Goal: Feedback & Contribution: Submit feedback/report problem

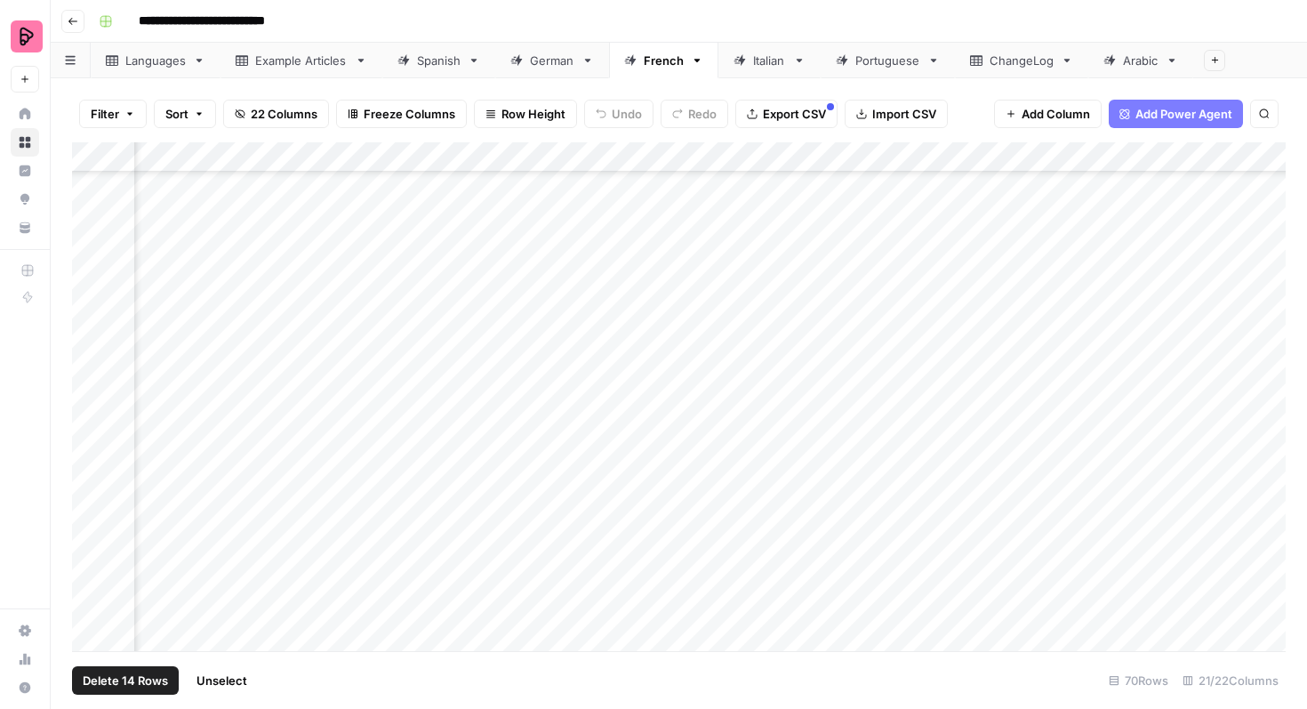
scroll to position [1554, 754]
click at [898, 385] on div "Add Column" at bounding box center [679, 396] width 1214 height 509
click at [894, 386] on div "Add Column" at bounding box center [679, 396] width 1214 height 509
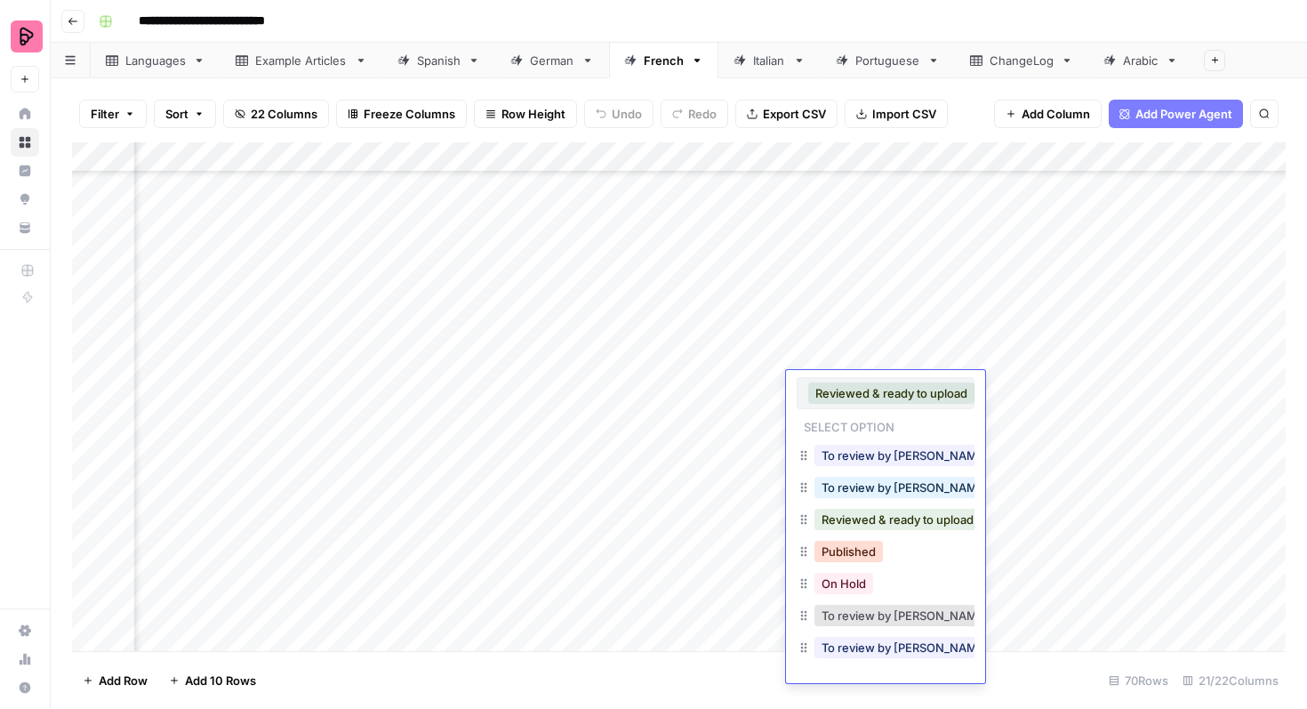
click at [852, 550] on button "Published" at bounding box center [849, 551] width 68 height 21
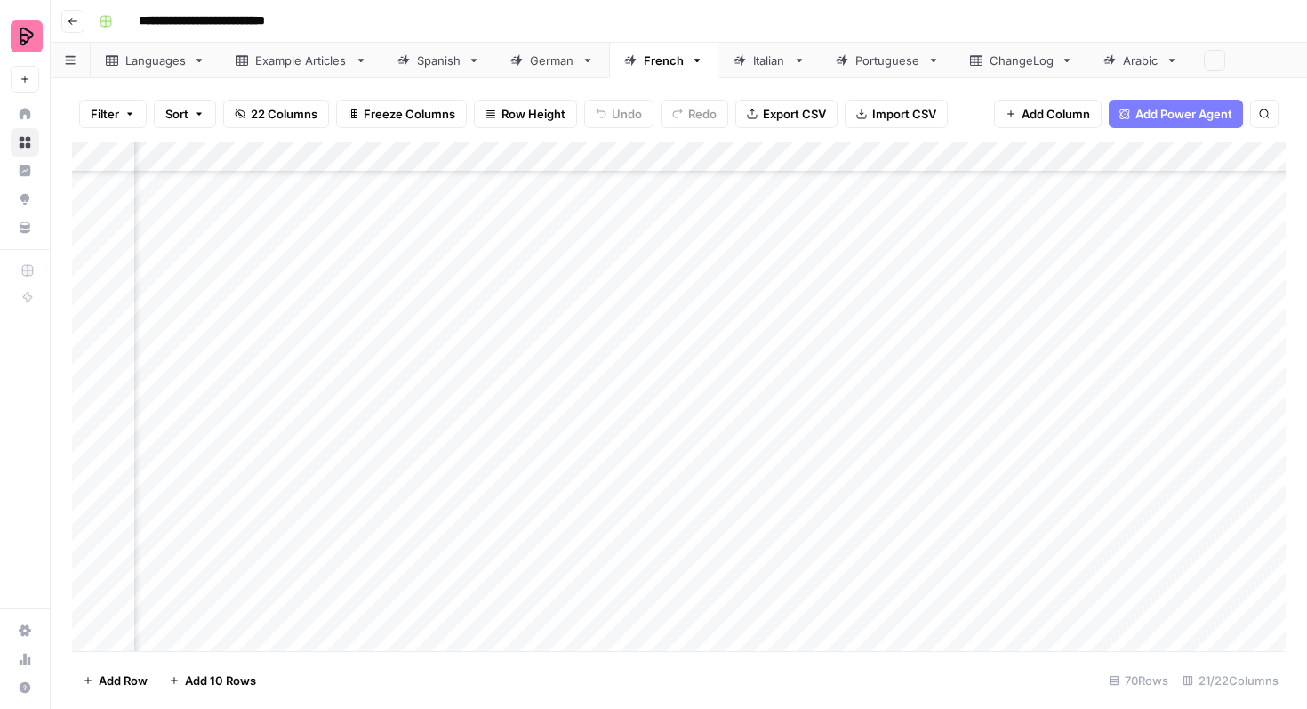
click at [906, 321] on div "Add Column" at bounding box center [679, 396] width 1214 height 509
click at [898, 321] on div "Add Column" at bounding box center [679, 396] width 1214 height 509
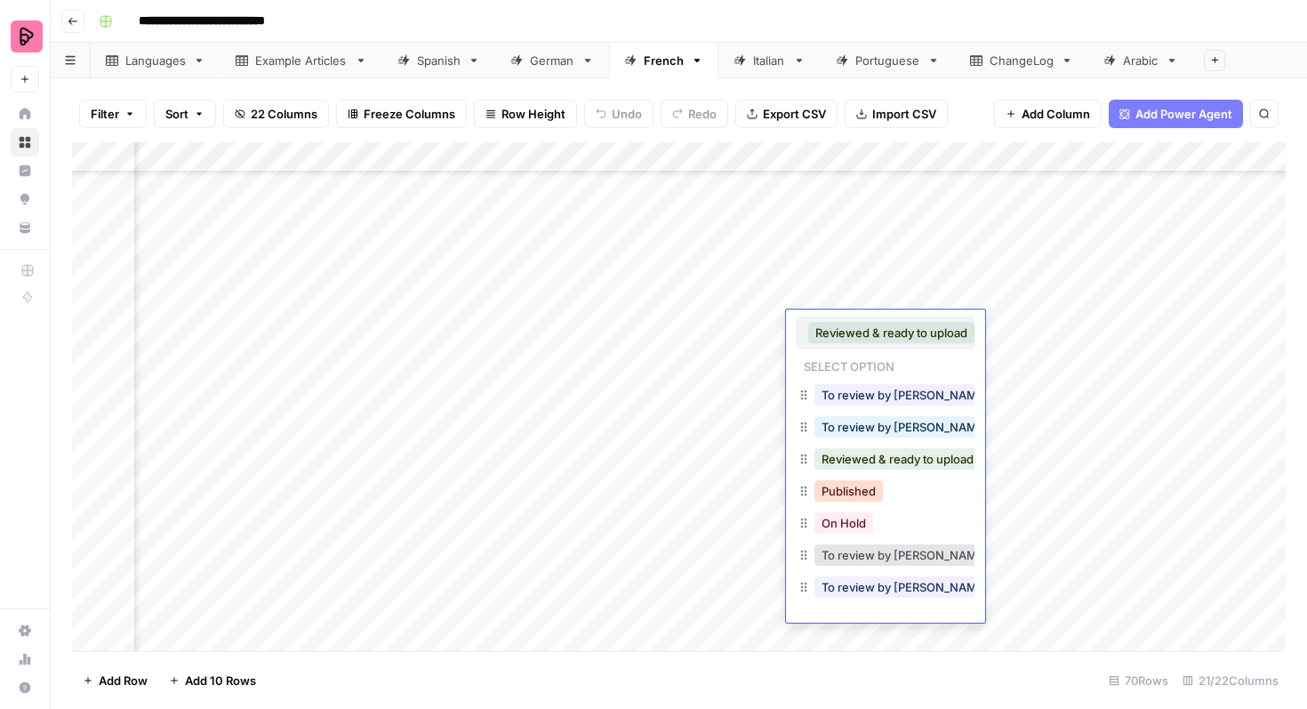
click at [862, 494] on button "Published" at bounding box center [849, 490] width 68 height 21
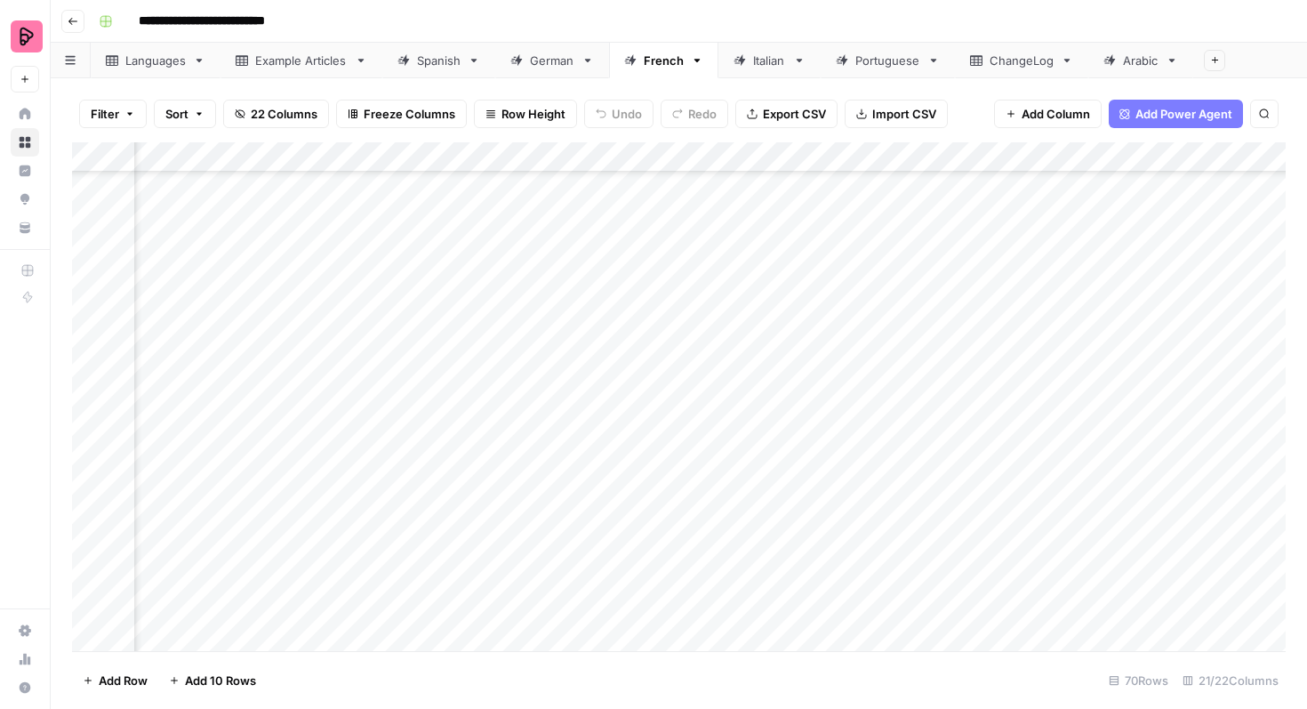
click at [891, 262] on div "Add Column" at bounding box center [679, 396] width 1214 height 509
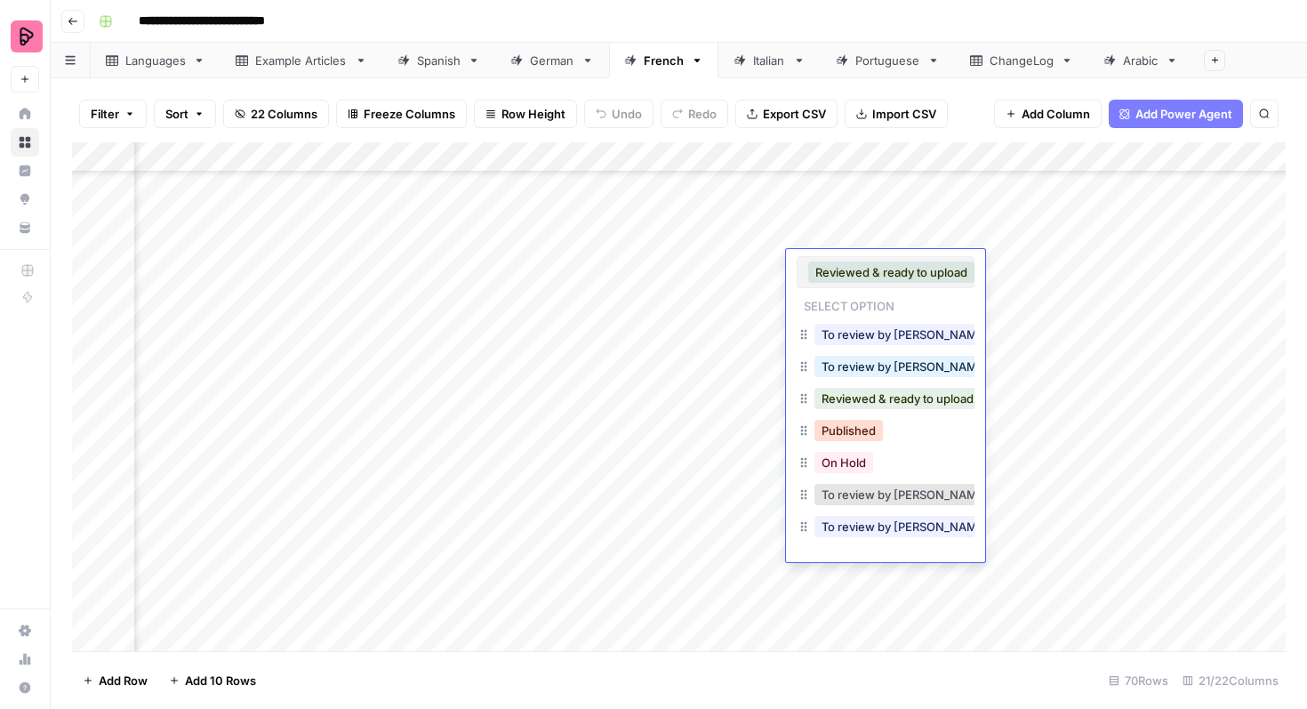
click at [847, 425] on button "Published" at bounding box center [849, 430] width 68 height 21
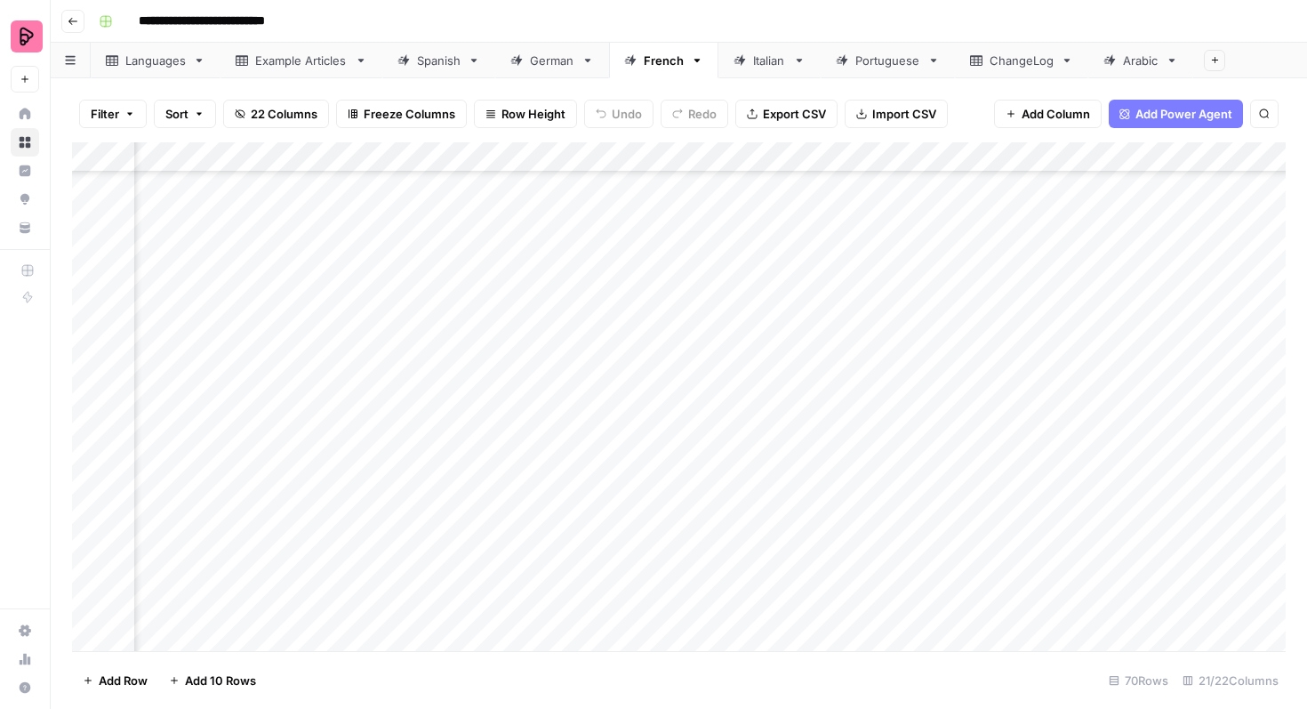
scroll to position [1275, 754]
click at [861, 454] on div "Add Column" at bounding box center [679, 396] width 1214 height 509
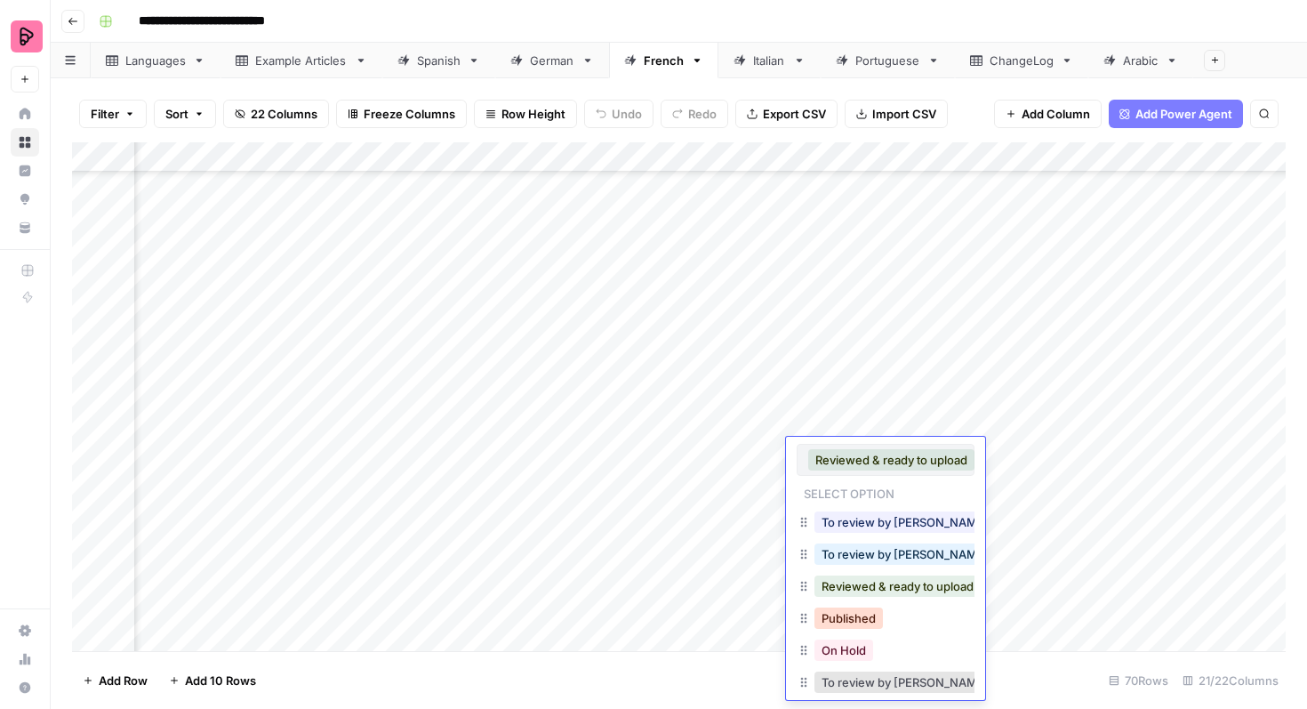
click at [843, 609] on button "Published" at bounding box center [849, 617] width 68 height 21
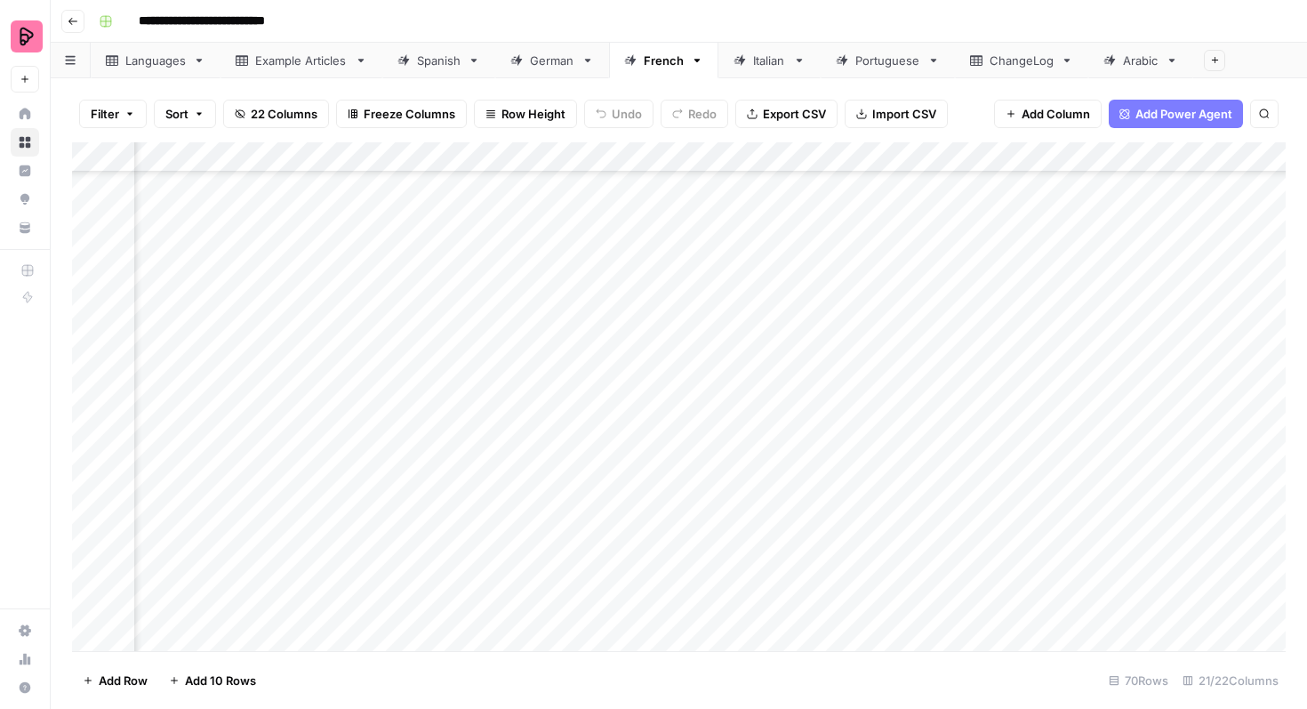
click at [879, 424] on div "Add Column" at bounding box center [679, 396] width 1214 height 509
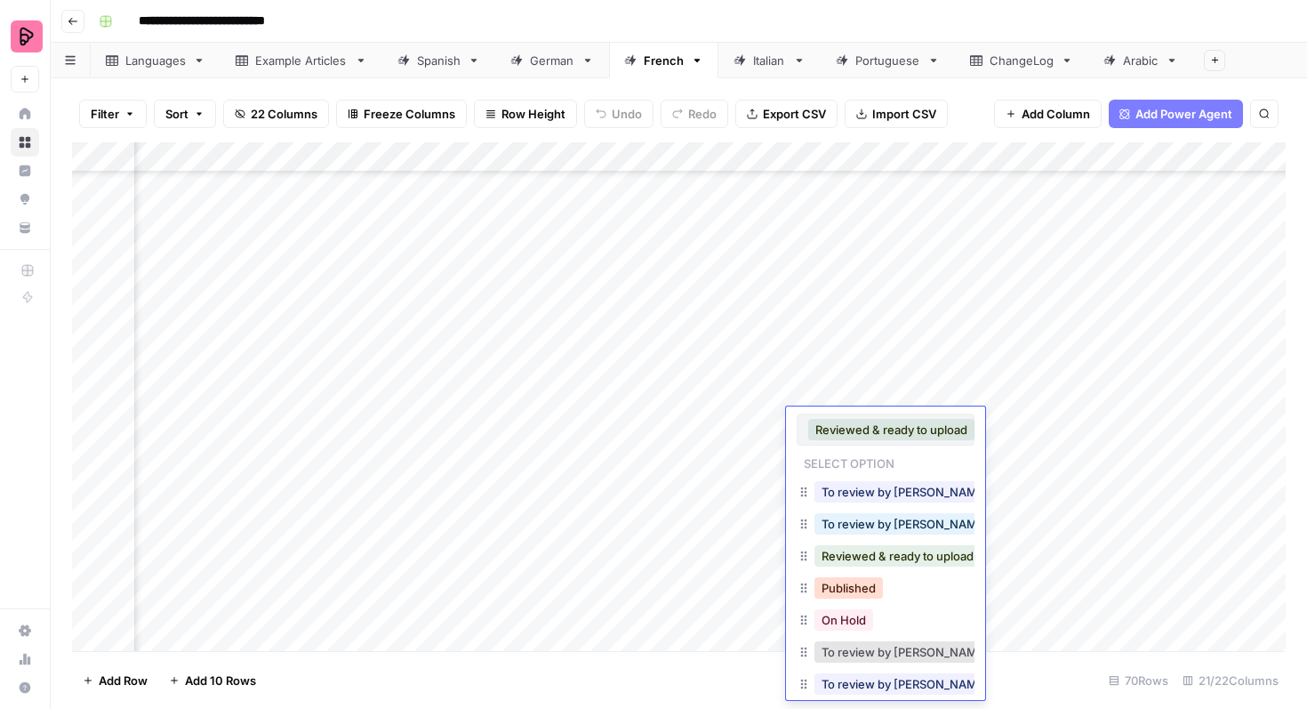
click at [856, 584] on button "Published" at bounding box center [849, 587] width 68 height 21
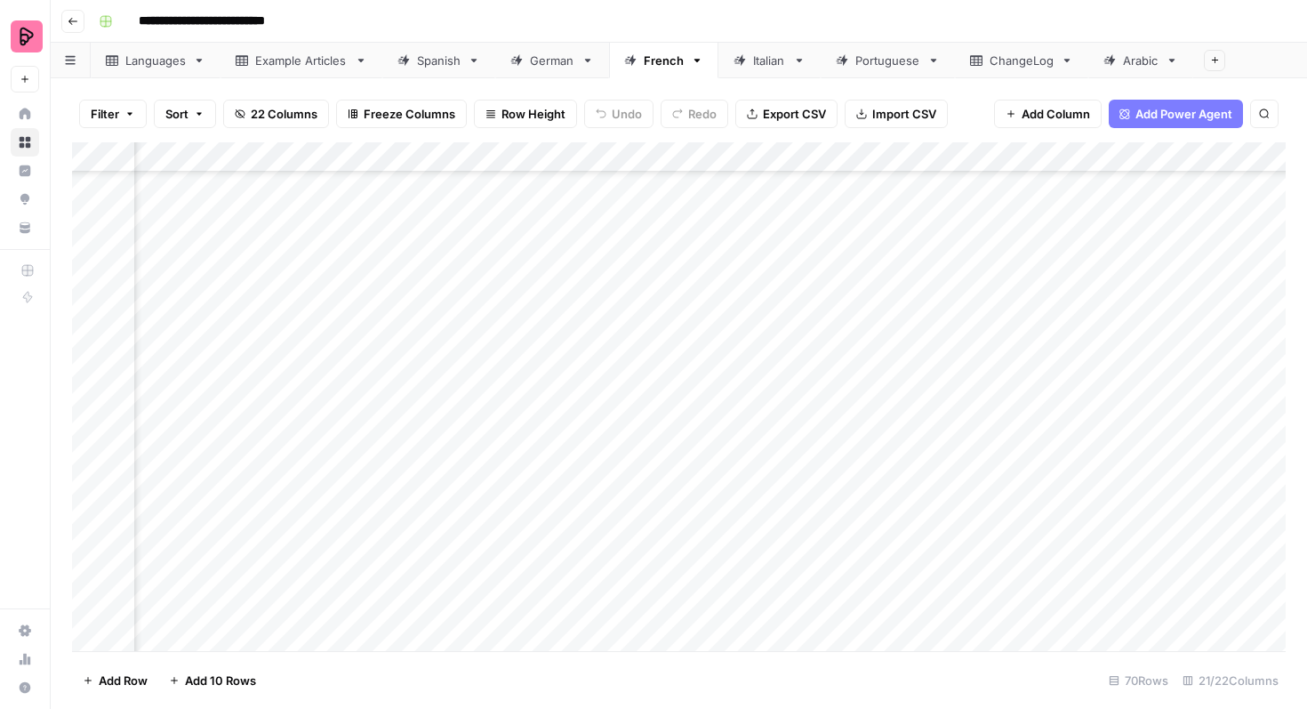
click at [891, 397] on div "Add Column" at bounding box center [679, 396] width 1214 height 509
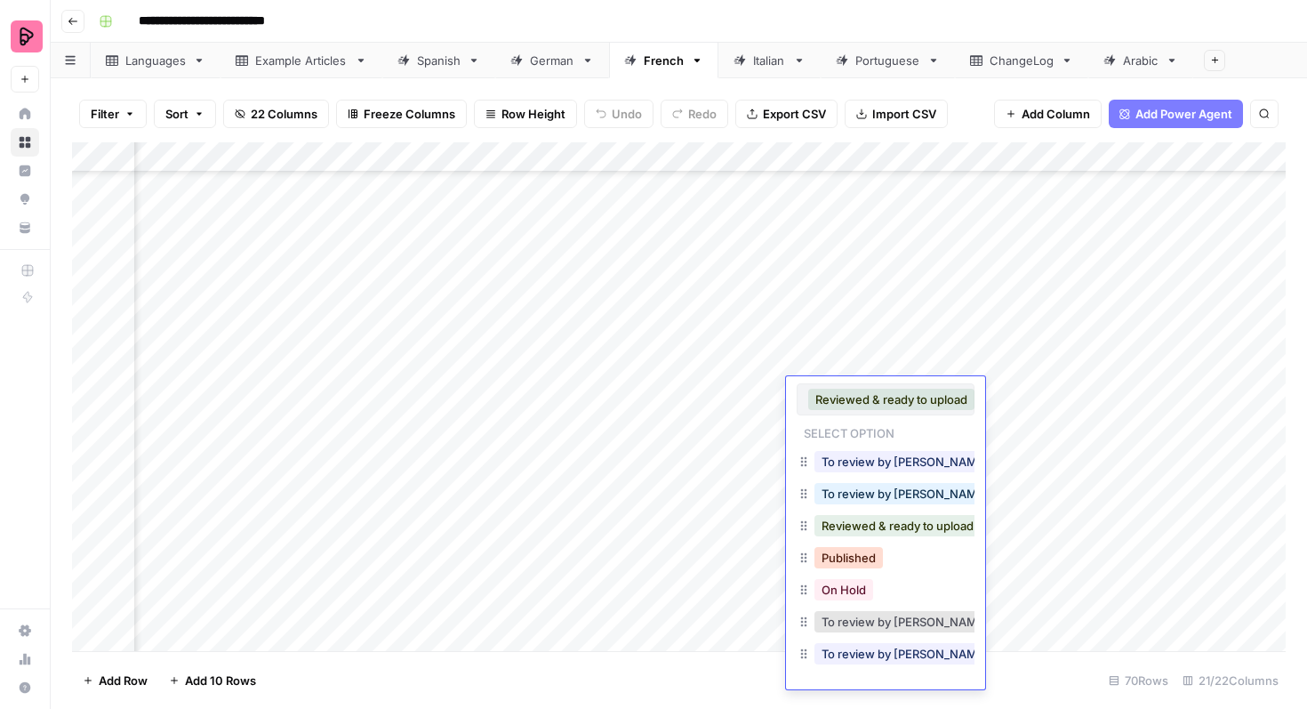
click at [863, 558] on button "Published" at bounding box center [849, 557] width 68 height 21
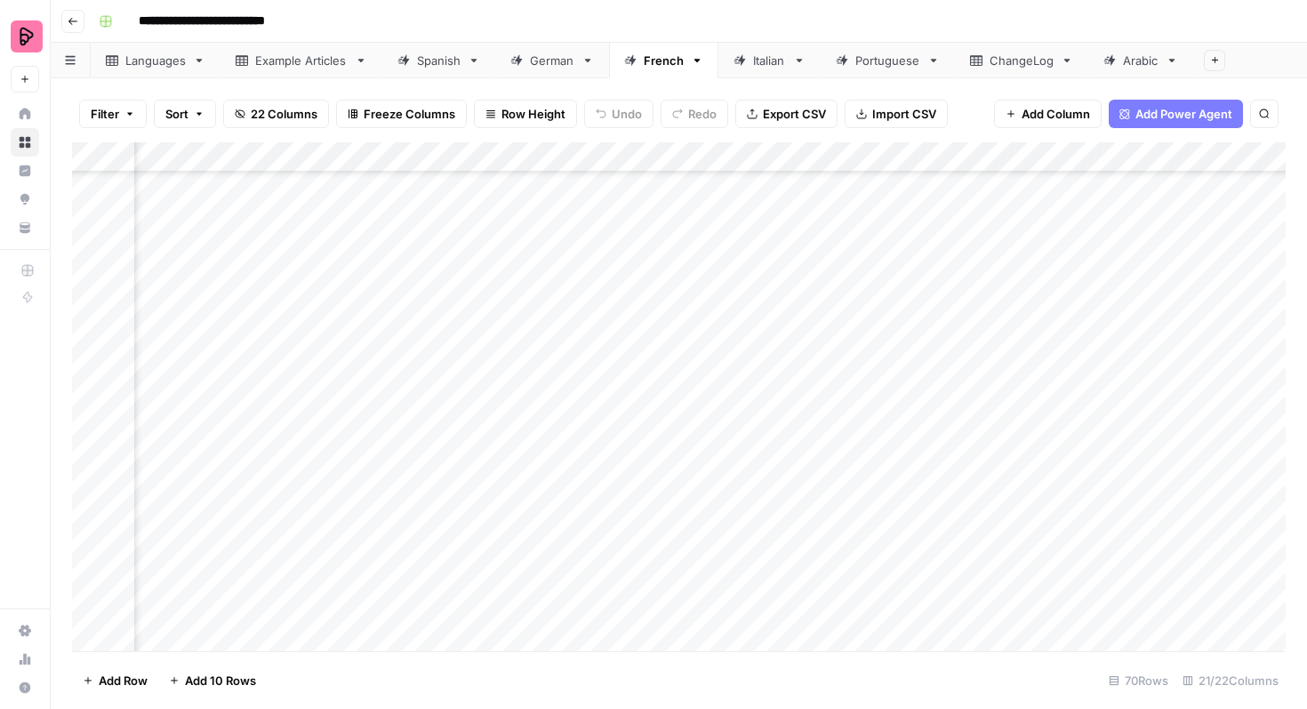
click at [896, 357] on div "Add Column" at bounding box center [679, 396] width 1214 height 509
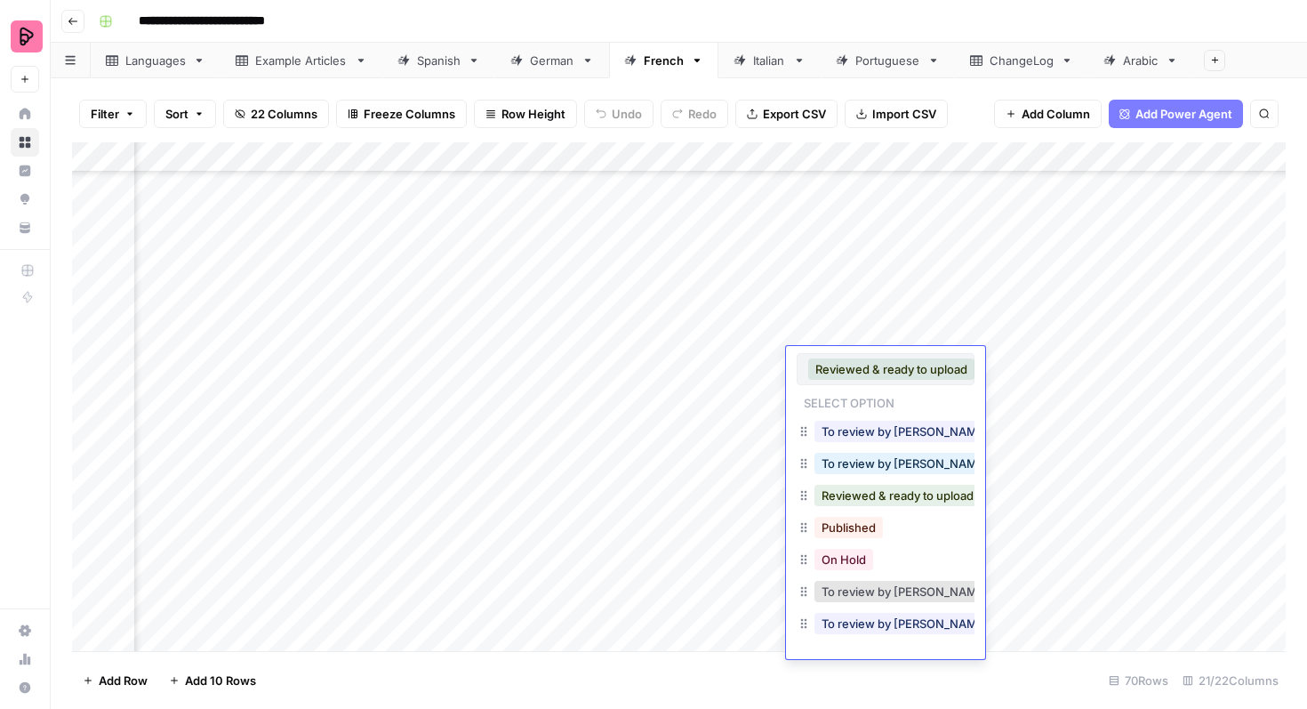
click at [860, 518] on button "Published" at bounding box center [849, 527] width 68 height 21
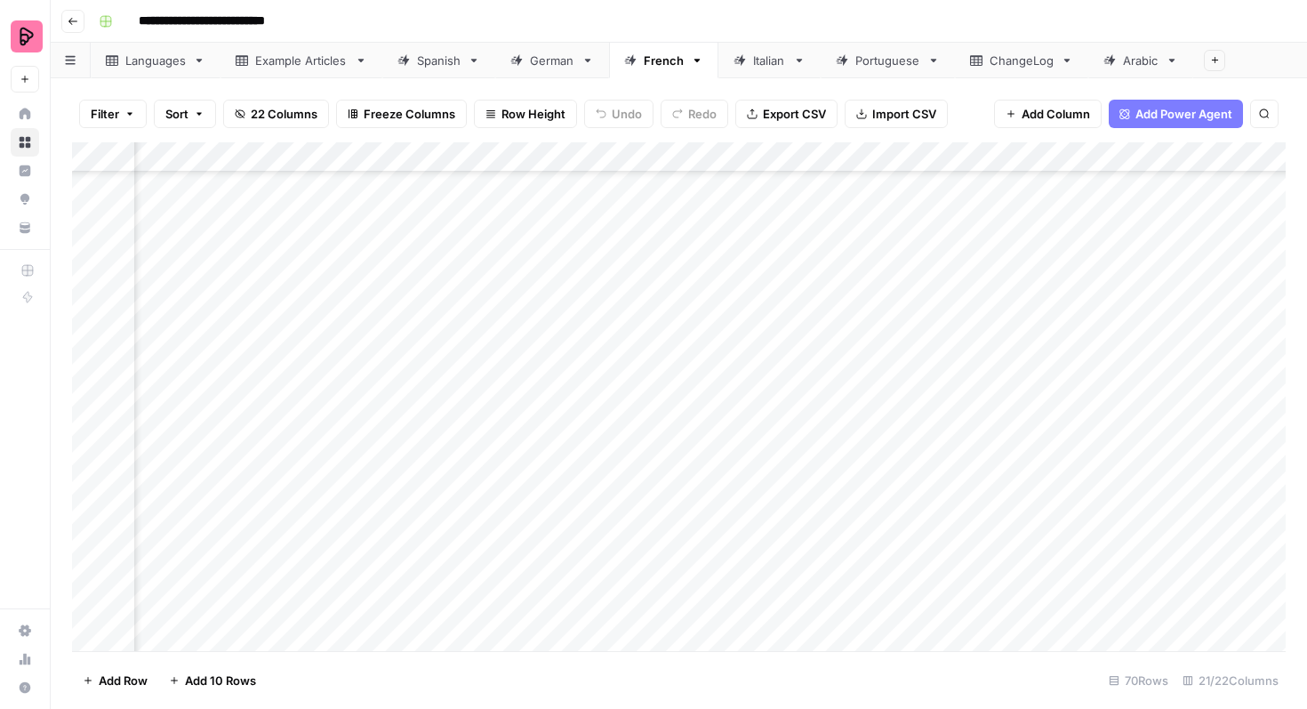
click at [886, 333] on div "Add Column" at bounding box center [679, 396] width 1214 height 509
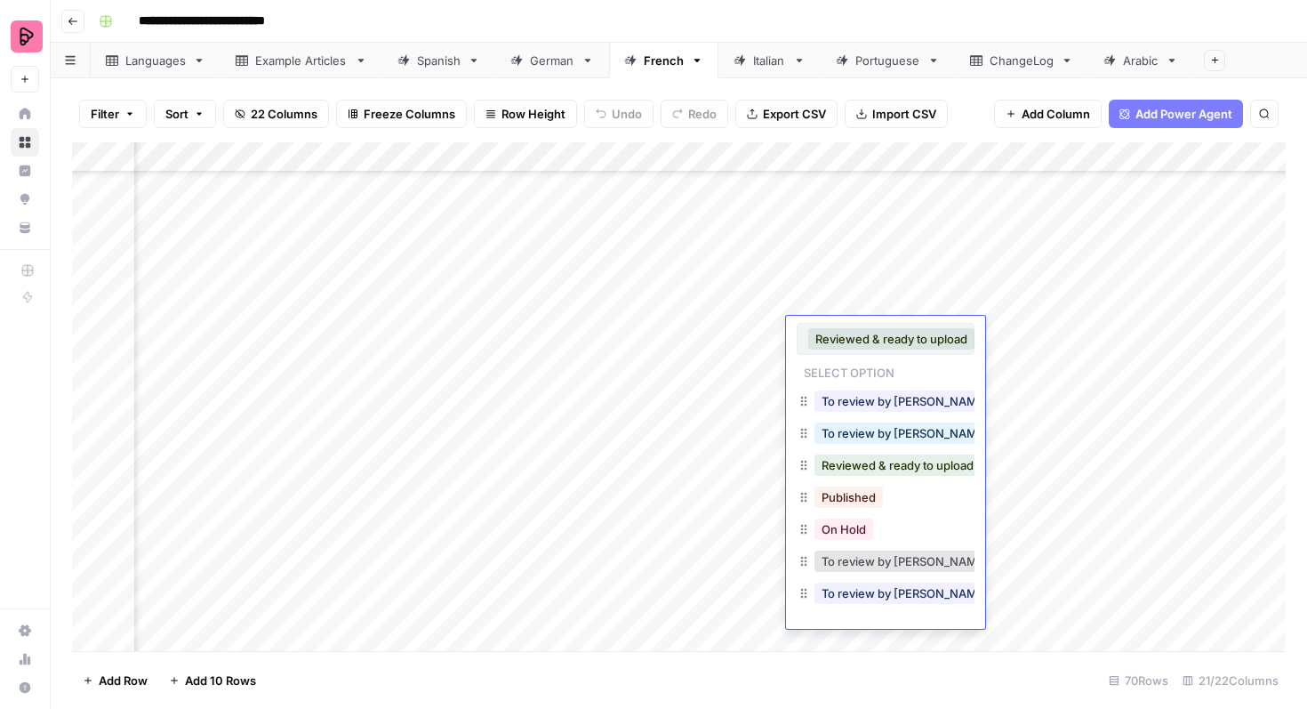
click at [849, 493] on button "Published" at bounding box center [849, 496] width 68 height 21
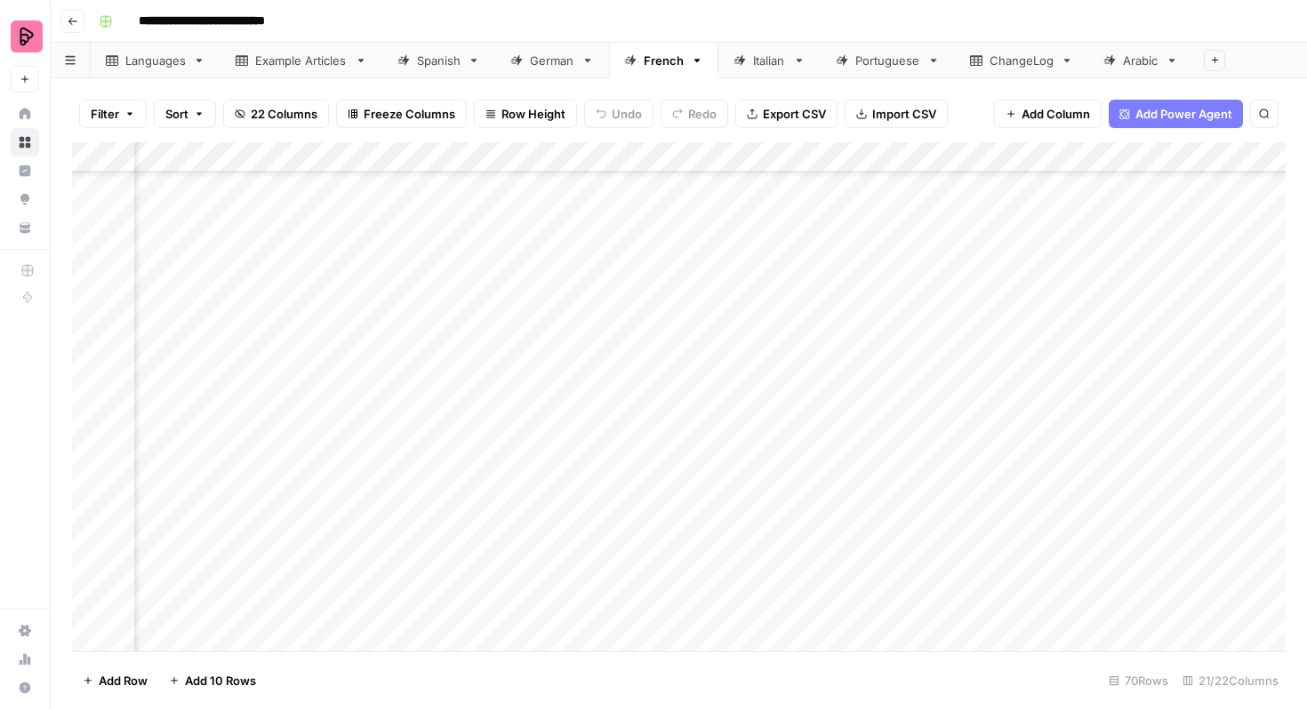
scroll to position [960, 754]
click at [867, 437] on div "Add Column" at bounding box center [679, 396] width 1214 height 509
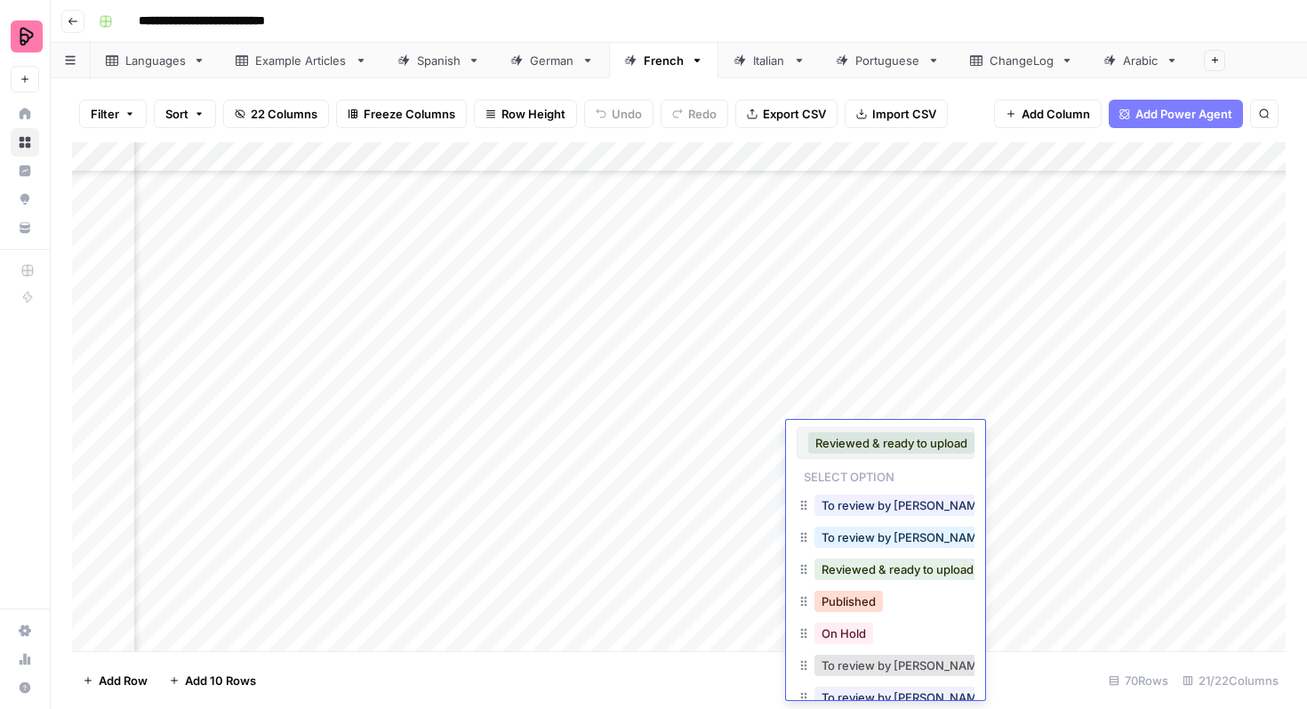
click at [840, 598] on button "Published" at bounding box center [849, 600] width 68 height 21
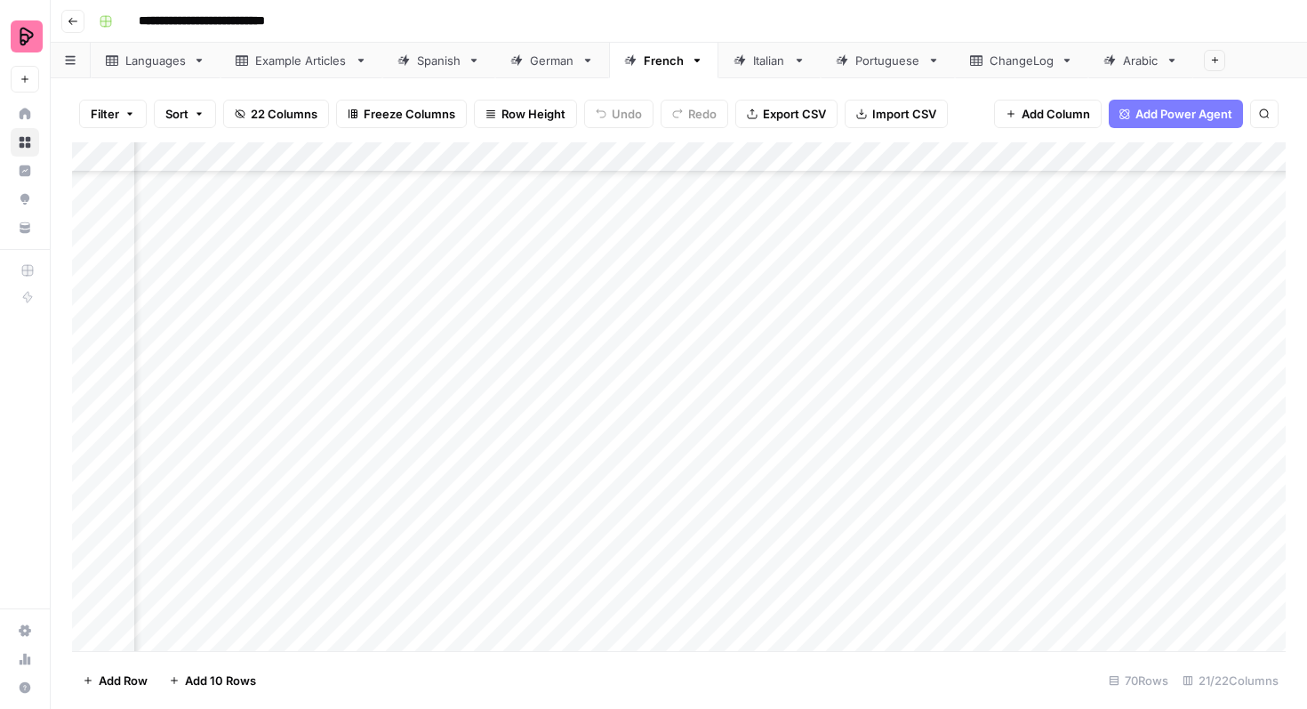
scroll to position [1105, 754]
click at [864, 321] on div "Add Column" at bounding box center [679, 396] width 1214 height 509
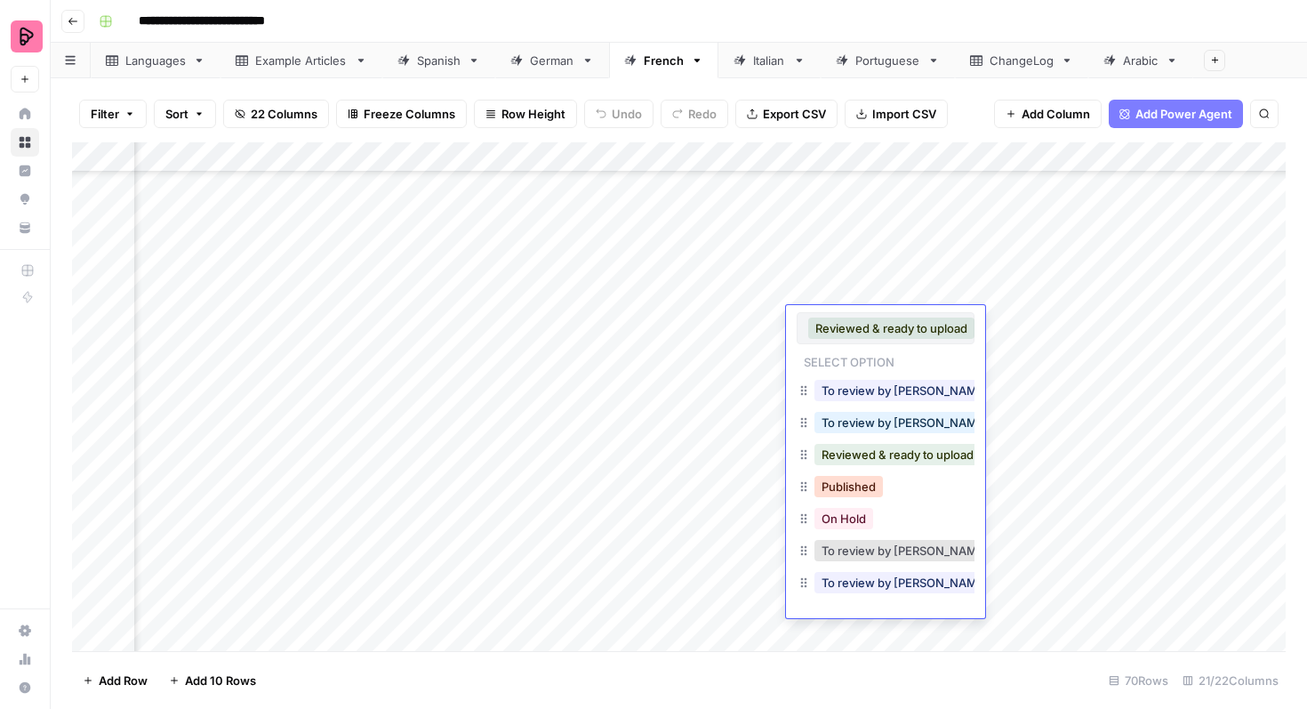
click at [850, 487] on button "Published" at bounding box center [849, 486] width 68 height 21
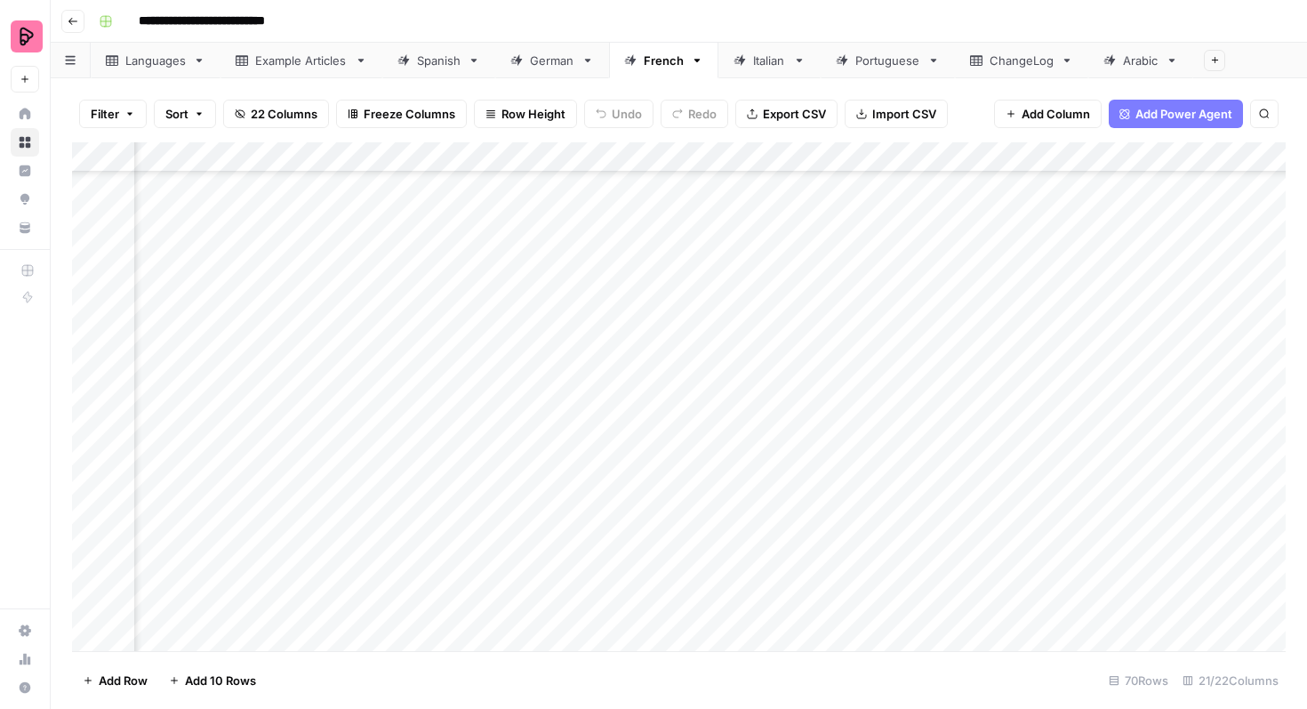
click at [867, 357] on div "Add Column" at bounding box center [679, 396] width 1214 height 509
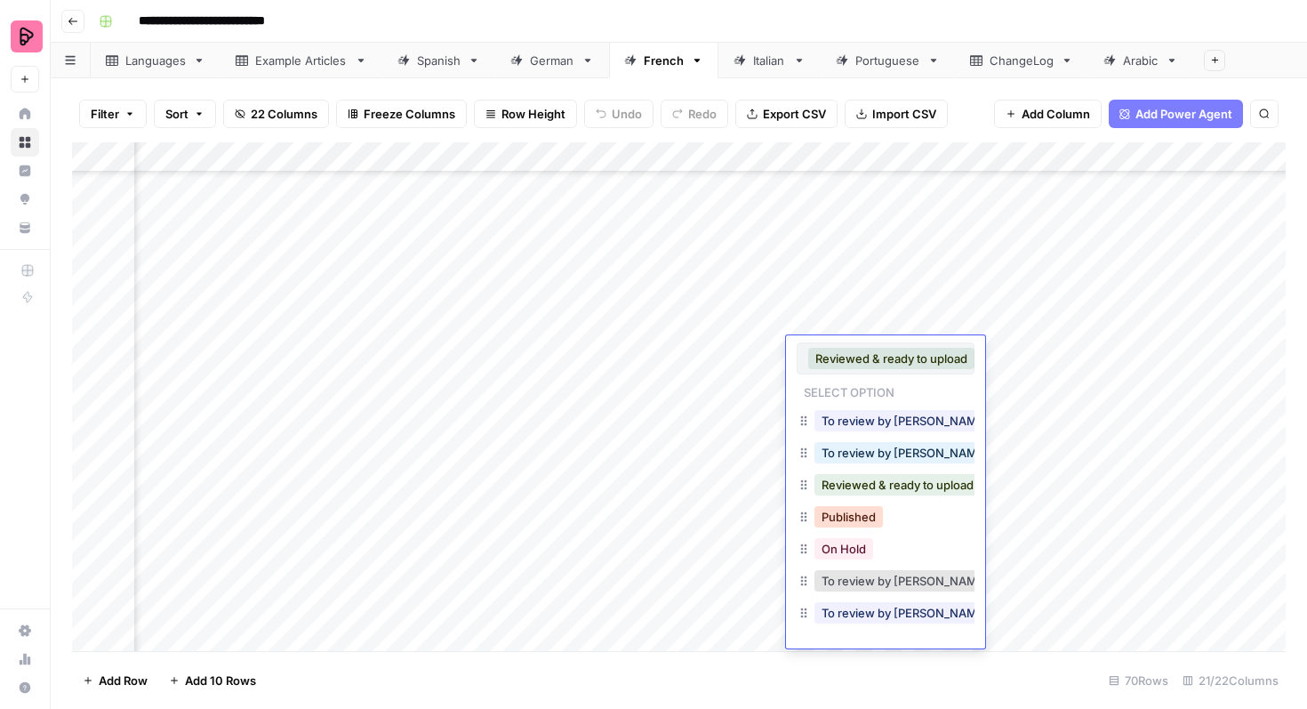
click at [855, 515] on button "Published" at bounding box center [849, 516] width 68 height 21
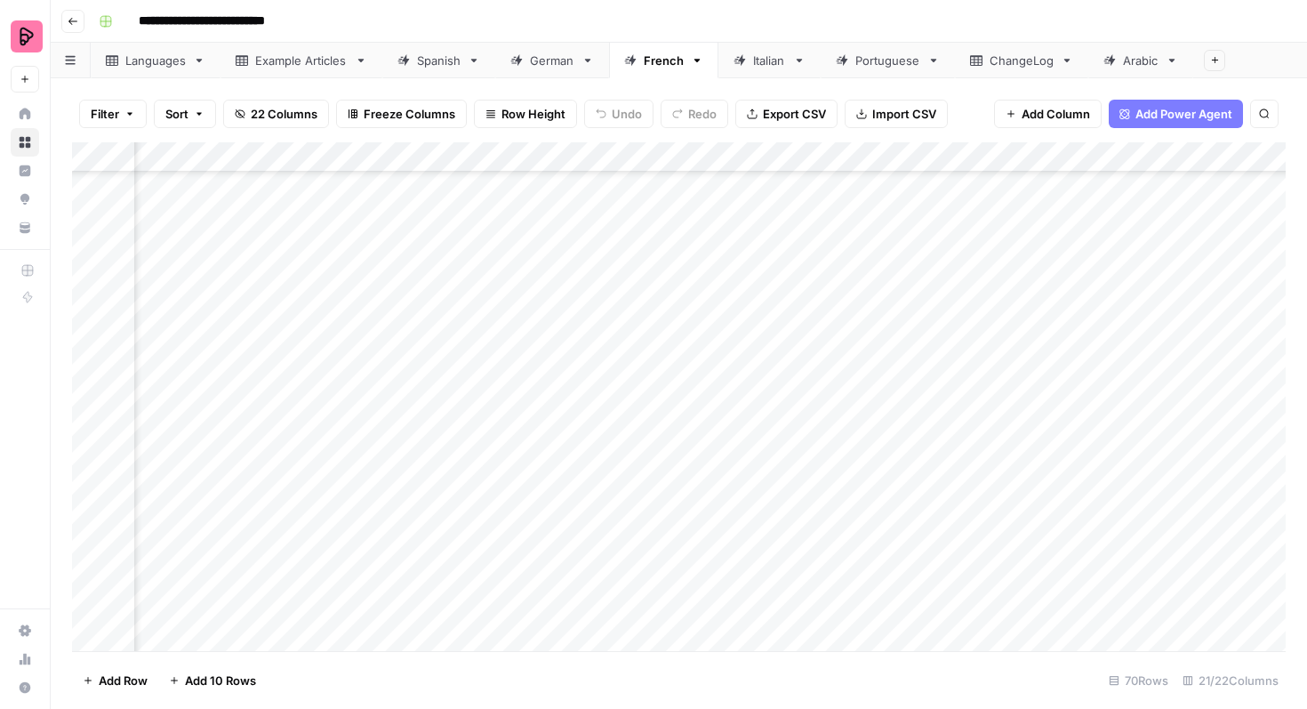
click at [880, 382] on div "Add Column" at bounding box center [679, 396] width 1214 height 509
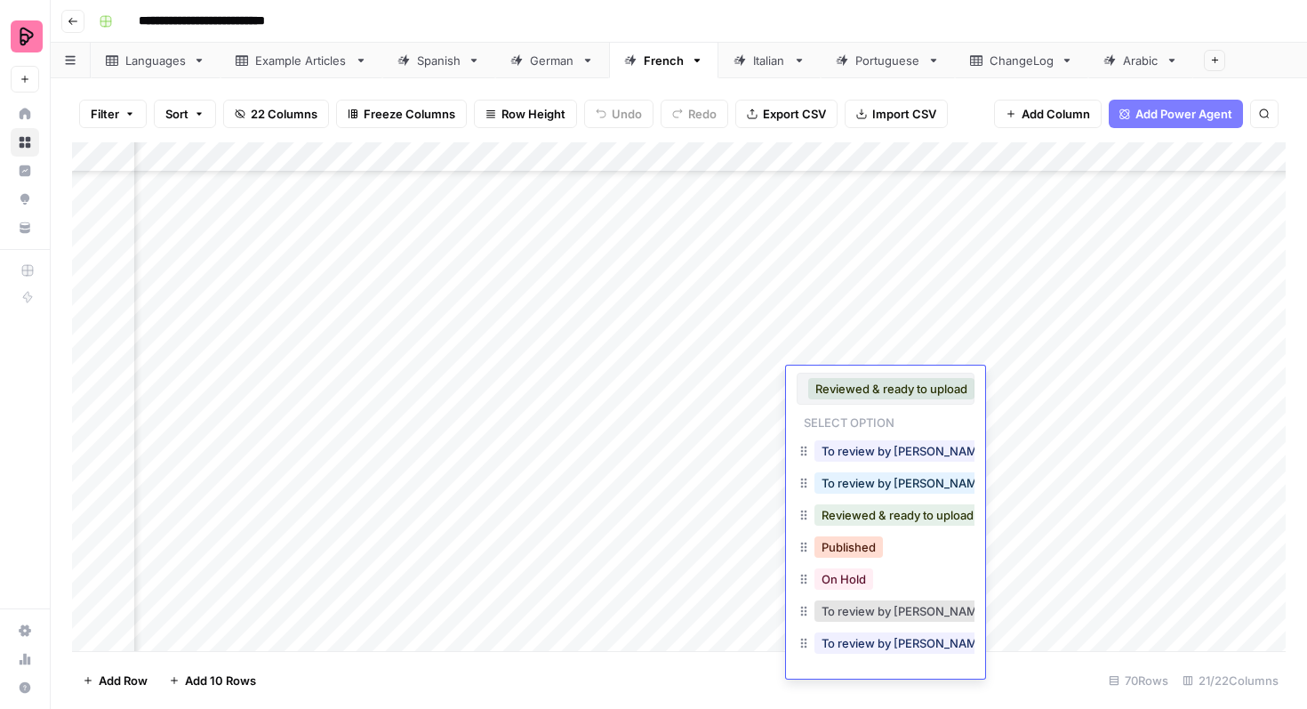
click at [848, 543] on button "Published" at bounding box center [849, 546] width 68 height 21
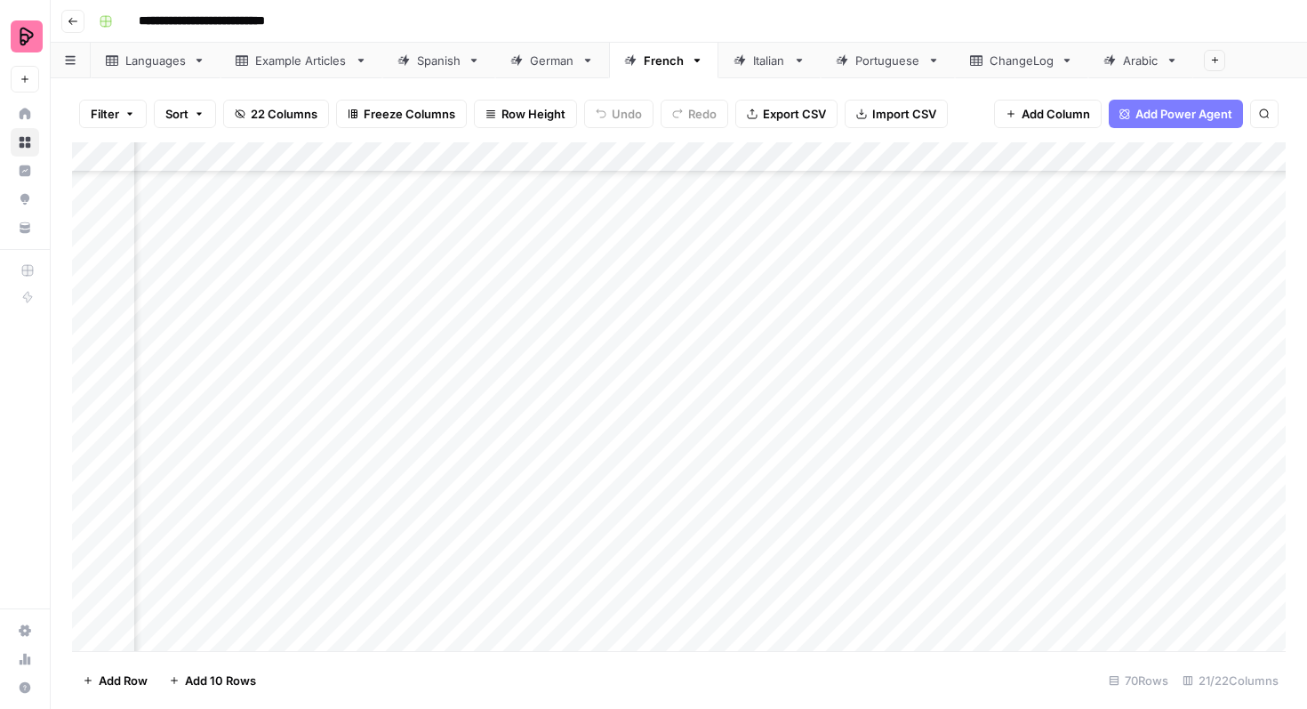
click at [867, 415] on div "Add Column" at bounding box center [679, 396] width 1214 height 509
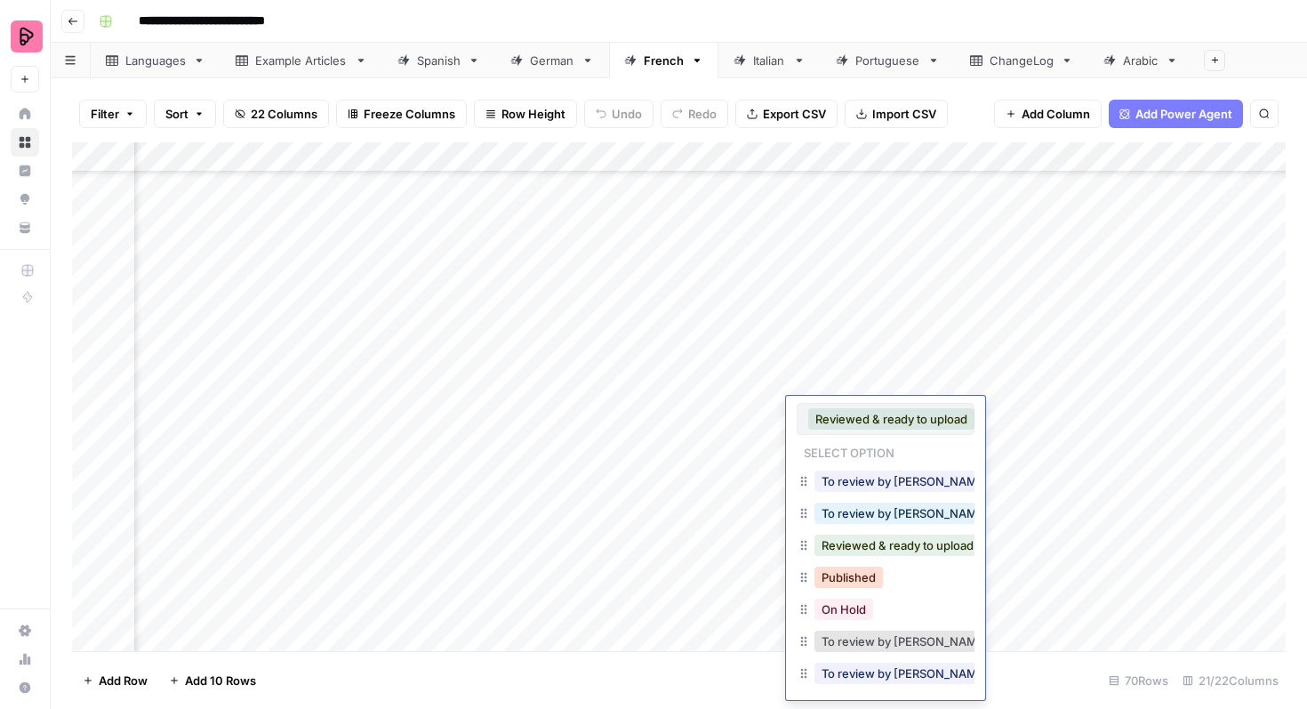
click at [840, 578] on button "Published" at bounding box center [849, 576] width 68 height 21
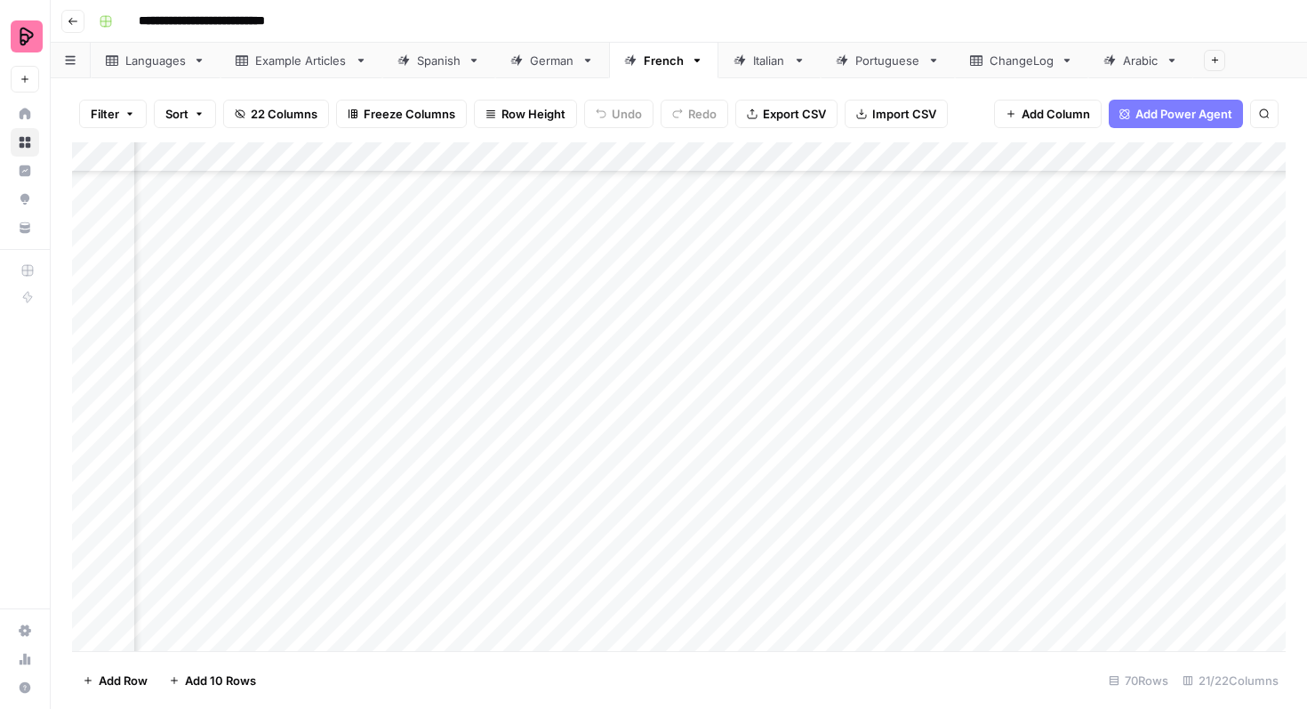
click at [870, 441] on div "Add Column" at bounding box center [679, 396] width 1214 height 509
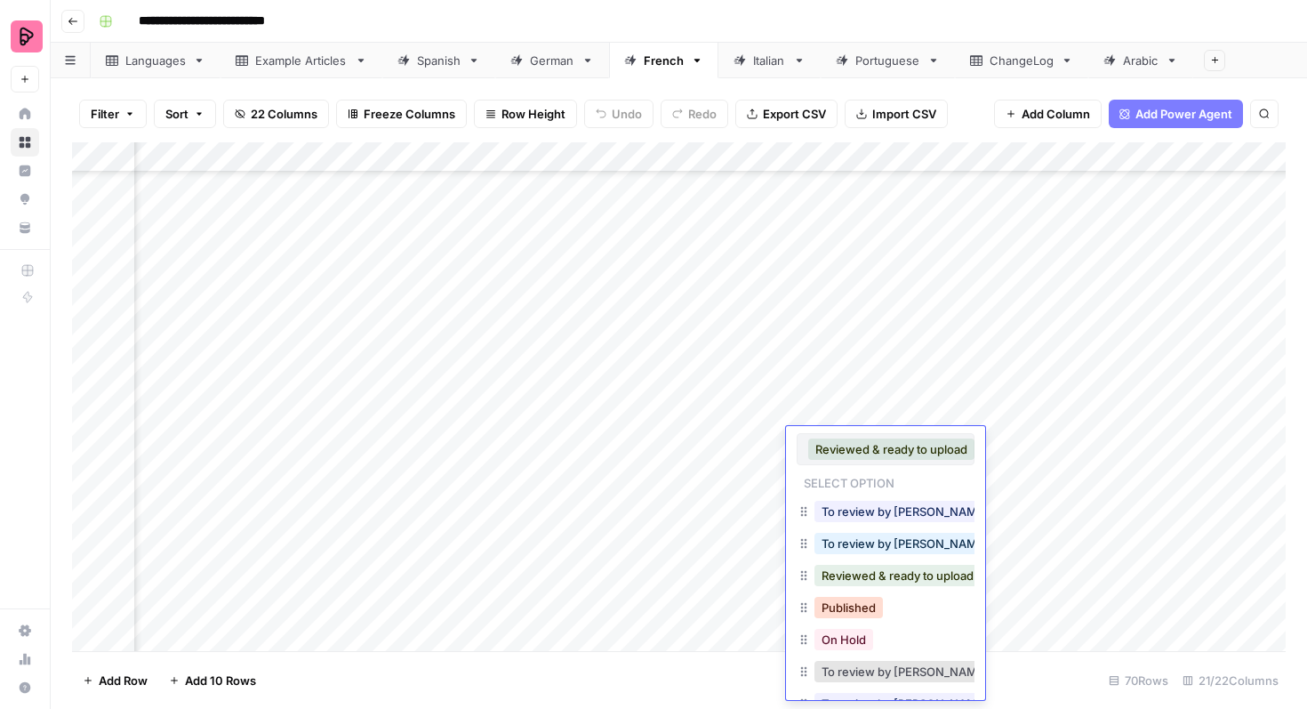
click at [851, 611] on button "Published" at bounding box center [849, 607] width 68 height 21
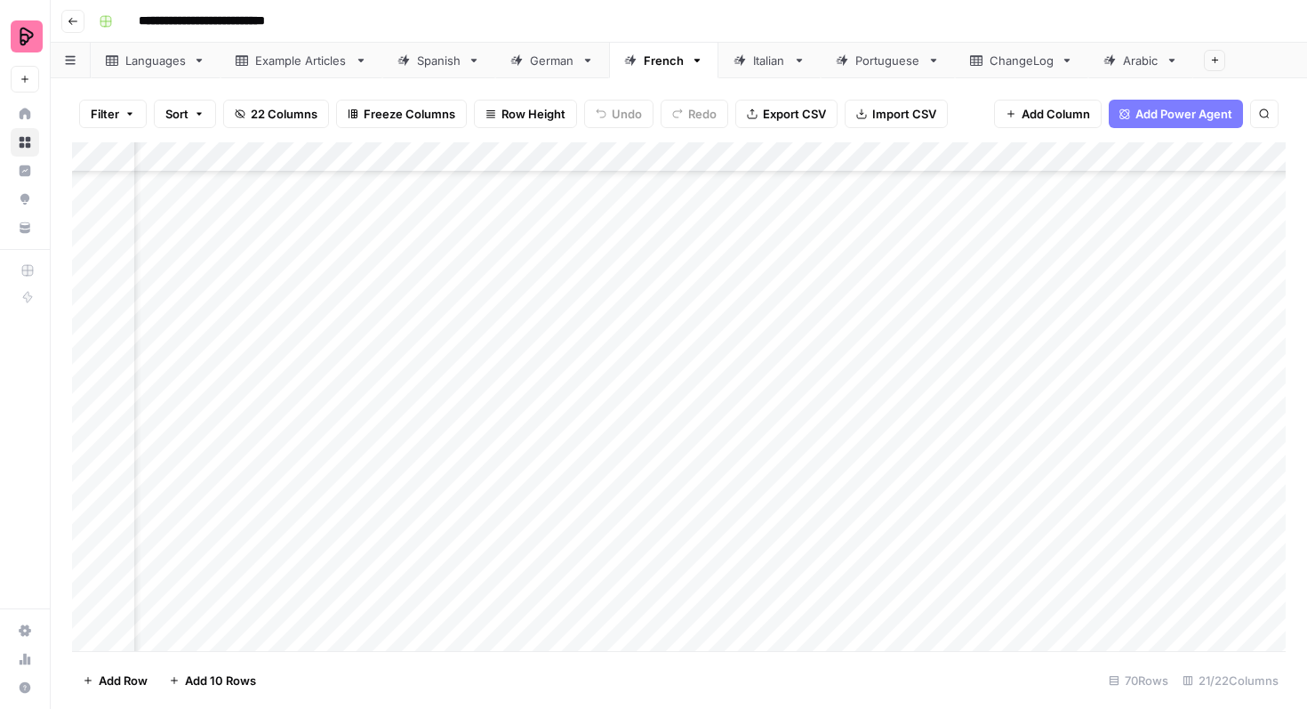
scroll to position [1105, 0]
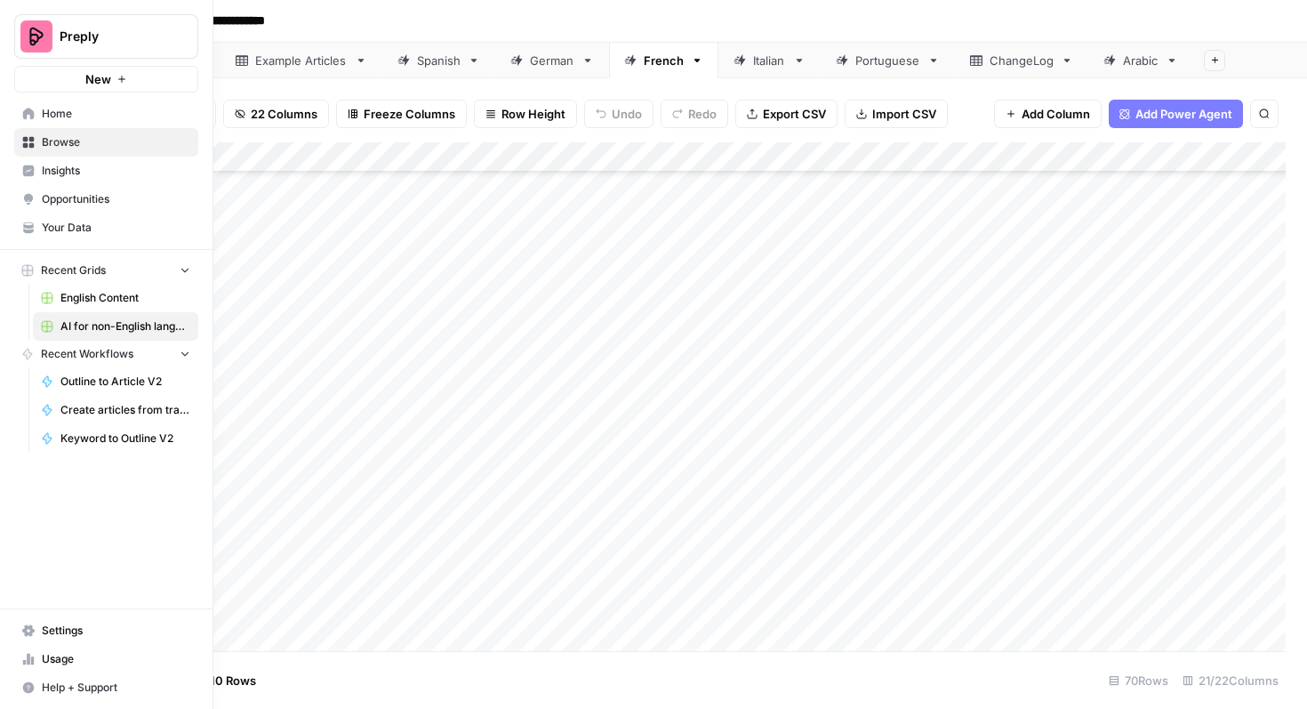
click at [76, 292] on span "English Content" at bounding box center [125, 298] width 130 height 16
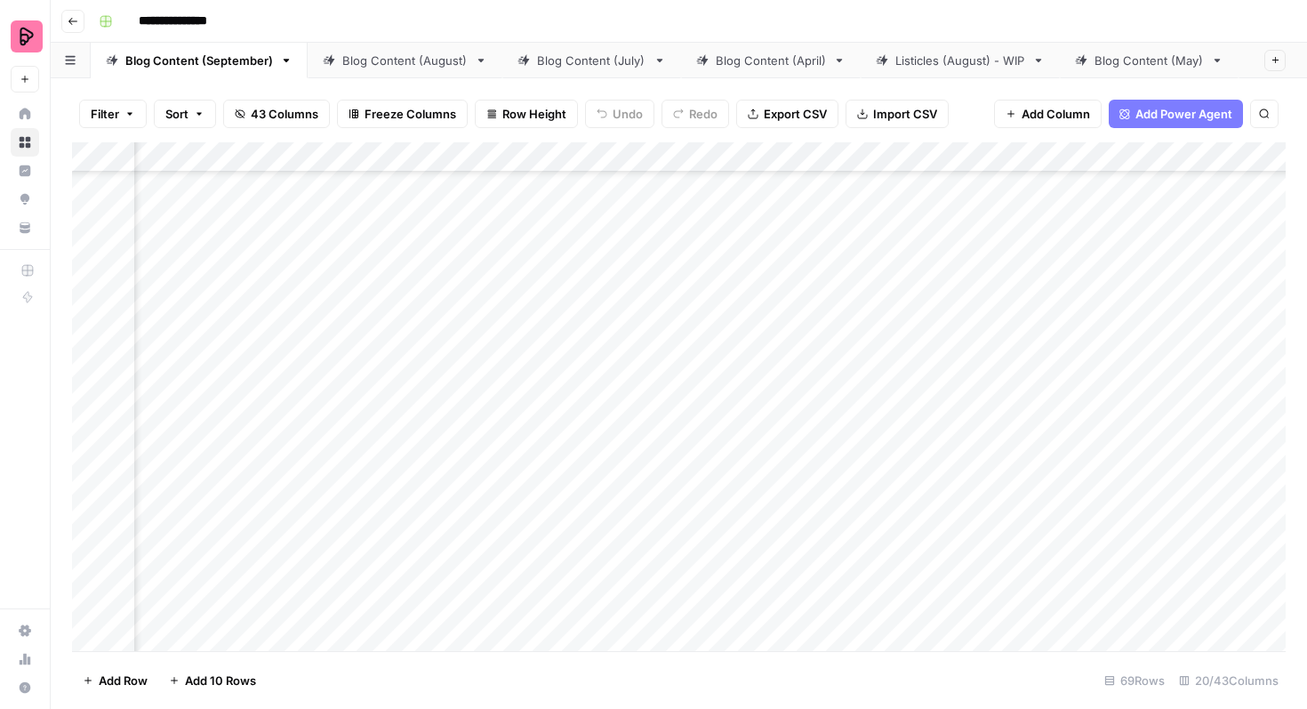
scroll to position [1088, 410]
click at [811, 349] on div "Add Column" at bounding box center [679, 396] width 1214 height 509
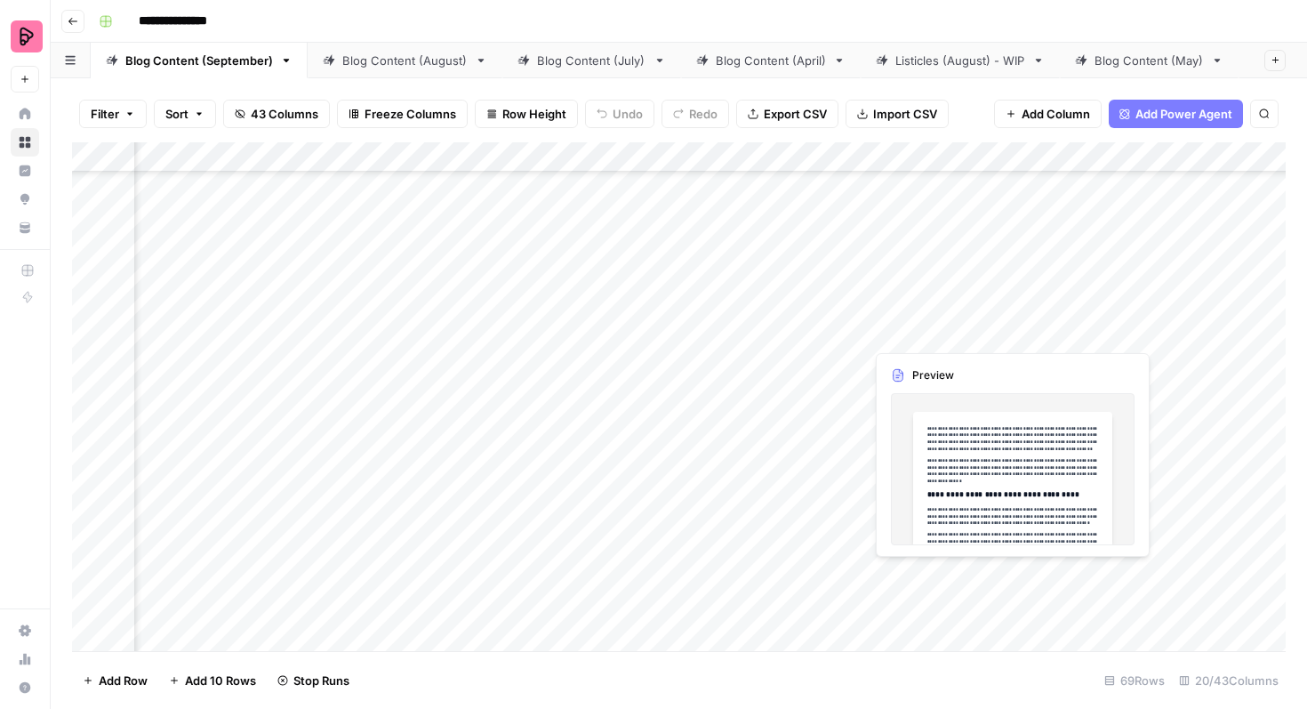
click at [908, 326] on div "Add Column" at bounding box center [679, 396] width 1214 height 509
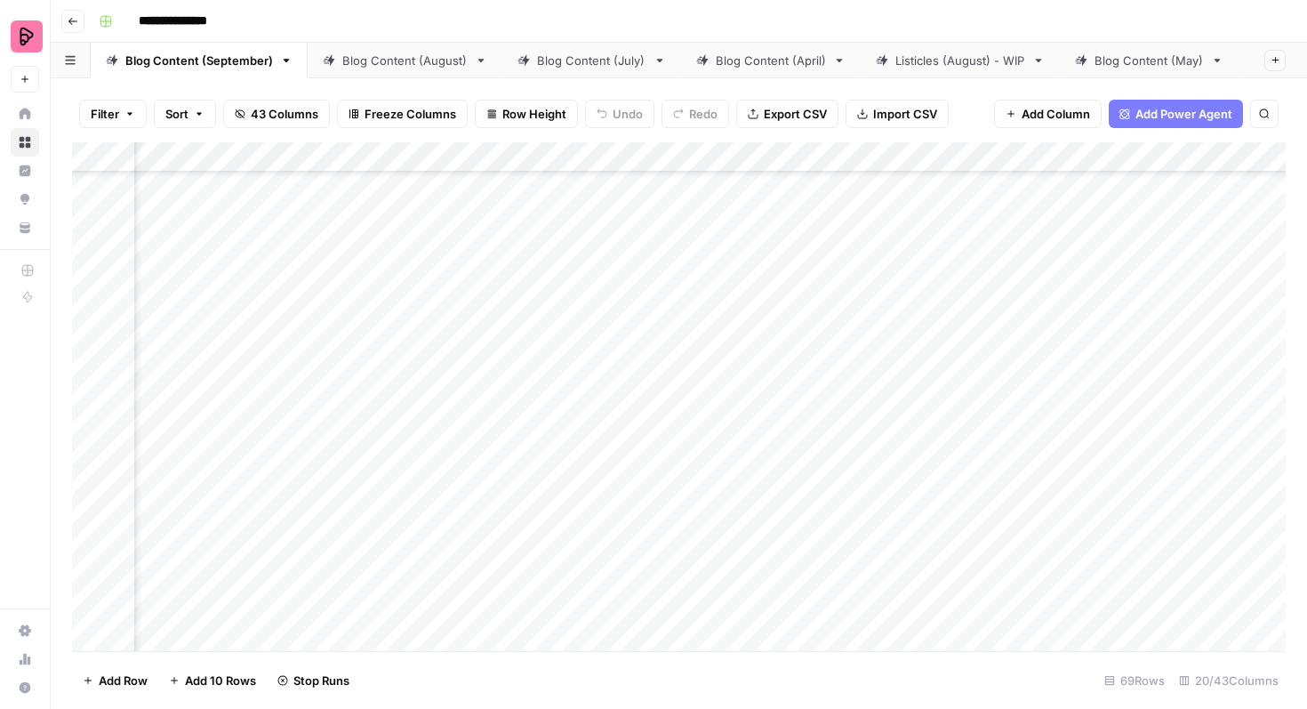
click at [911, 328] on div "Add Column" at bounding box center [679, 396] width 1214 height 509
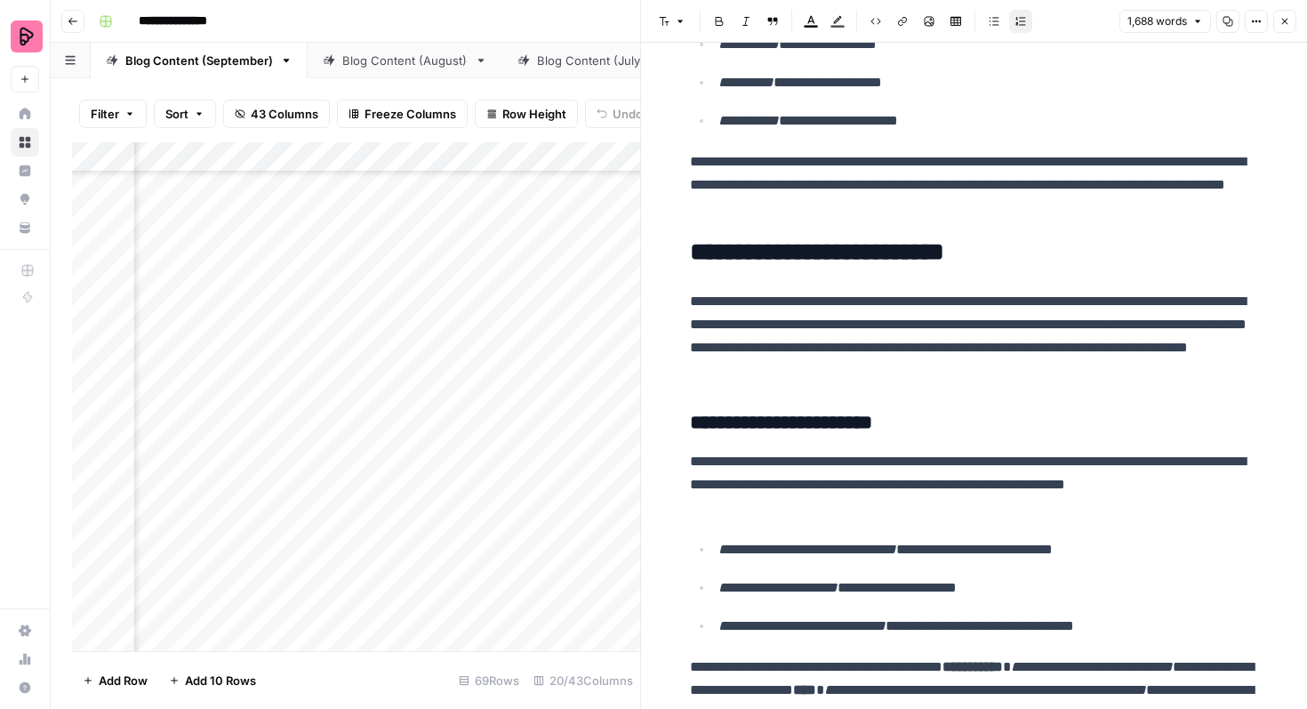
scroll to position [915, 0]
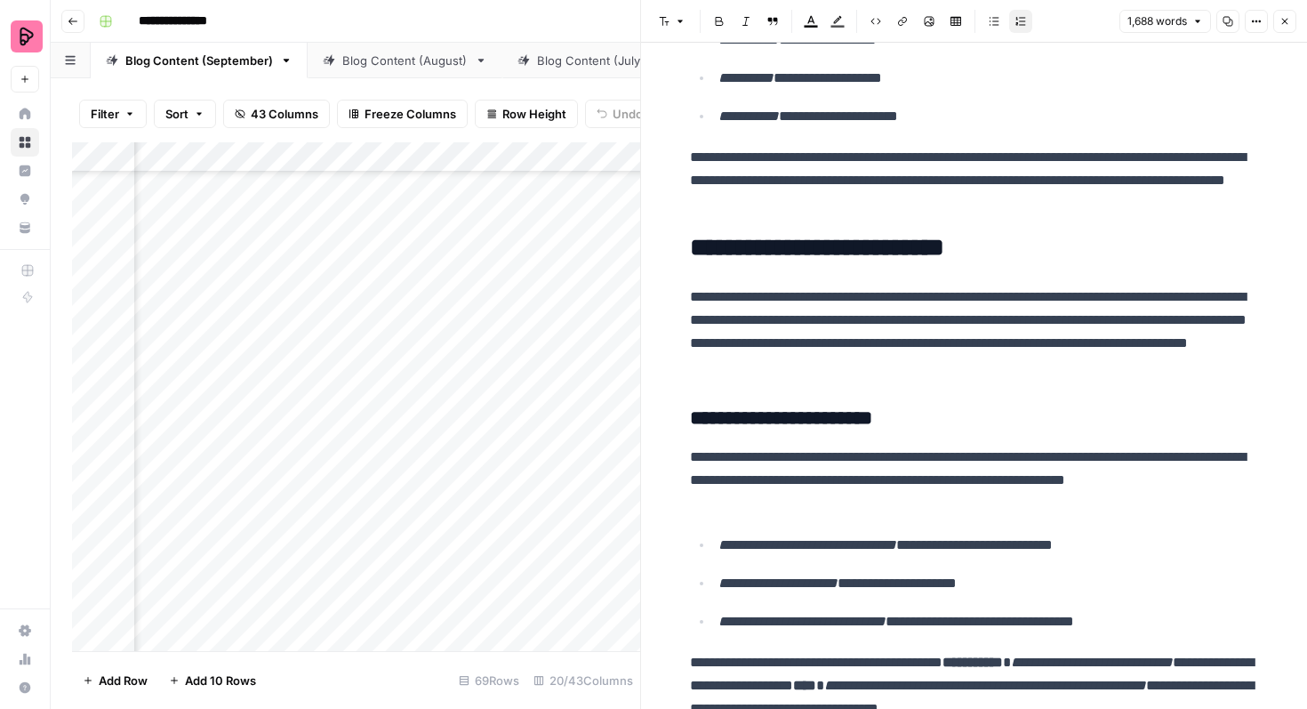
click at [1284, 26] on icon "button" at bounding box center [1285, 21] width 11 height 11
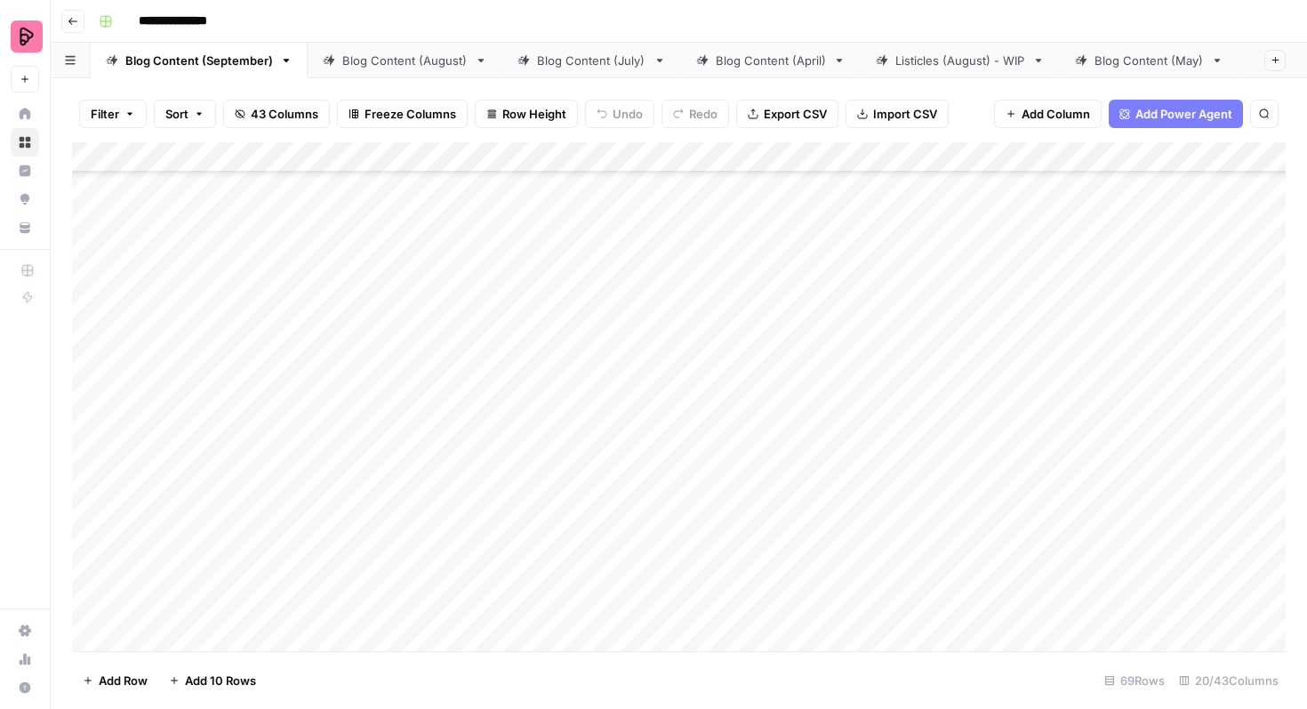
scroll to position [2741, 0]
drag, startPoint x: 157, startPoint y: 388, endPoint x: 366, endPoint y: 595, distance: 294.9
click at [366, 595] on div "Add Column" at bounding box center [679, 396] width 1214 height 509
click at [635, 423] on div "Add Column" at bounding box center [679, 396] width 1214 height 509
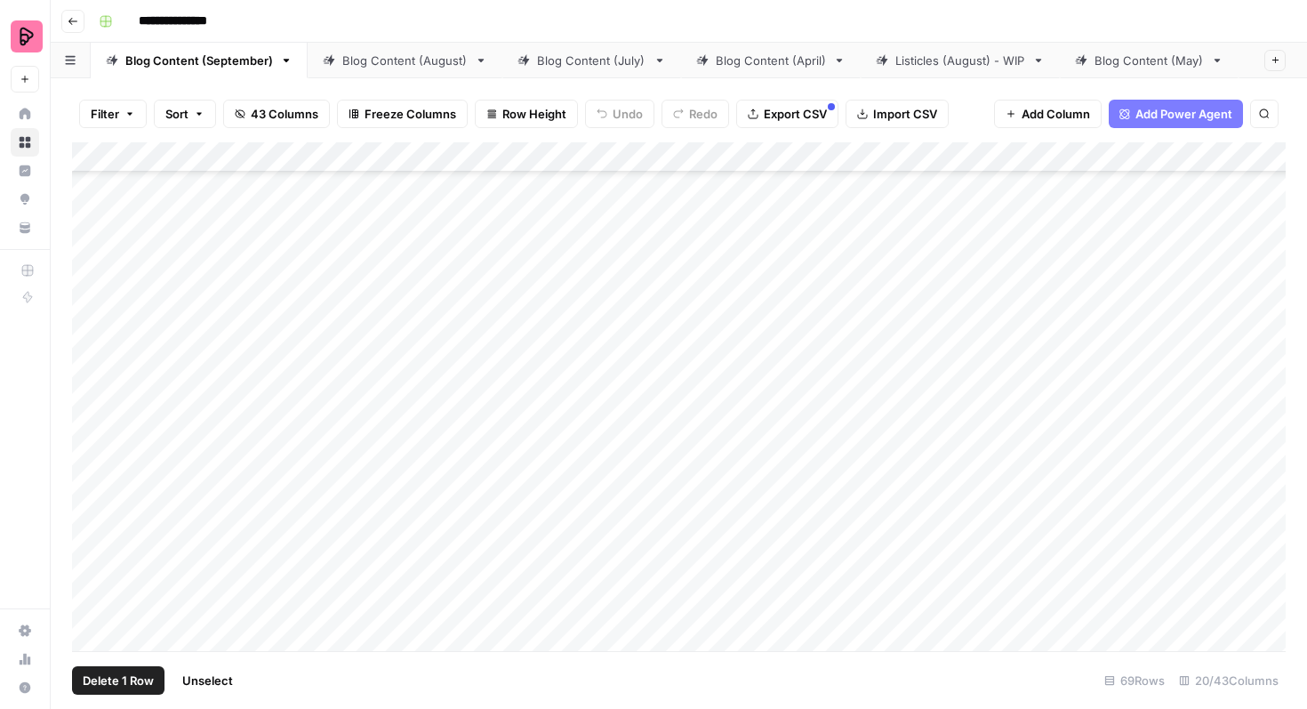
drag, startPoint x: 92, startPoint y: 401, endPoint x: 118, endPoint y: 403, distance: 25.9
click at [118, 403] on div "Add Column" at bounding box center [679, 396] width 1214 height 509
click at [91, 401] on div "Add Column" at bounding box center [679, 396] width 1214 height 509
drag, startPoint x: 179, startPoint y: 400, endPoint x: 416, endPoint y: 207, distance: 306.0
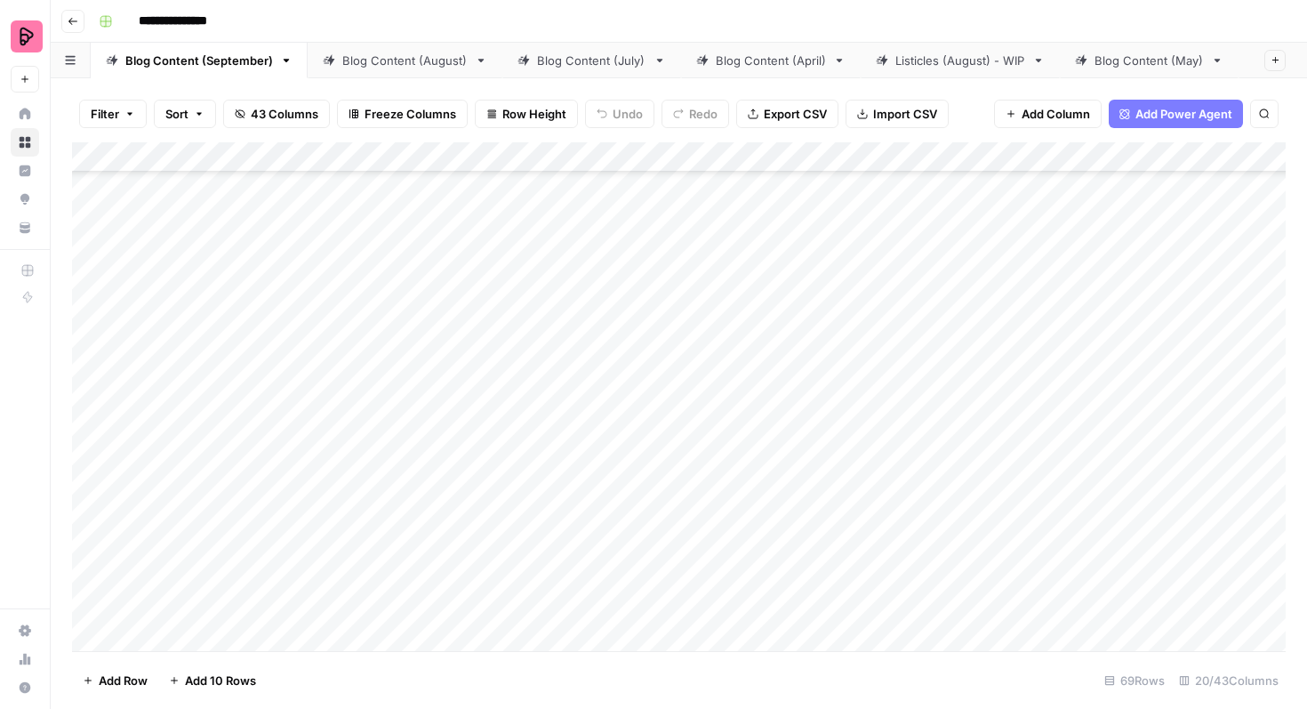
click at [416, 207] on div "Add Column" at bounding box center [679, 396] width 1214 height 509
drag, startPoint x: 169, startPoint y: 246, endPoint x: 580, endPoint y: 542, distance: 506.5
click at [580, 542] on div "Add Column" at bounding box center [679, 396] width 1214 height 509
drag, startPoint x: 173, startPoint y: 290, endPoint x: 382, endPoint y: 597, distance: 370.7
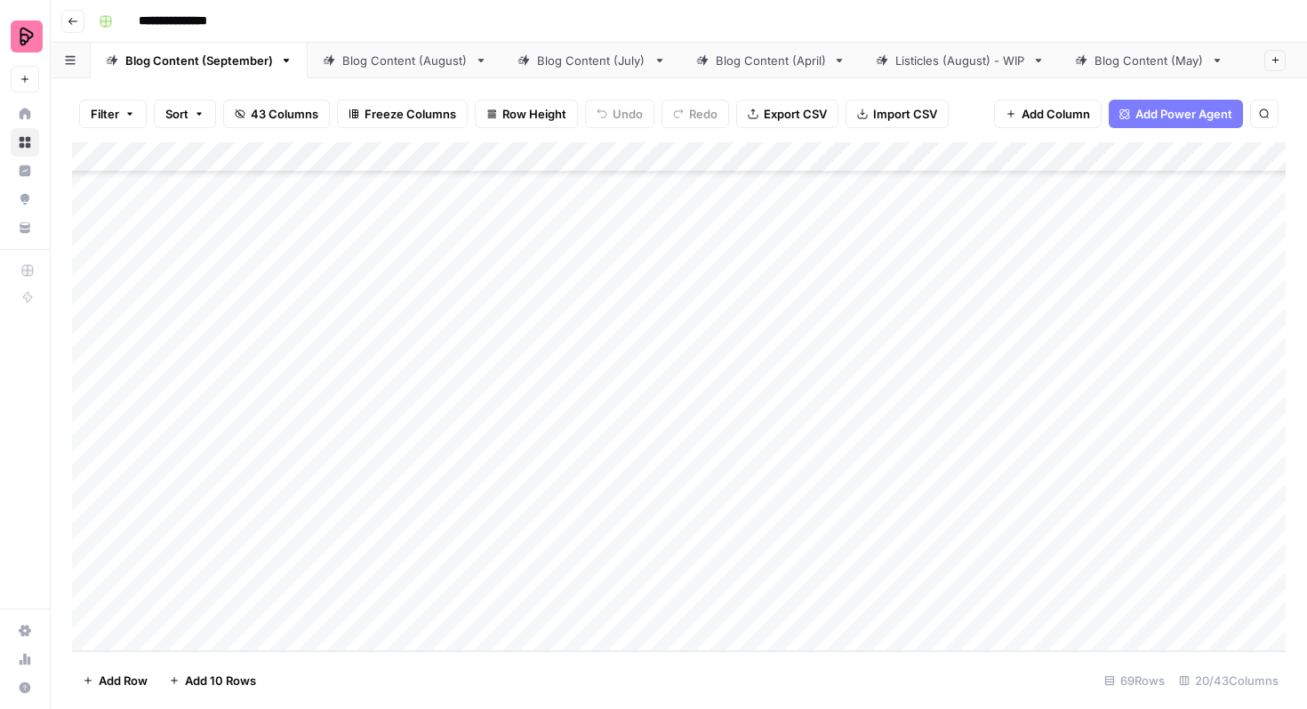
click at [382, 597] on div "Add Column" at bounding box center [679, 396] width 1214 height 509
click at [822, 498] on div "Add Column" at bounding box center [679, 396] width 1214 height 509
click at [862, 499] on div "Add Column" at bounding box center [679, 396] width 1214 height 509
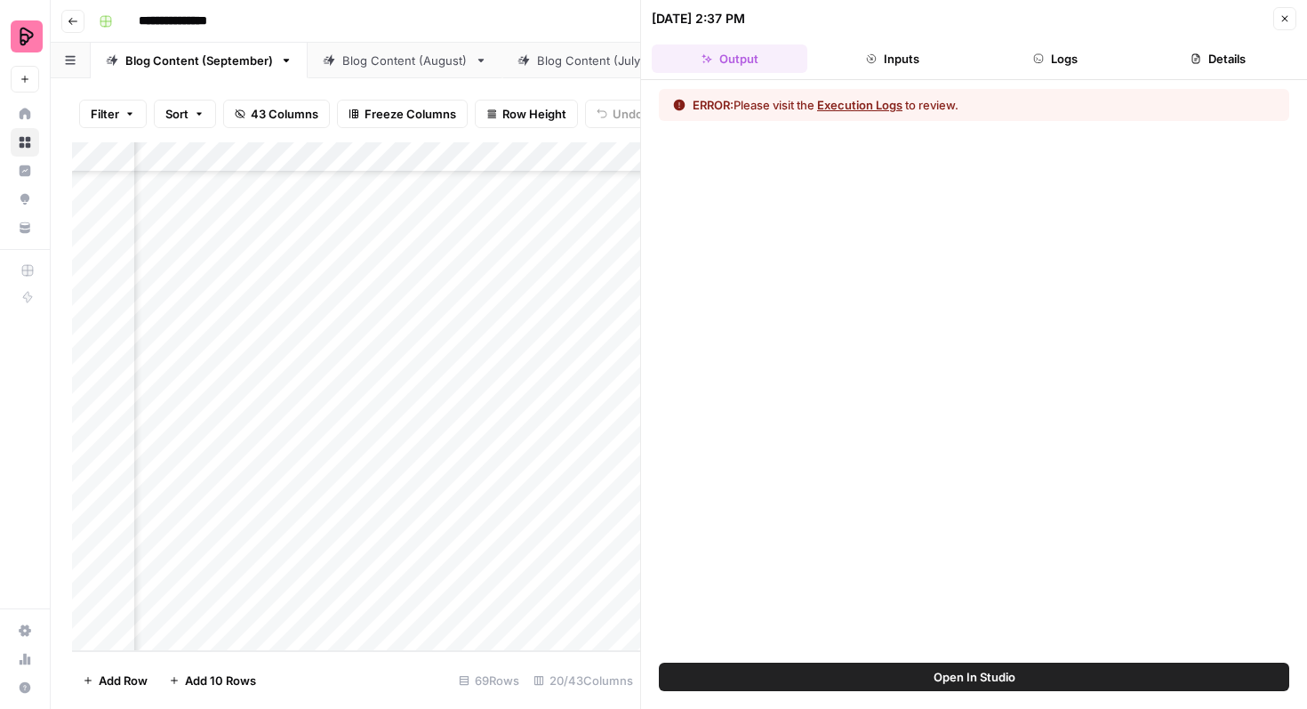
click at [1050, 74] on header "09/19/25 at 2:37 PM Close Output Inputs Logs Details" at bounding box center [974, 40] width 666 height 80
click at [1056, 64] on button "Logs" at bounding box center [1056, 58] width 156 height 28
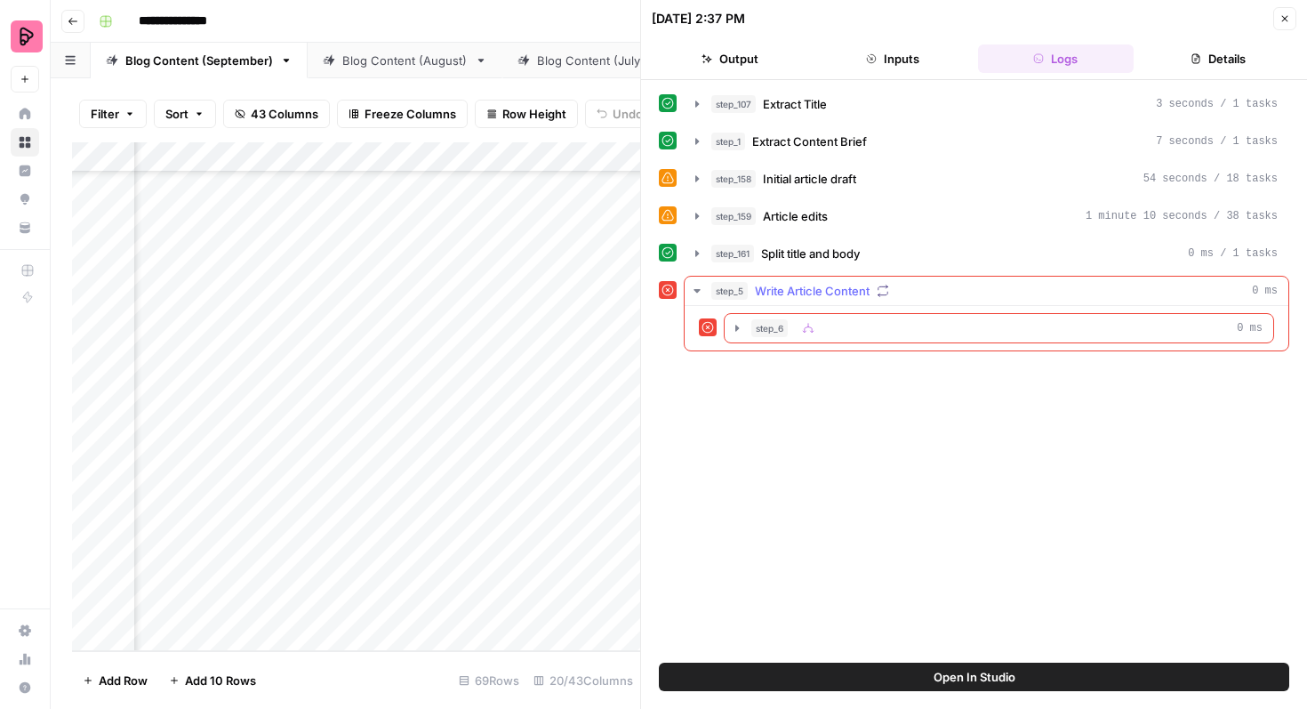
click at [1013, 291] on div "step_5 Write Article Content 0 ms" at bounding box center [994, 291] width 566 height 18
click at [781, 325] on span "step_6" at bounding box center [769, 328] width 36 height 18
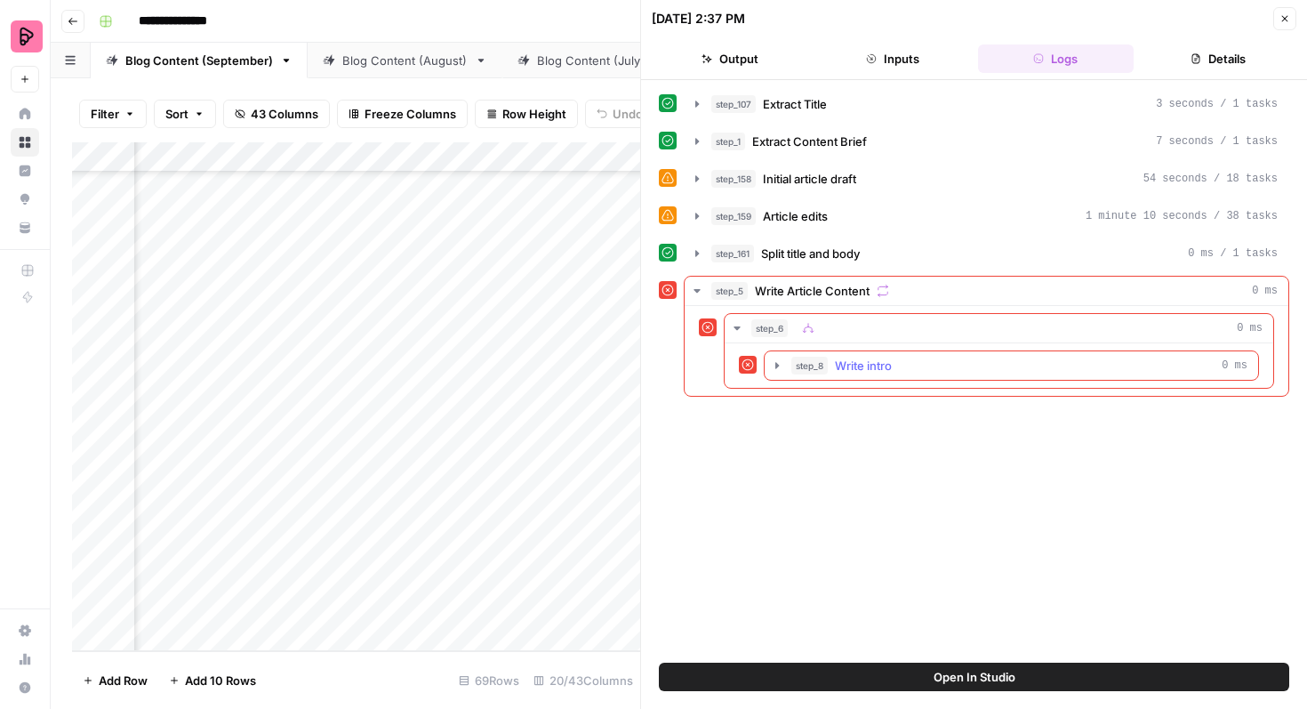
click at [896, 364] on div "step_8 Write intro 0 ms" at bounding box center [1019, 366] width 456 height 18
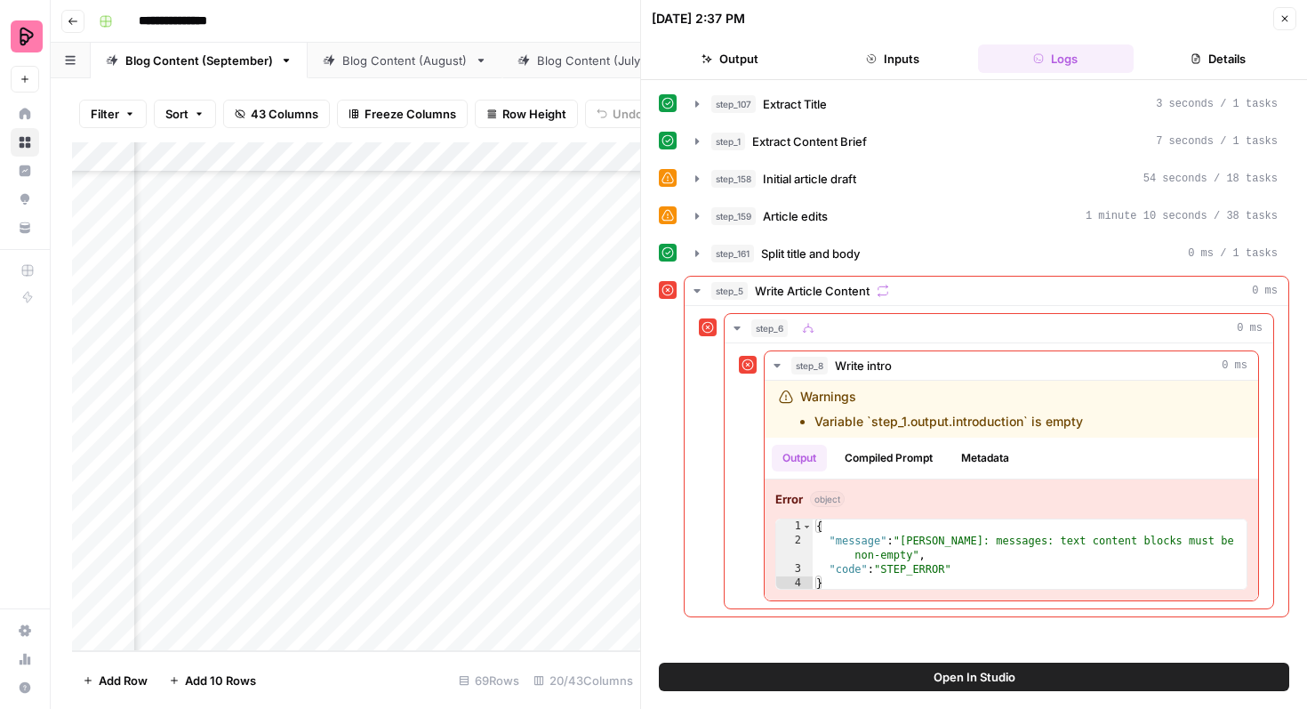
click at [970, 670] on span "Open In Studio" at bounding box center [975, 677] width 82 height 18
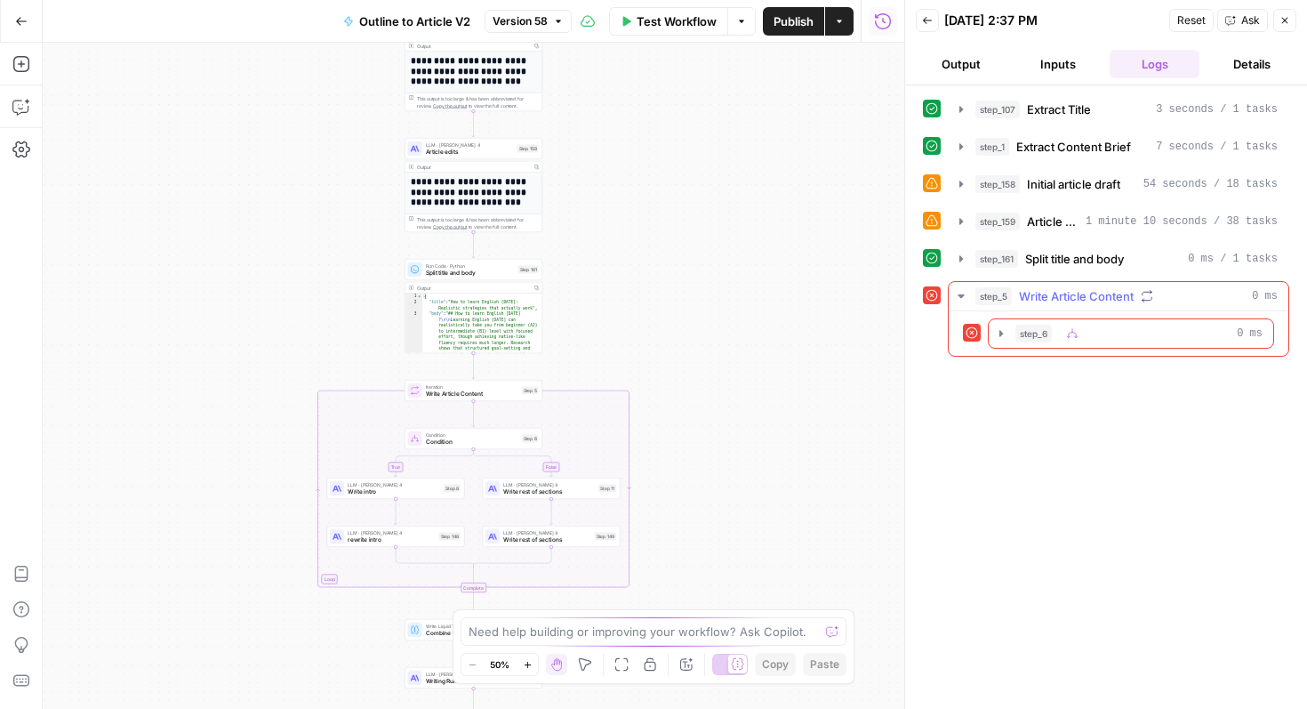
click at [1176, 303] on div "step_5 Write Article Content 0 ms" at bounding box center [1127, 296] width 302 height 18
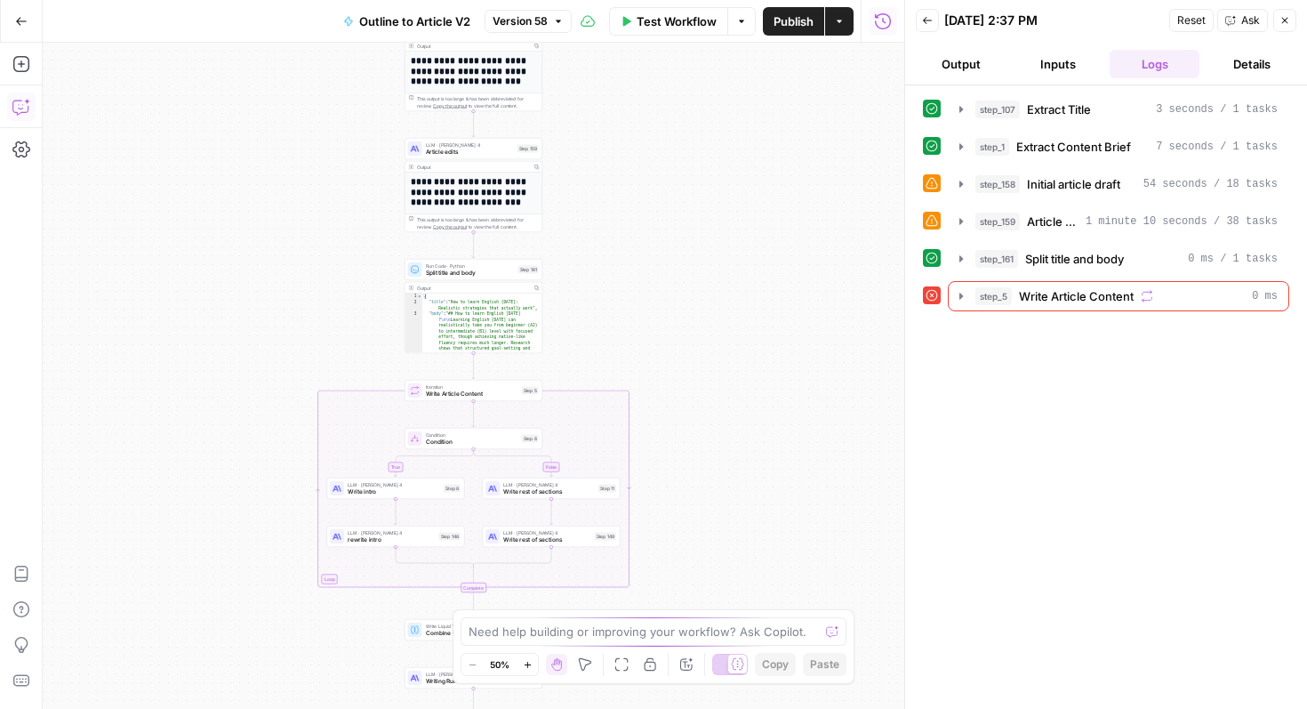
click at [33, 116] on button "Copilot" at bounding box center [21, 106] width 28 height 28
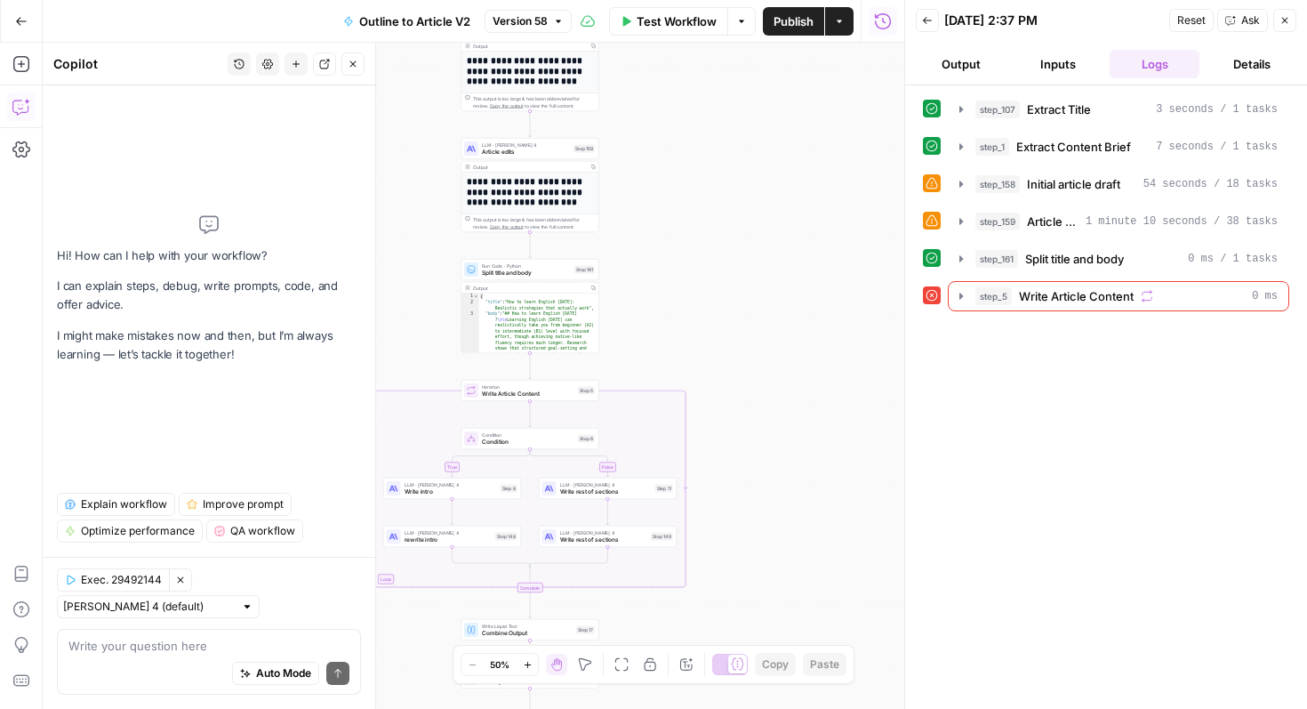
click at [181, 646] on textarea at bounding box center [208, 646] width 281 height 18
type textarea "whats the issue in step 5"
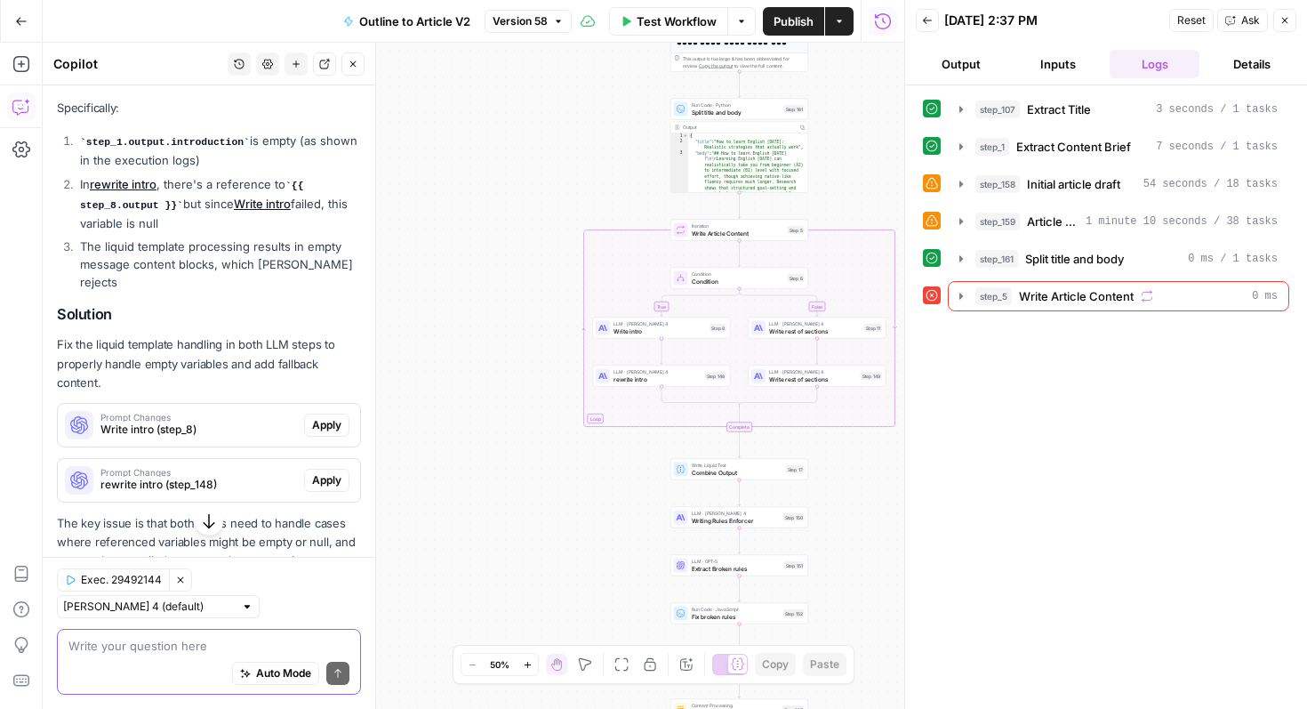
scroll to position [424, 0]
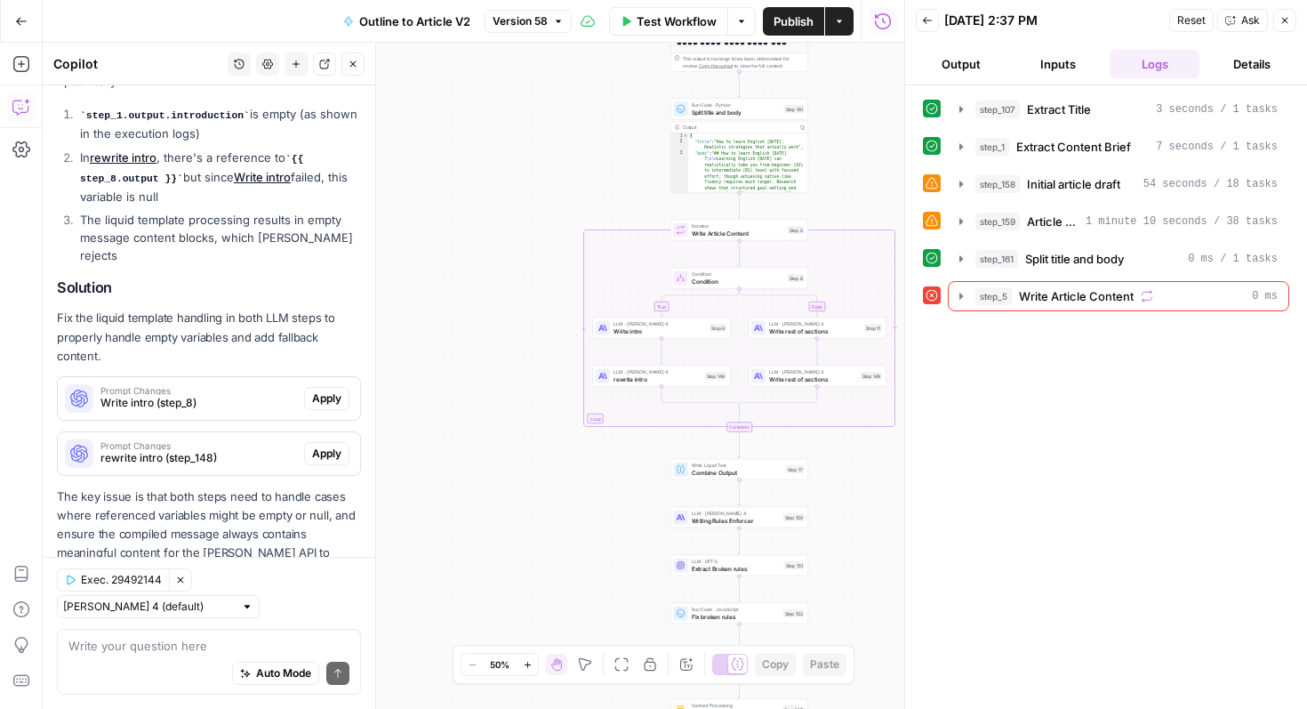
click at [1289, 27] on button "Close" at bounding box center [1284, 20] width 23 height 23
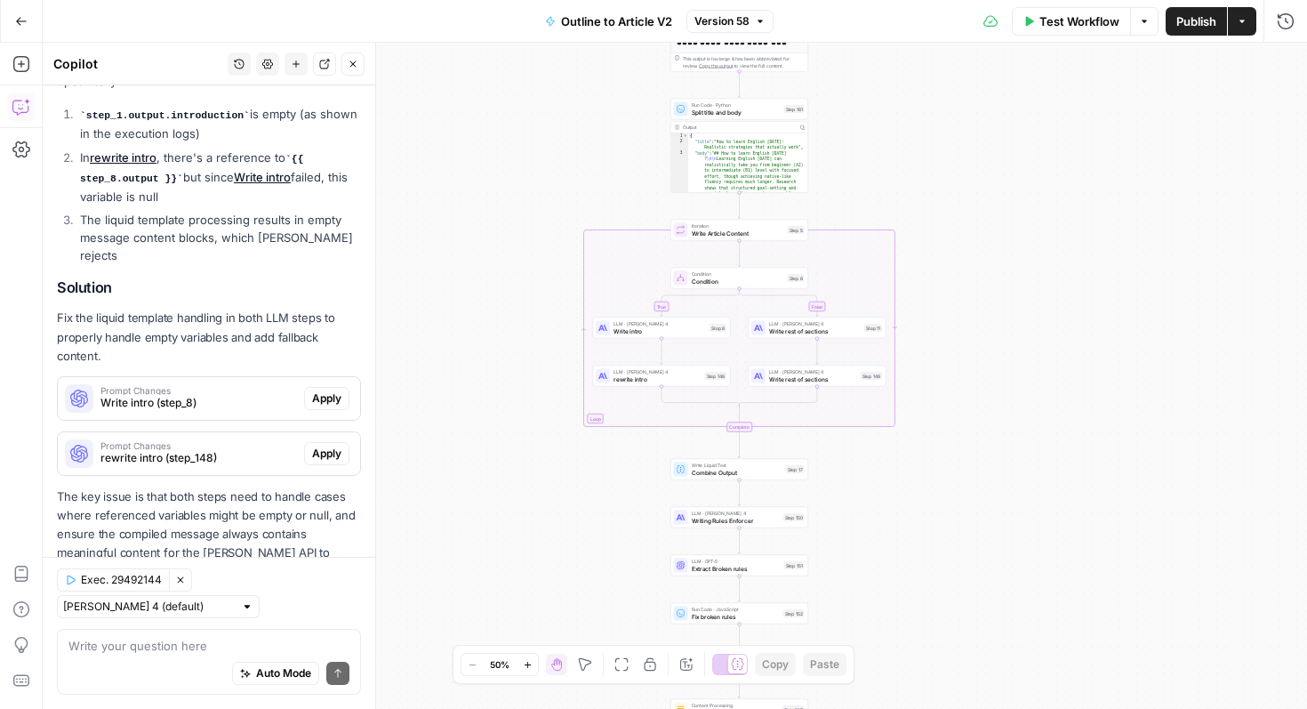
click at [16, 24] on icon "button" at bounding box center [21, 21] width 12 height 12
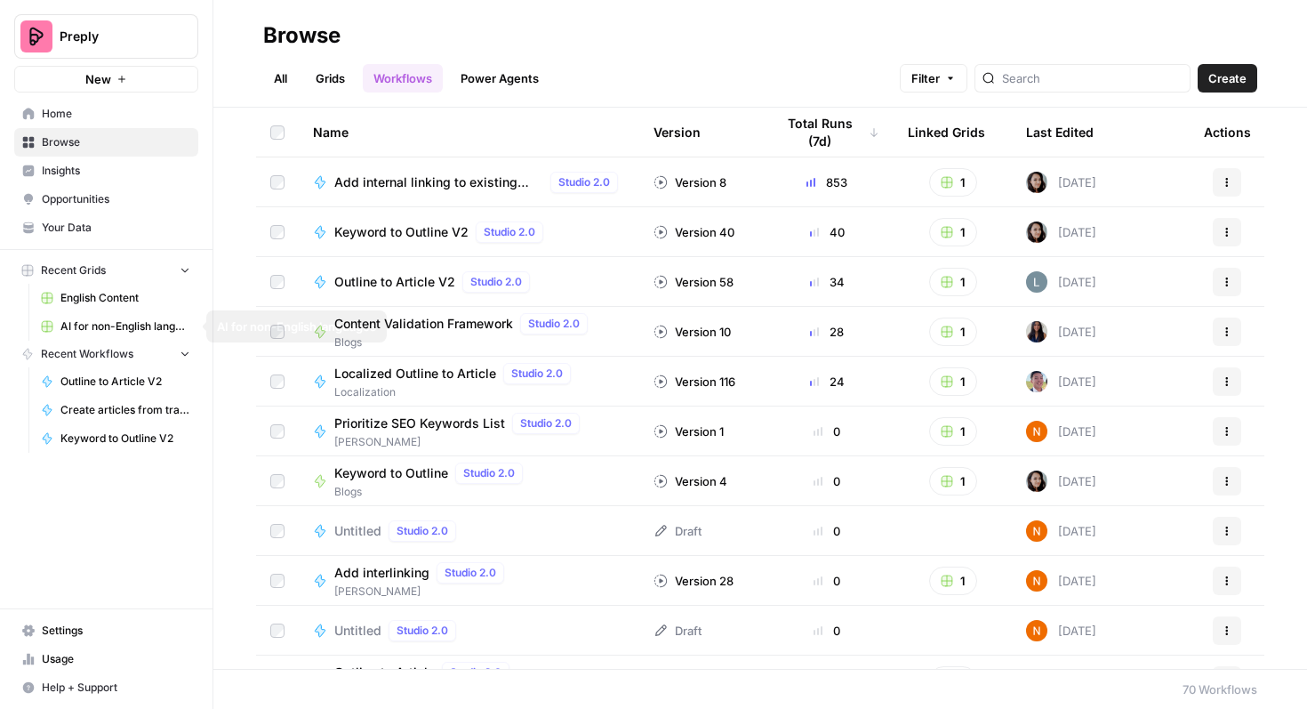
click at [127, 301] on span "English Content" at bounding box center [125, 298] width 130 height 16
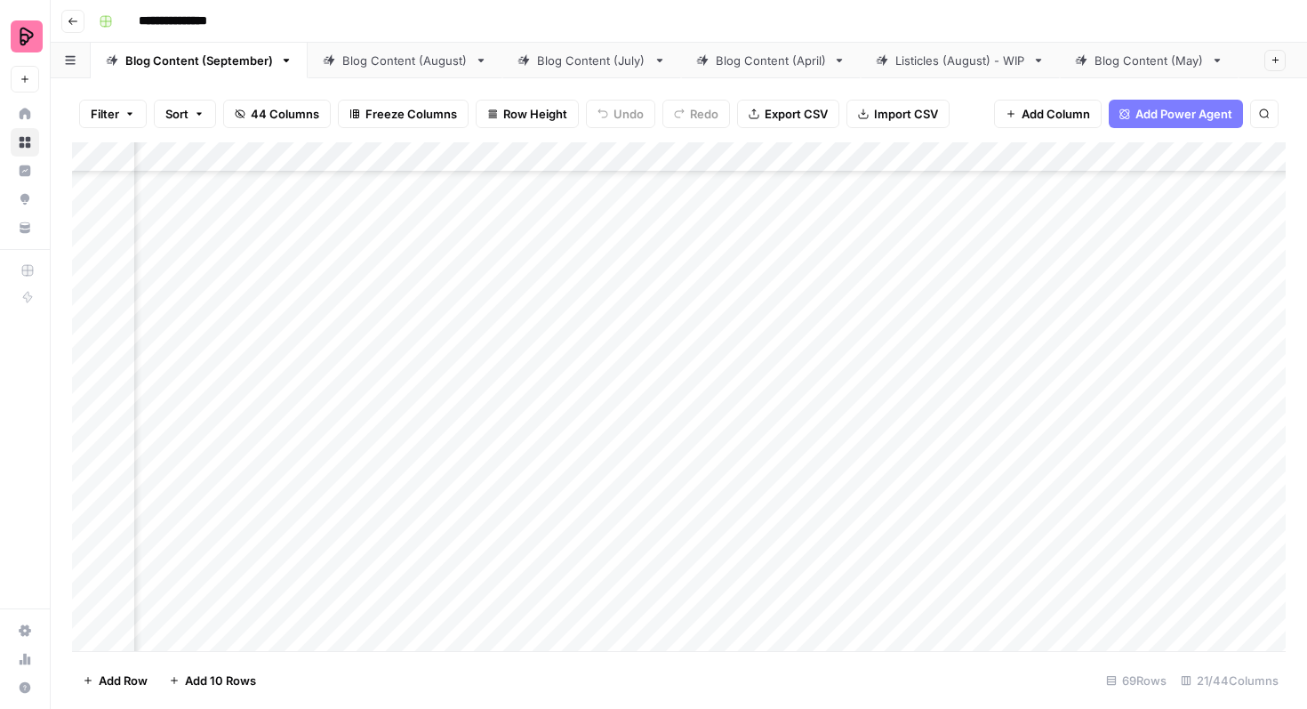
scroll to position [1186, 505]
click at [771, 251] on div "Add Column" at bounding box center [679, 396] width 1214 height 509
click at [828, 382] on div "Add Column" at bounding box center [679, 396] width 1214 height 509
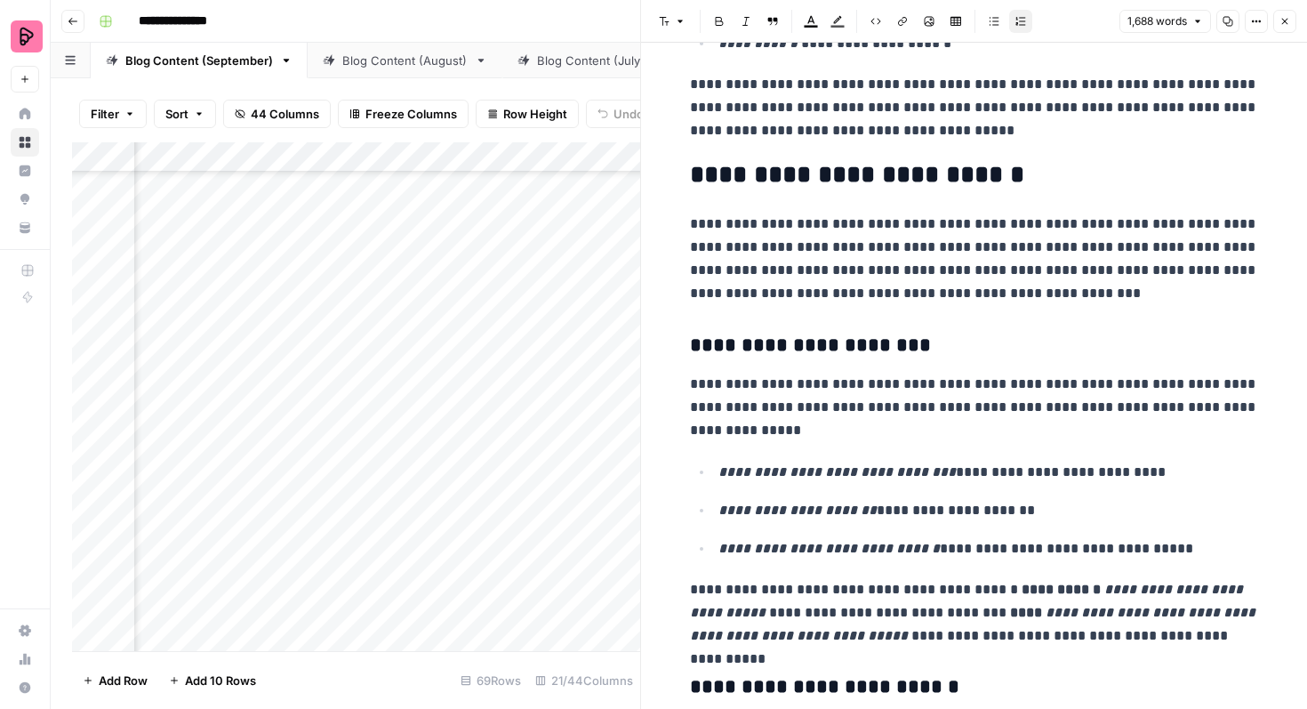
scroll to position [1008, 0]
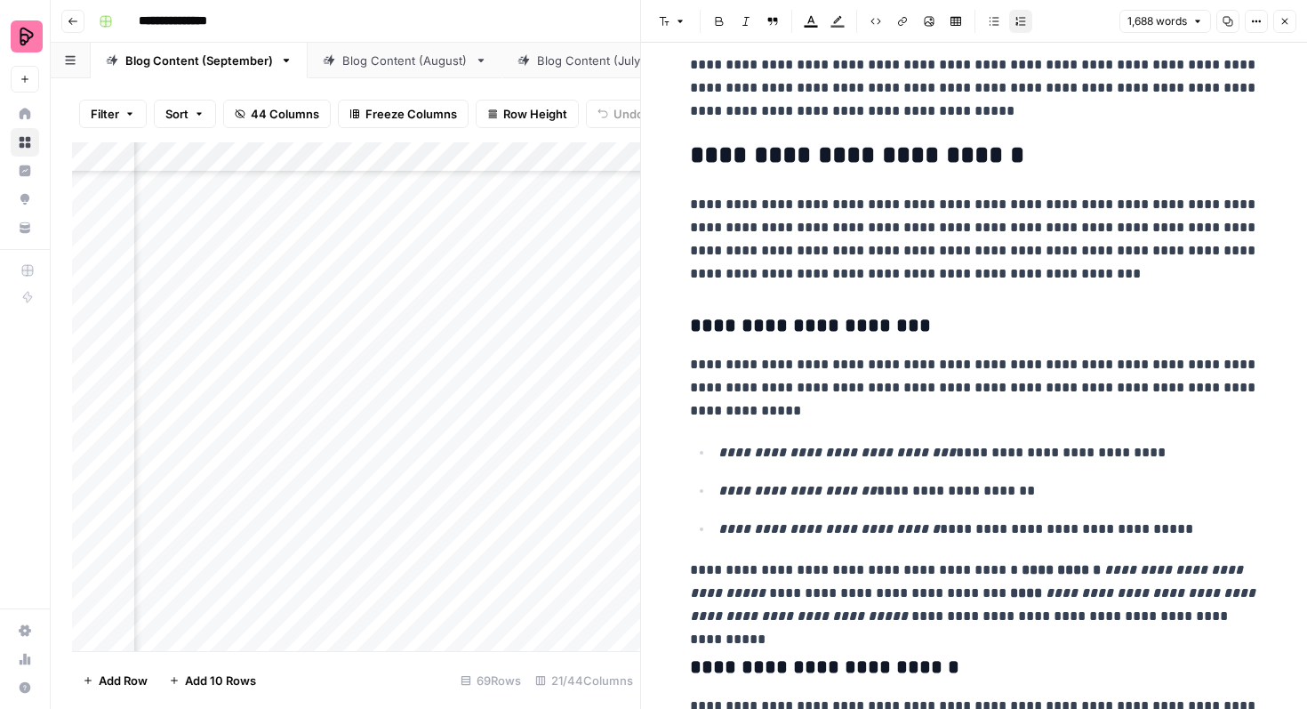
click at [1022, 569] on strong "**********" at bounding box center [1061, 569] width 79 height 13
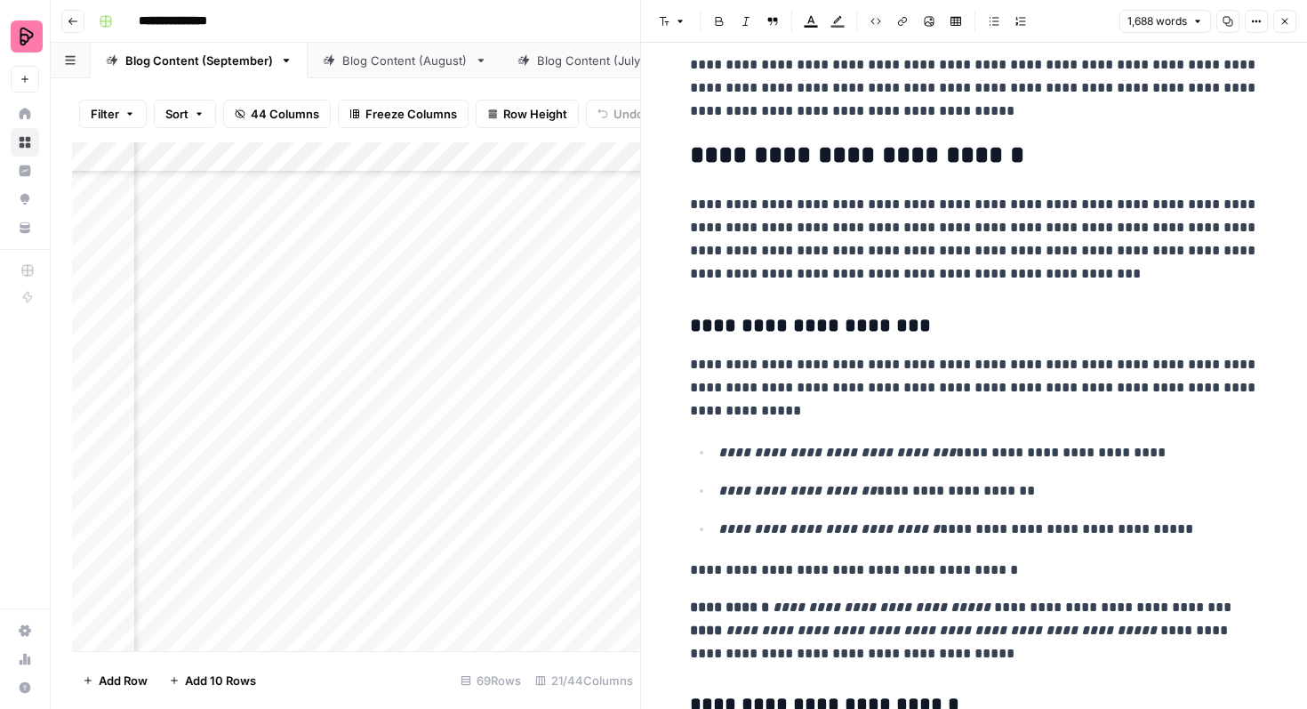
click at [1221, 606] on p "**********" at bounding box center [974, 630] width 569 height 69
click at [722, 623] on strong "****" at bounding box center [706, 629] width 32 height 13
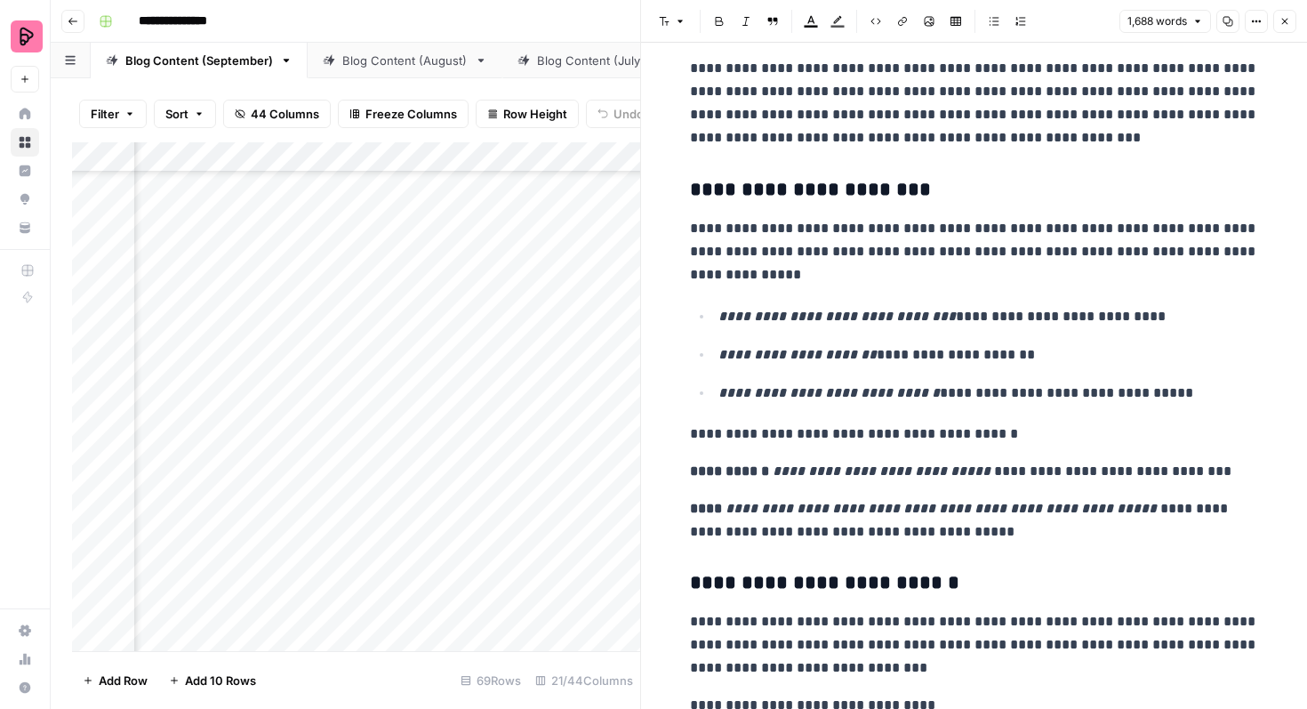
scroll to position [1187, 0]
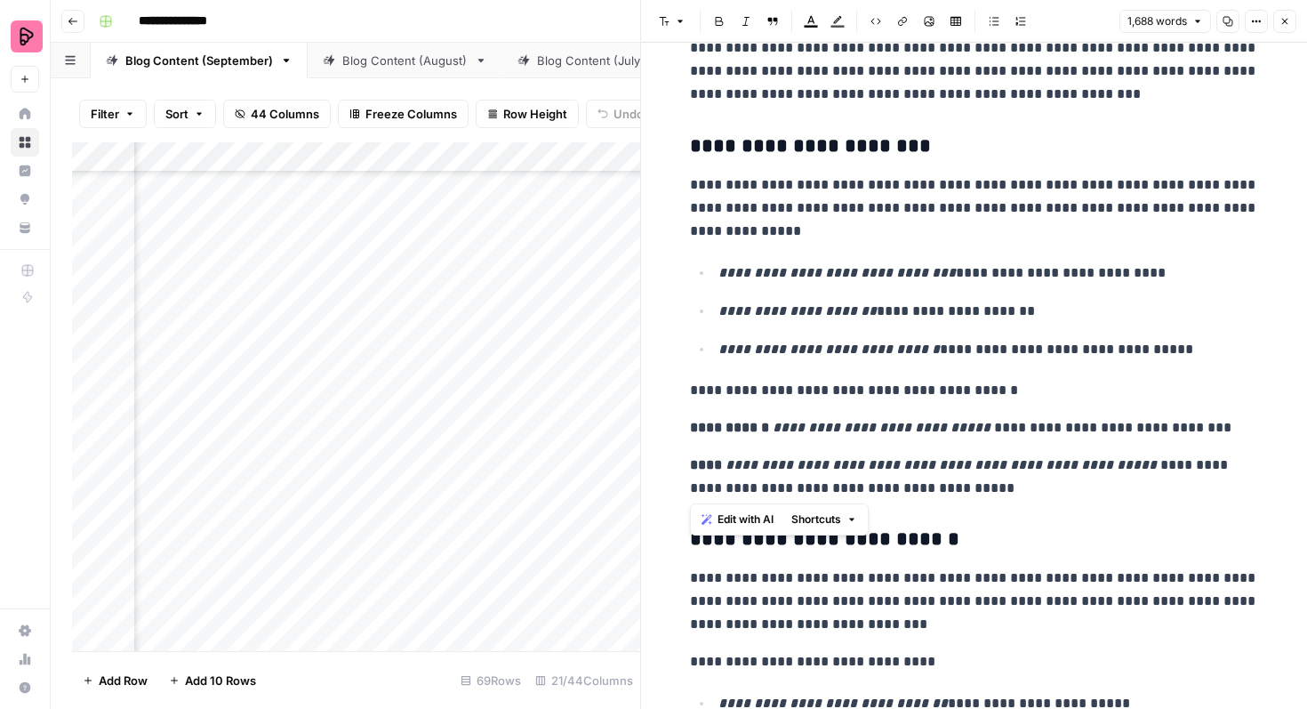
drag, startPoint x: 912, startPoint y: 492, endPoint x: 670, endPoint y: 385, distance: 264.4
click at [1019, 487] on p "**********" at bounding box center [974, 477] width 569 height 46
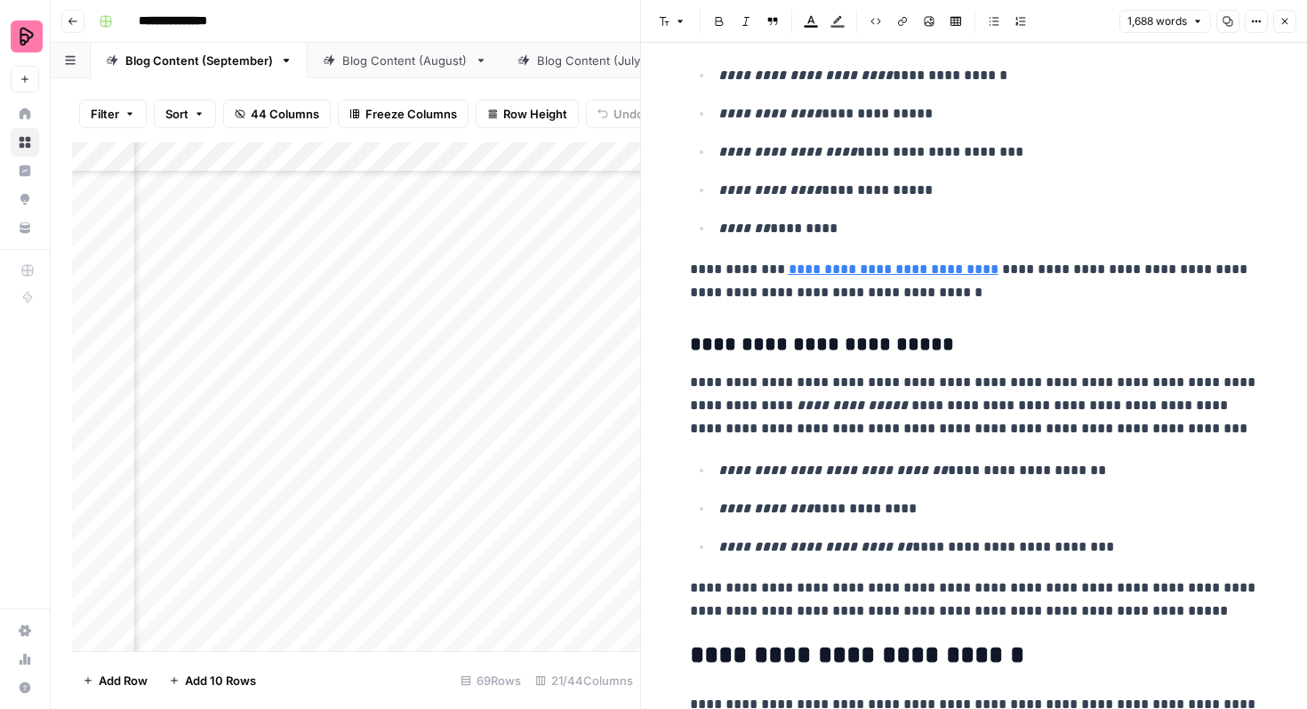
scroll to position [2360, 0]
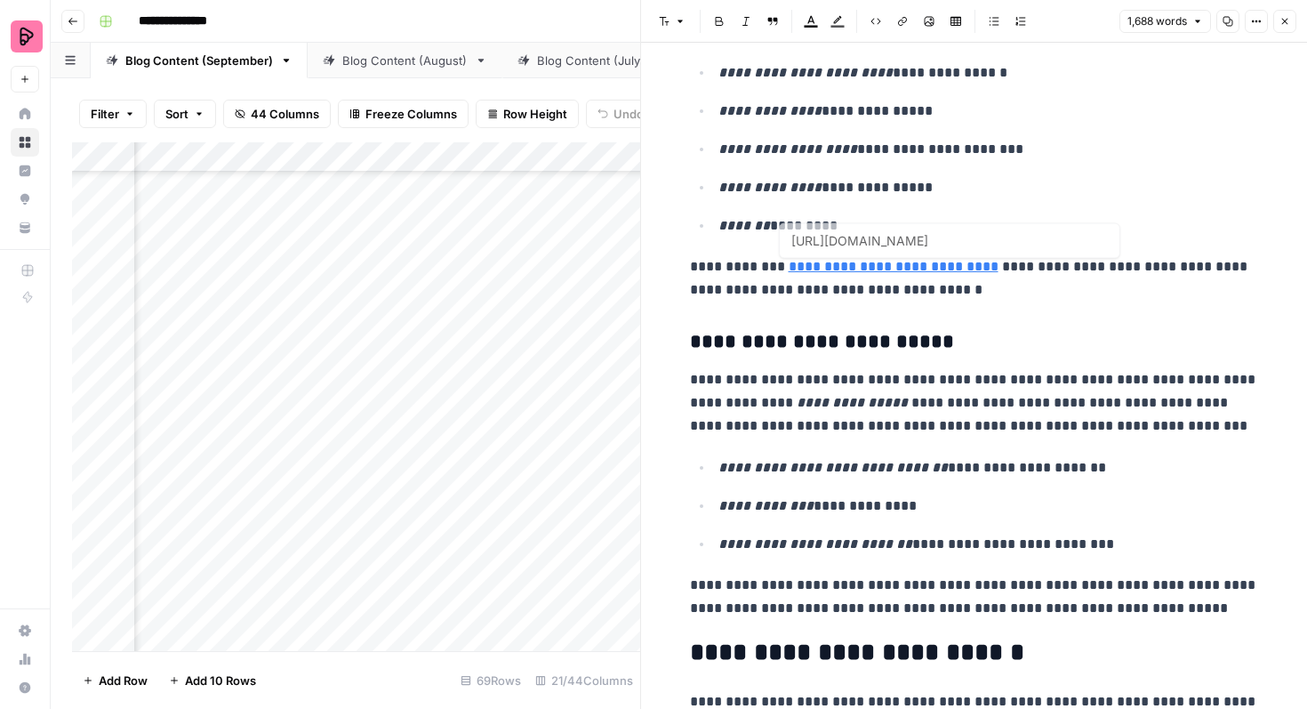
click at [938, 272] on link "**********" at bounding box center [894, 266] width 210 height 13
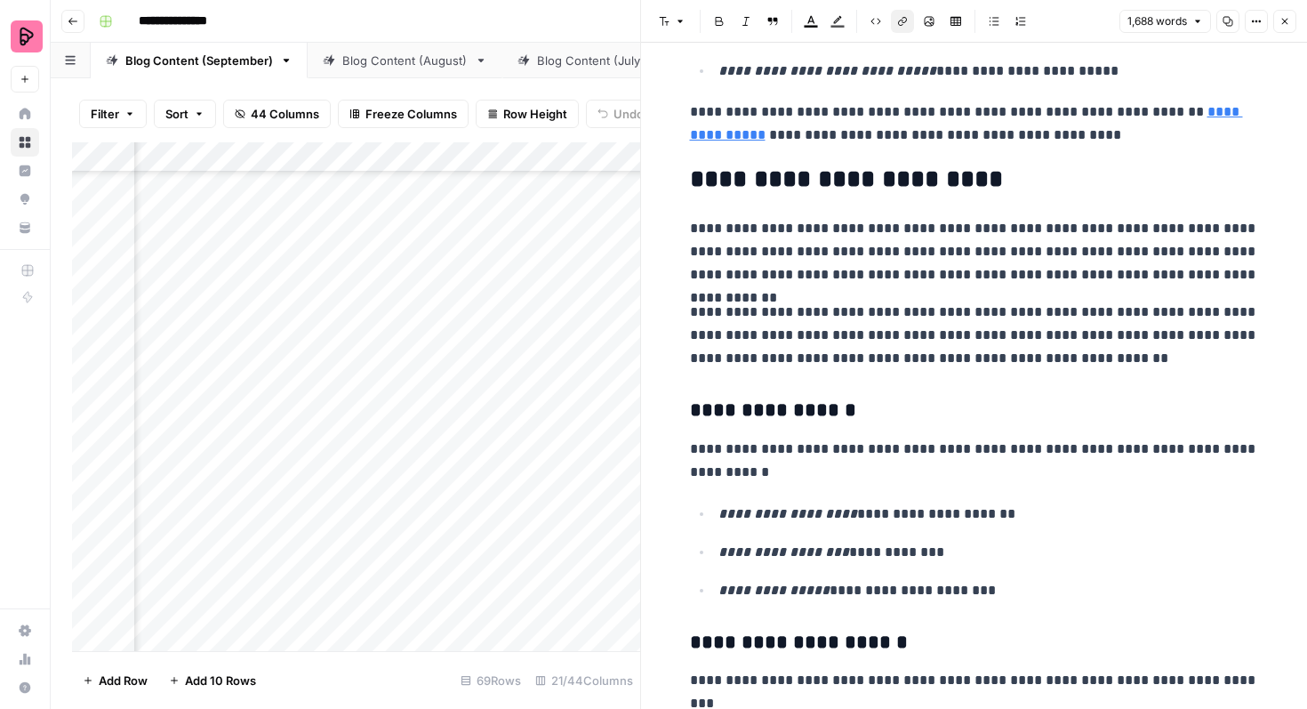
scroll to position [4124, 0]
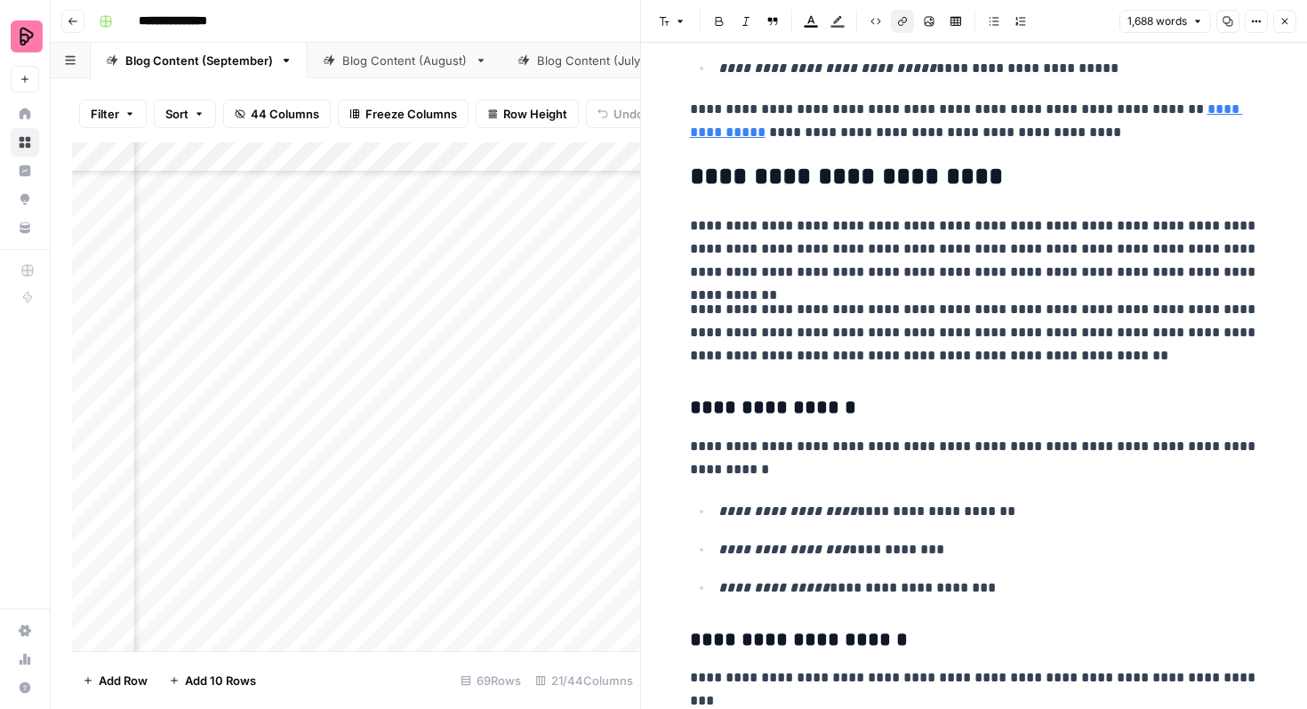
click at [1280, 20] on icon "button" at bounding box center [1285, 21] width 11 height 11
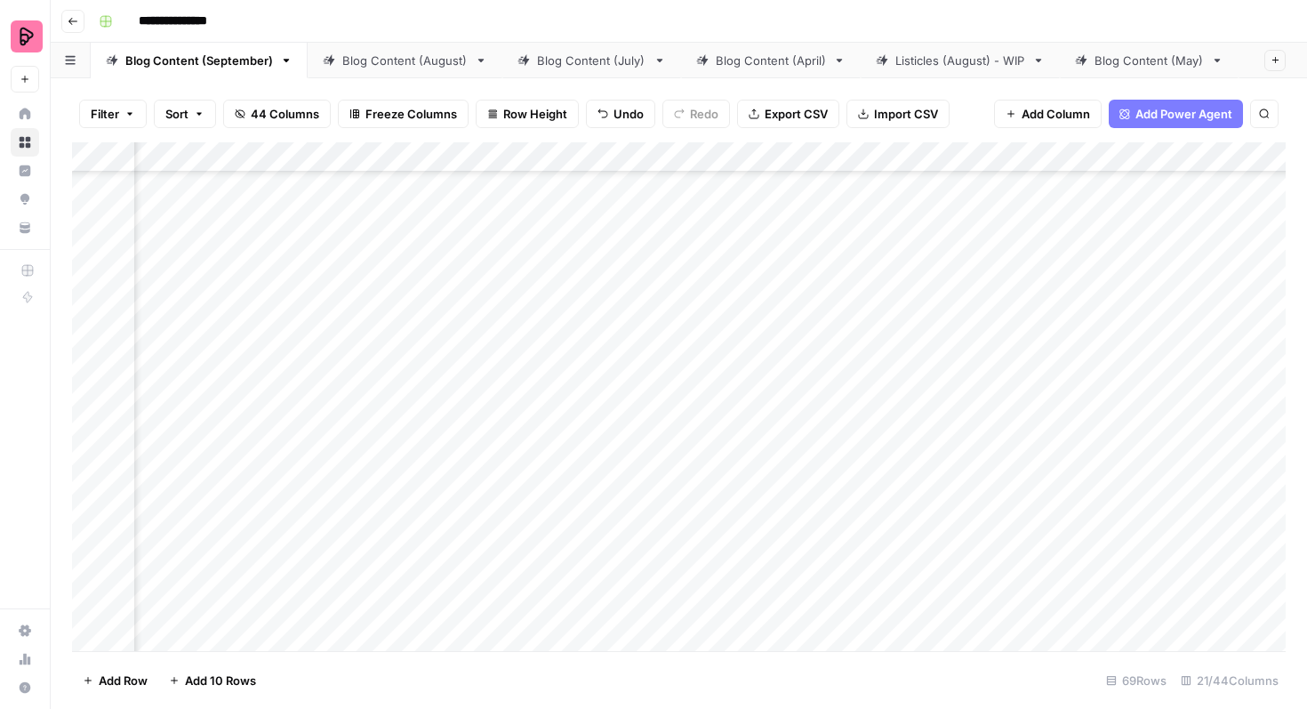
scroll to position [1653, 339]
click at [778, 380] on div "Add Column" at bounding box center [679, 396] width 1214 height 509
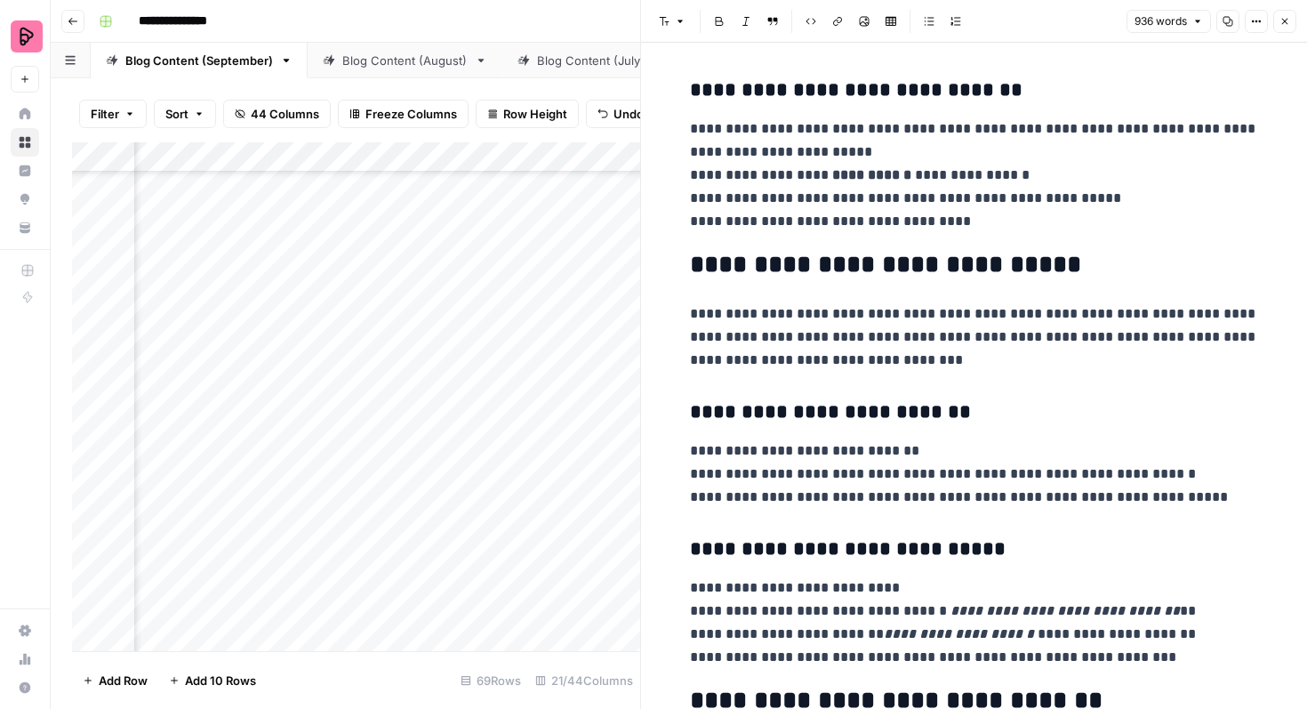
scroll to position [590, 0]
click at [1279, 28] on button "Close" at bounding box center [1284, 21] width 23 height 23
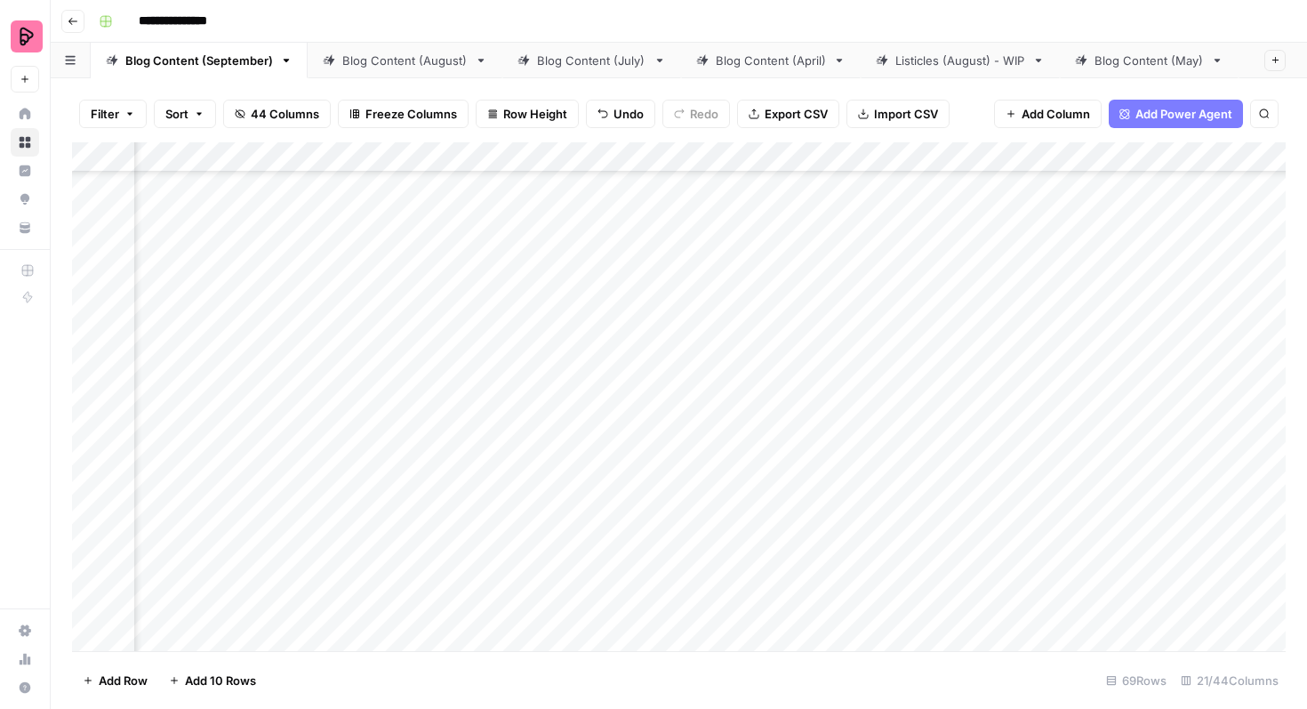
scroll to position [1653, 844]
click at [1079, 383] on div "Add Column" at bounding box center [679, 396] width 1214 height 509
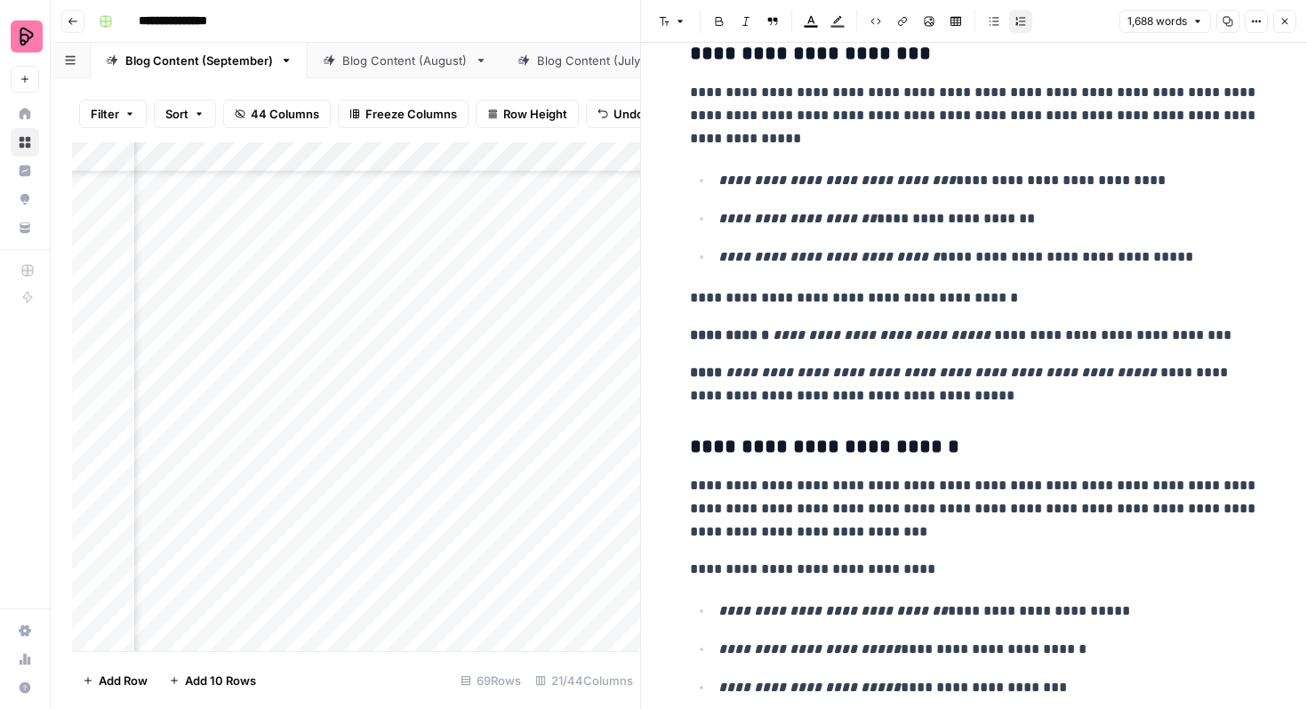
scroll to position [1279, 0]
drag, startPoint x: 690, startPoint y: 301, endPoint x: 982, endPoint y: 297, distance: 291.7
click at [982, 297] on p "**********" at bounding box center [974, 298] width 569 height 23
copy p "**********"
click at [1283, 36] on header "Font style Bold Italic Block quote Text color Highlight color Code block Link I…" at bounding box center [974, 21] width 666 height 43
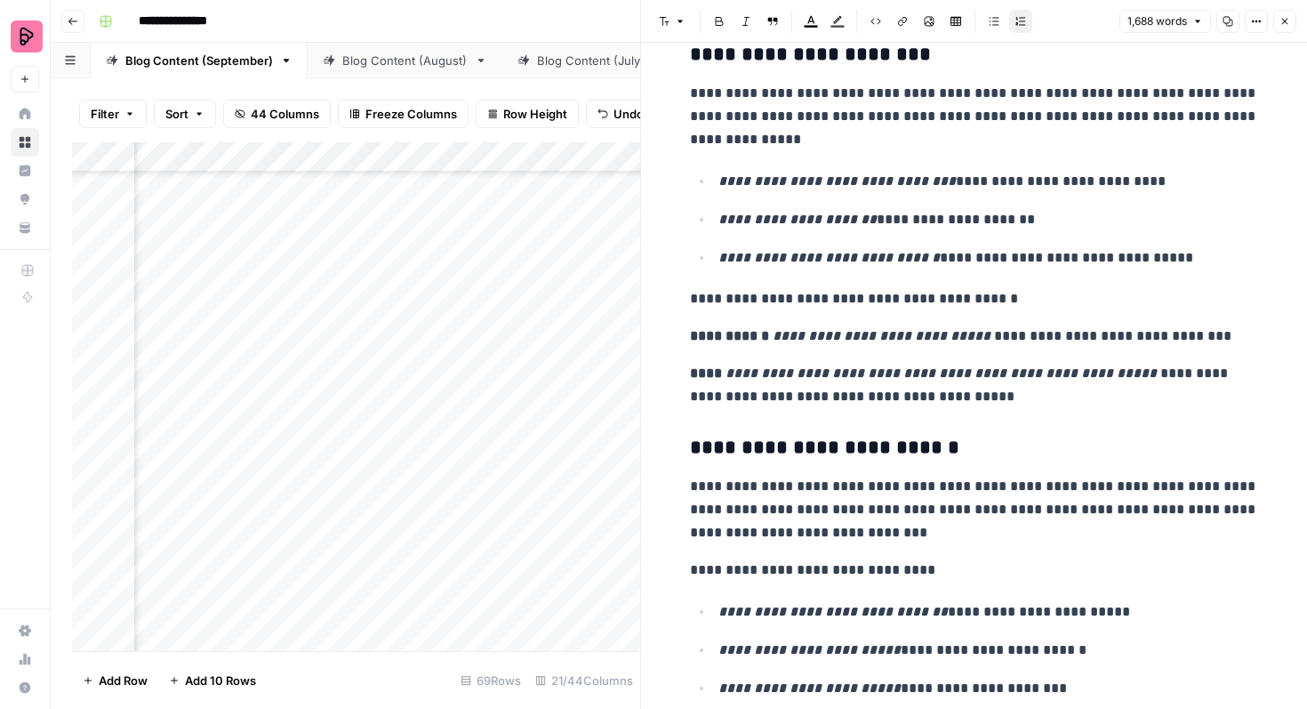
click at [1283, 25] on icon "button" at bounding box center [1285, 21] width 11 height 11
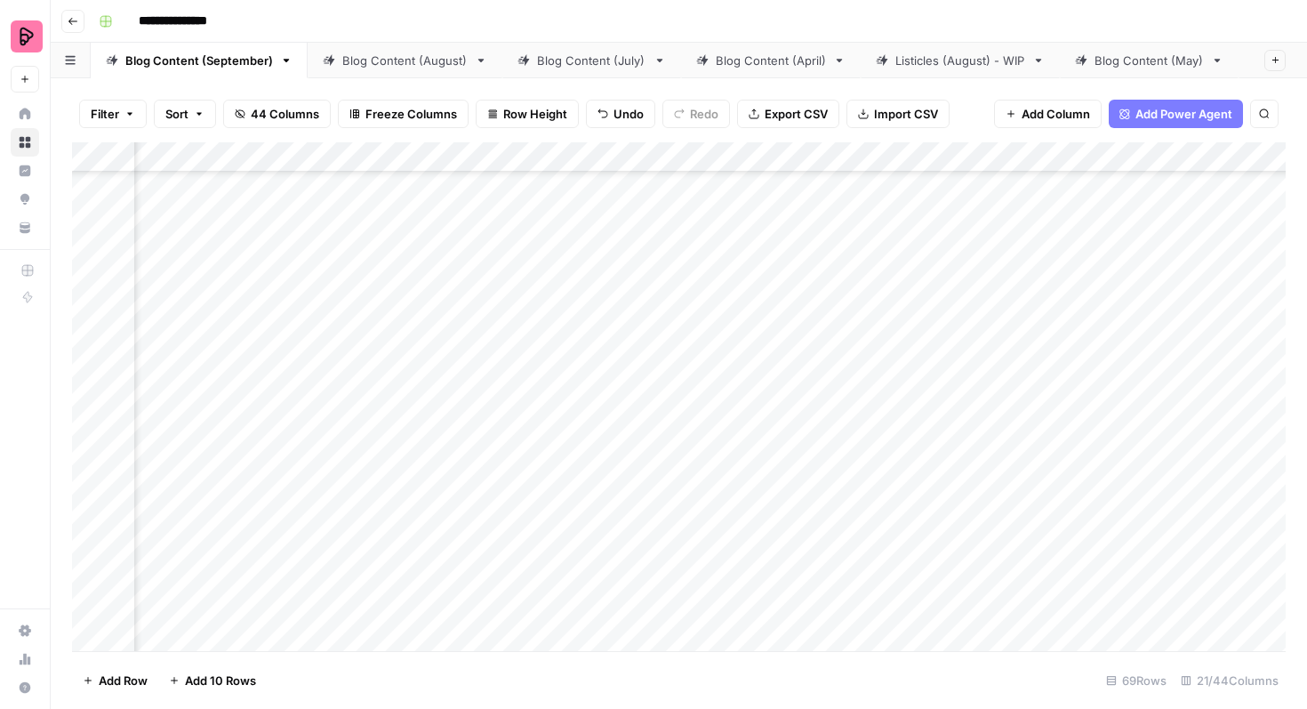
scroll to position [1653, 619]
click at [502, 382] on div "Add Column" at bounding box center [679, 396] width 1214 height 509
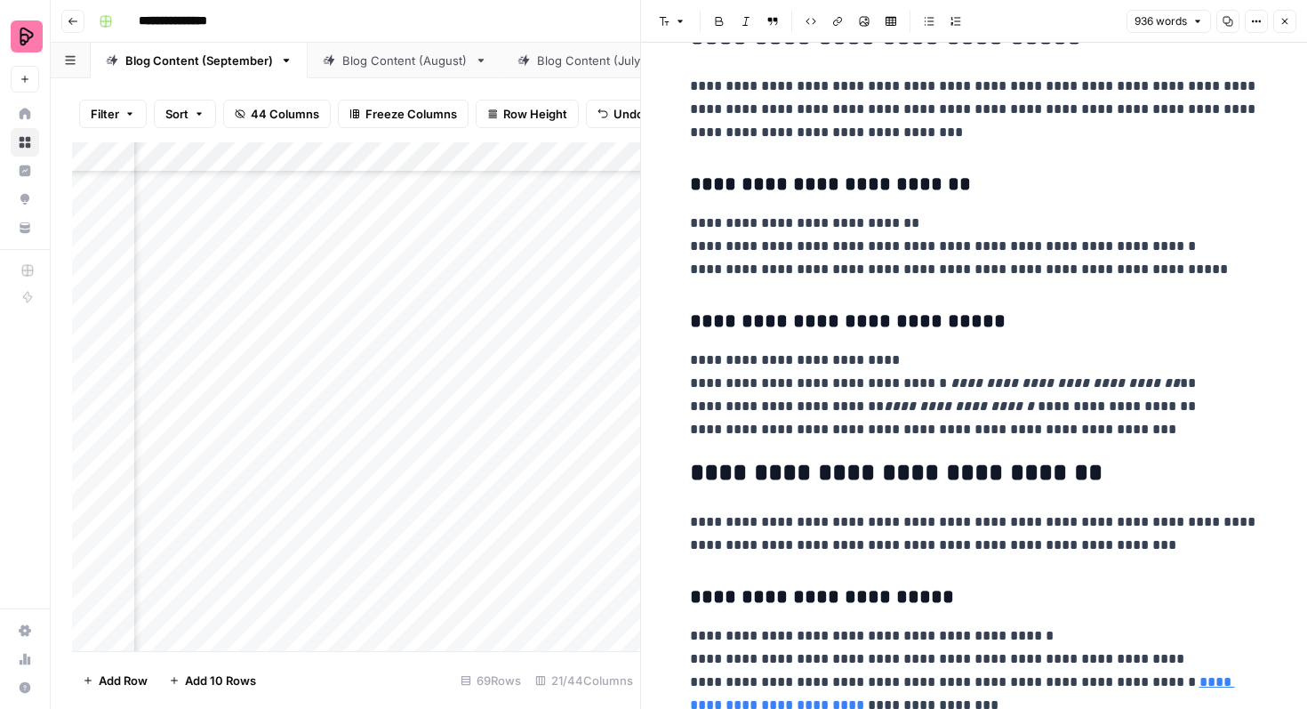
scroll to position [812, 0]
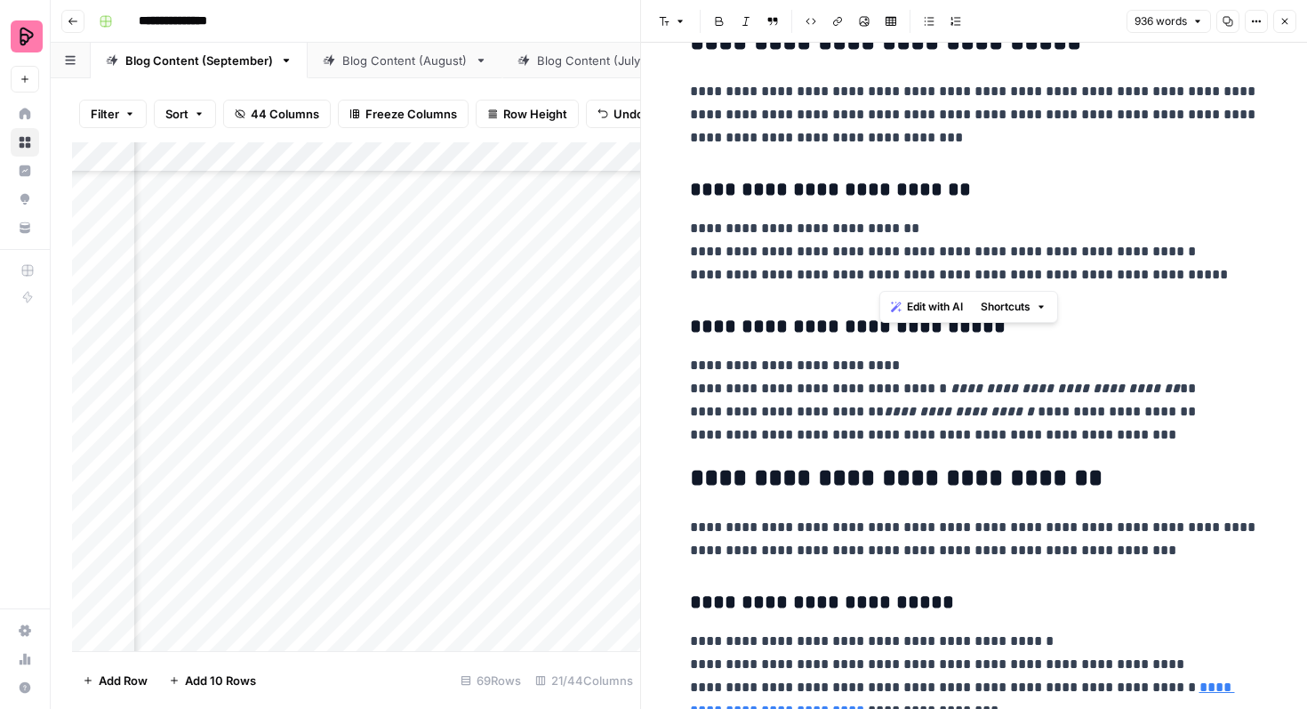
drag, startPoint x: 879, startPoint y: 276, endPoint x: 936, endPoint y: 274, distance: 56.9
click at [936, 275] on p "**********" at bounding box center [974, 251] width 569 height 69
click at [1098, 278] on p "**********" at bounding box center [974, 251] width 569 height 69
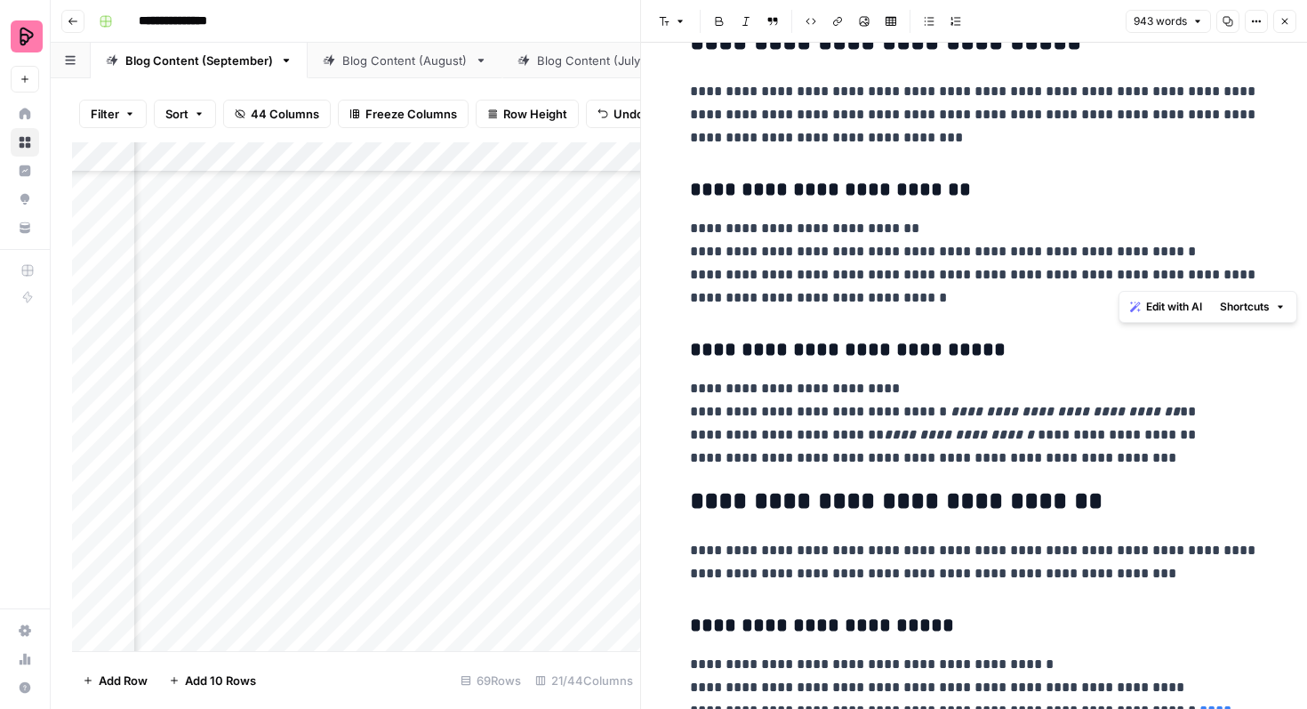
drag, startPoint x: 1123, startPoint y: 275, endPoint x: 1167, endPoint y: 280, distance: 43.9
click at [1167, 280] on p "**********" at bounding box center [974, 263] width 569 height 92
click at [853, 302] on p "**********" at bounding box center [974, 263] width 569 height 92
click at [1287, 14] on button "Close" at bounding box center [1284, 21] width 23 height 23
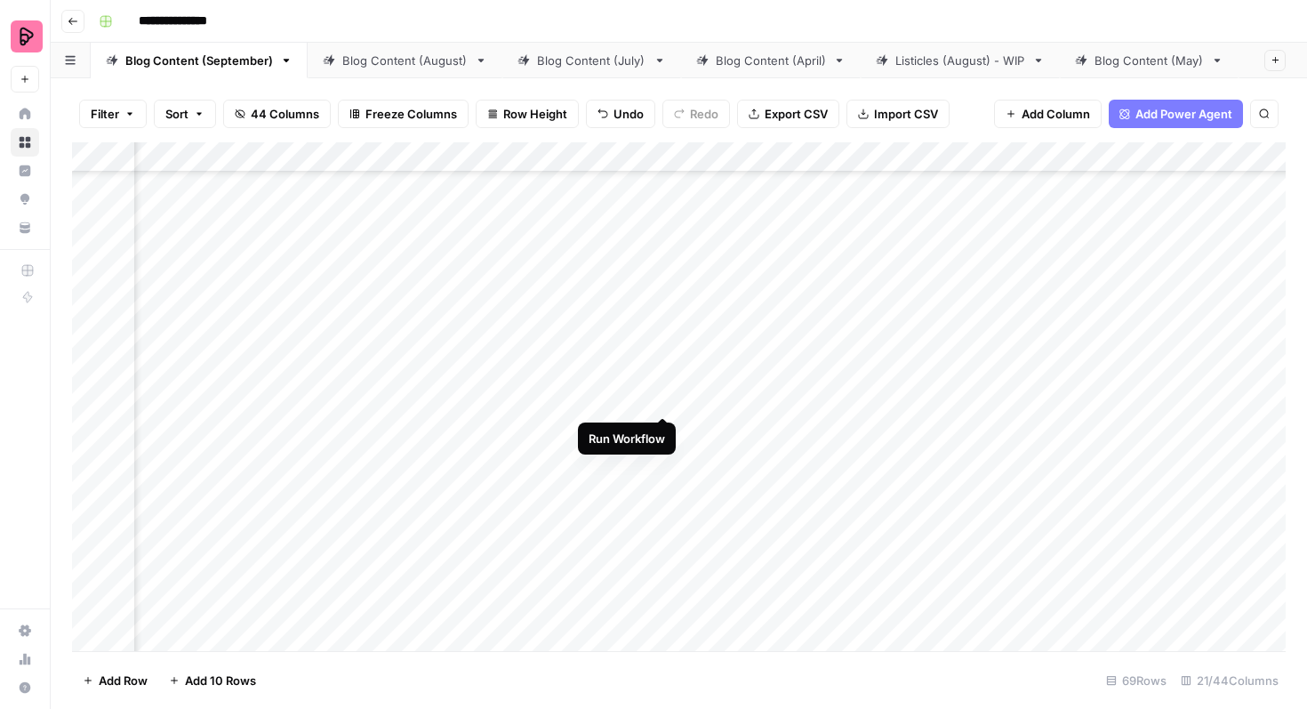
click at [663, 382] on div "Add Column" at bounding box center [679, 396] width 1214 height 509
click at [911, 310] on div "Add Column" at bounding box center [679, 396] width 1214 height 509
click at [1281, 634] on icon "close" at bounding box center [1281, 633] width 9 height 9
click at [586, 313] on div "Add Column" at bounding box center [679, 396] width 1214 height 509
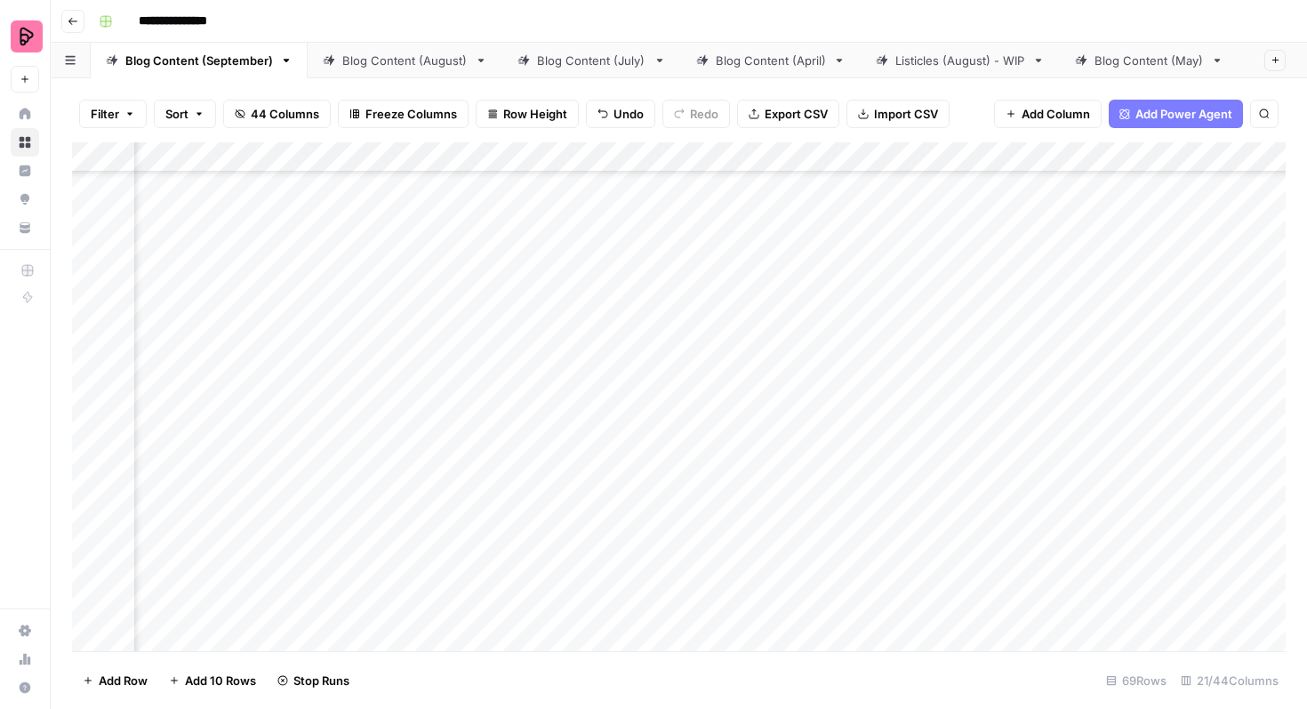
scroll to position [1790, 307]
click at [587, 293] on div "Add Column" at bounding box center [679, 396] width 1214 height 509
click at [1158, 224] on div "Add Column" at bounding box center [679, 396] width 1214 height 509
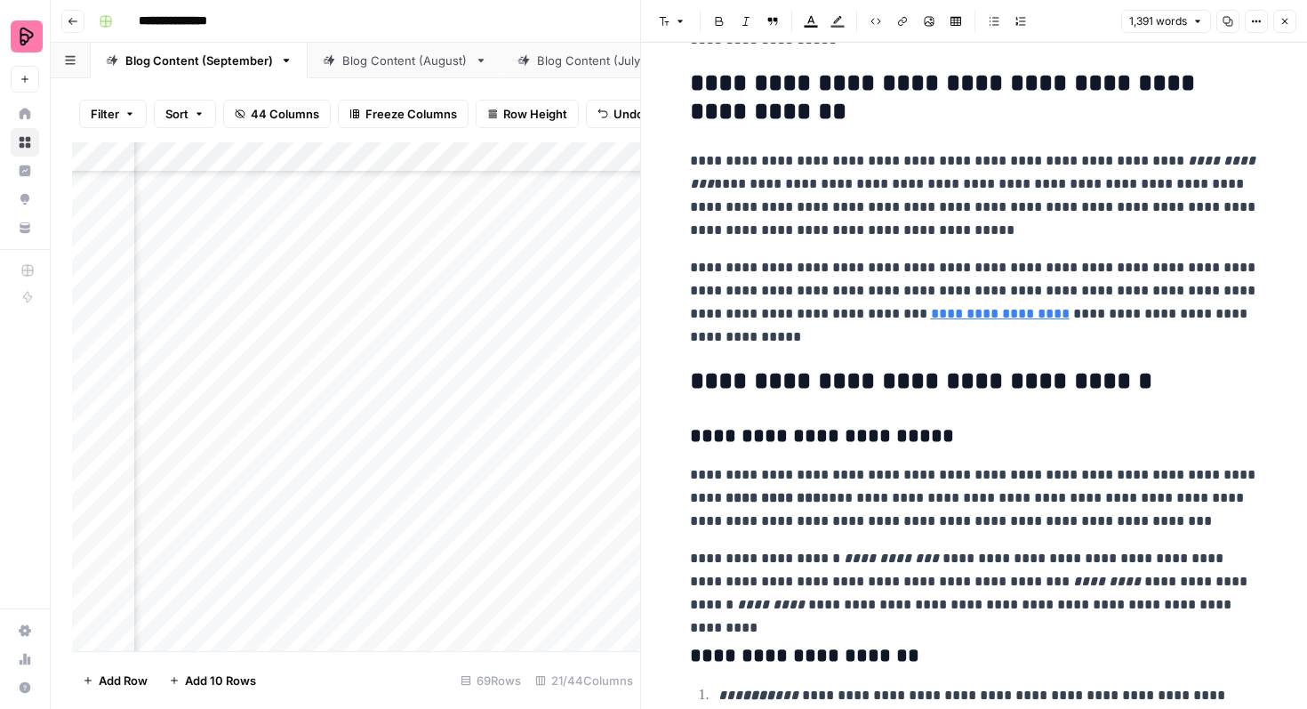
scroll to position [4168, 0]
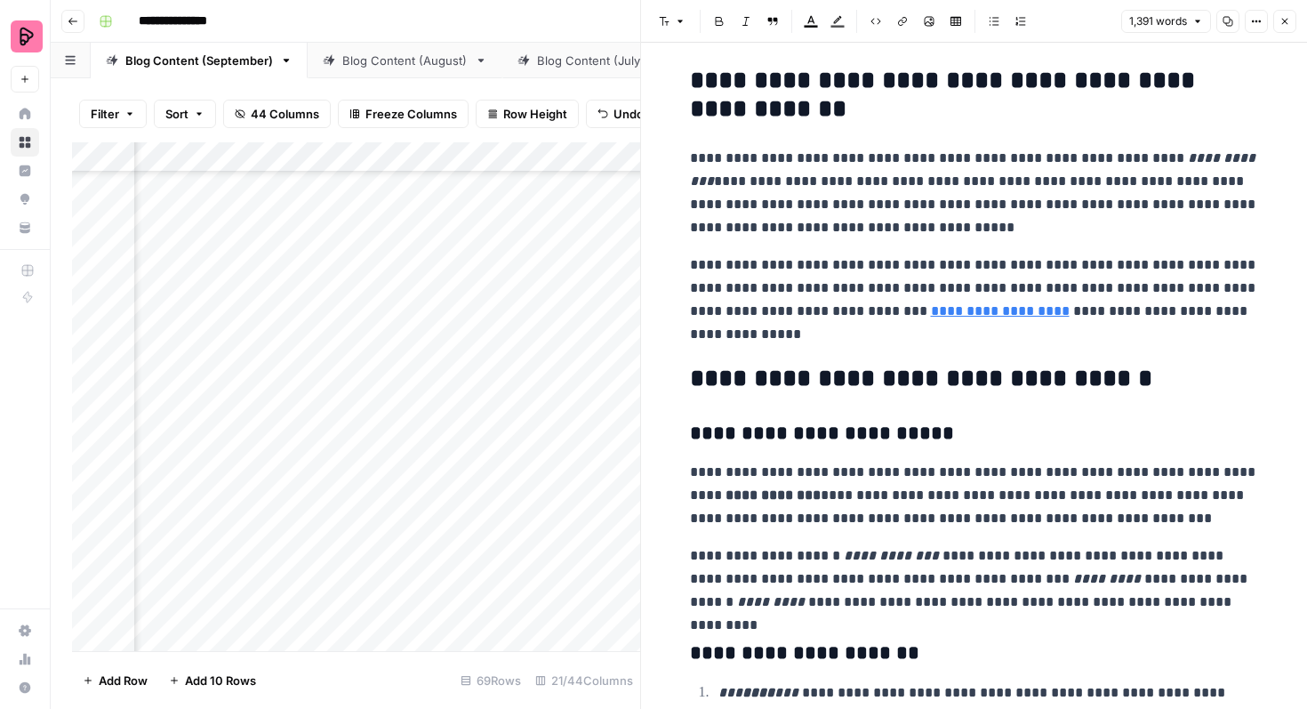
click at [1025, 317] on link "**********" at bounding box center [1000, 310] width 139 height 13
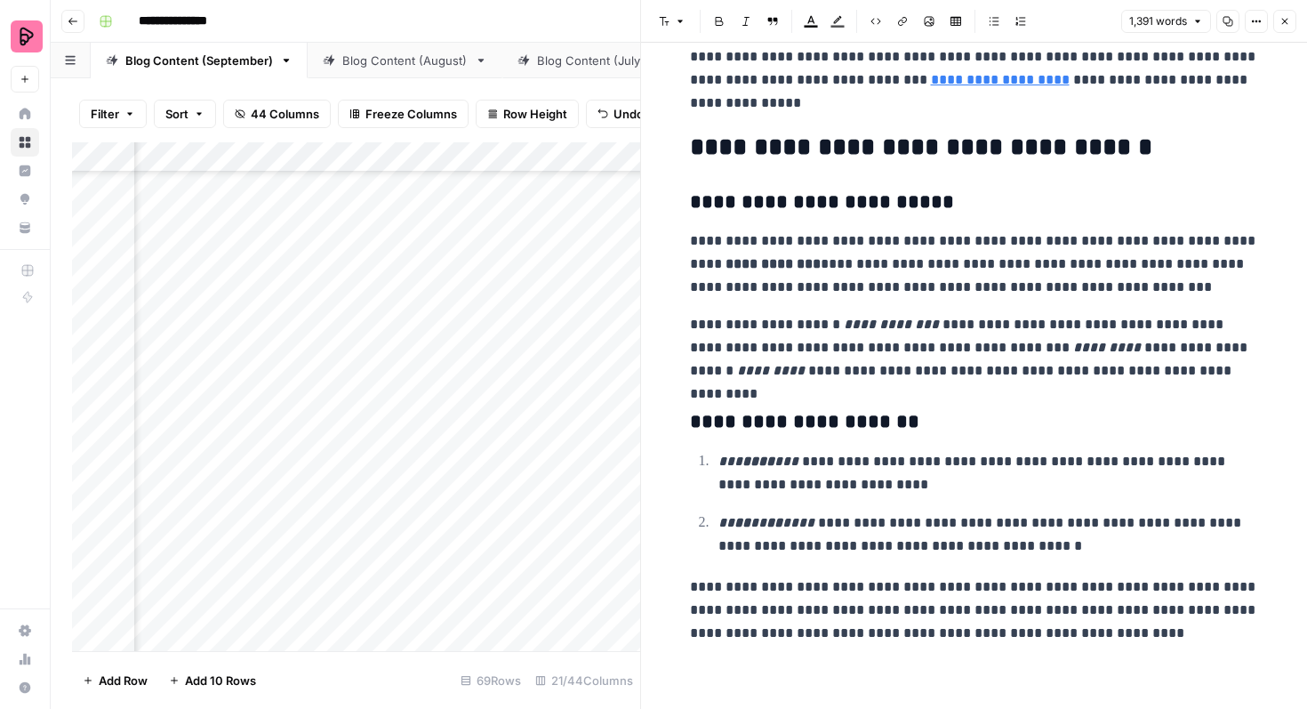
click at [1283, 22] on icon "button" at bounding box center [1285, 22] width 6 height 6
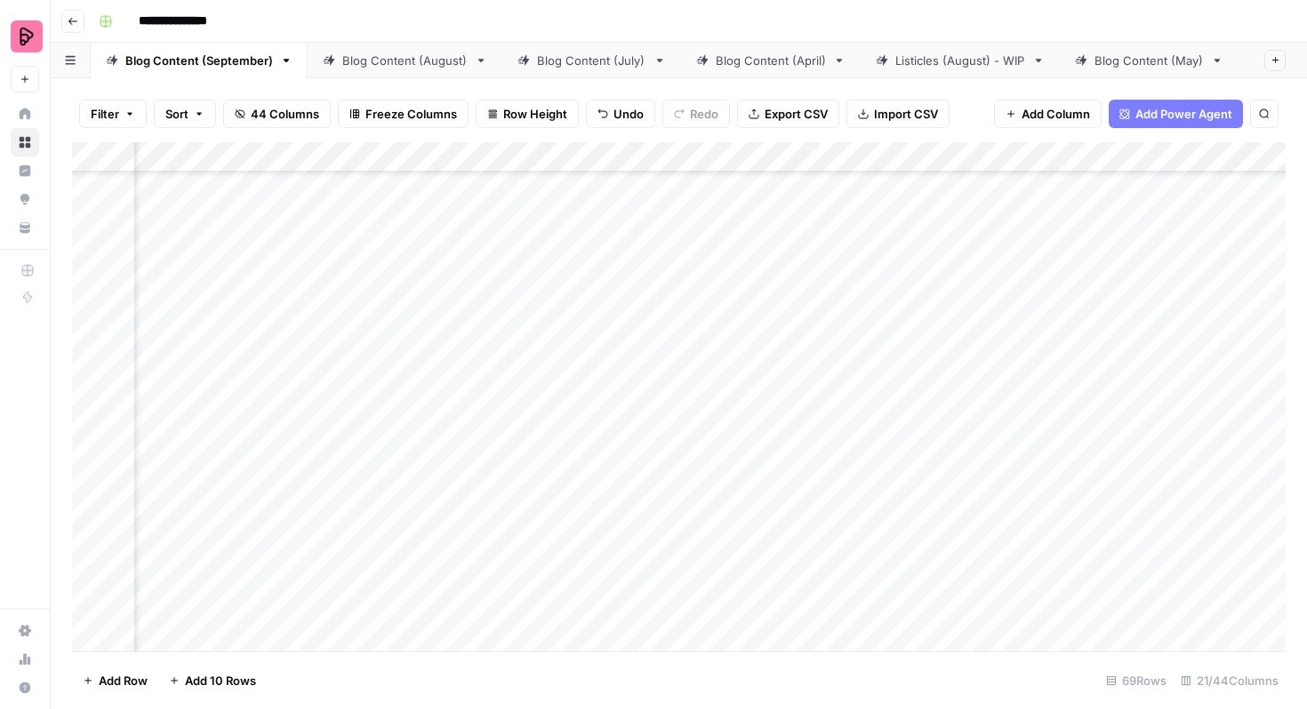
scroll to position [2324, 606]
click at [746, 237] on div "Add Column" at bounding box center [679, 396] width 1214 height 509
click at [765, 231] on div "Add Column" at bounding box center [679, 396] width 1214 height 509
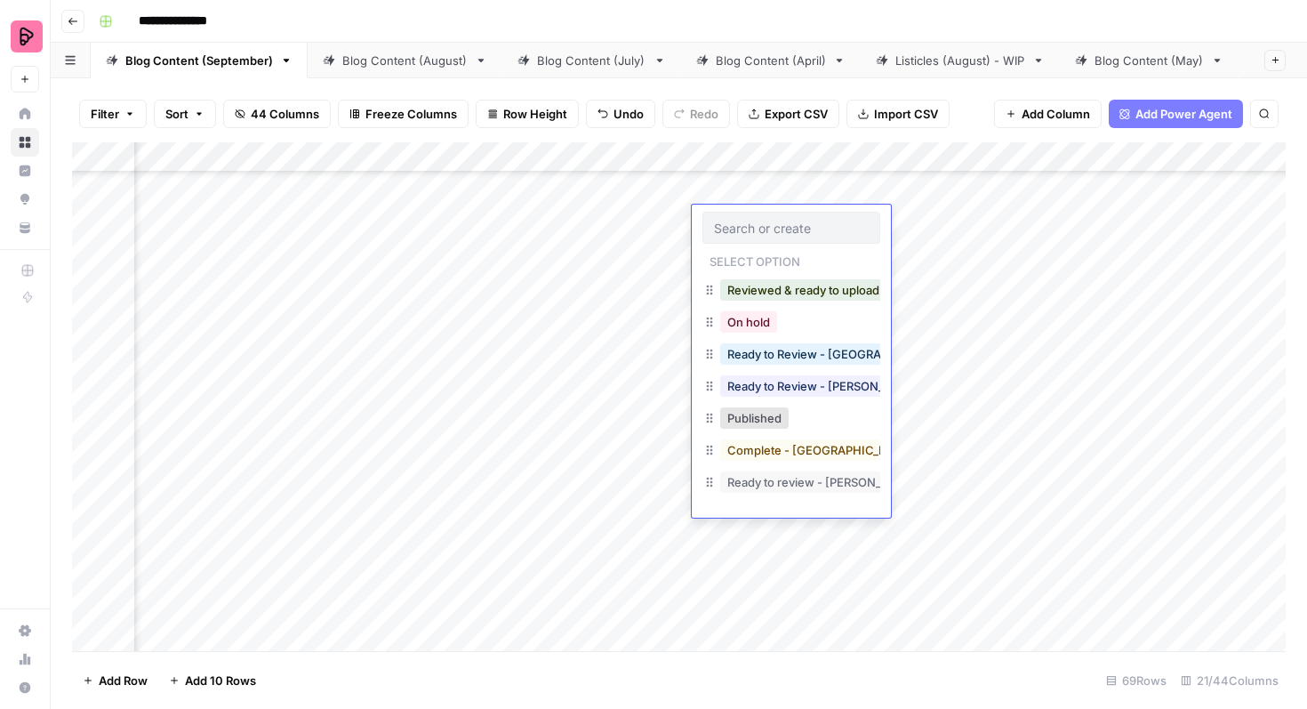
scroll to position [28, 0]
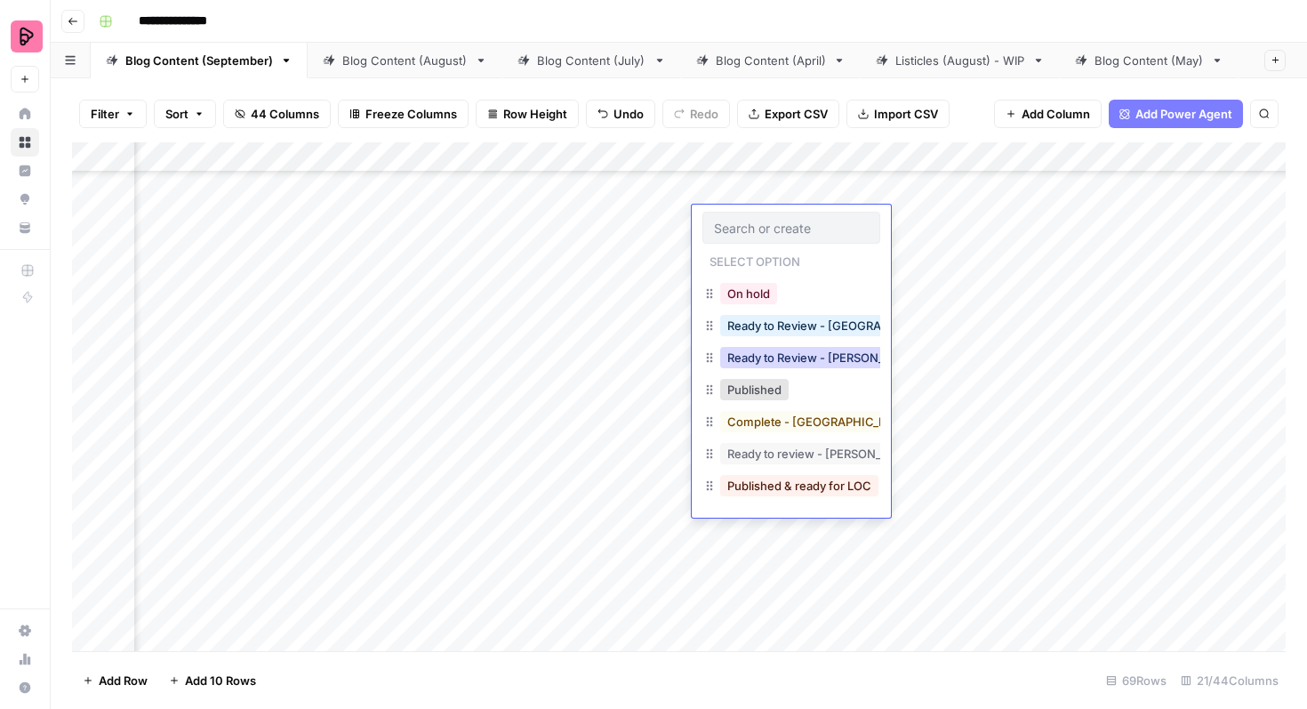
click at [796, 356] on button "Ready to Review - Rebekah" at bounding box center [825, 357] width 210 height 21
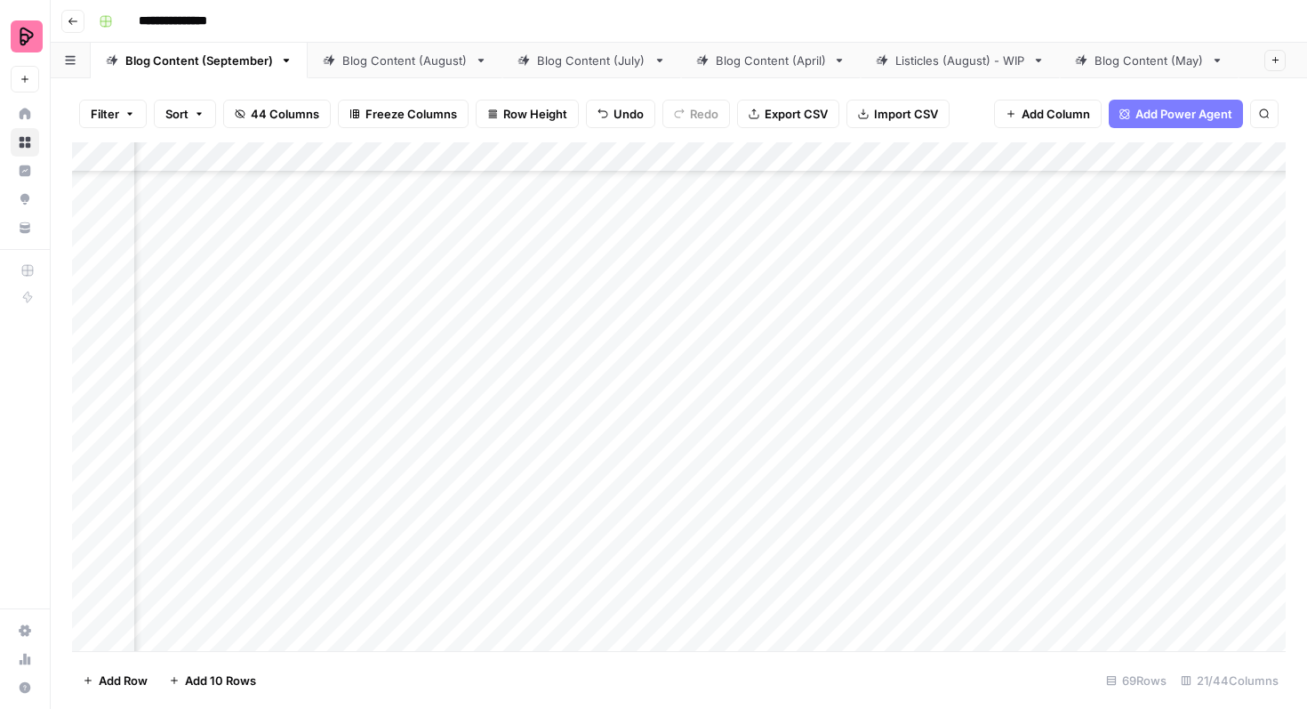
click at [611, 266] on div "Add Column" at bounding box center [679, 396] width 1214 height 509
click at [1054, 229] on div "Add Column" at bounding box center [679, 396] width 1214 height 509
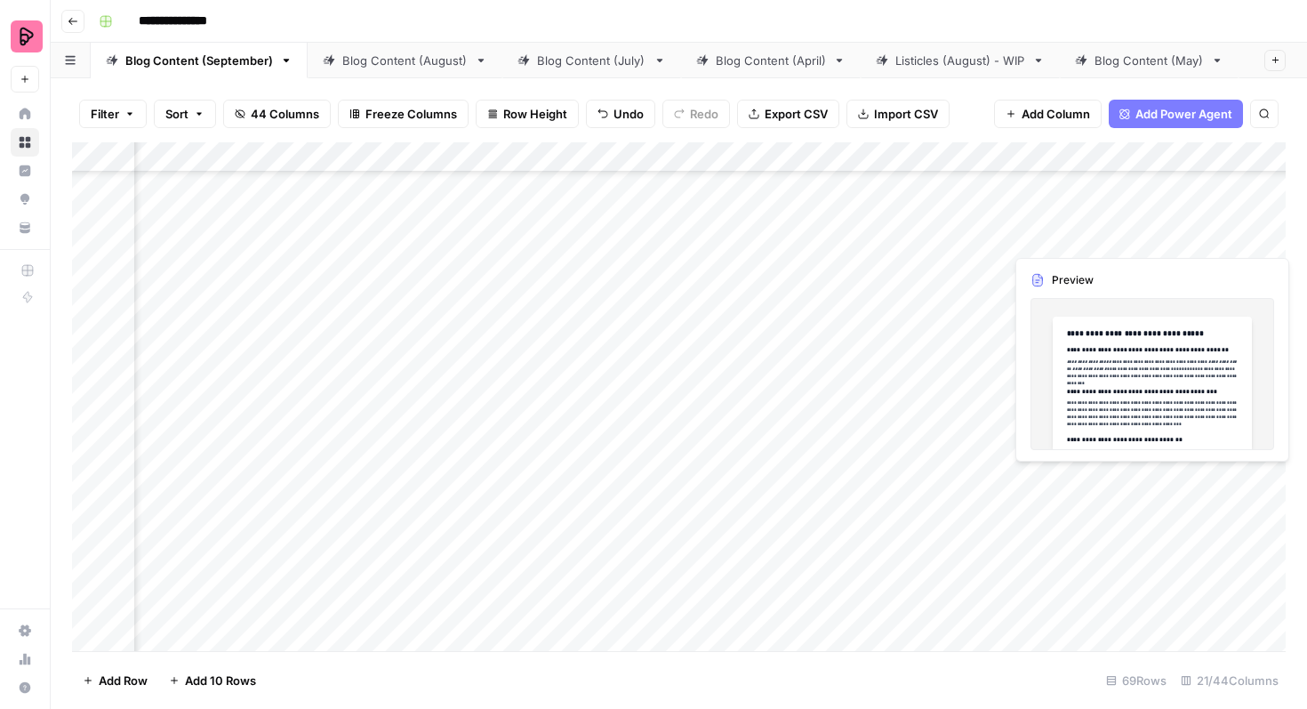
click at [1054, 229] on div "Add Column" at bounding box center [679, 396] width 1214 height 509
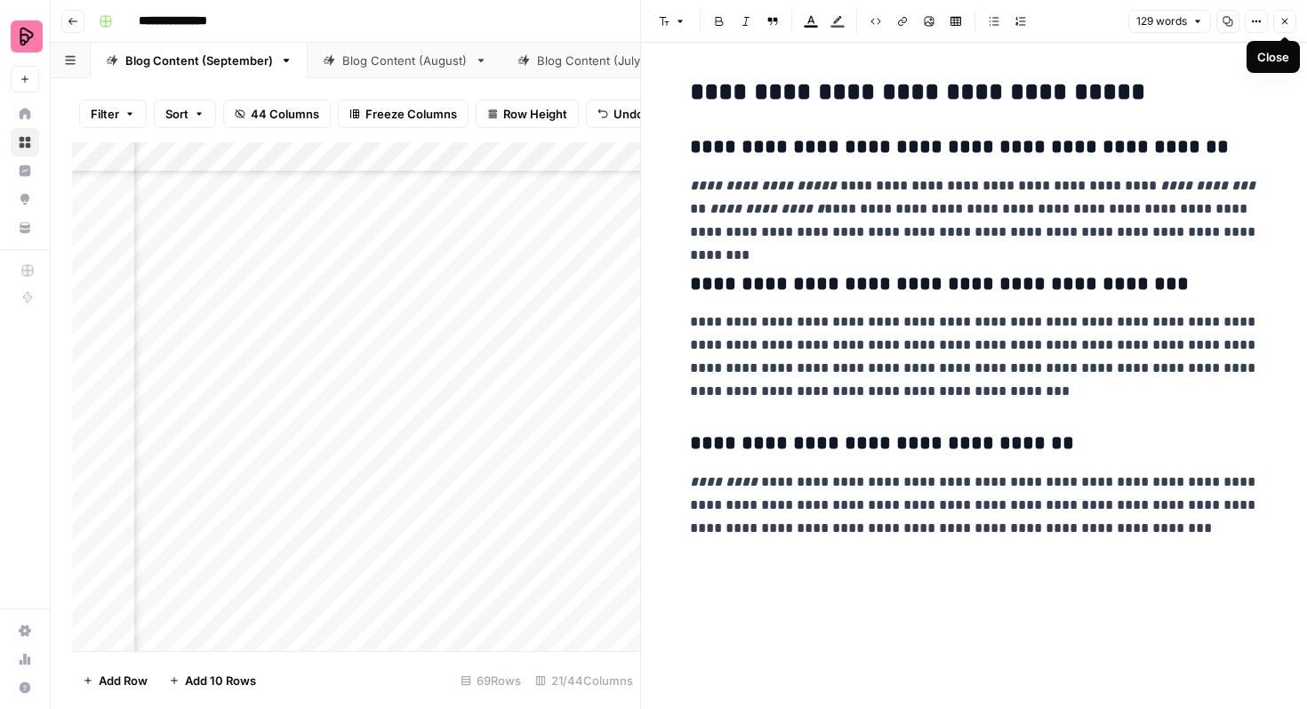
click at [1286, 24] on icon "button" at bounding box center [1285, 21] width 11 height 11
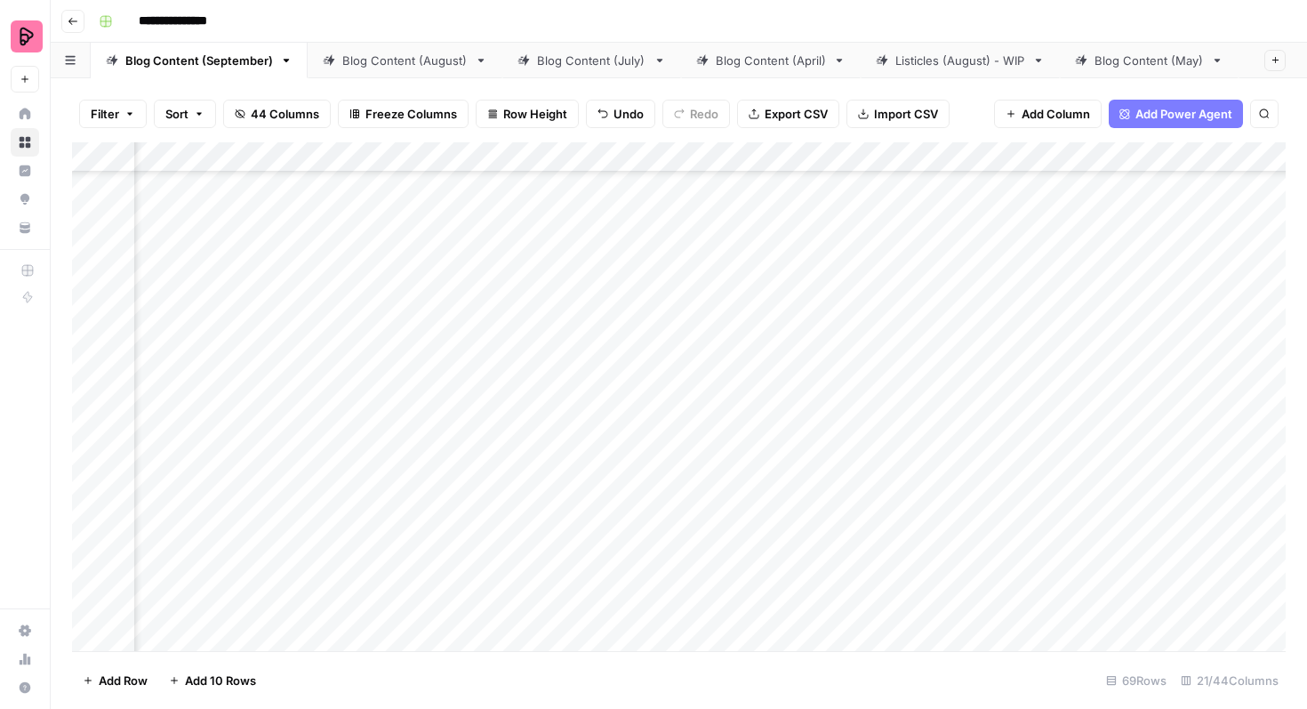
scroll to position [2324, 351]
click at [544, 267] on div "Add Column" at bounding box center [679, 396] width 1214 height 509
click at [548, 315] on div "Add Column" at bounding box center [679, 396] width 1214 height 509
click at [548, 358] on div "Add Column" at bounding box center [679, 396] width 1214 height 509
click at [547, 404] on div "Add Column" at bounding box center [679, 396] width 1214 height 509
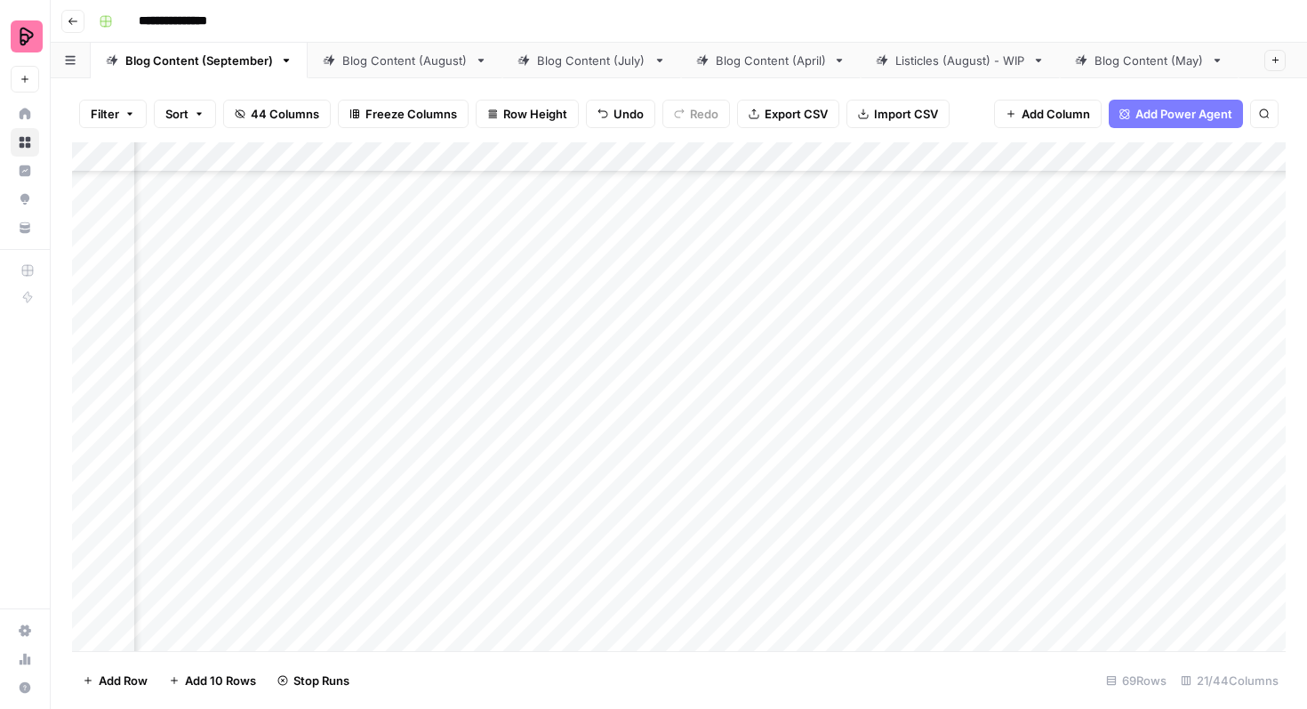
click at [550, 449] on div "Add Column" at bounding box center [679, 396] width 1214 height 509
click at [550, 495] on div "Add Column" at bounding box center [679, 396] width 1214 height 509
click at [847, 549] on div "Add Column" at bounding box center [679, 396] width 1214 height 509
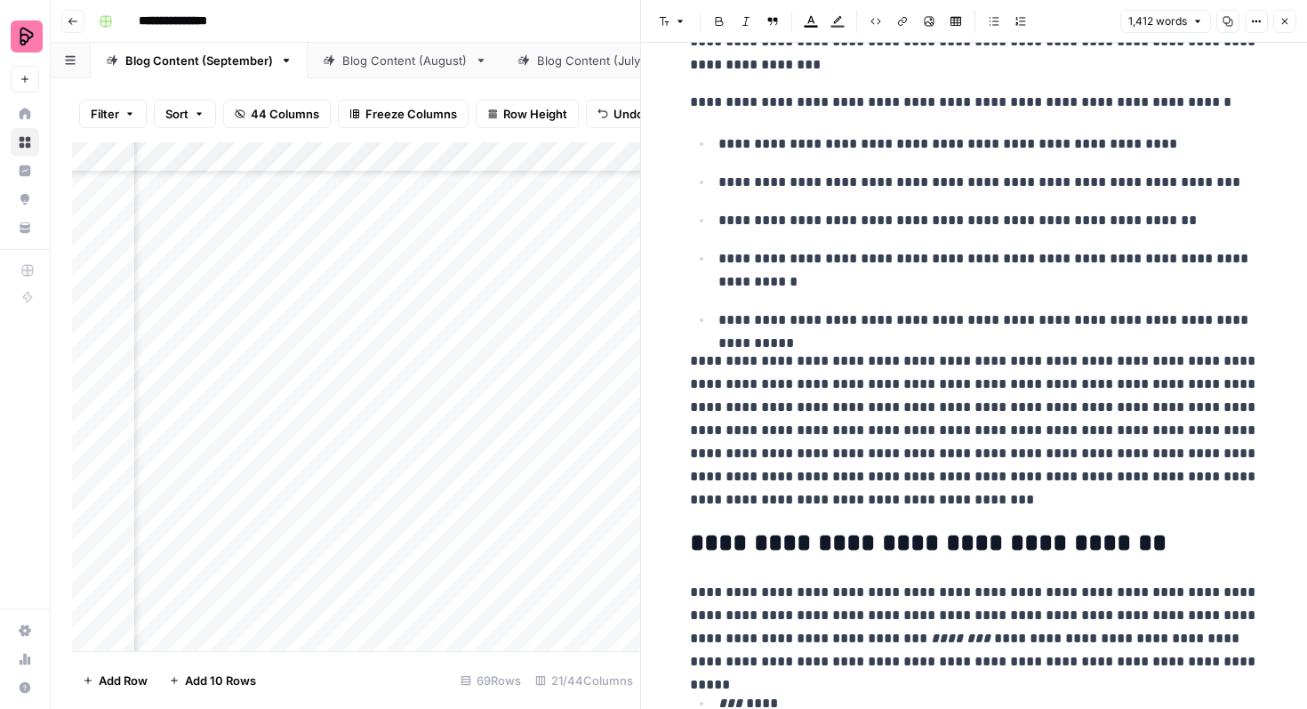
scroll to position [390, 0]
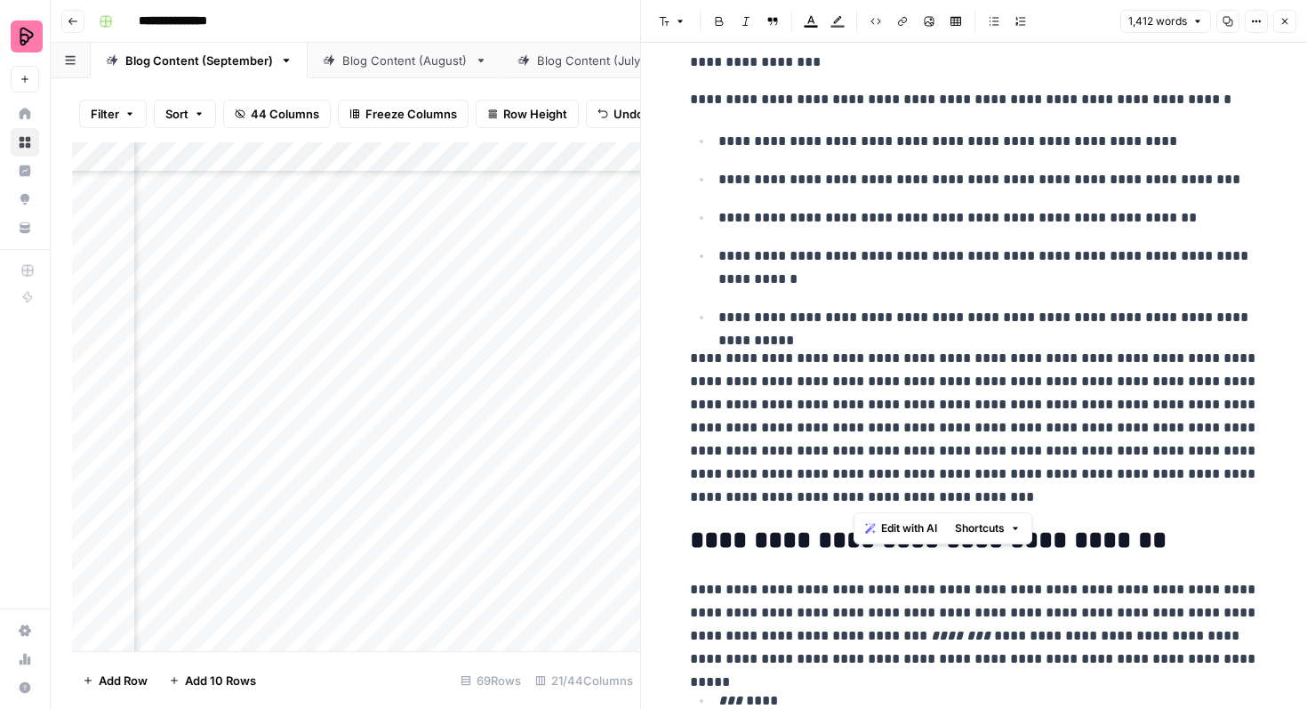
drag, startPoint x: 1028, startPoint y: 427, endPoint x: 1038, endPoint y: 492, distance: 65.7
click at [1038, 492] on p "**********" at bounding box center [974, 428] width 569 height 162
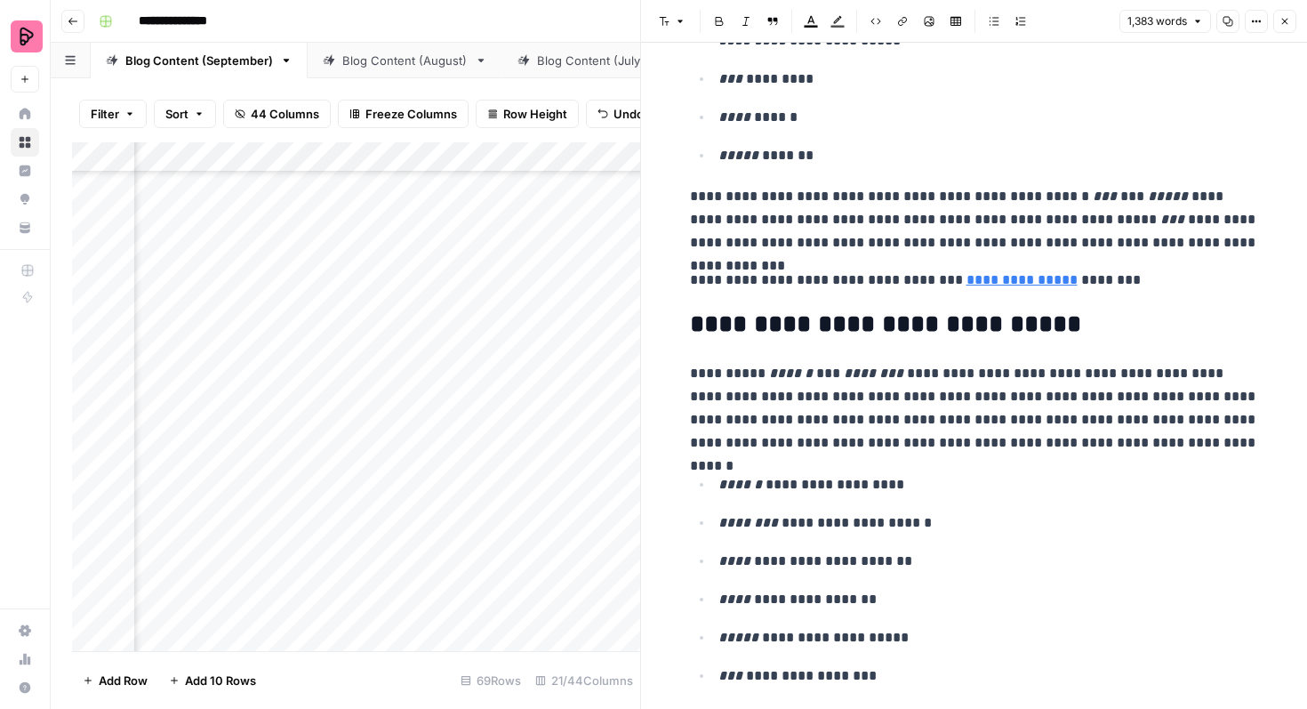
scroll to position [1073, 0]
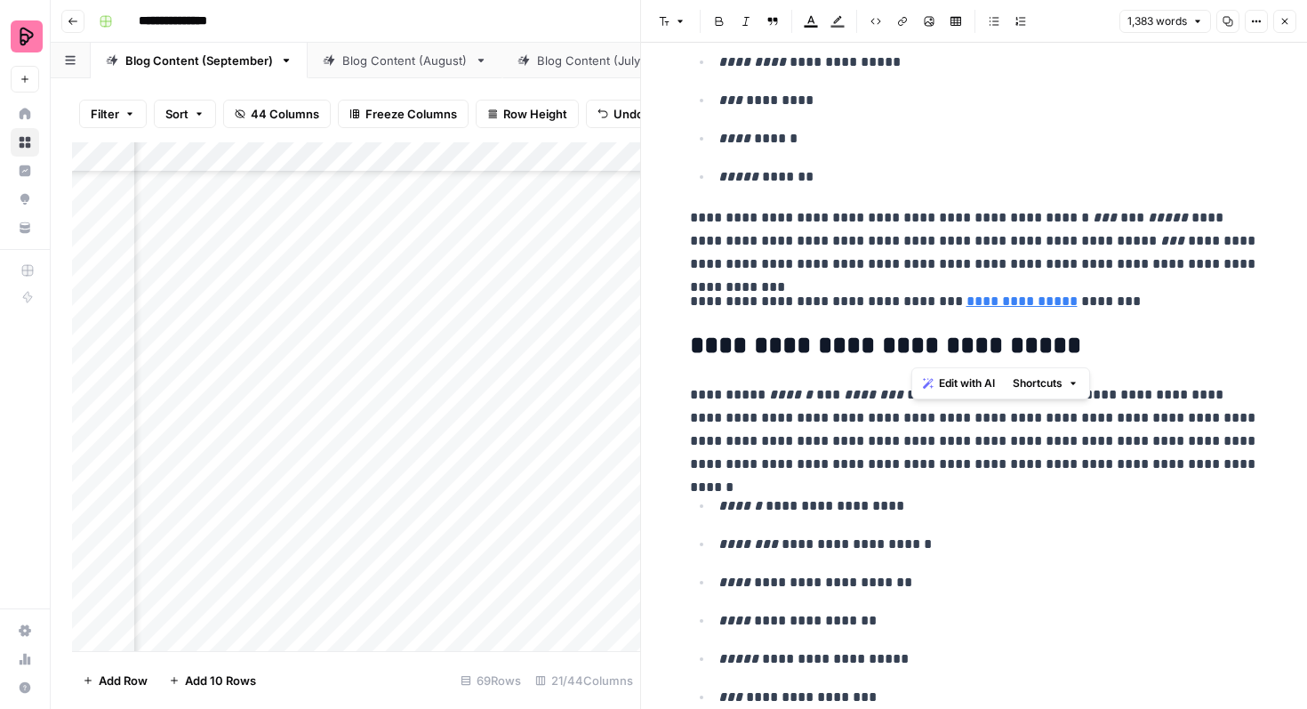
drag, startPoint x: 1061, startPoint y: 351, endPoint x: 918, endPoint y: 351, distance: 143.2
click at [918, 351] on h2 "**********" at bounding box center [974, 346] width 569 height 28
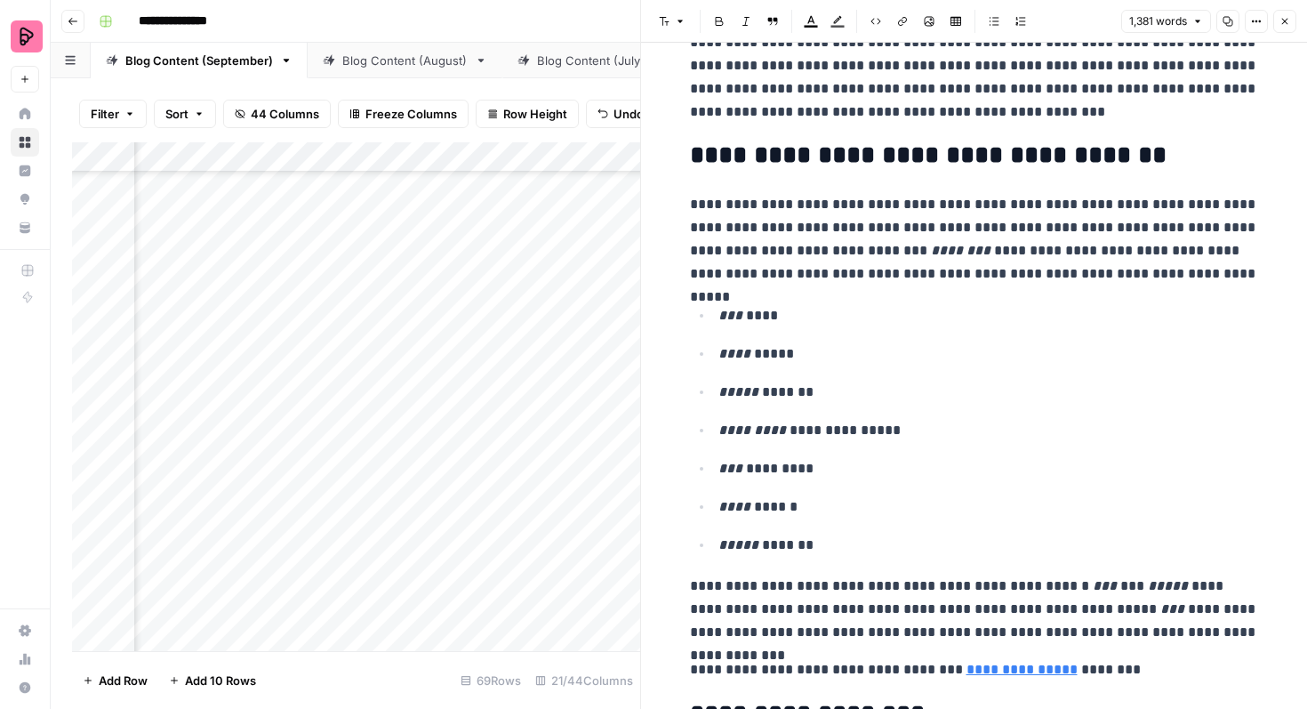
scroll to position [613, 0]
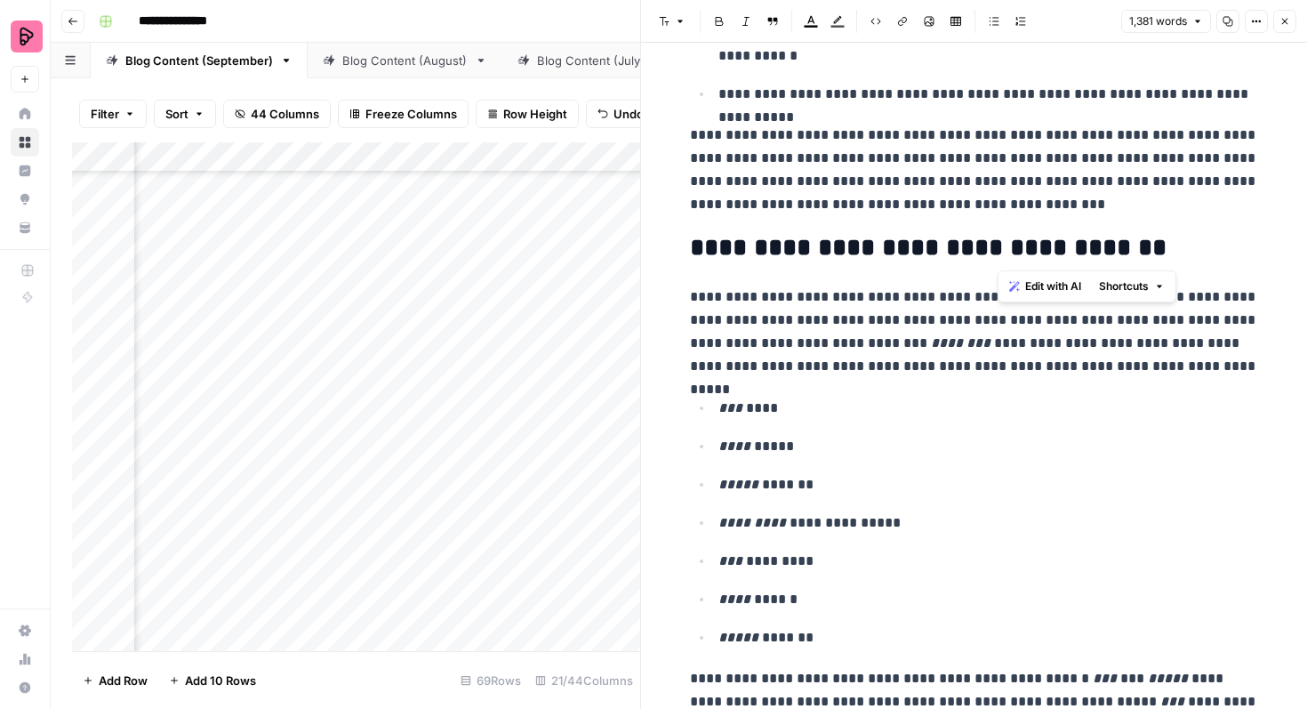
drag, startPoint x: 1136, startPoint y: 239, endPoint x: 1000, endPoint y: 238, distance: 136.1
click at [1000, 238] on h2 "**********" at bounding box center [974, 248] width 569 height 28
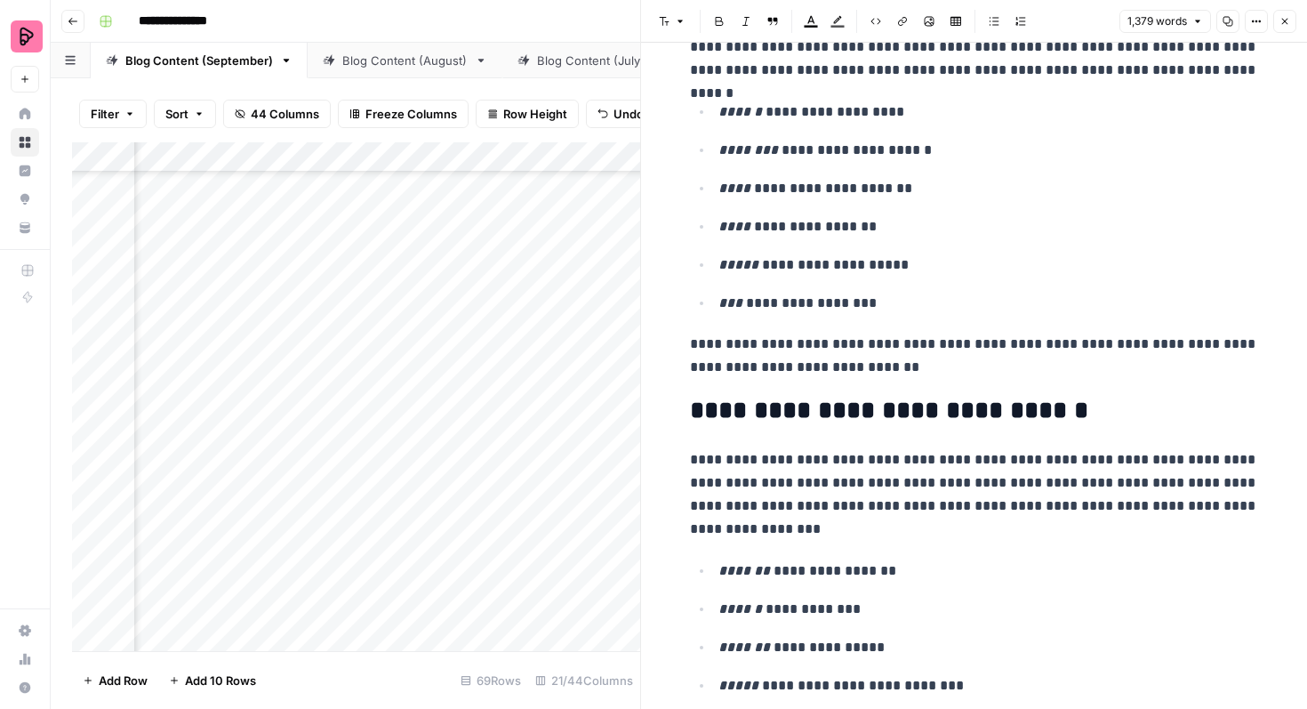
scroll to position [1496, 0]
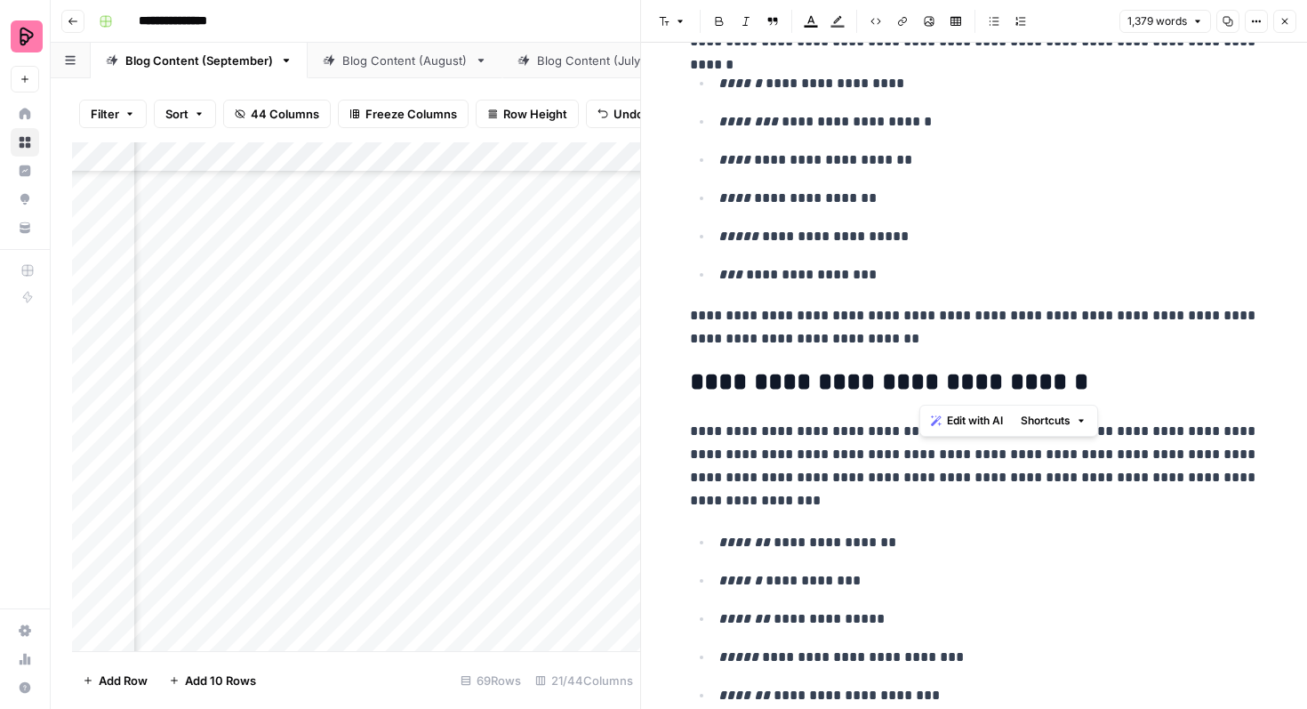
drag, startPoint x: 1073, startPoint y: 387, endPoint x: 921, endPoint y: 386, distance: 152.1
click at [921, 386] on h2 "**********" at bounding box center [974, 382] width 569 height 28
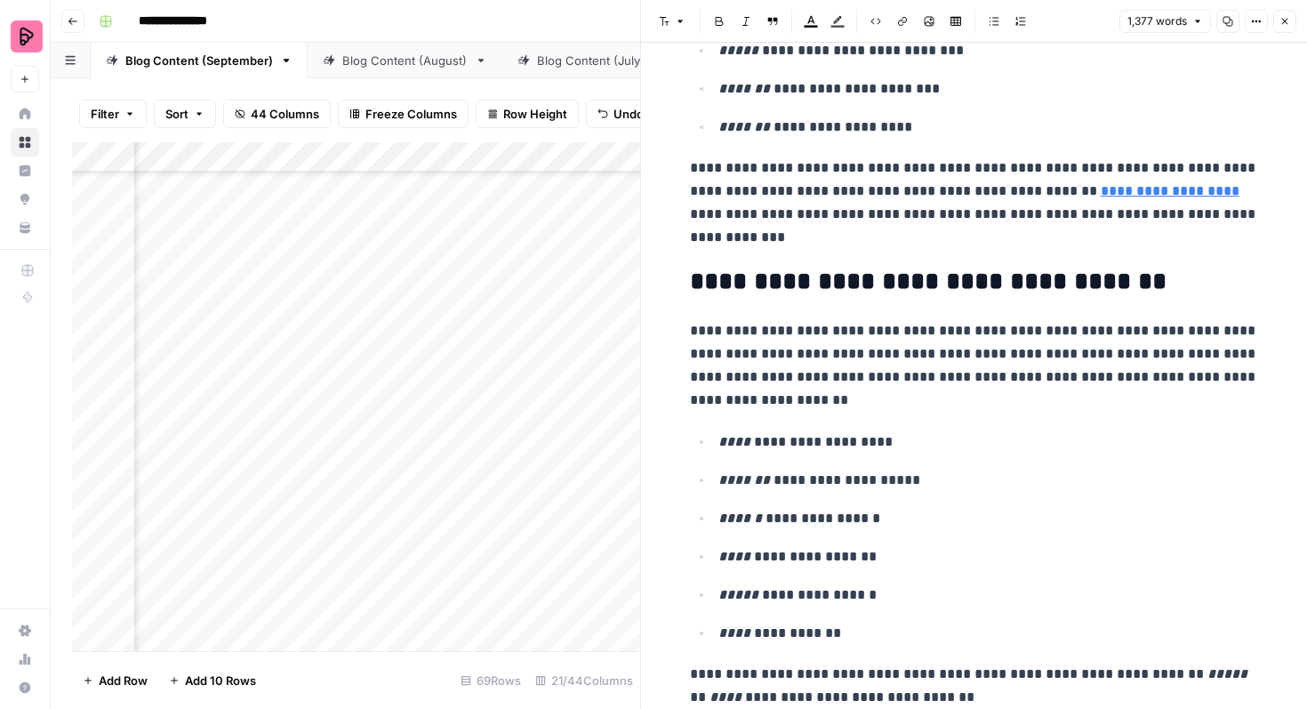
scroll to position [2105, 0]
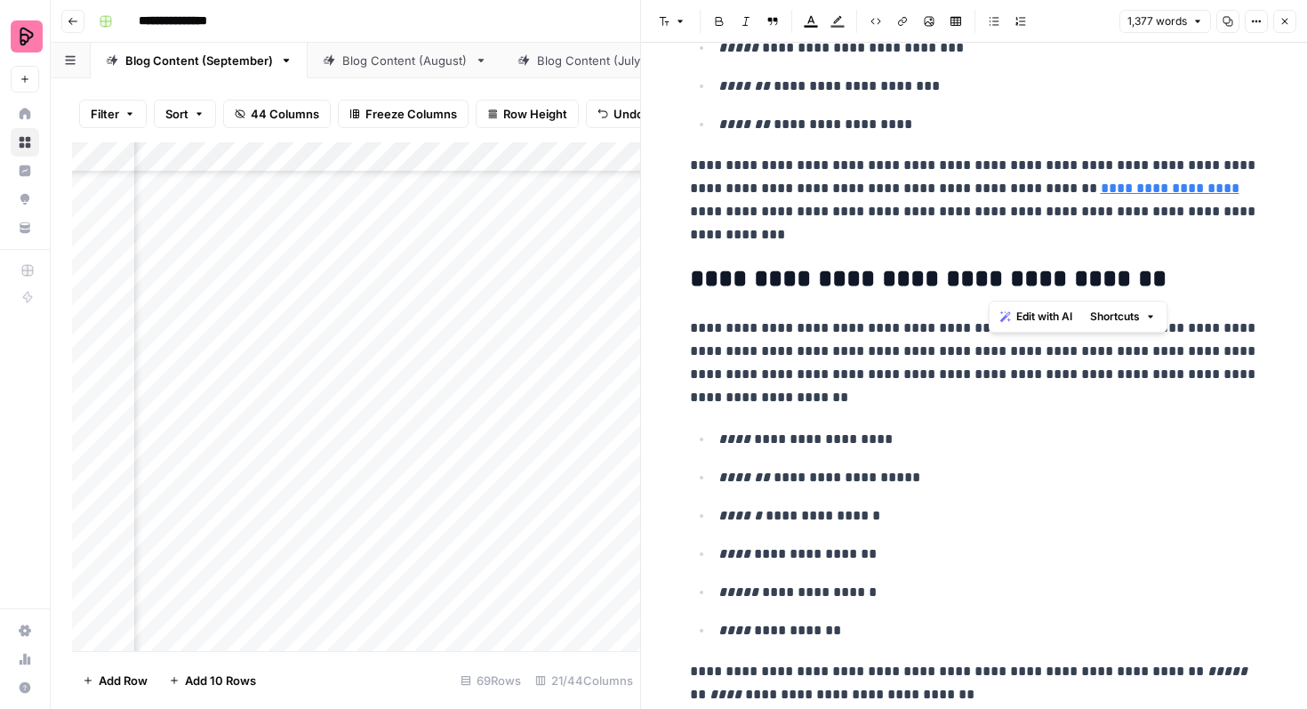
drag, startPoint x: 1123, startPoint y: 270, endPoint x: 991, endPoint y: 271, distance: 132.5
click at [991, 271] on h2 "**********" at bounding box center [974, 279] width 569 height 28
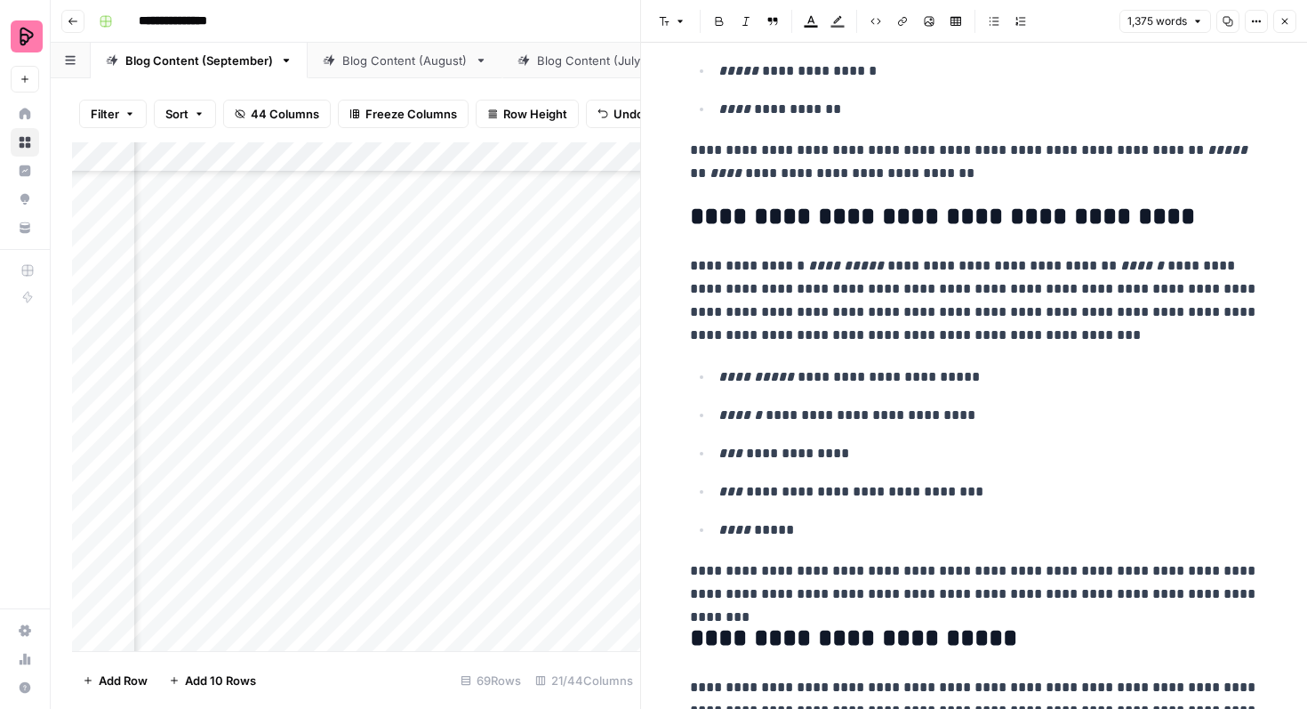
scroll to position [2625, 0]
drag, startPoint x: 1160, startPoint y: 225, endPoint x: 1025, endPoint y: 221, distance: 134.4
click at [1025, 221] on h2 "**********" at bounding box center [974, 218] width 569 height 28
drag, startPoint x: 959, startPoint y: 493, endPoint x: 717, endPoint y: 494, distance: 241.9
click at [717, 494] on li "**********" at bounding box center [986, 492] width 546 height 24
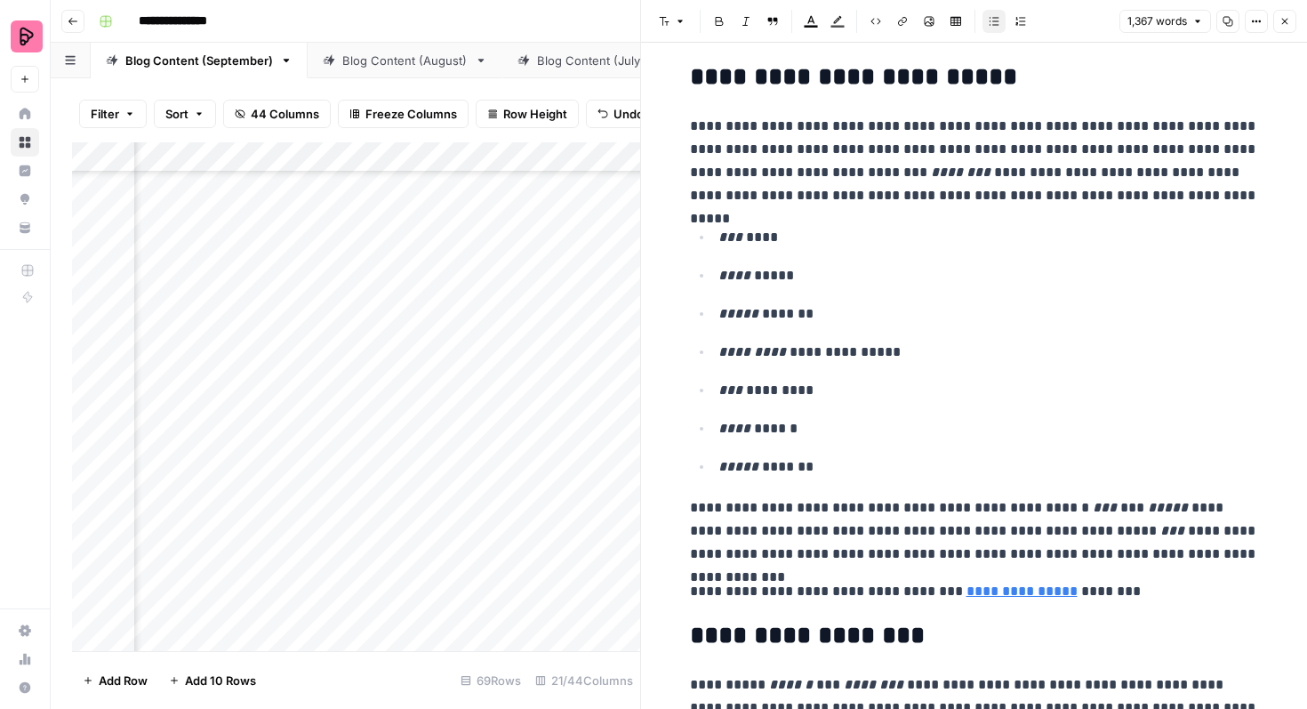
scroll to position [780, 0]
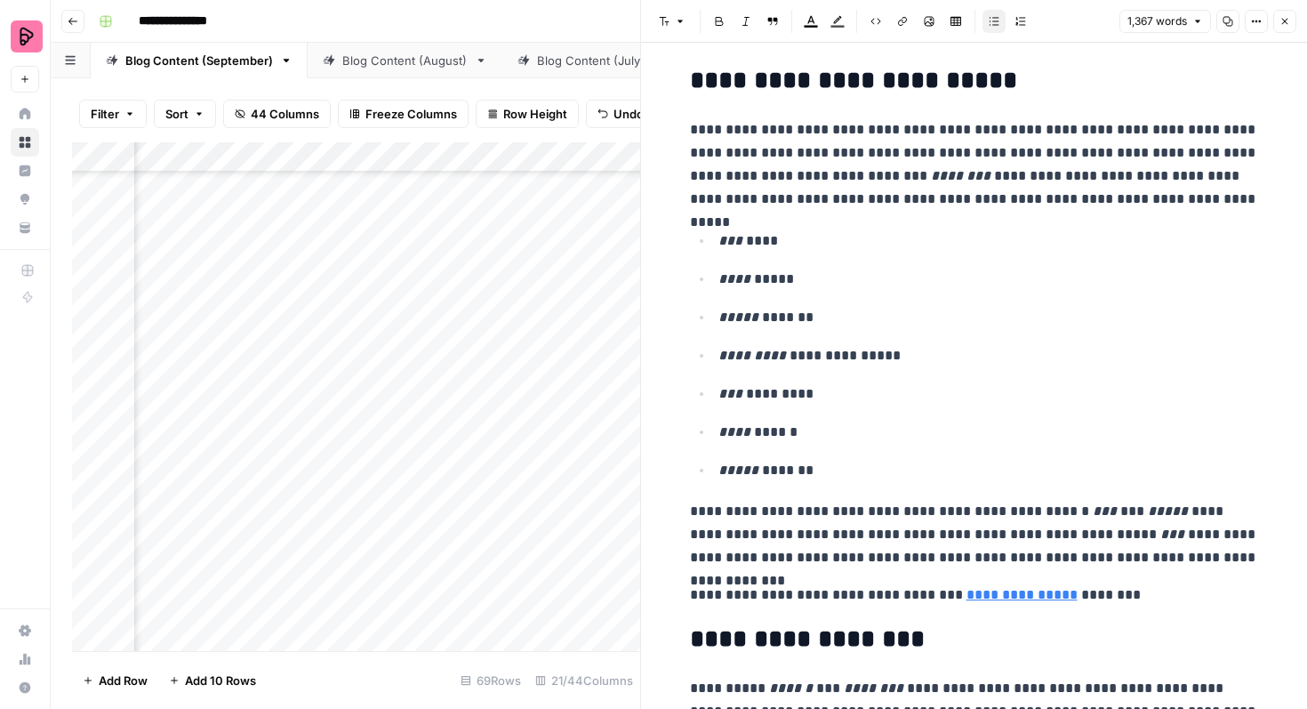
click at [815, 321] on p "***** *******" at bounding box center [989, 317] width 541 height 23
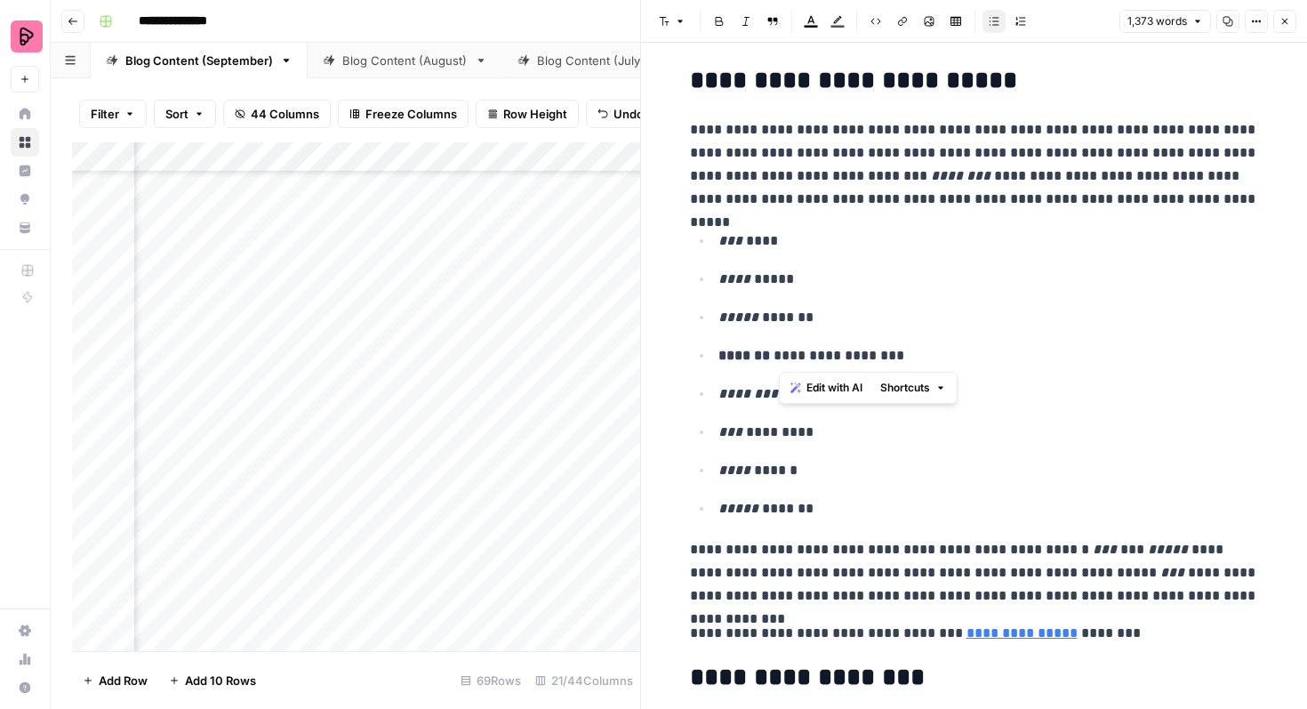
drag, startPoint x: 810, startPoint y: 358, endPoint x: 778, endPoint y: 358, distance: 32.0
click at [778, 358] on p "**********" at bounding box center [989, 355] width 541 height 23
click at [855, 358] on p "**********" at bounding box center [989, 355] width 541 height 23
drag, startPoint x: 765, startPoint y: 349, endPoint x: 714, endPoint y: 355, distance: 51.0
click at [714, 355] on li "**********" at bounding box center [986, 355] width 546 height 24
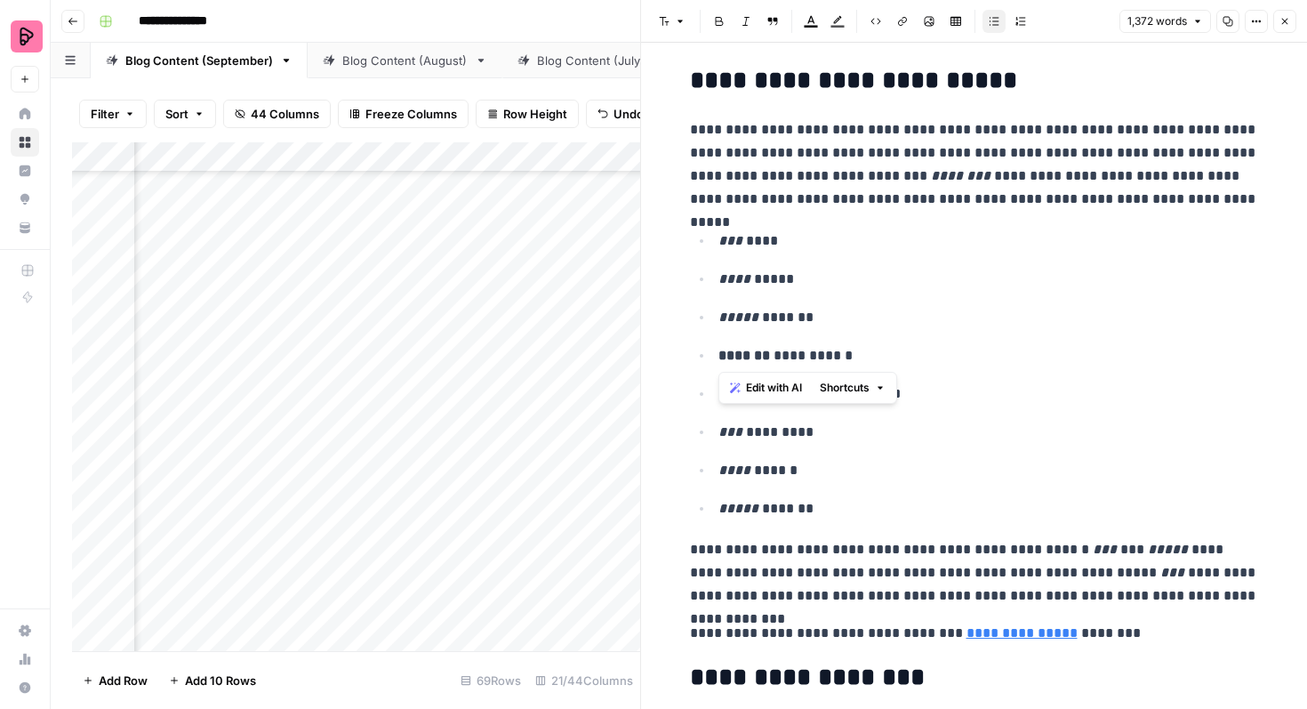
click at [722, 22] on icon "button" at bounding box center [720, 21] width 8 height 9
click at [944, 295] on ul "**********" at bounding box center [974, 375] width 569 height 292
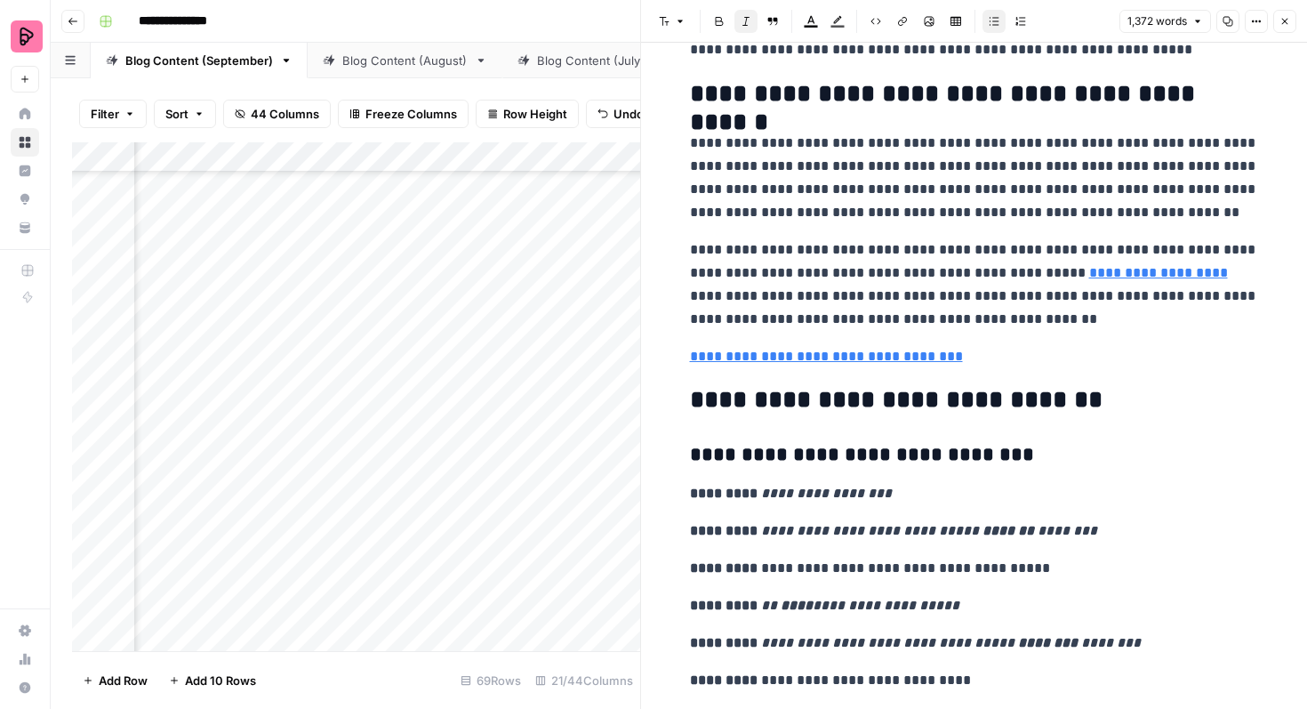
scroll to position [4954, 0]
click at [882, 364] on link "**********" at bounding box center [826, 356] width 273 height 13
click at [1111, 272] on link "**********" at bounding box center [1158, 273] width 139 height 13
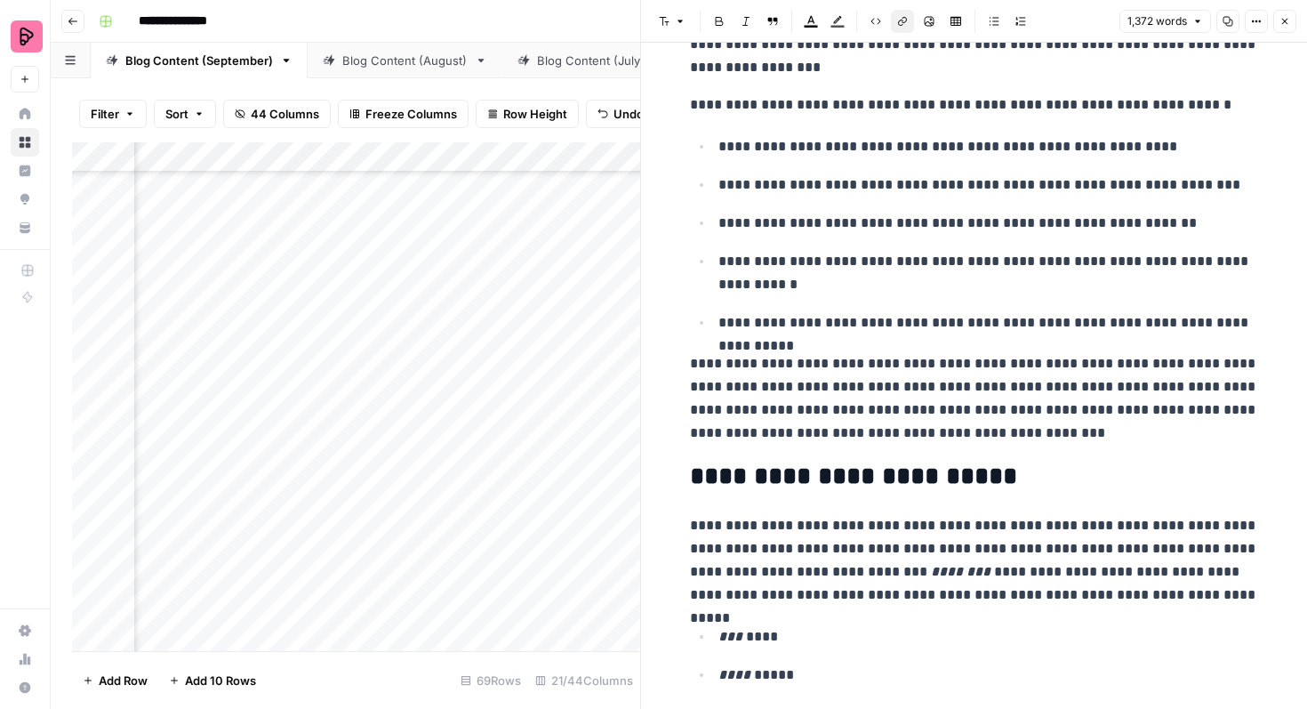
scroll to position [391, 0]
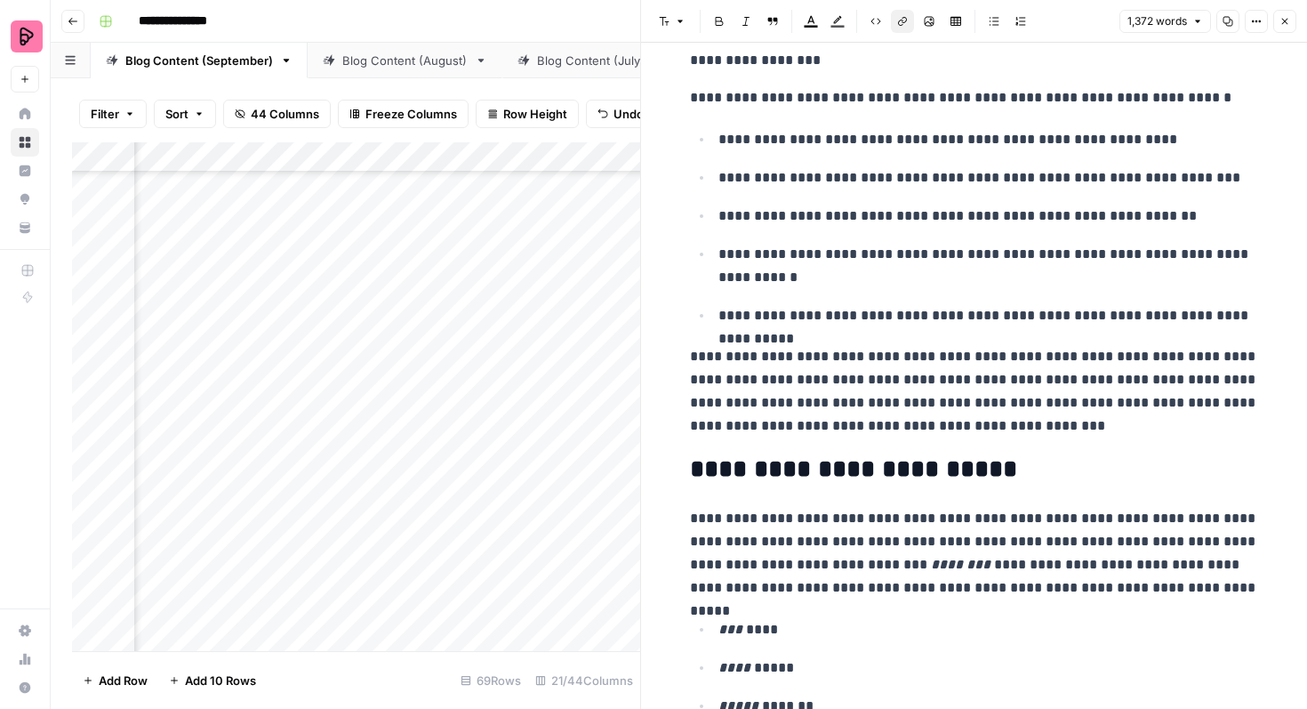
click at [1278, 27] on button "Close" at bounding box center [1284, 21] width 23 height 23
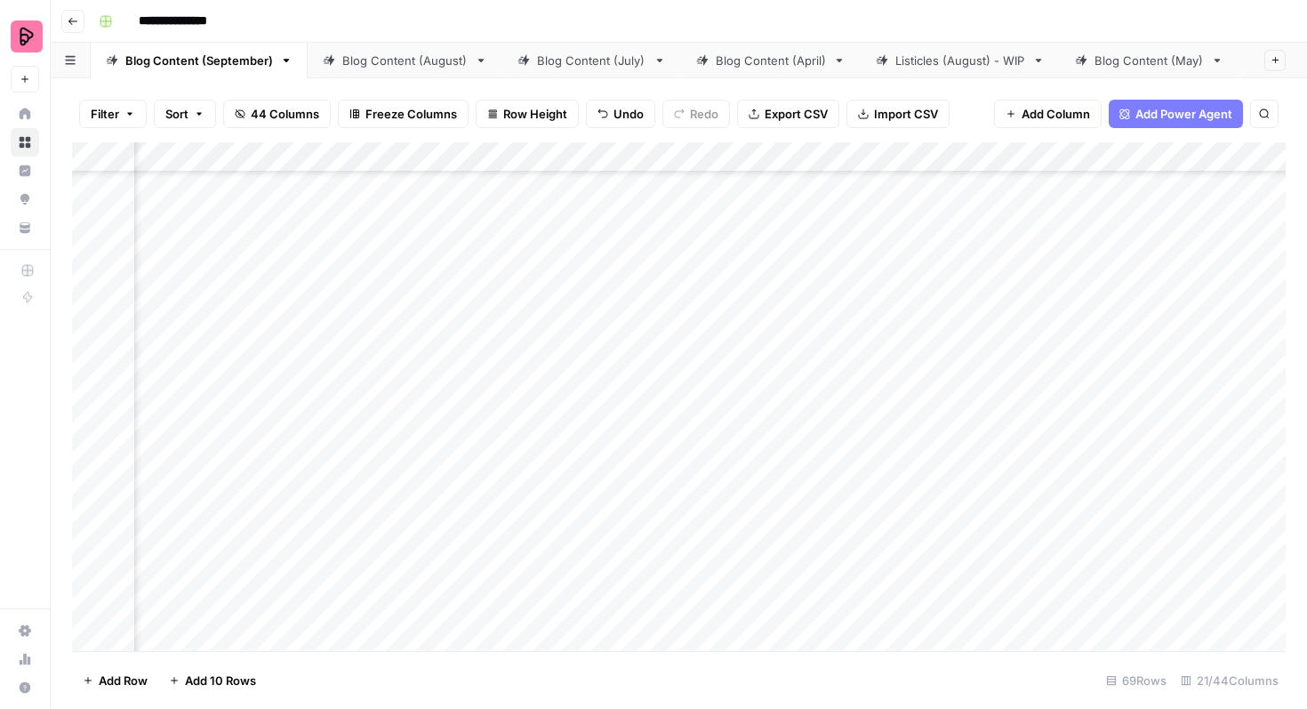
scroll to position [2322, 989]
click at [435, 553] on div "Add Column" at bounding box center [679, 396] width 1214 height 509
click at [422, 553] on div "Add Column" at bounding box center [679, 396] width 1214 height 509
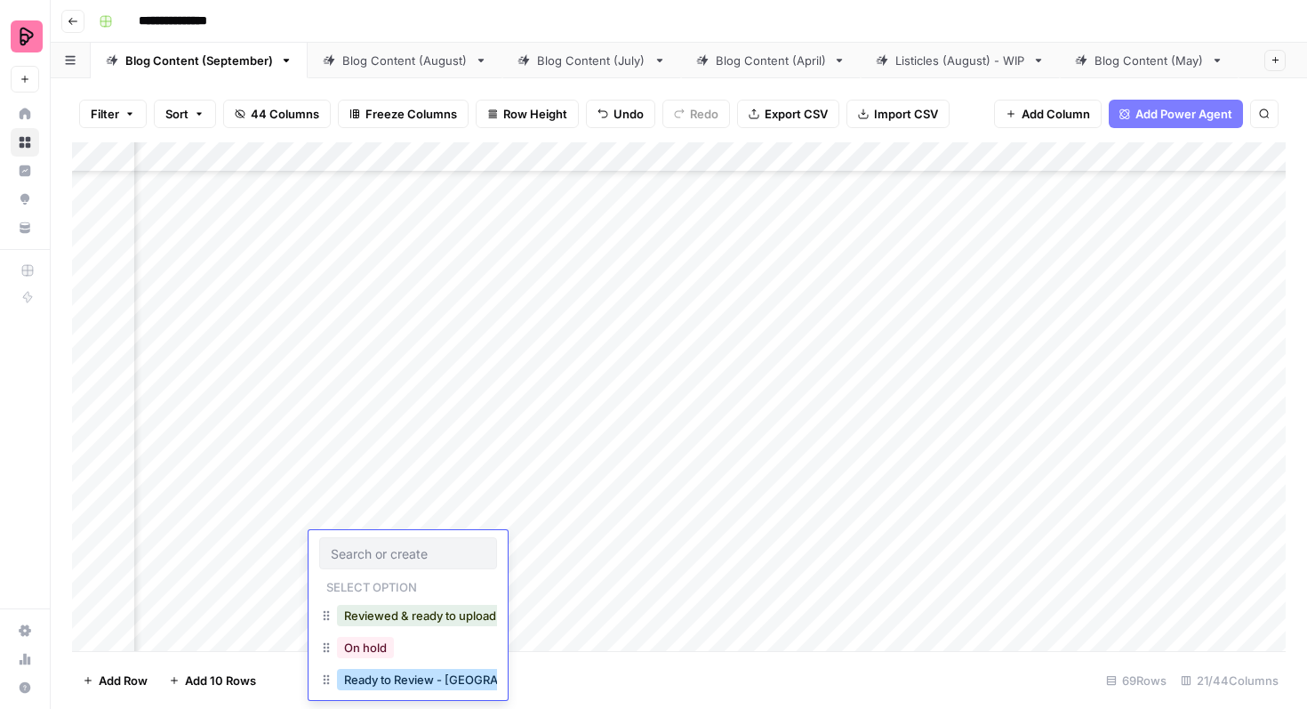
scroll to position [28, 0]
click at [422, 685] on button "Ready to Review - Rebekah" at bounding box center [442, 682] width 210 height 21
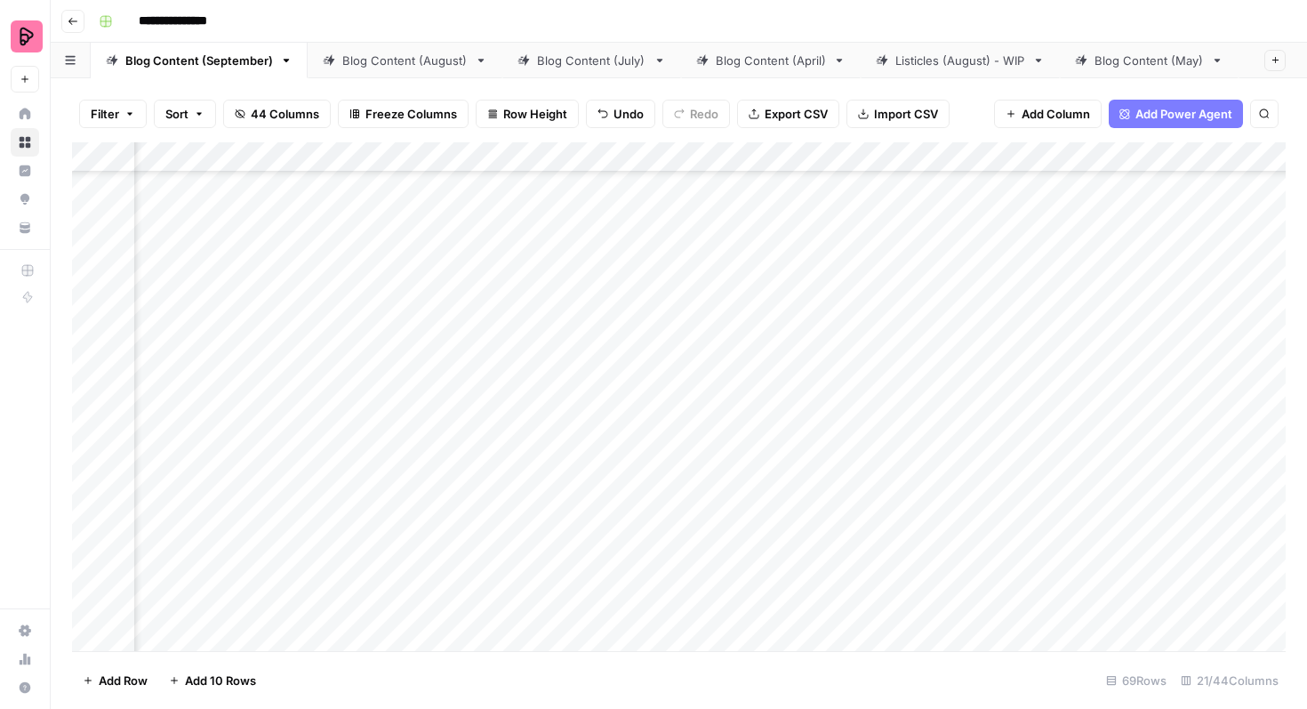
click at [565, 556] on div "Add Column" at bounding box center [679, 396] width 1214 height 509
click at [548, 507] on div "Add Column" at bounding box center [679, 396] width 1214 height 509
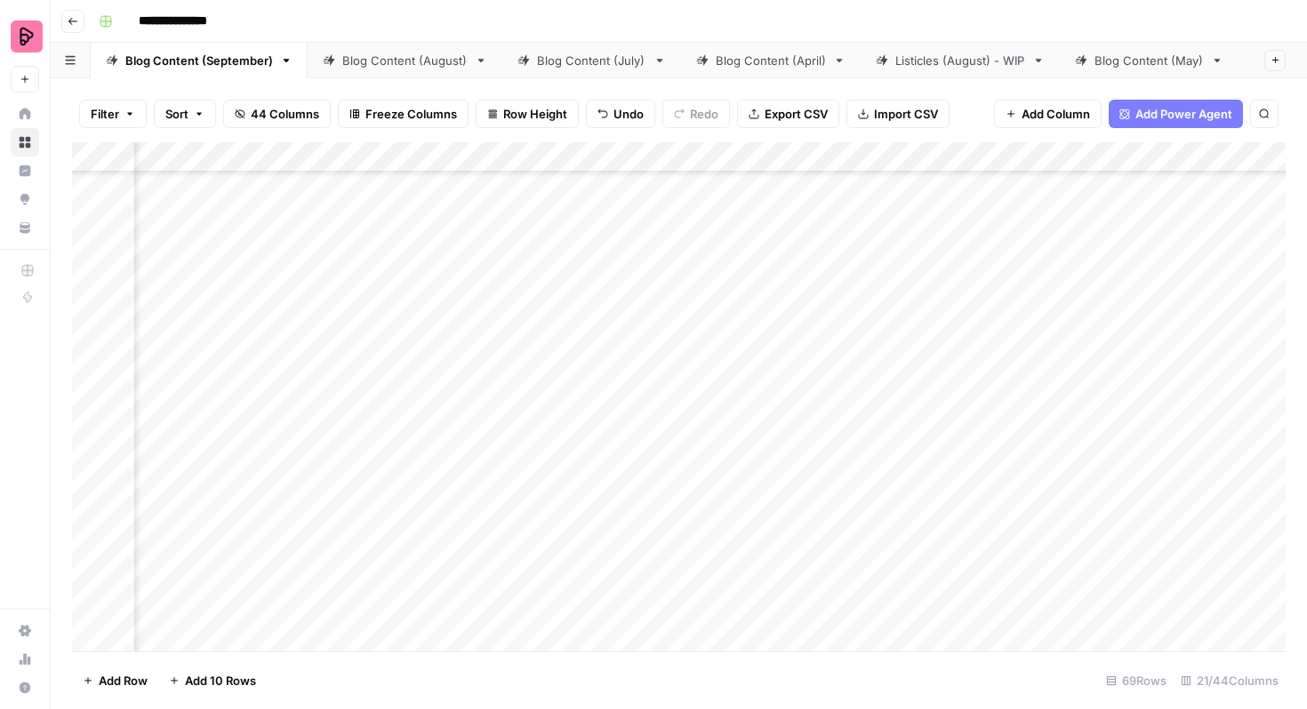
click at [526, 415] on div "Add Column" at bounding box center [679, 396] width 1214 height 509
click at [599, 277] on div "Add Column" at bounding box center [679, 396] width 1214 height 509
click at [597, 323] on div "Add Column" at bounding box center [679, 396] width 1214 height 509
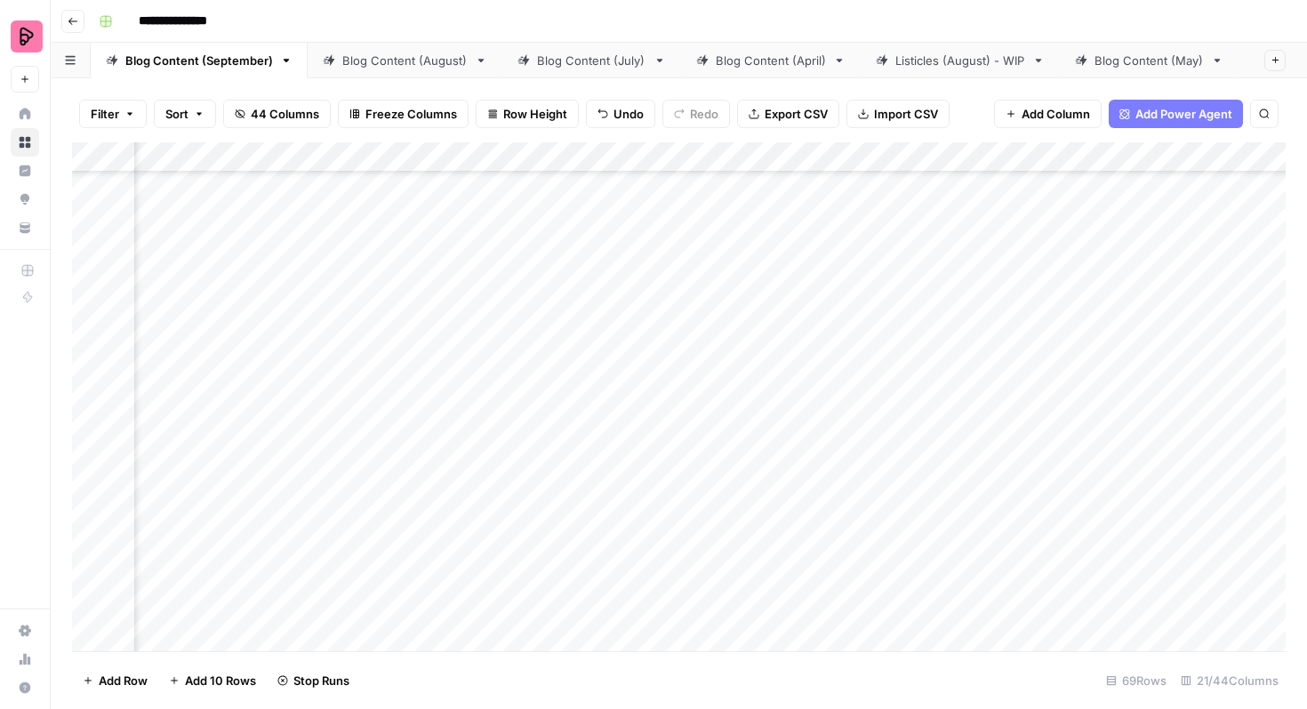
click at [349, 374] on div "Add Column" at bounding box center [679, 396] width 1214 height 509
click at [346, 421] on div "Add Column" at bounding box center [679, 396] width 1214 height 509
click at [343, 465] on div "Add Column" at bounding box center [679, 396] width 1214 height 509
click at [343, 511] on div "Add Column" at bounding box center [679, 396] width 1214 height 509
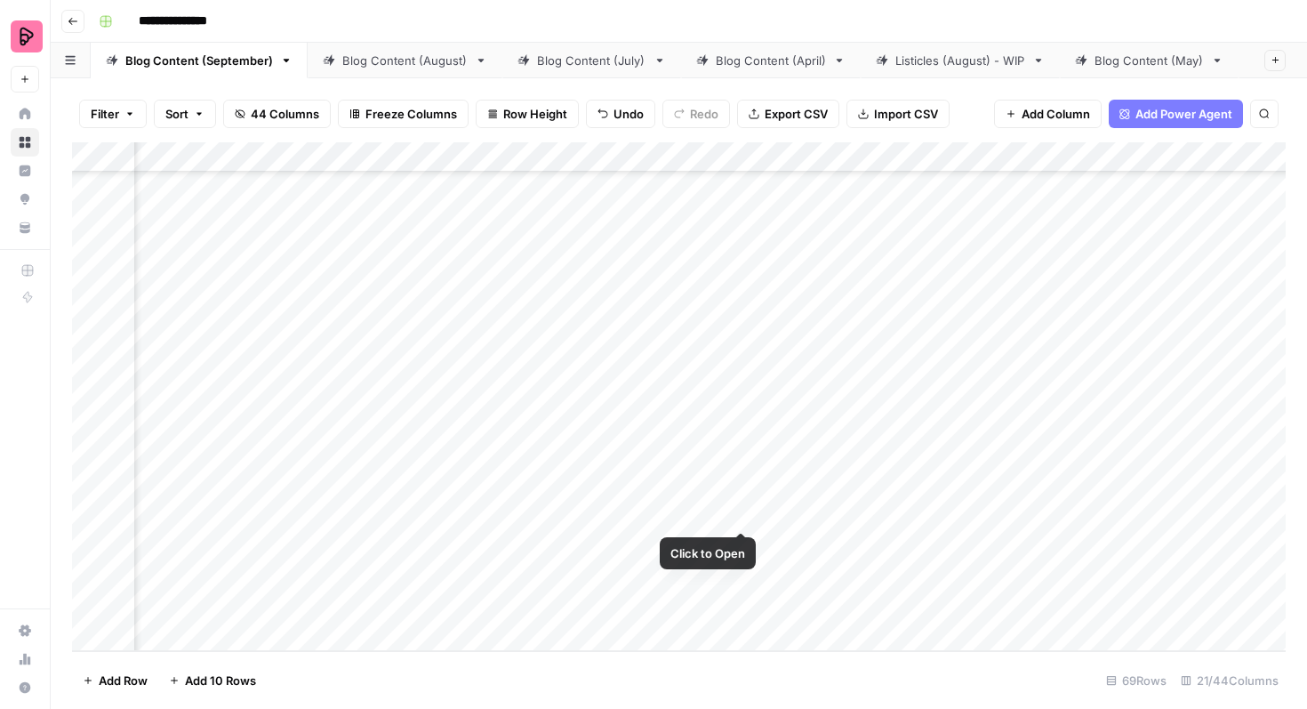
click at [743, 498] on div "Add Column" at bounding box center [679, 396] width 1214 height 509
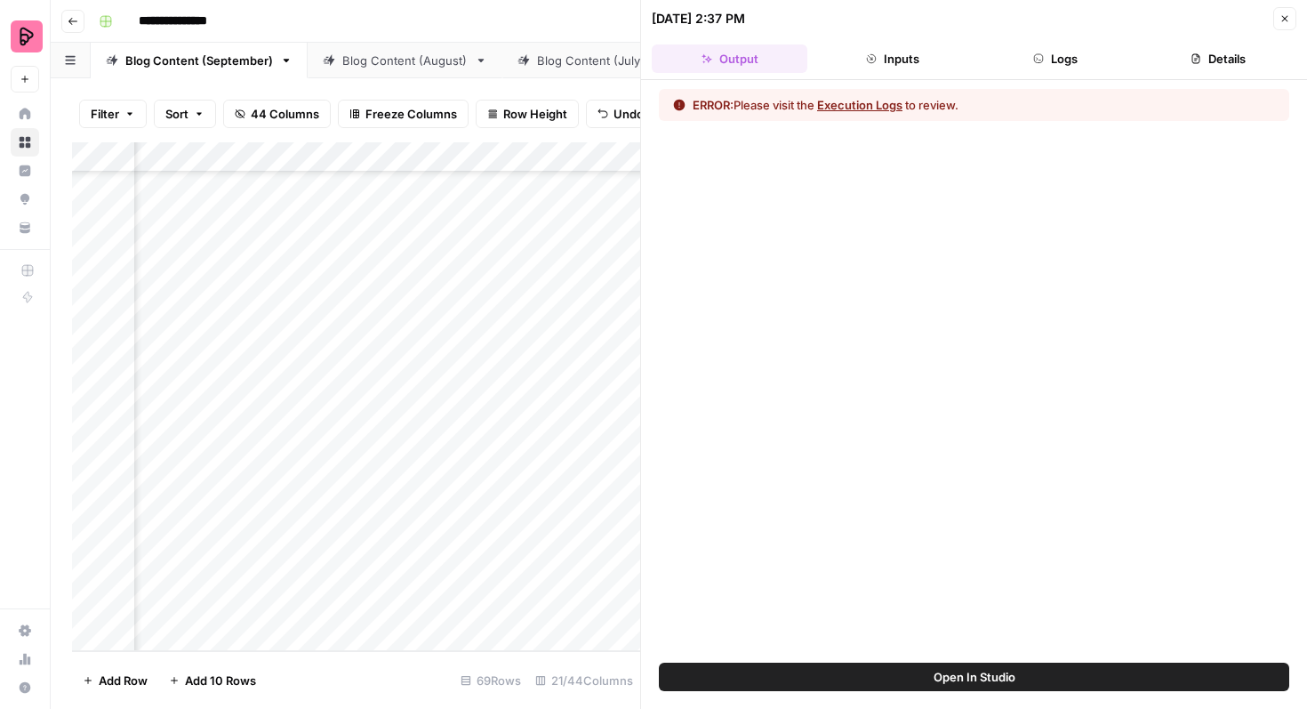
click at [870, 100] on button "Execution Logs" at bounding box center [859, 105] width 85 height 18
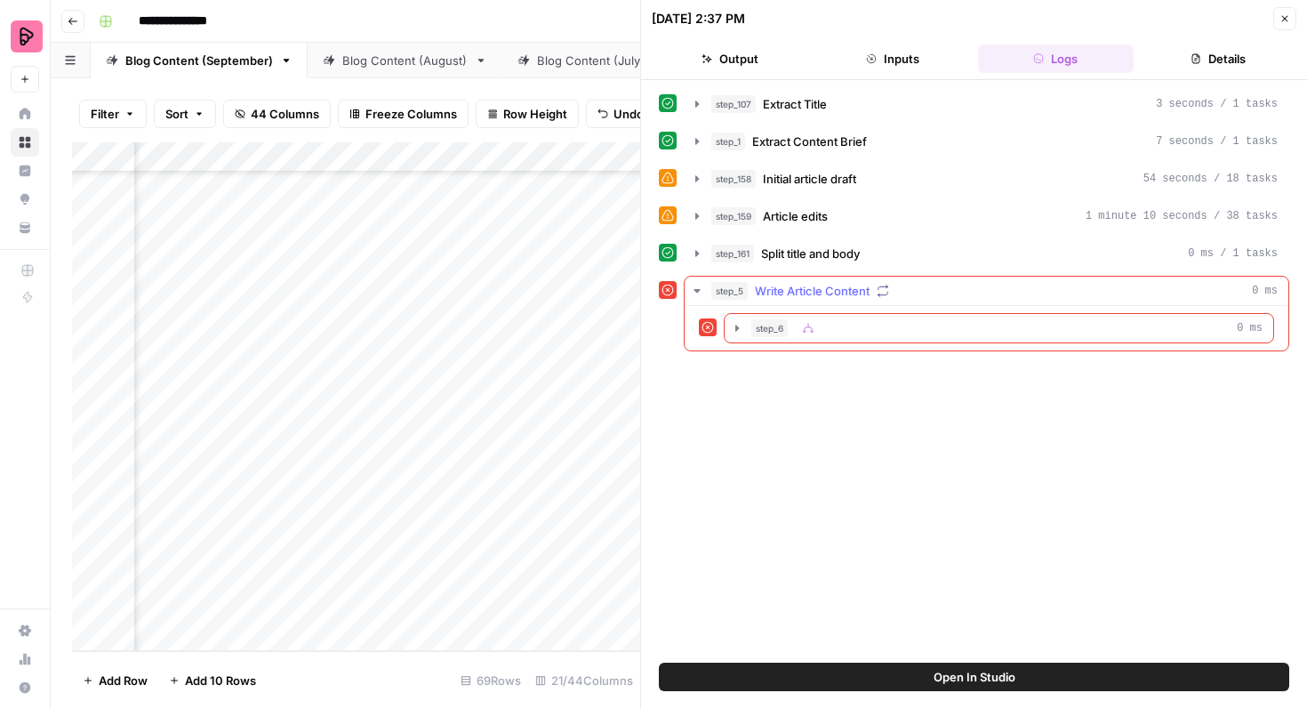
click at [960, 291] on div "step_5 Write Article Content 0 ms" at bounding box center [994, 291] width 566 height 18
click at [916, 326] on div "step_6 0 ms" at bounding box center [1006, 328] width 511 height 18
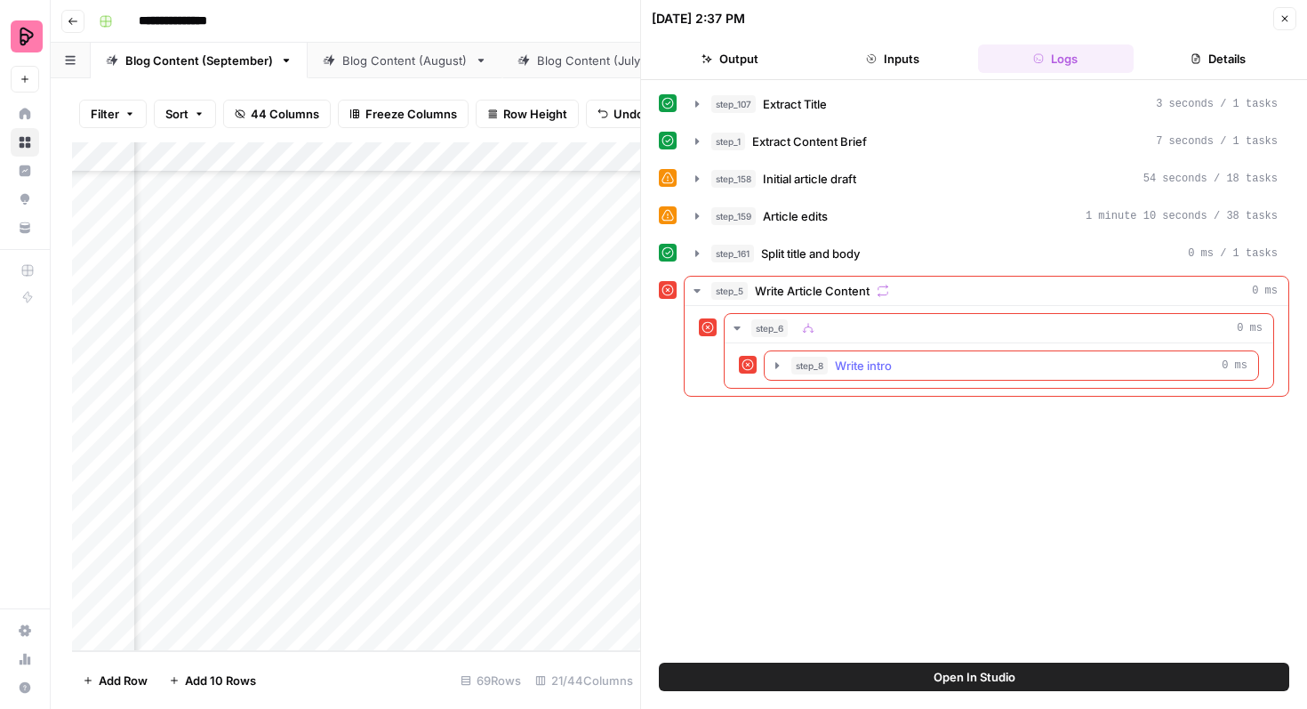
click at [916, 360] on div "step_8 Write intro 0 ms" at bounding box center [1019, 366] width 456 height 18
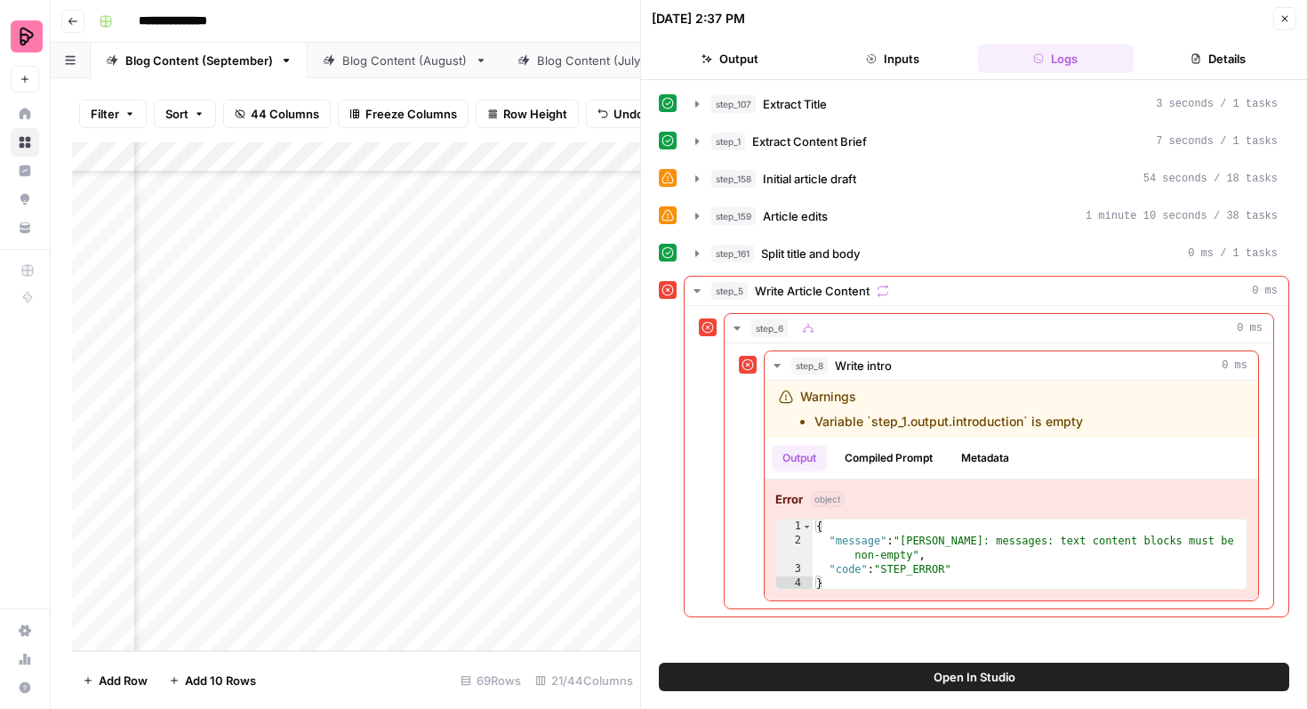
click at [1285, 14] on icon "button" at bounding box center [1285, 18] width 11 height 11
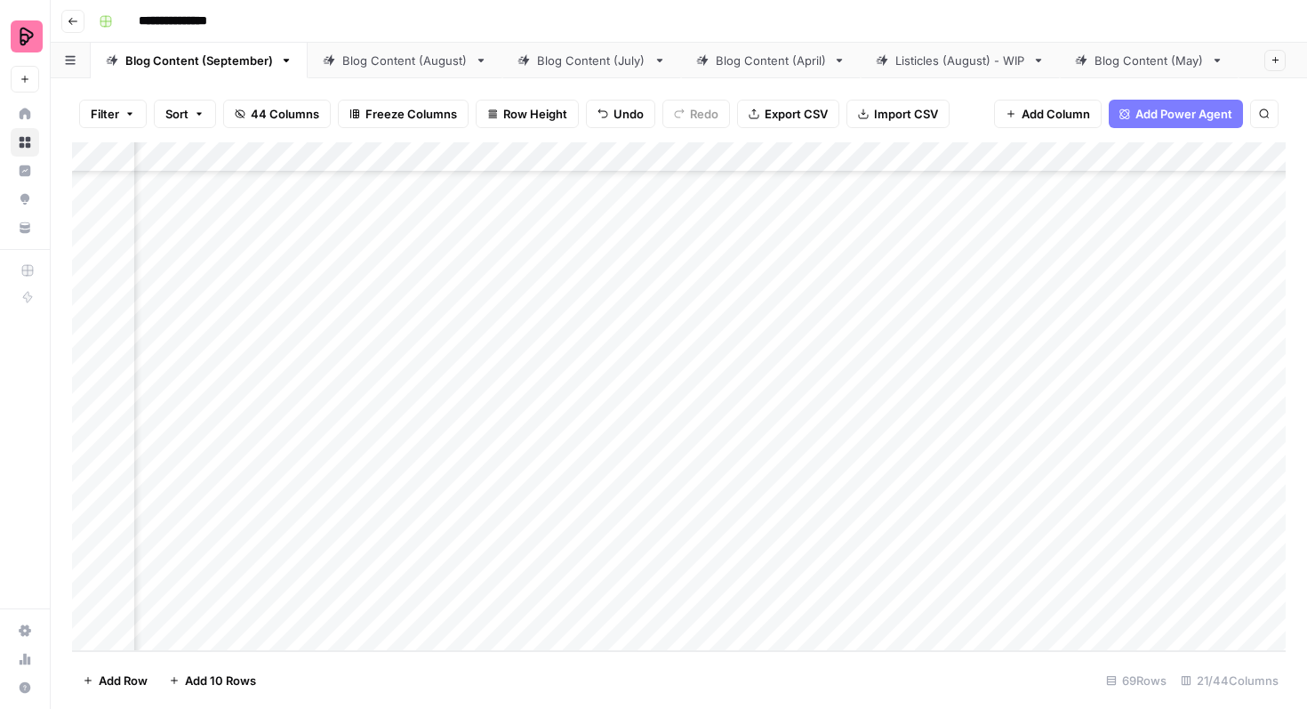
scroll to position [2741, 418]
click at [836, 501] on div "Add Column" at bounding box center [679, 396] width 1214 height 509
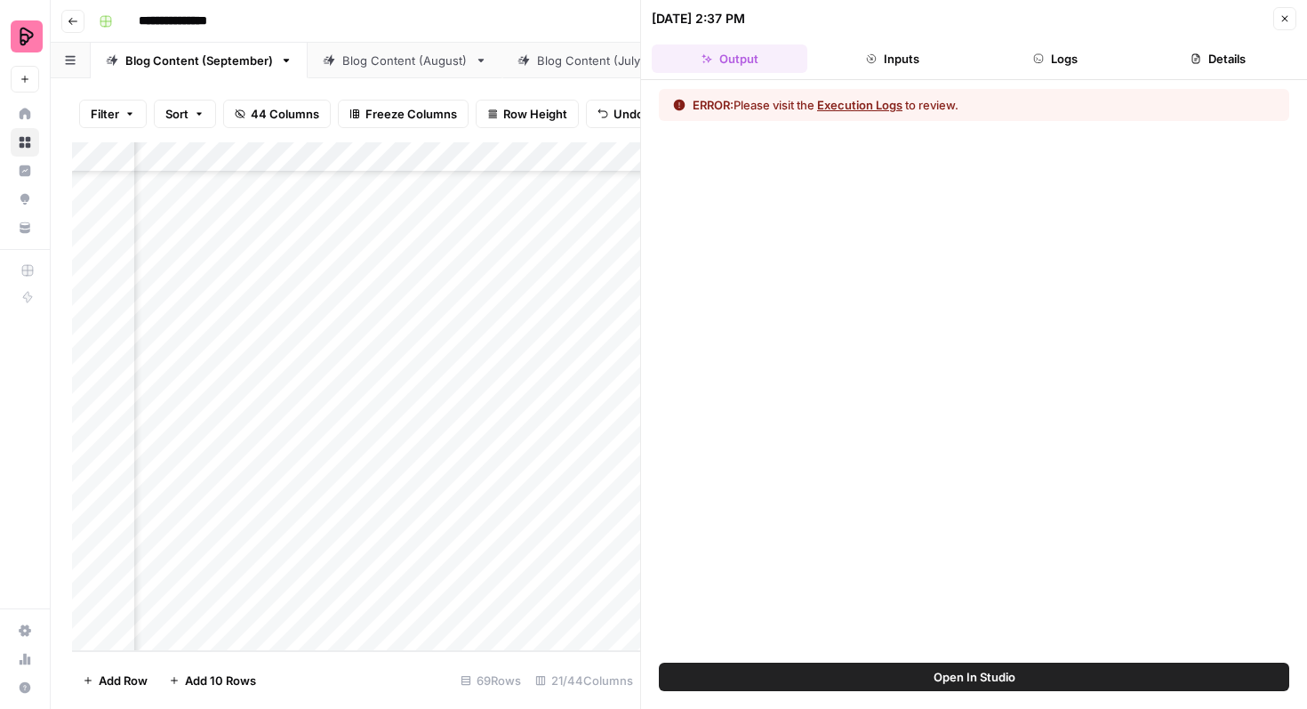
click at [880, 681] on button "Open In Studio" at bounding box center [974, 677] width 631 height 28
click at [1283, 18] on icon "button" at bounding box center [1285, 18] width 11 height 11
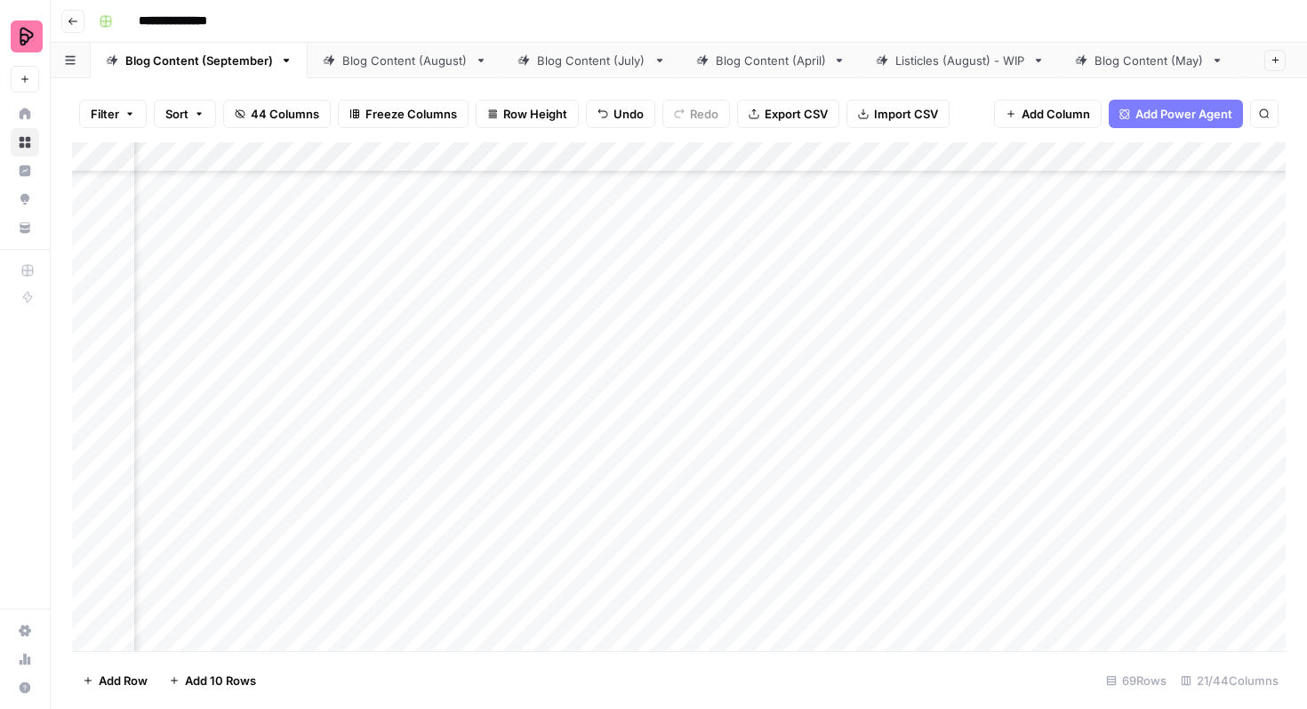
scroll to position [2197, 839]
click at [1105, 438] on div "Add Column" at bounding box center [679, 396] width 1214 height 509
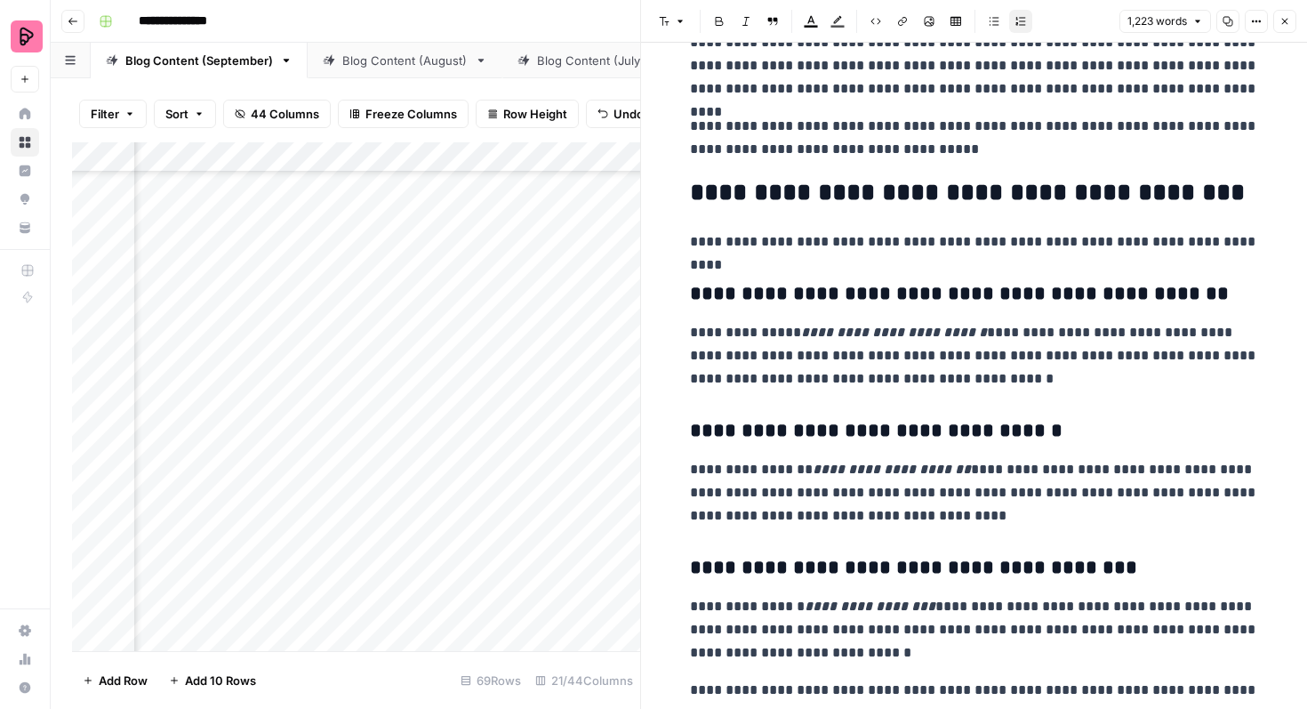
scroll to position [456, 0]
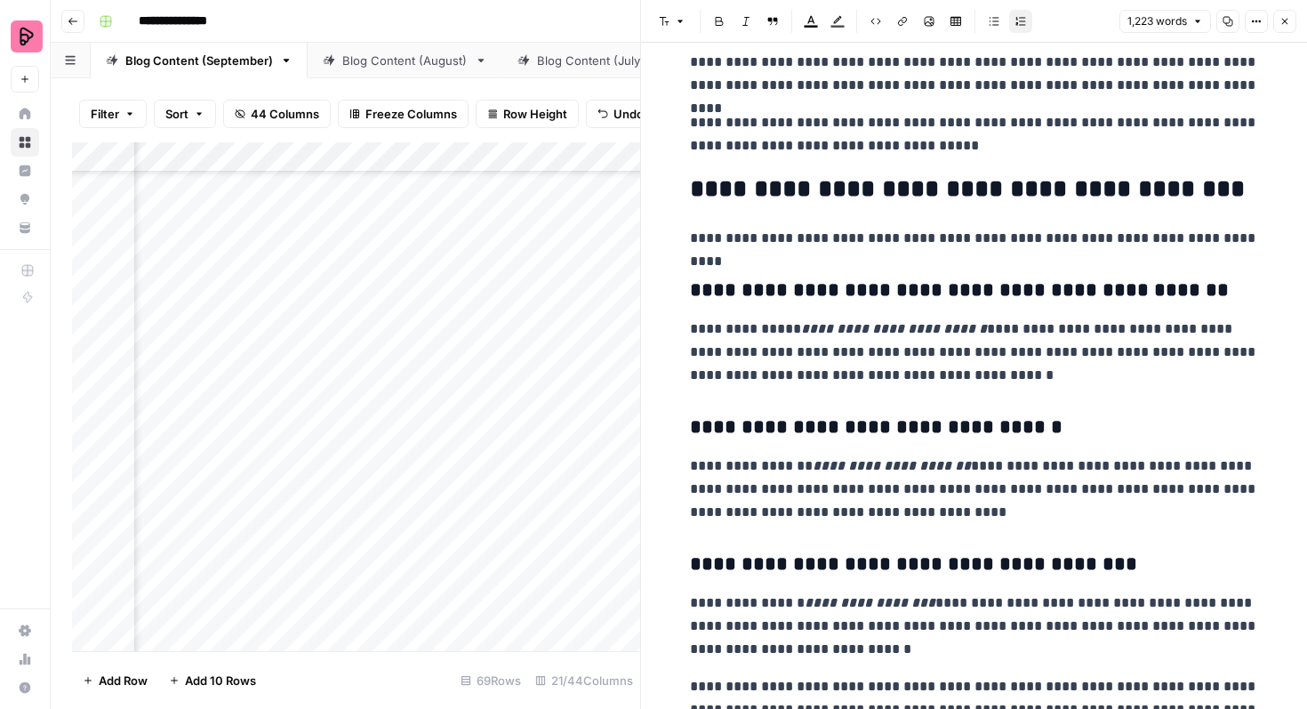
click at [1022, 327] on p "**********" at bounding box center [974, 351] width 569 height 69
click at [1004, 468] on p "**********" at bounding box center [974, 488] width 569 height 69
click at [1007, 490] on p "**********" at bounding box center [974, 488] width 569 height 69
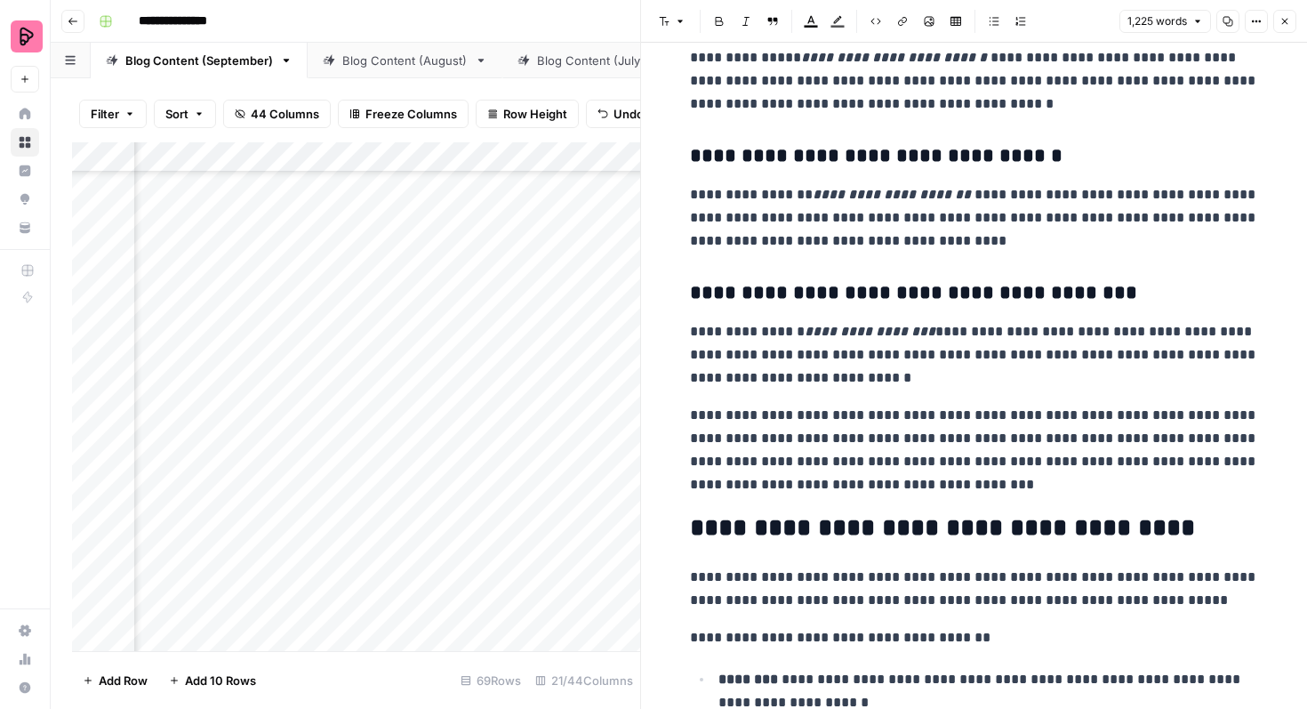
scroll to position [734, 0]
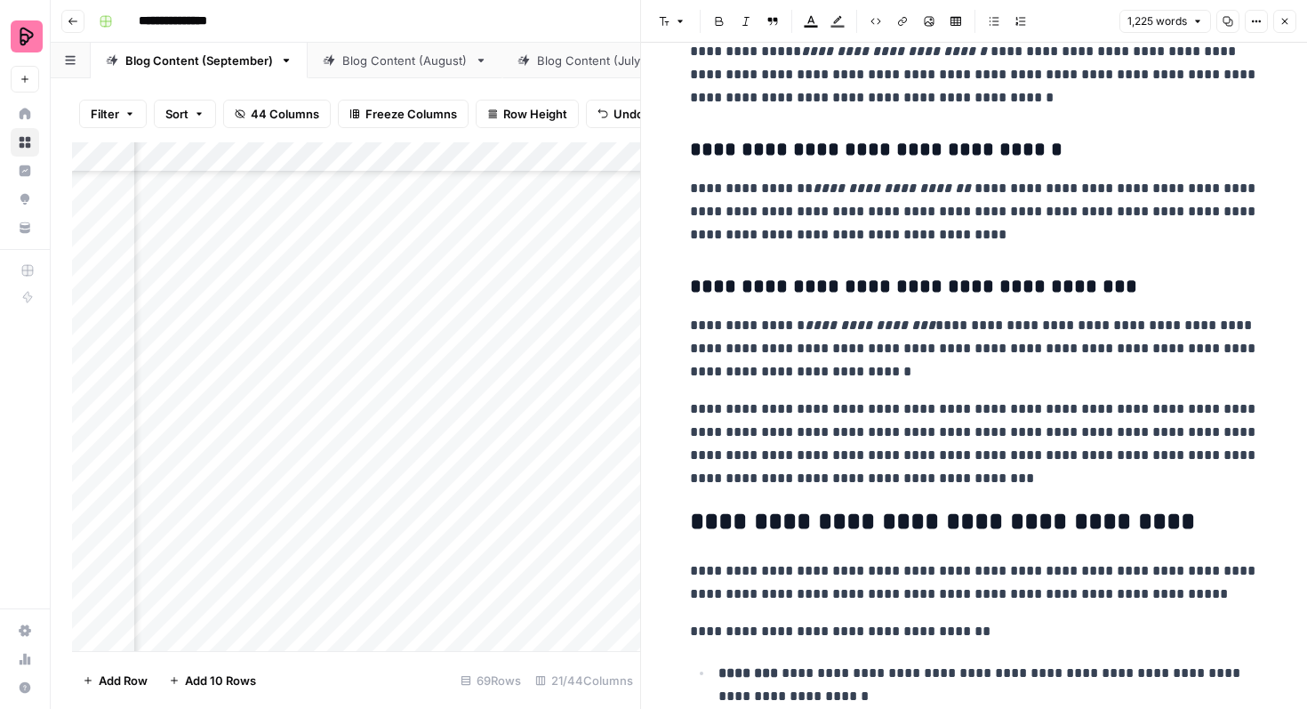
click at [952, 321] on p "**********" at bounding box center [974, 348] width 569 height 69
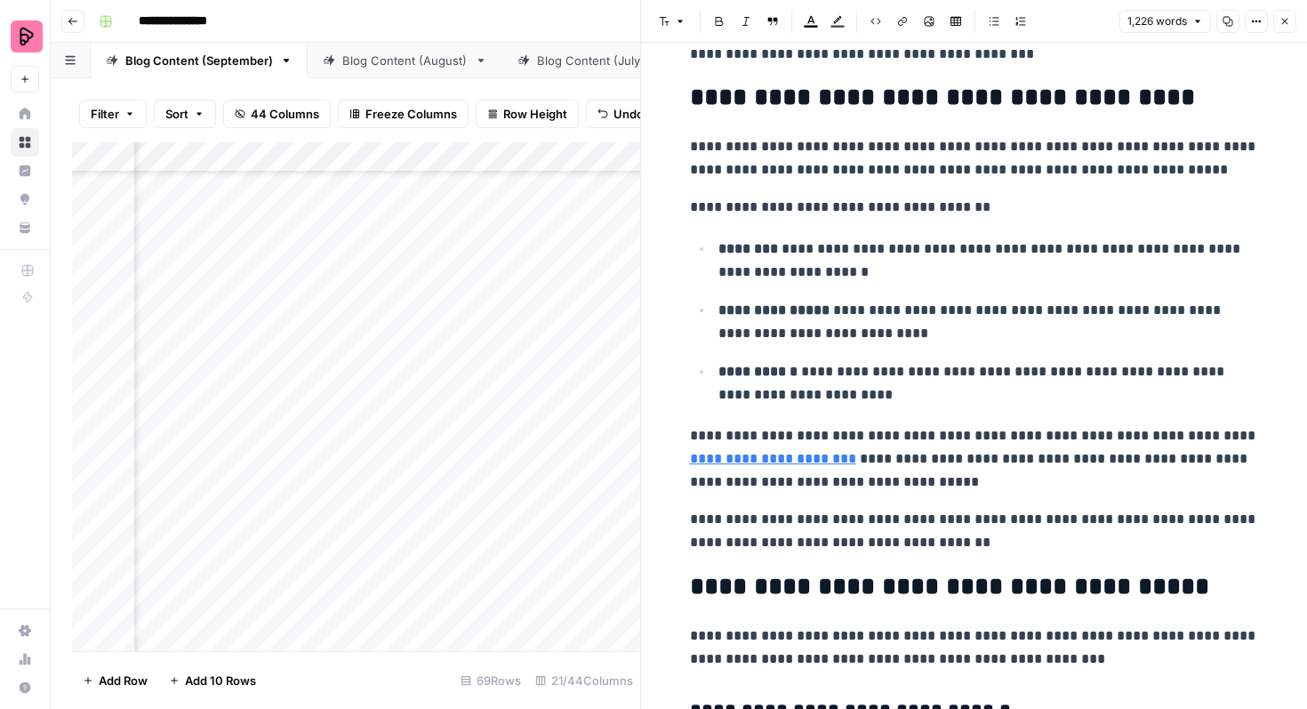
scroll to position [1165, 0]
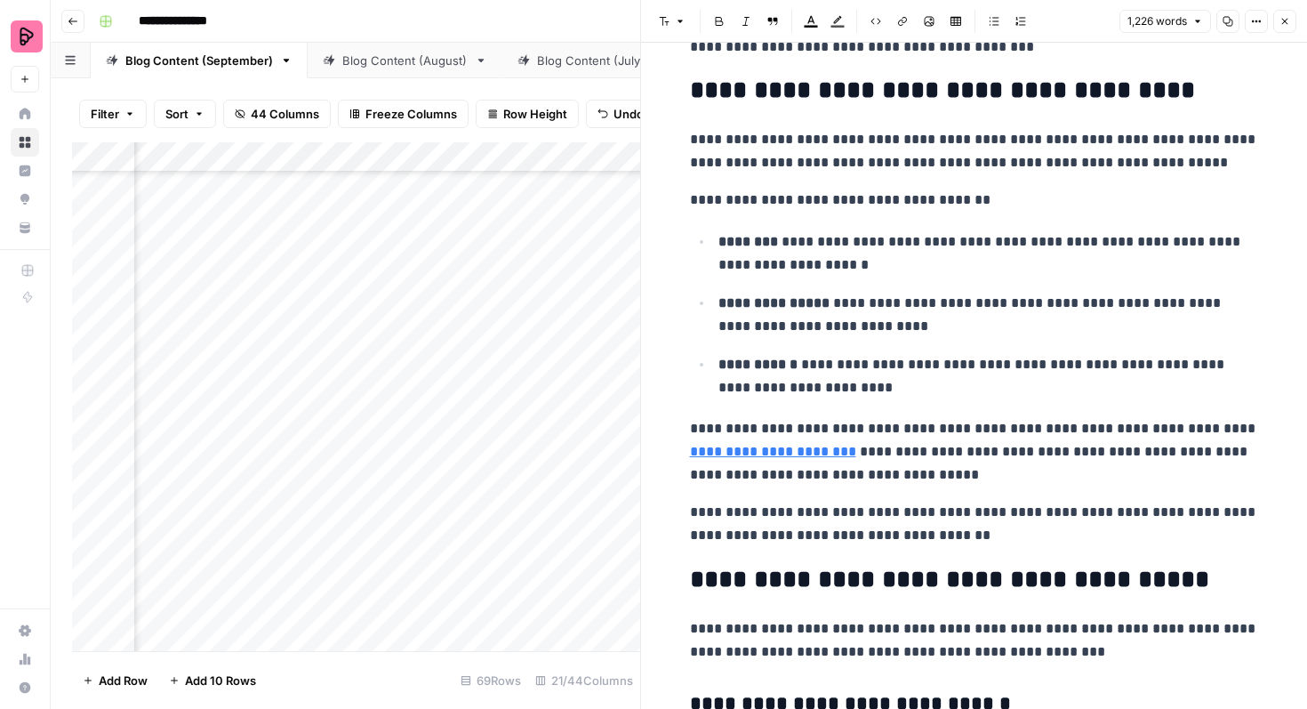
click at [764, 448] on link "**********" at bounding box center [773, 451] width 166 height 13
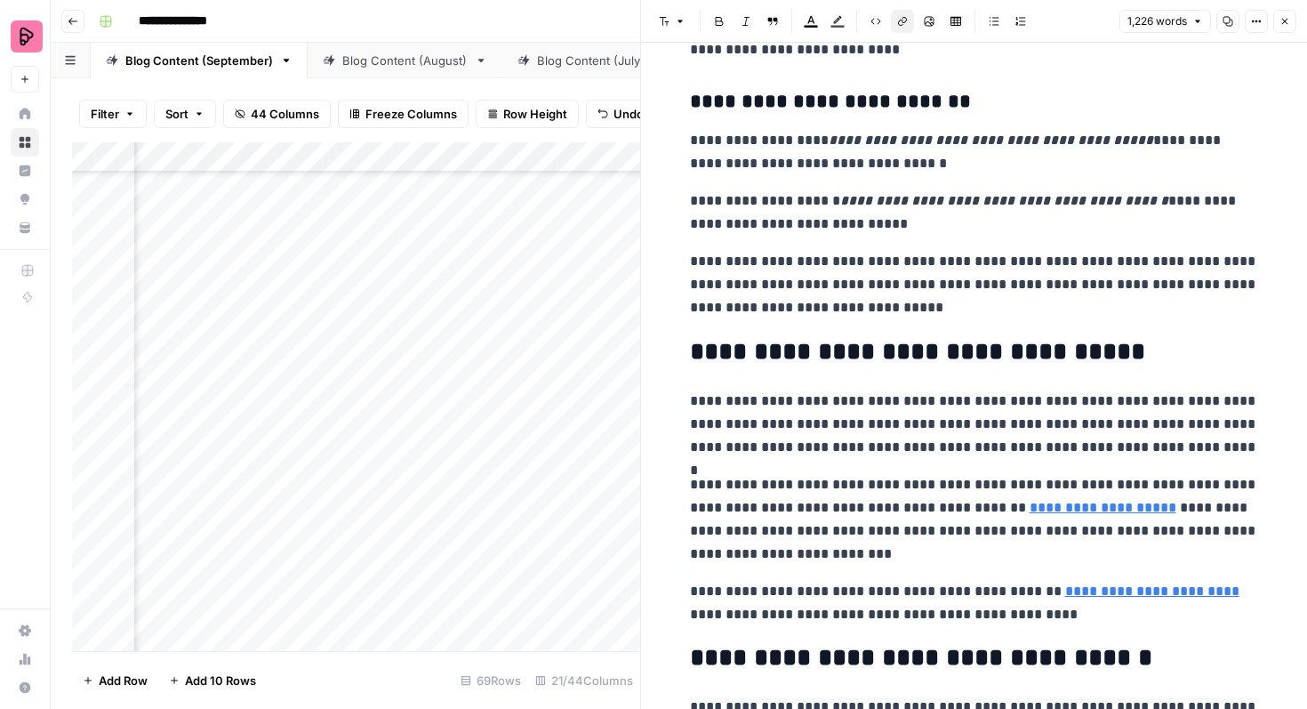
scroll to position [3493, 0]
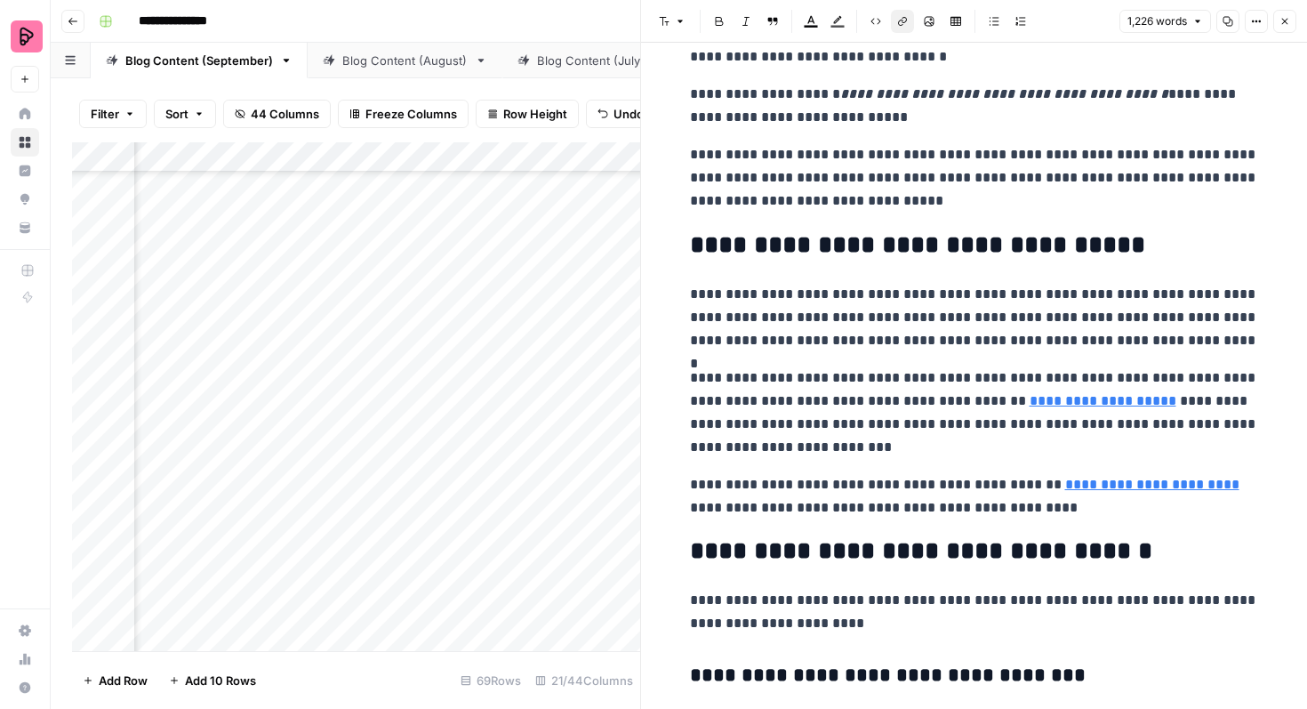
click at [1273, 37] on header "Font style Bold Italic Block quote Text color Highlight color Code block Link I…" at bounding box center [974, 21] width 666 height 43
click at [1283, 20] on icon "button" at bounding box center [1285, 22] width 6 height 6
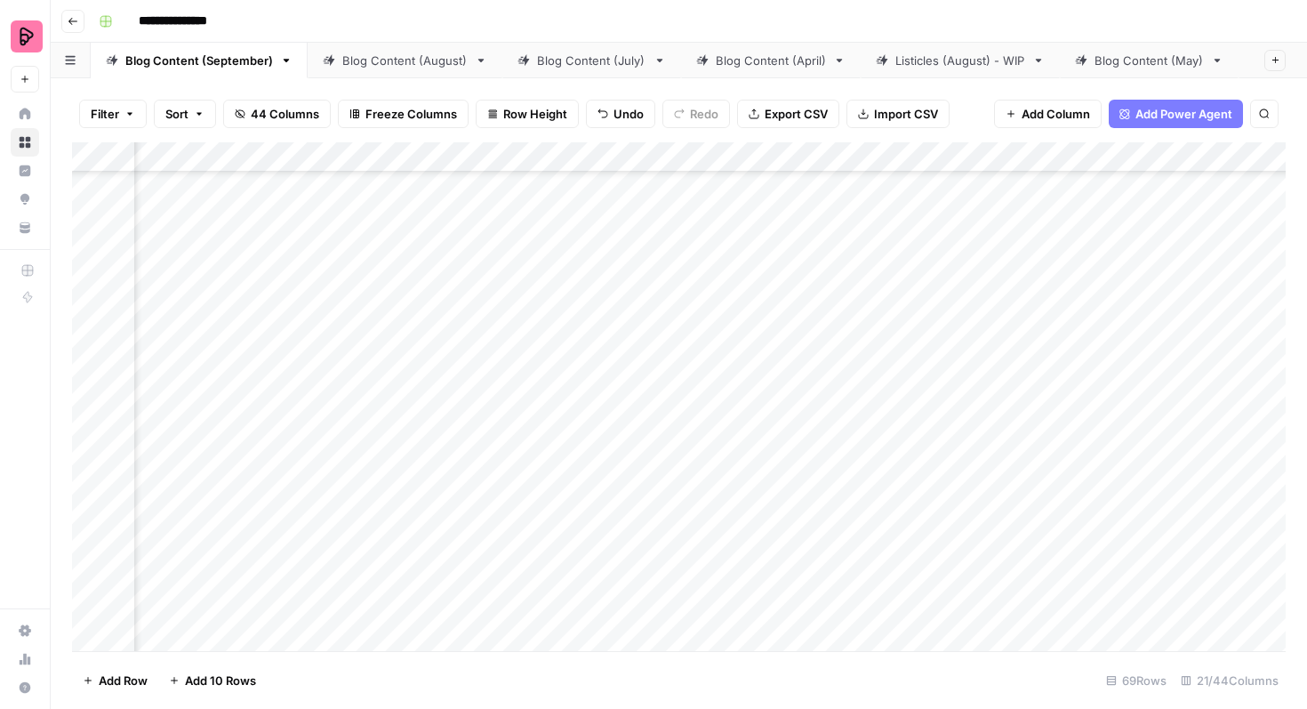
scroll to position [2194, 1643]
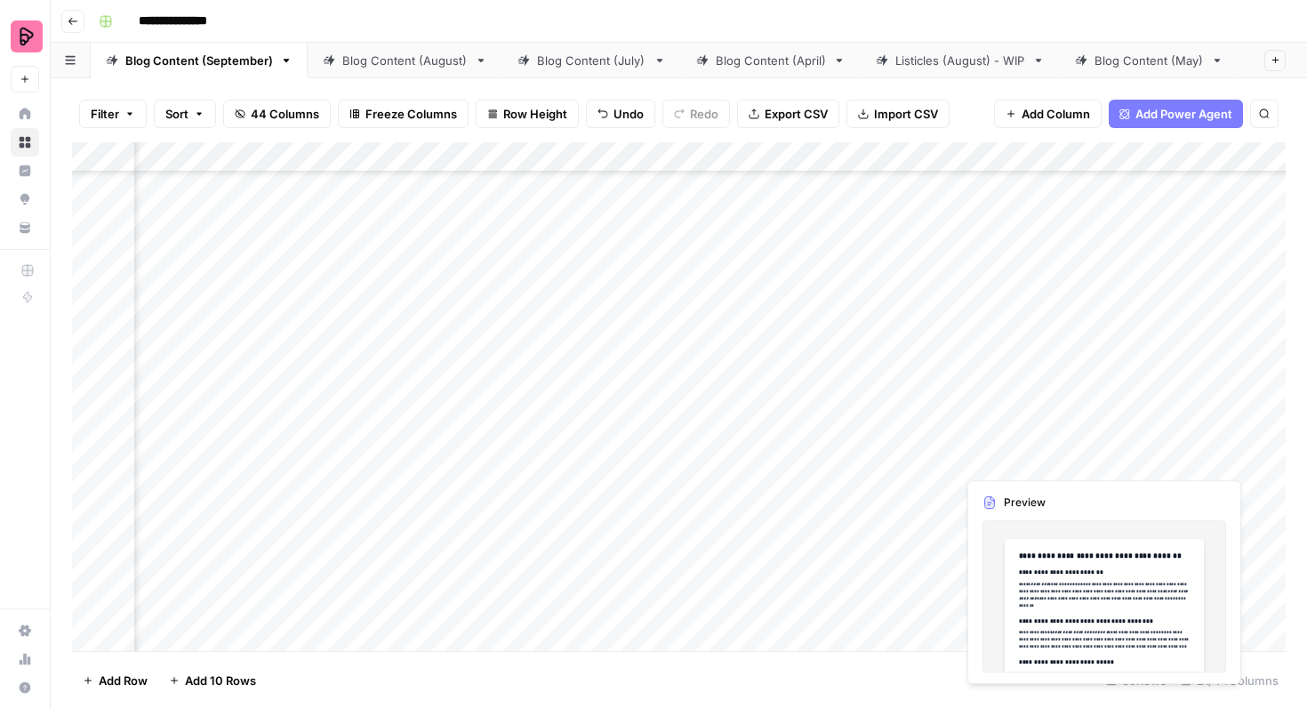
click at [1024, 450] on div "Add Column" at bounding box center [679, 396] width 1214 height 509
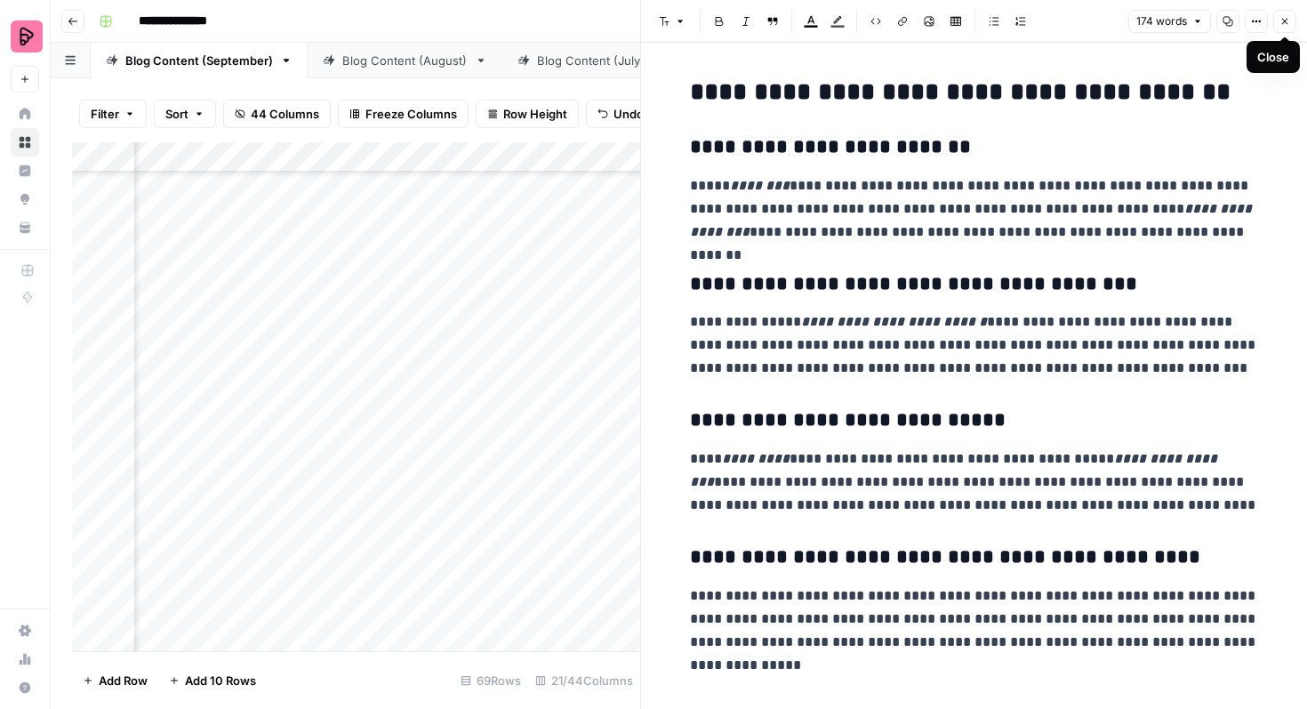
click at [1280, 16] on icon "button" at bounding box center [1285, 21] width 11 height 11
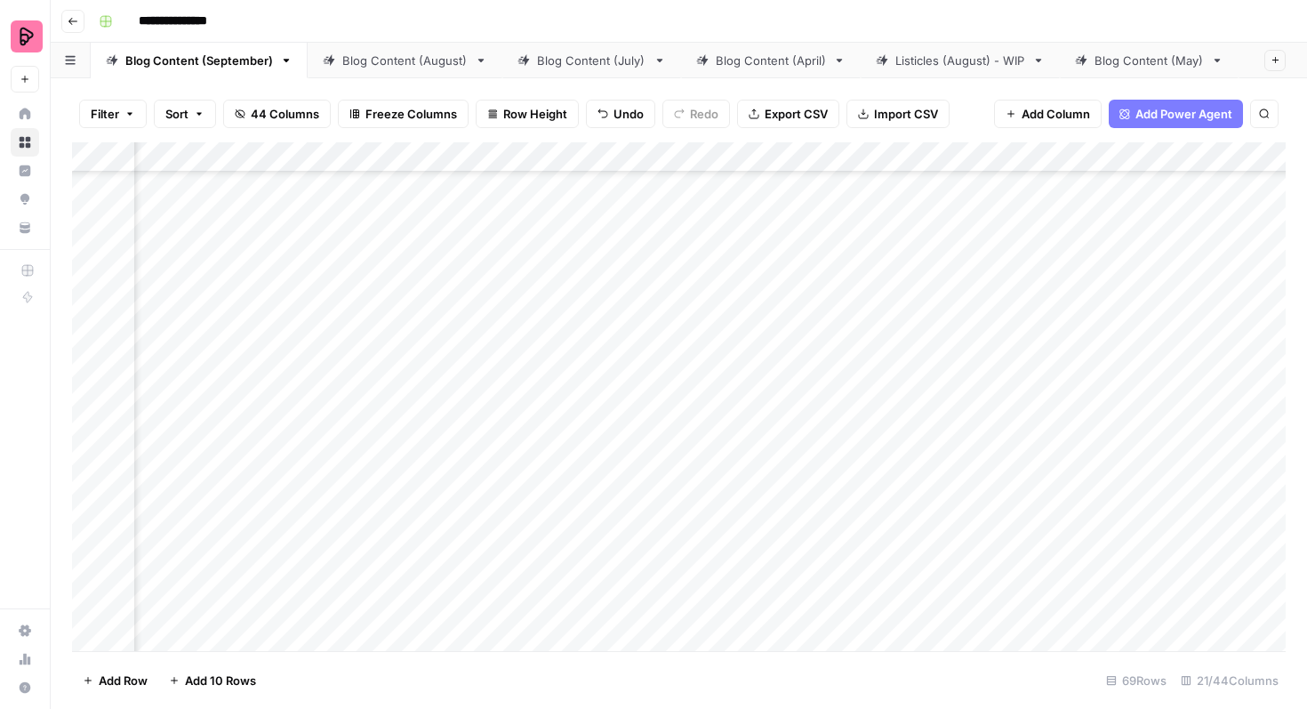
click at [977, 460] on div "Add Column" at bounding box center [679, 396] width 1214 height 509
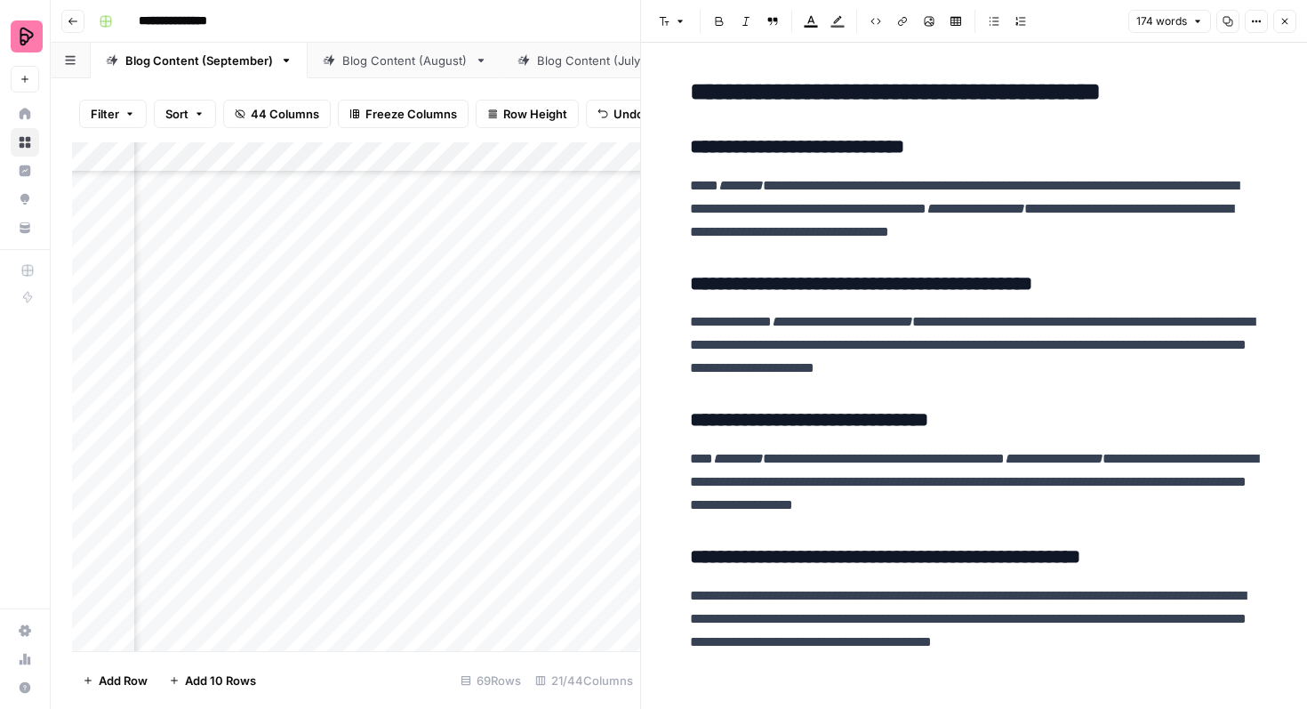
click at [1281, 23] on icon "button" at bounding box center [1285, 21] width 11 height 11
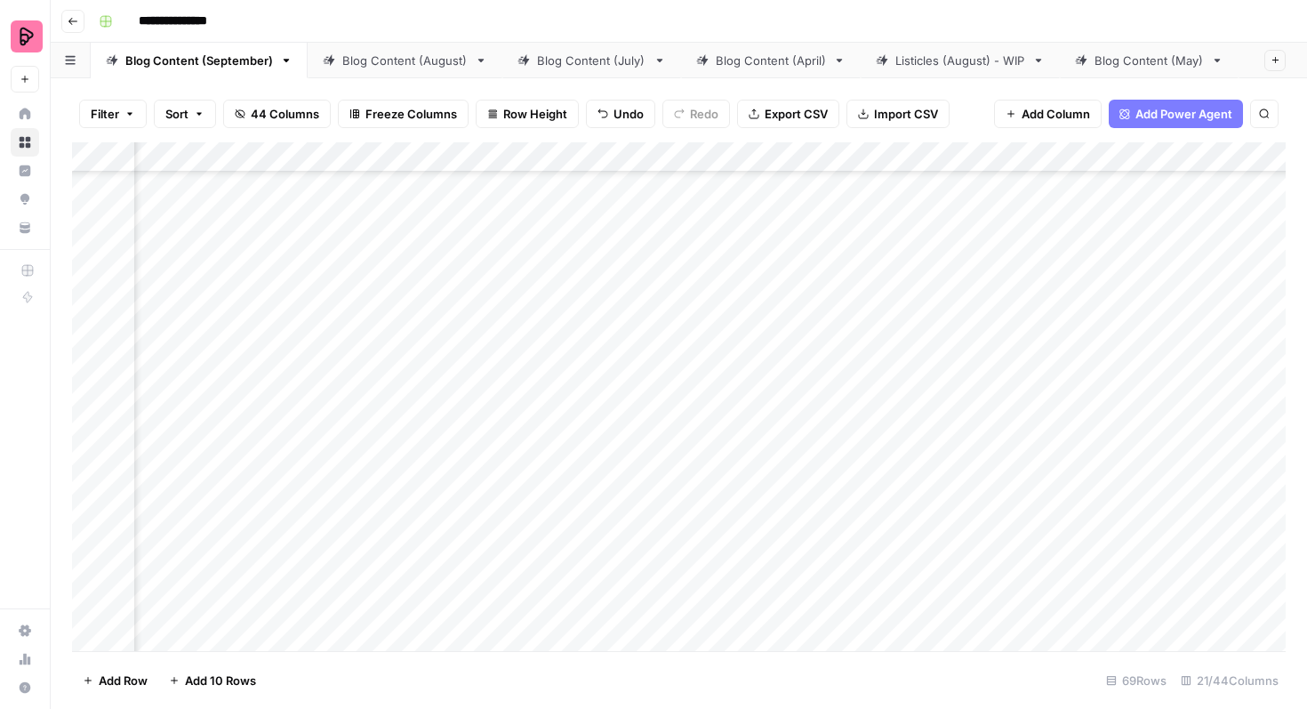
scroll to position [2194, 797]
click at [609, 449] on div "Add Column" at bounding box center [679, 396] width 1214 height 509
click at [586, 449] on div "Add Column" at bounding box center [679, 396] width 1214 height 509
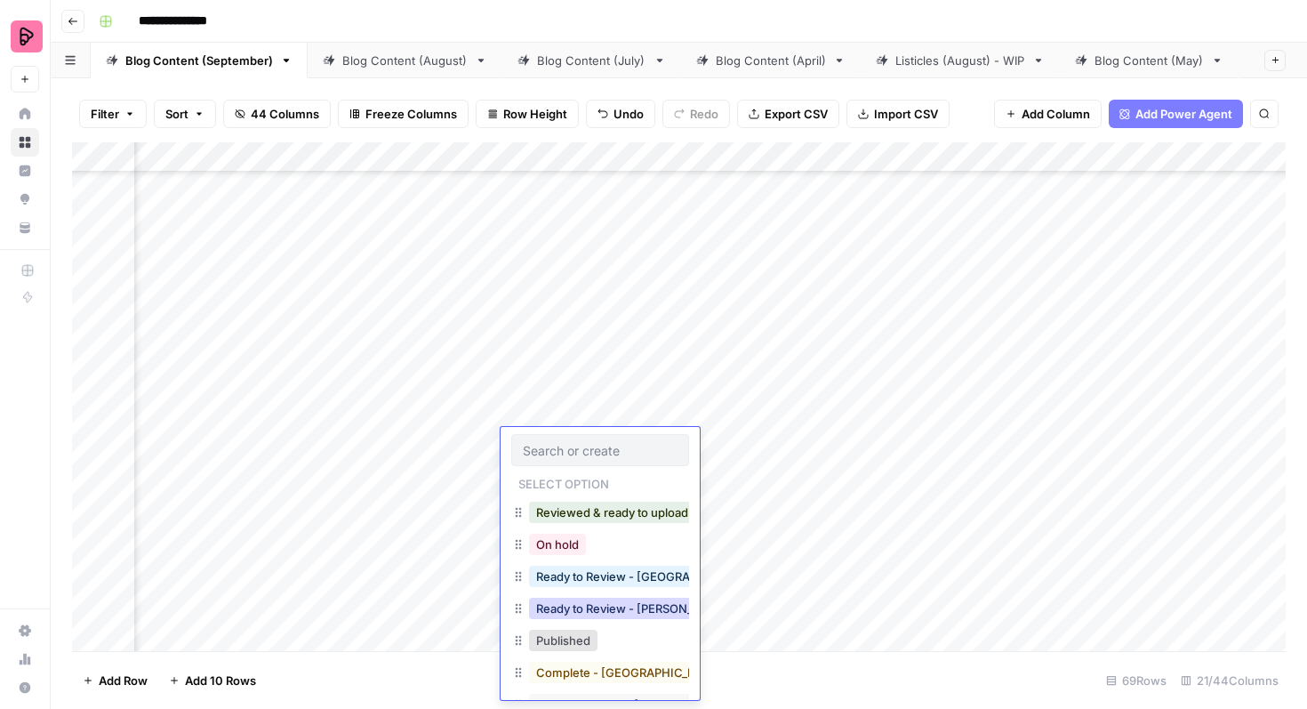
click at [619, 609] on button "Ready to Review - Rebekah" at bounding box center [634, 608] width 210 height 21
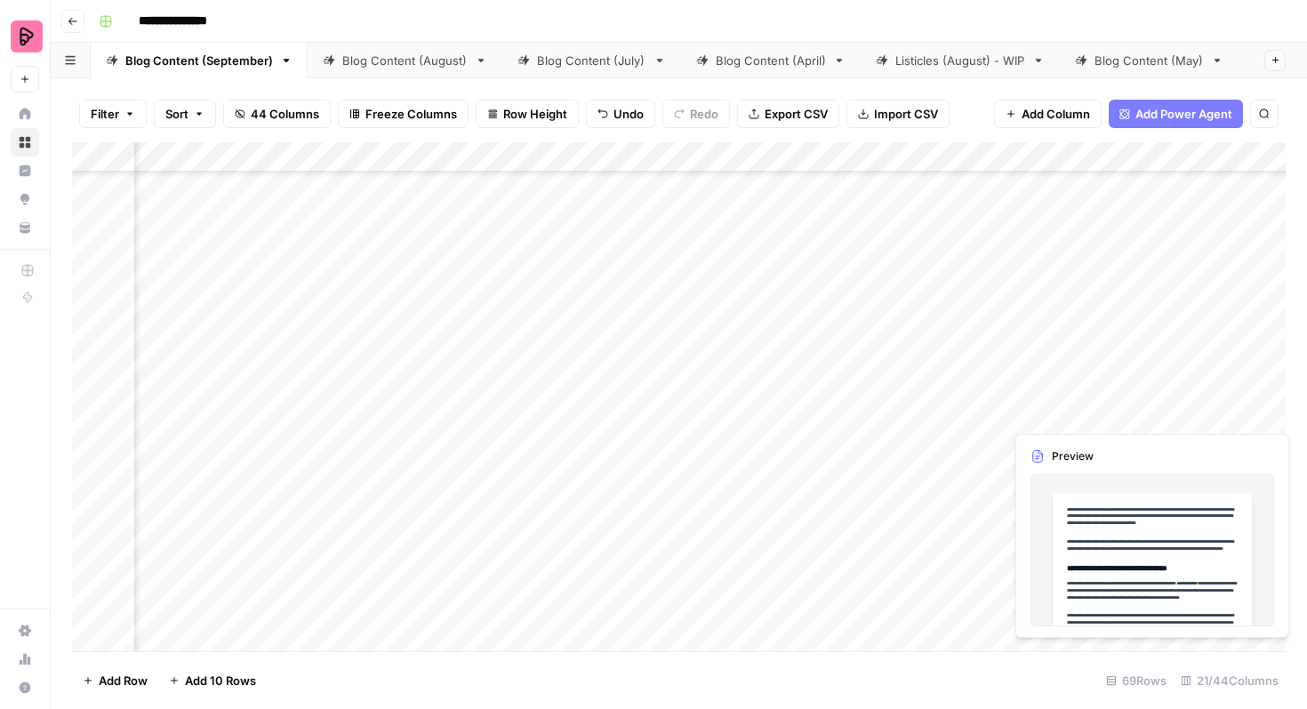
click at [1033, 399] on div "Add Column" at bounding box center [679, 396] width 1214 height 509
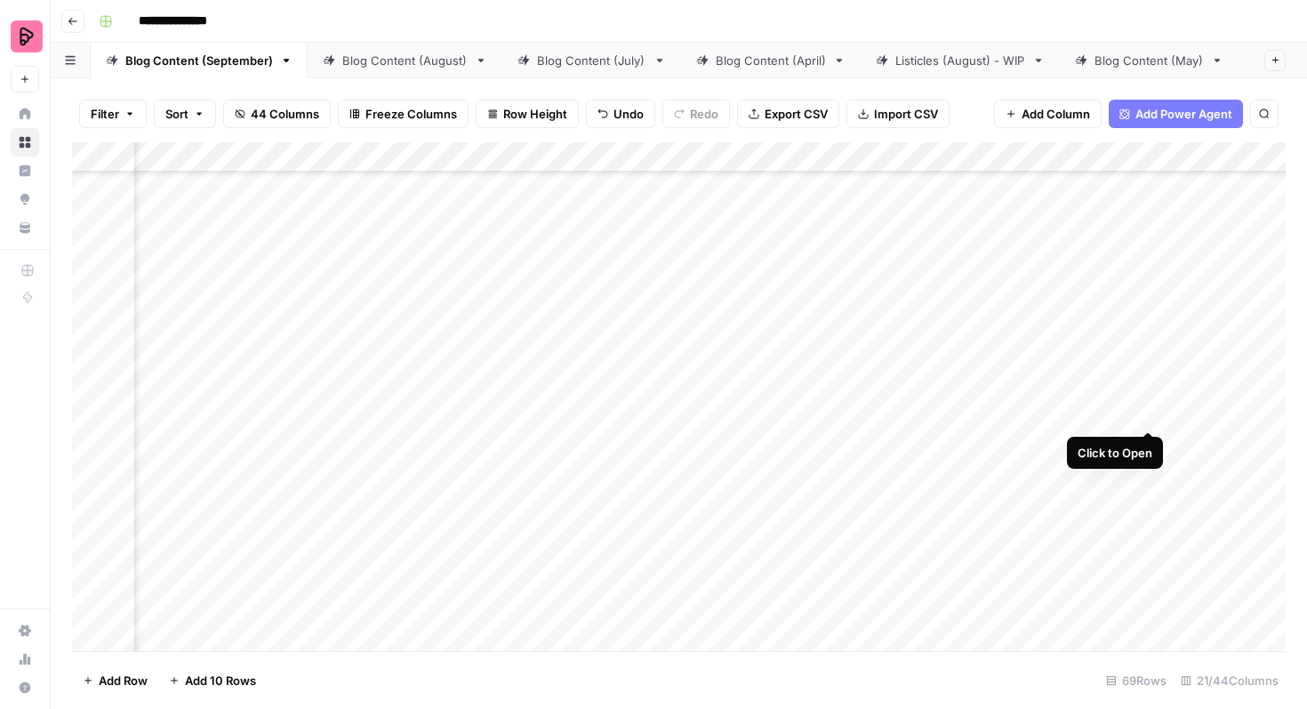
click at [1149, 393] on div "Add Column" at bounding box center [679, 396] width 1214 height 509
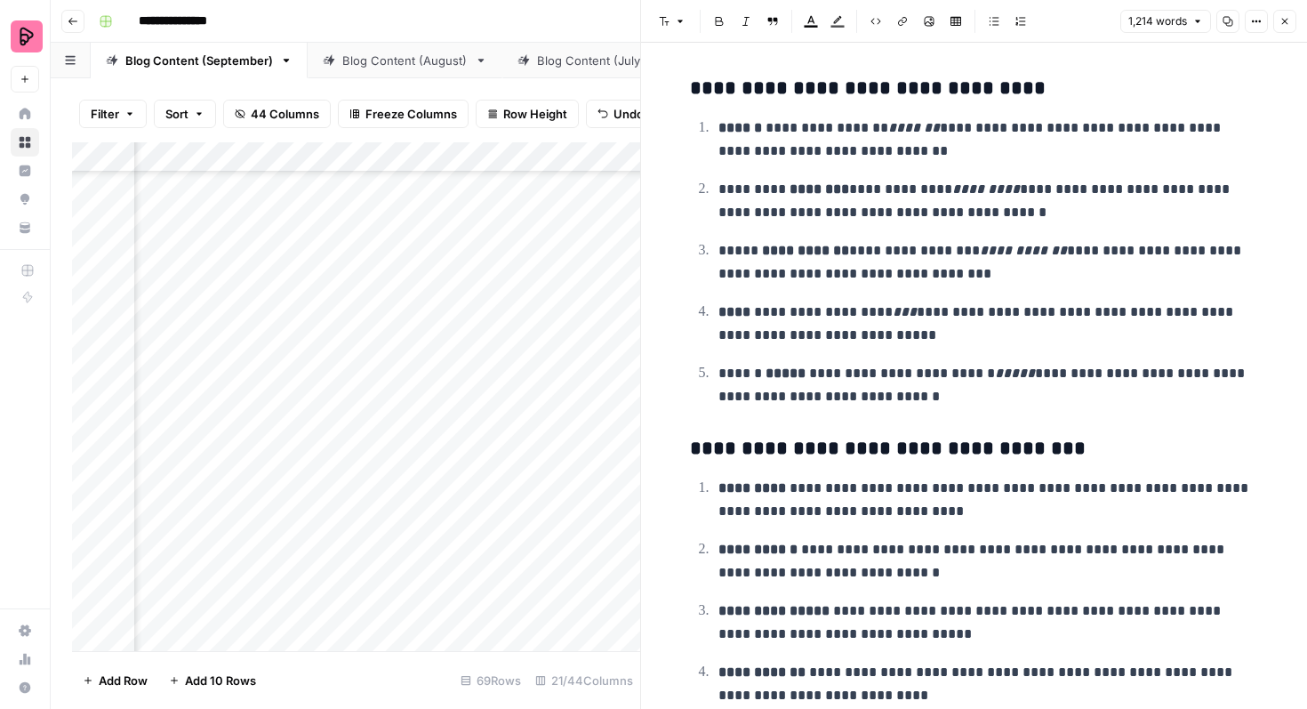
scroll to position [3502, 0]
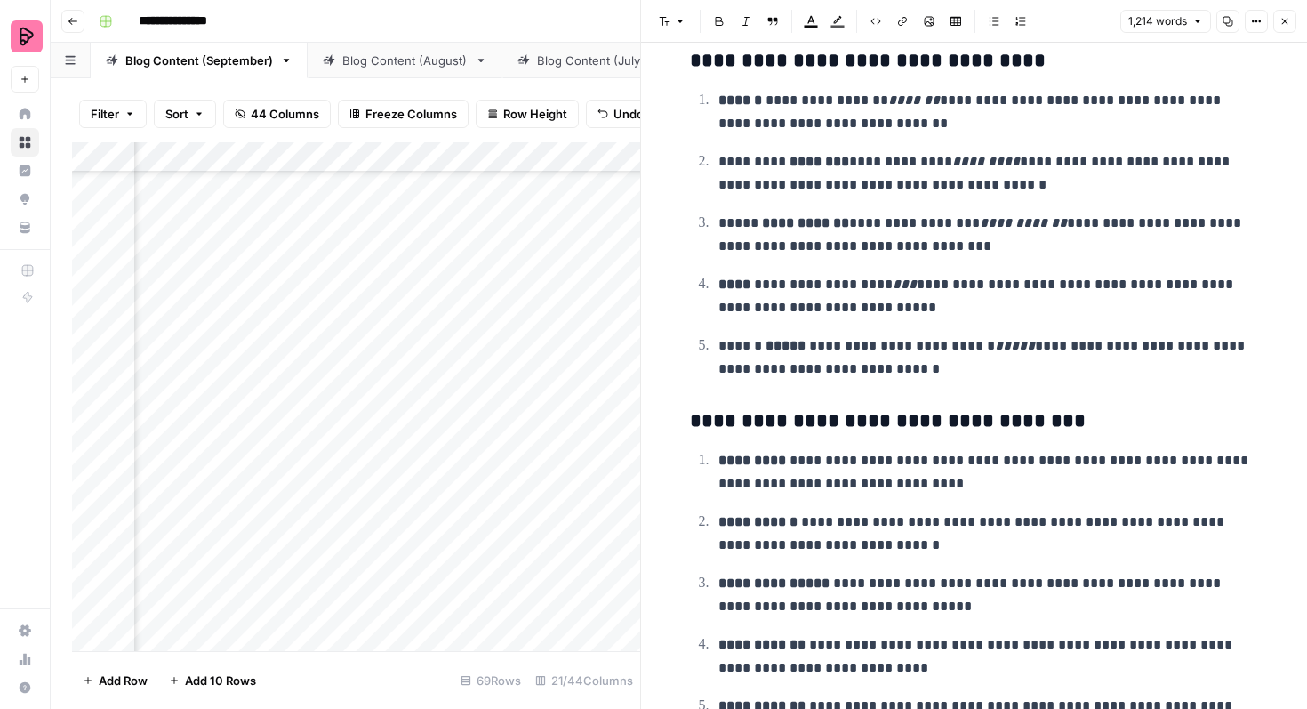
click at [1285, 17] on icon "button" at bounding box center [1285, 21] width 11 height 11
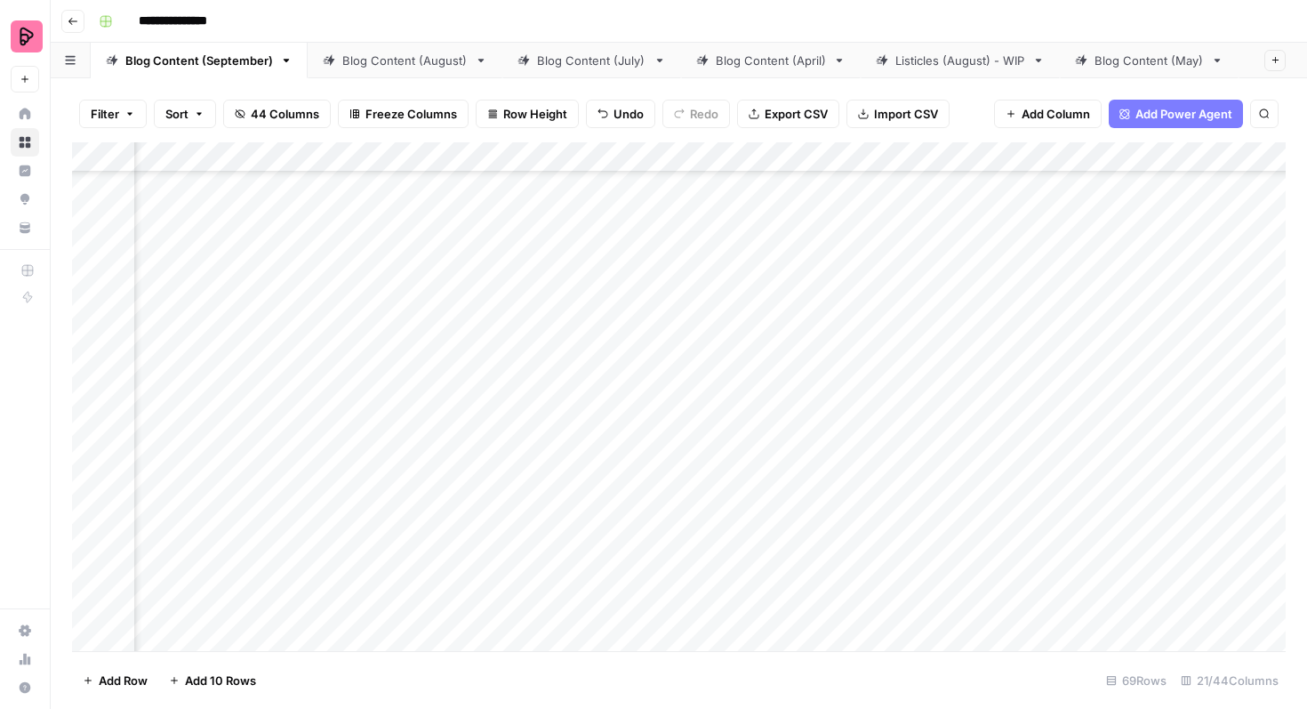
click at [601, 399] on div "Add Column" at bounding box center [679, 396] width 1214 height 509
click at [573, 401] on div "Add Column" at bounding box center [679, 396] width 1214 height 509
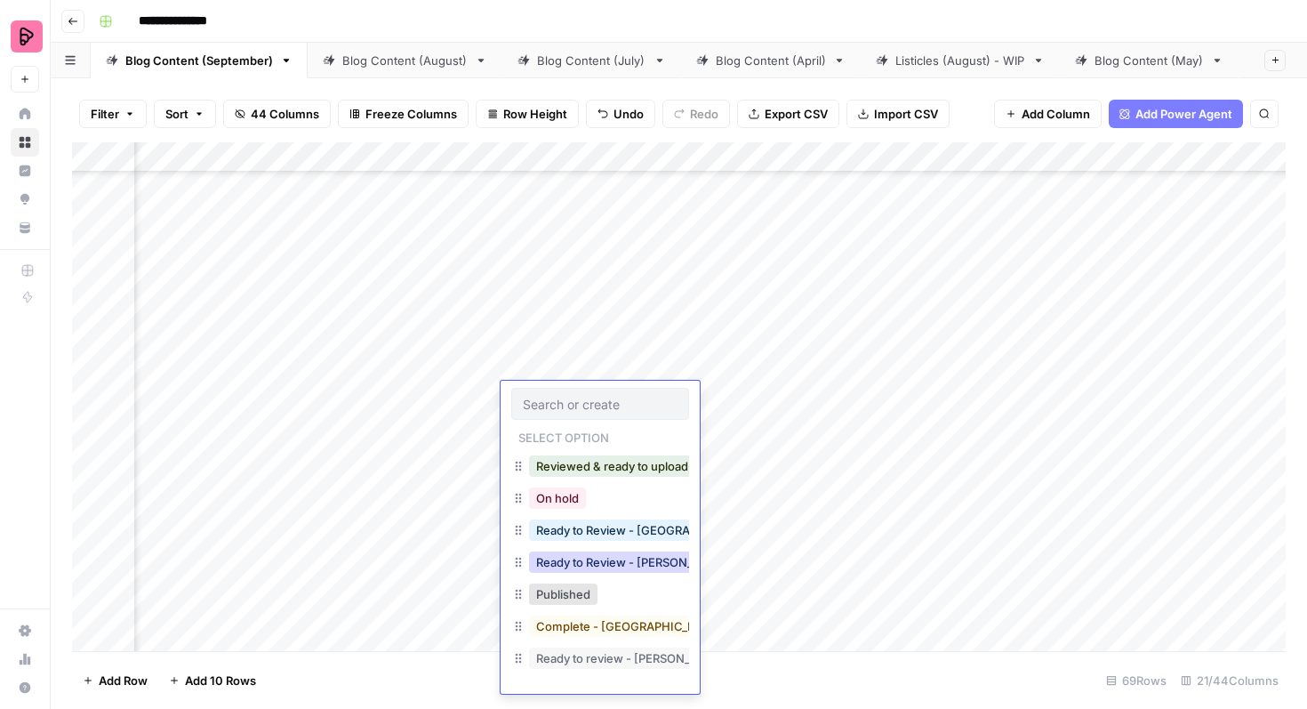
click at [619, 562] on button "Ready to Review - Rebekah" at bounding box center [634, 561] width 210 height 21
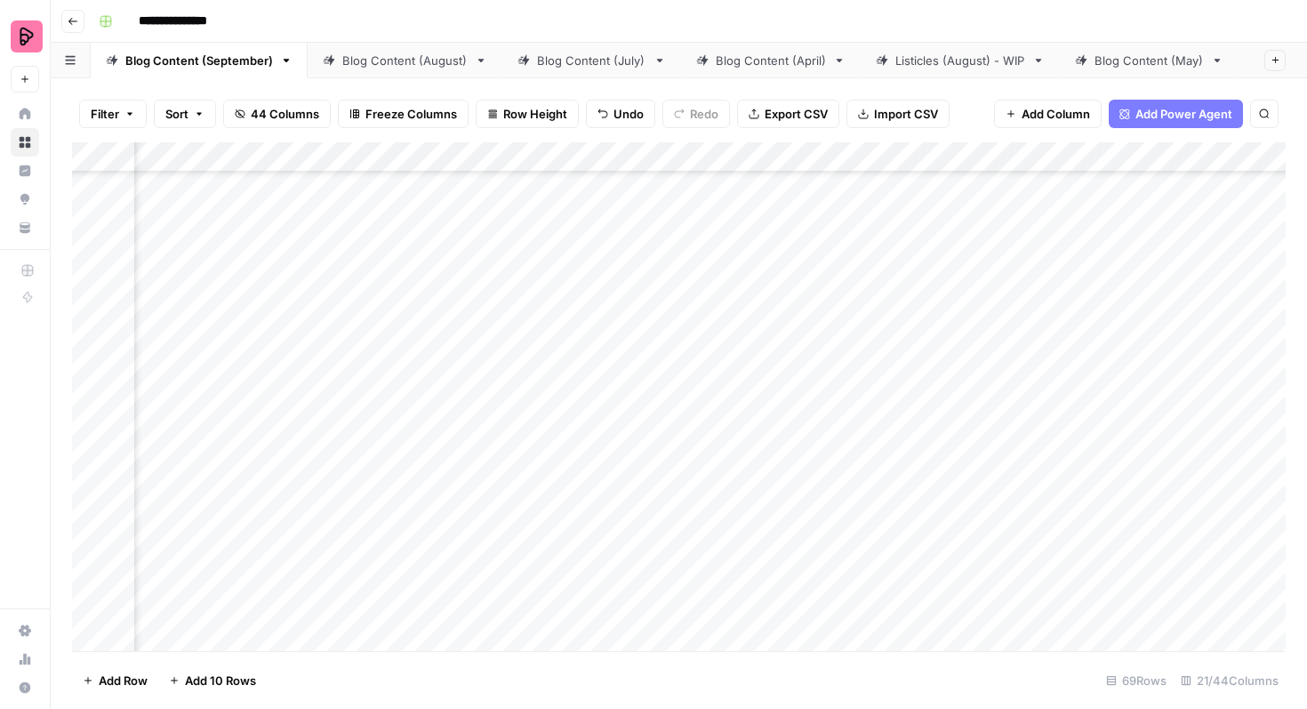
click at [1148, 486] on div "Add Column" at bounding box center [679, 396] width 1214 height 509
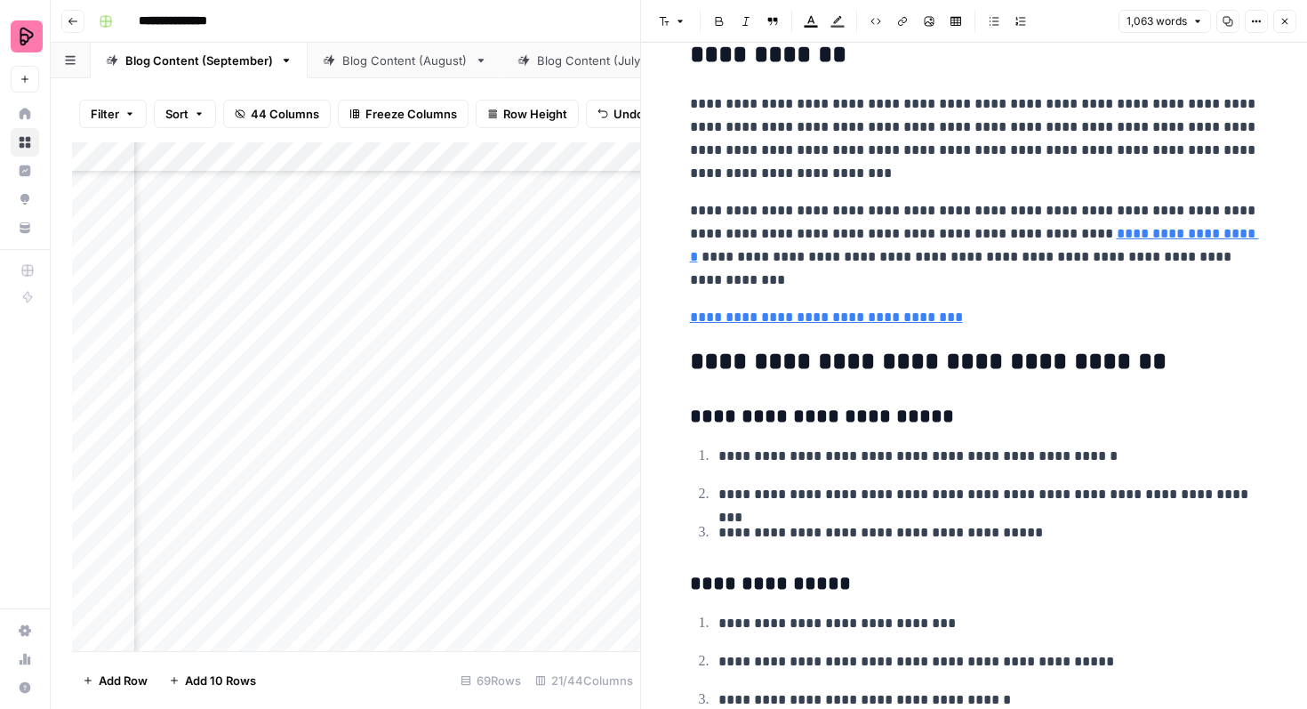
scroll to position [3522, 0]
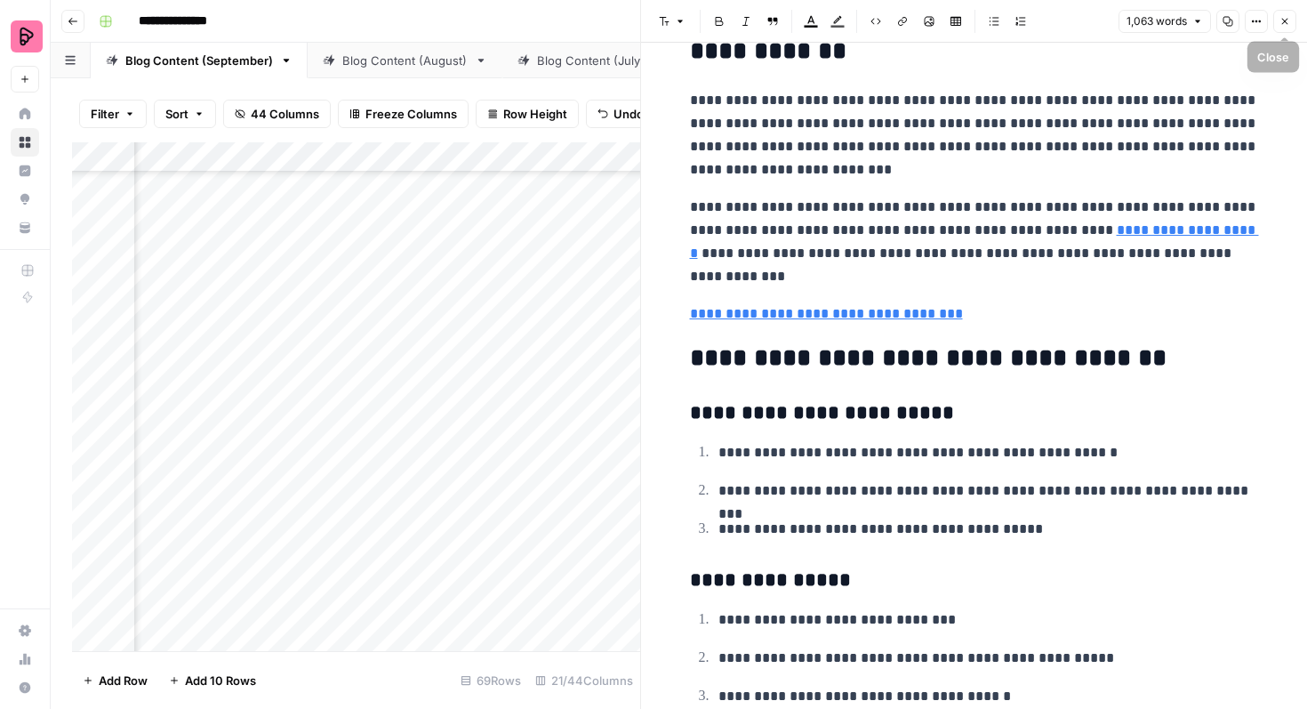
click at [1288, 20] on icon "button" at bounding box center [1285, 21] width 11 height 11
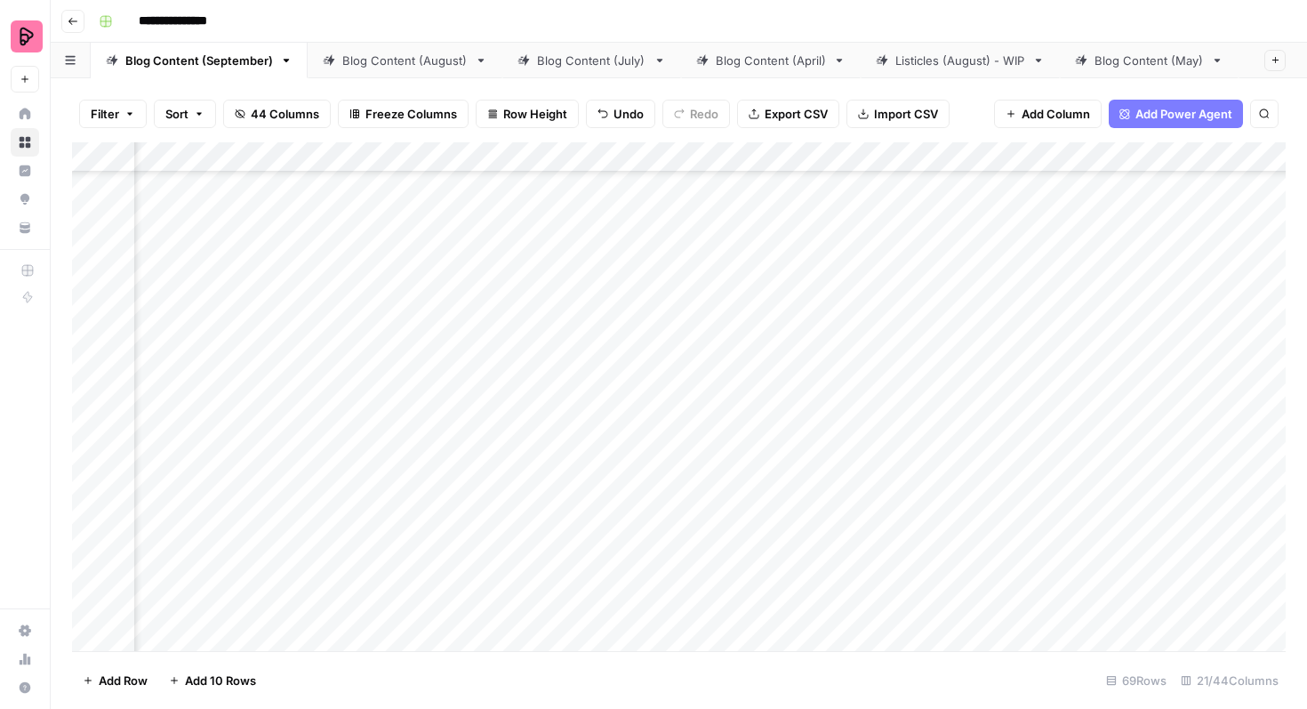
click at [585, 505] on div "Add Column" at bounding box center [679, 396] width 1214 height 509
click at [570, 505] on div "Add Column" at bounding box center [679, 396] width 1214 height 509
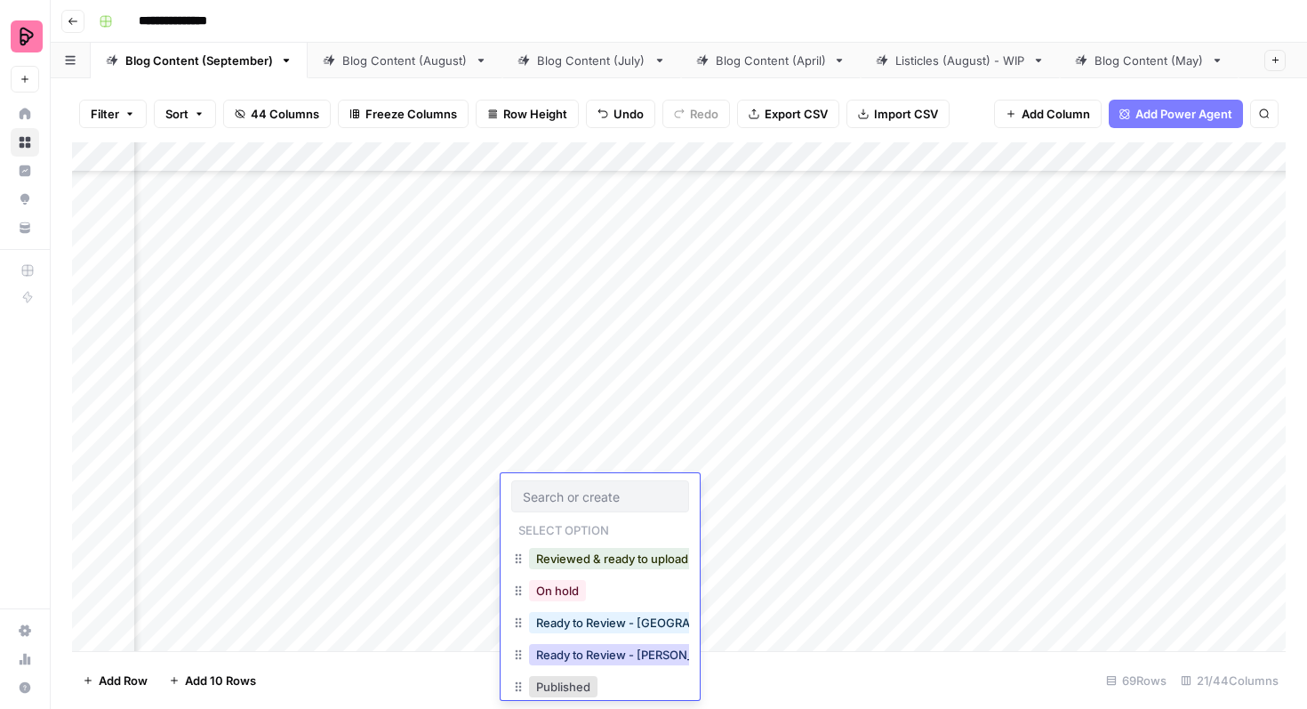
click at [622, 649] on button "Ready to Review - Rebekah" at bounding box center [634, 654] width 210 height 21
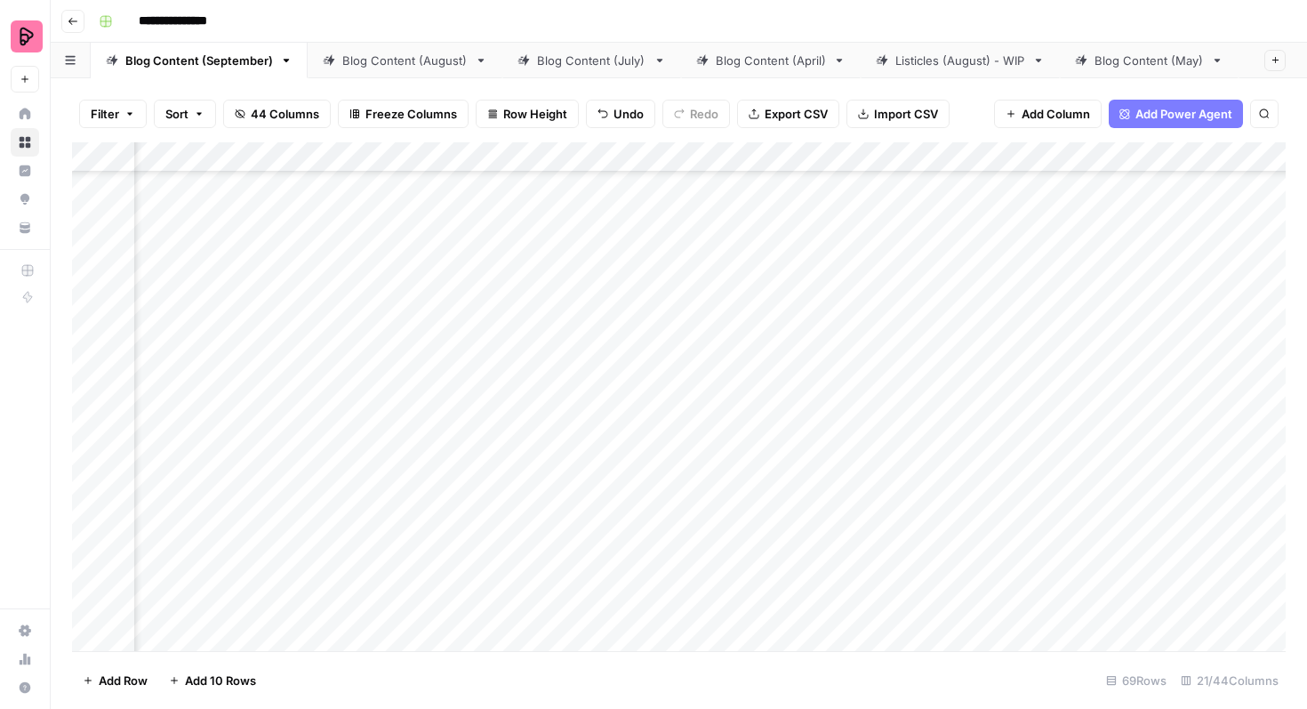
scroll to position [2407, 797]
click at [1149, 324] on div "Add Column" at bounding box center [679, 396] width 1214 height 509
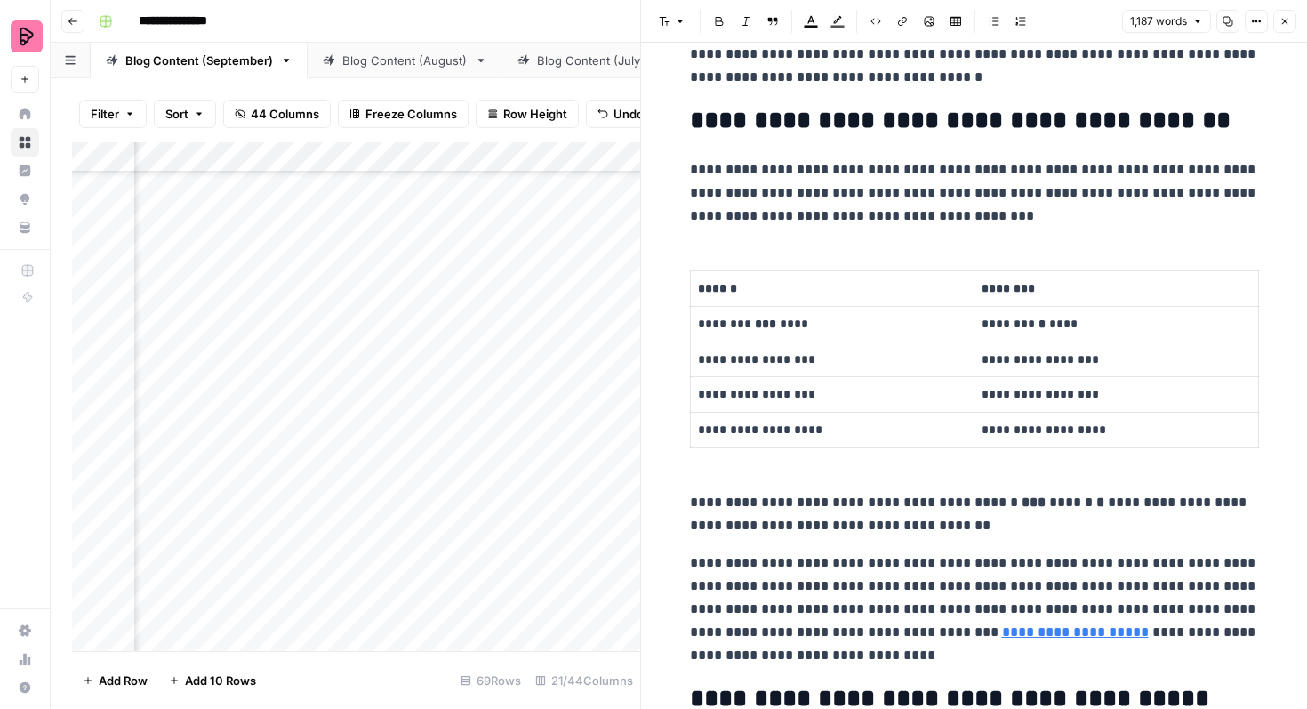
scroll to position [1833, 0]
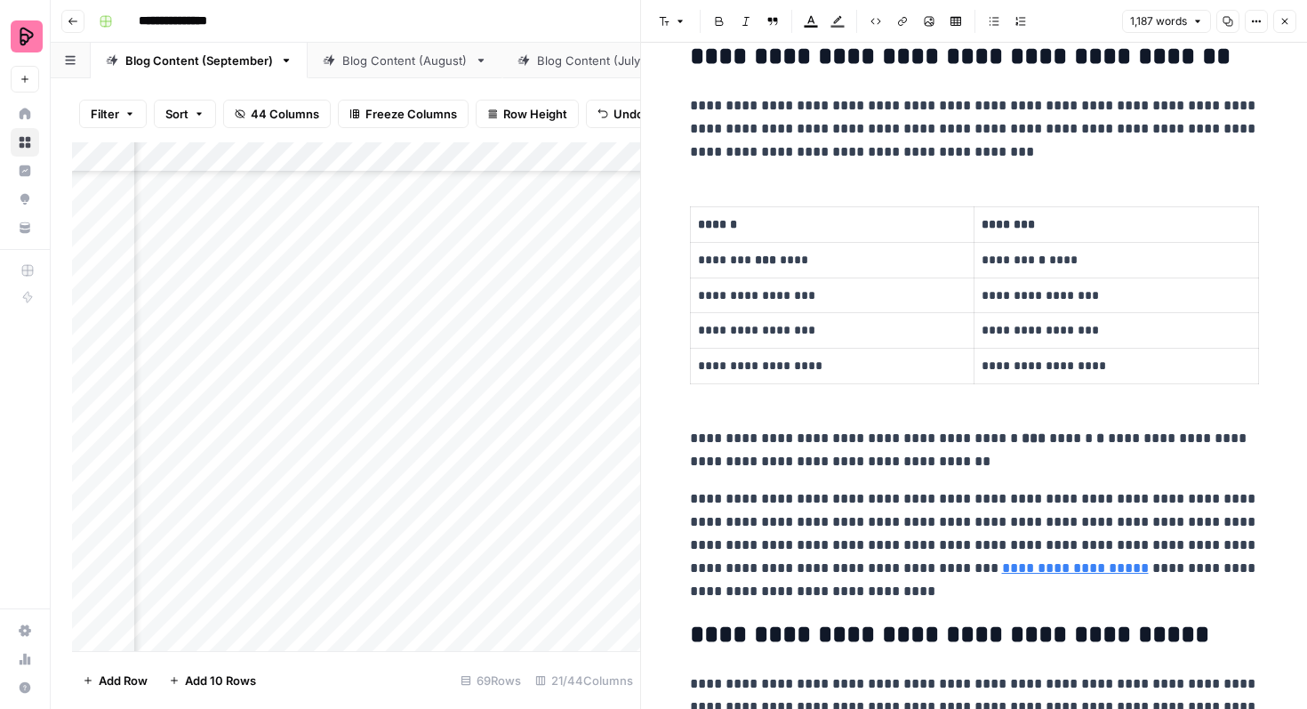
click at [1282, 24] on icon "button" at bounding box center [1285, 22] width 6 height 6
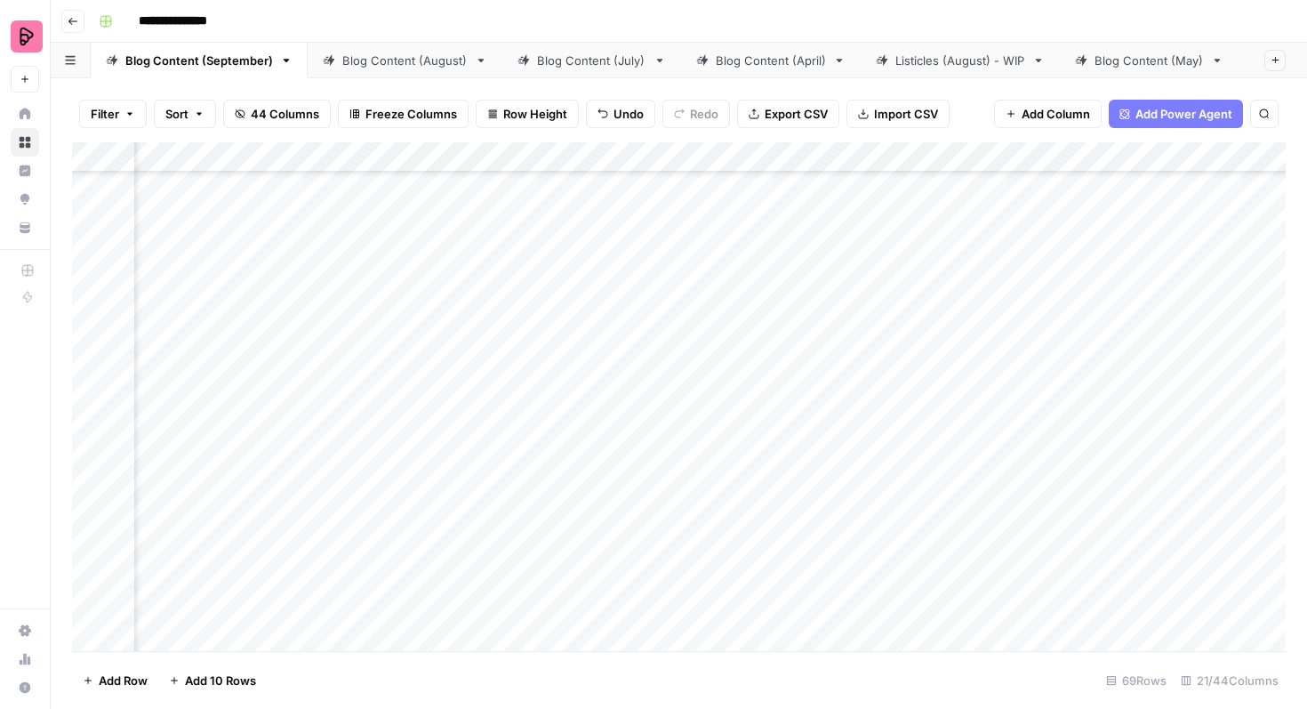
click at [600, 330] on div "Add Column" at bounding box center [679, 396] width 1214 height 509
click at [592, 330] on div "Add Column" at bounding box center [679, 396] width 1214 height 509
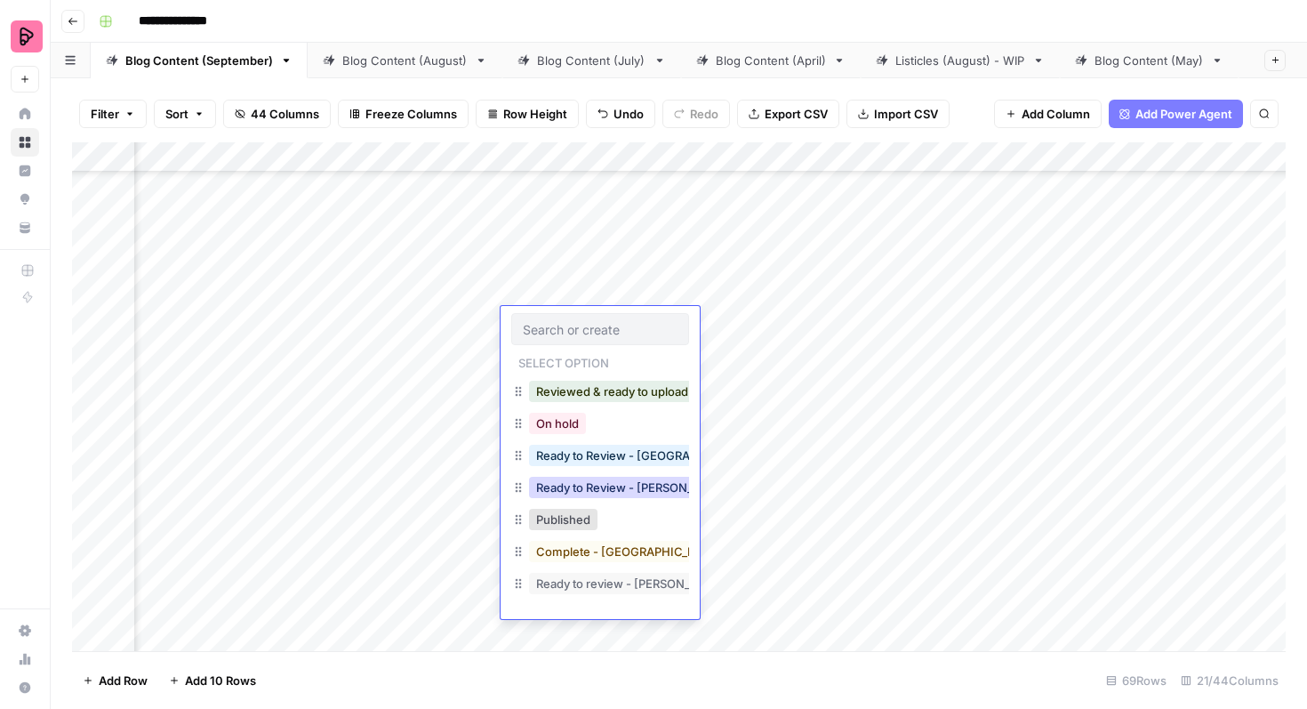
click at [630, 497] on button "Ready to Review - Rebekah" at bounding box center [634, 487] width 210 height 21
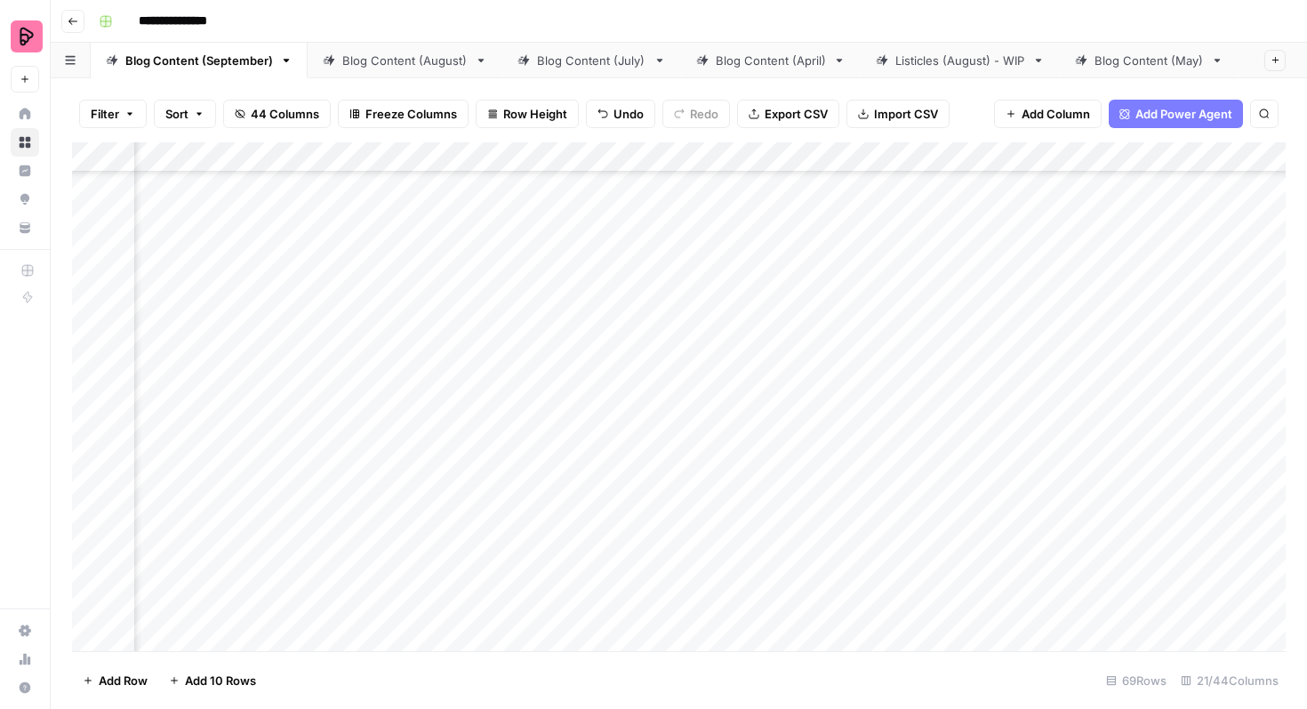
click at [1142, 368] on div "Add Column" at bounding box center [679, 396] width 1214 height 509
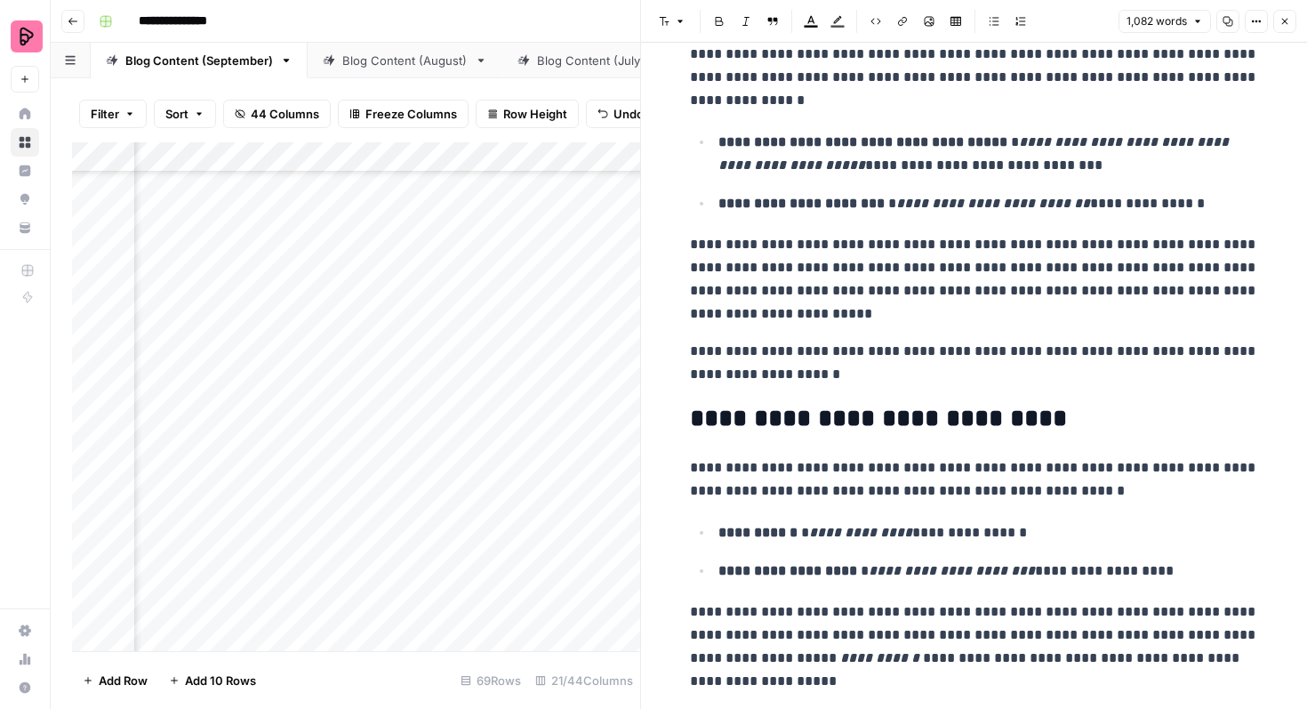
scroll to position [696, 0]
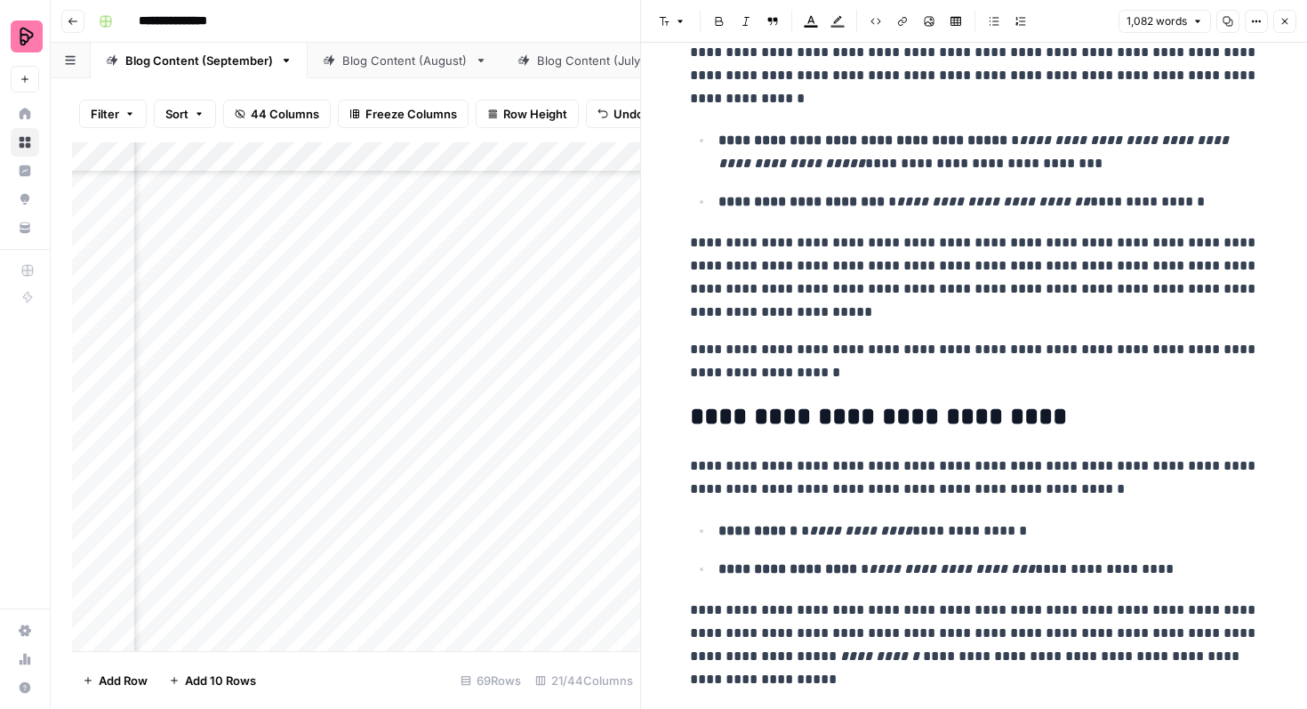
click at [1286, 13] on button "Close" at bounding box center [1284, 21] width 23 height 23
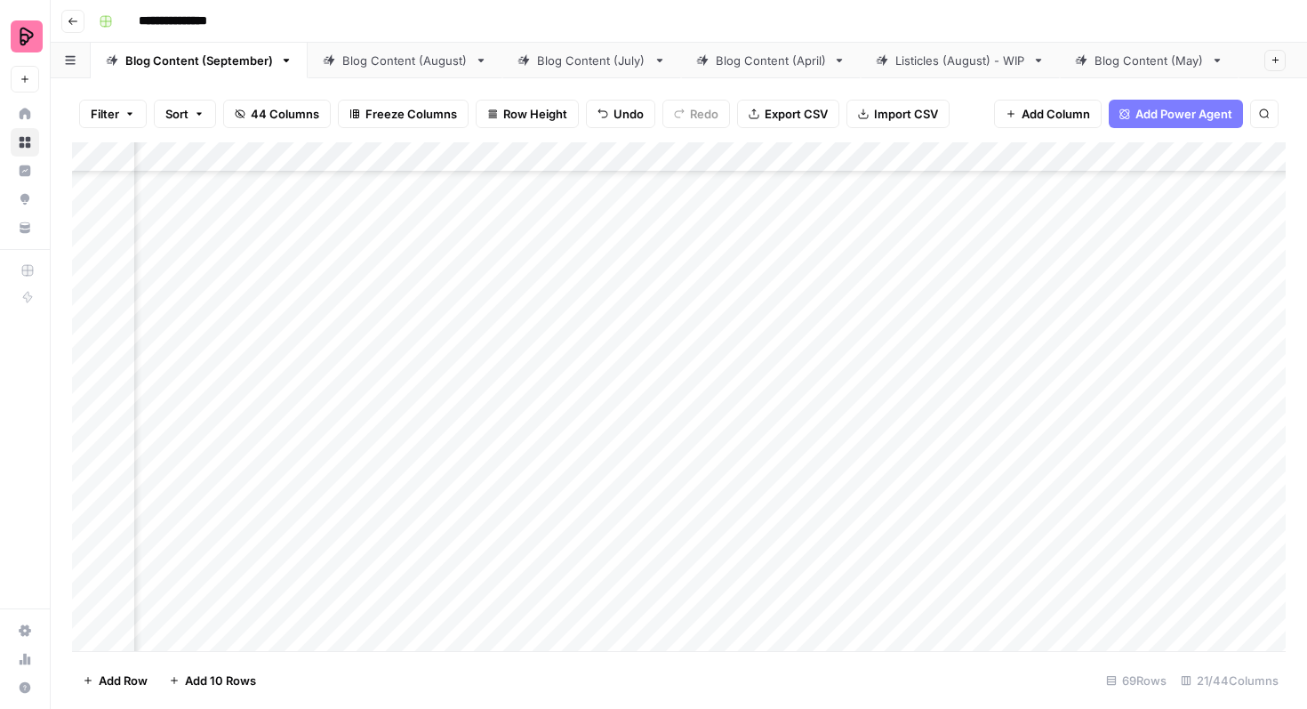
click at [603, 364] on div "Add Column" at bounding box center [679, 396] width 1214 height 509
click at [598, 378] on div "Add Column" at bounding box center [679, 396] width 1214 height 509
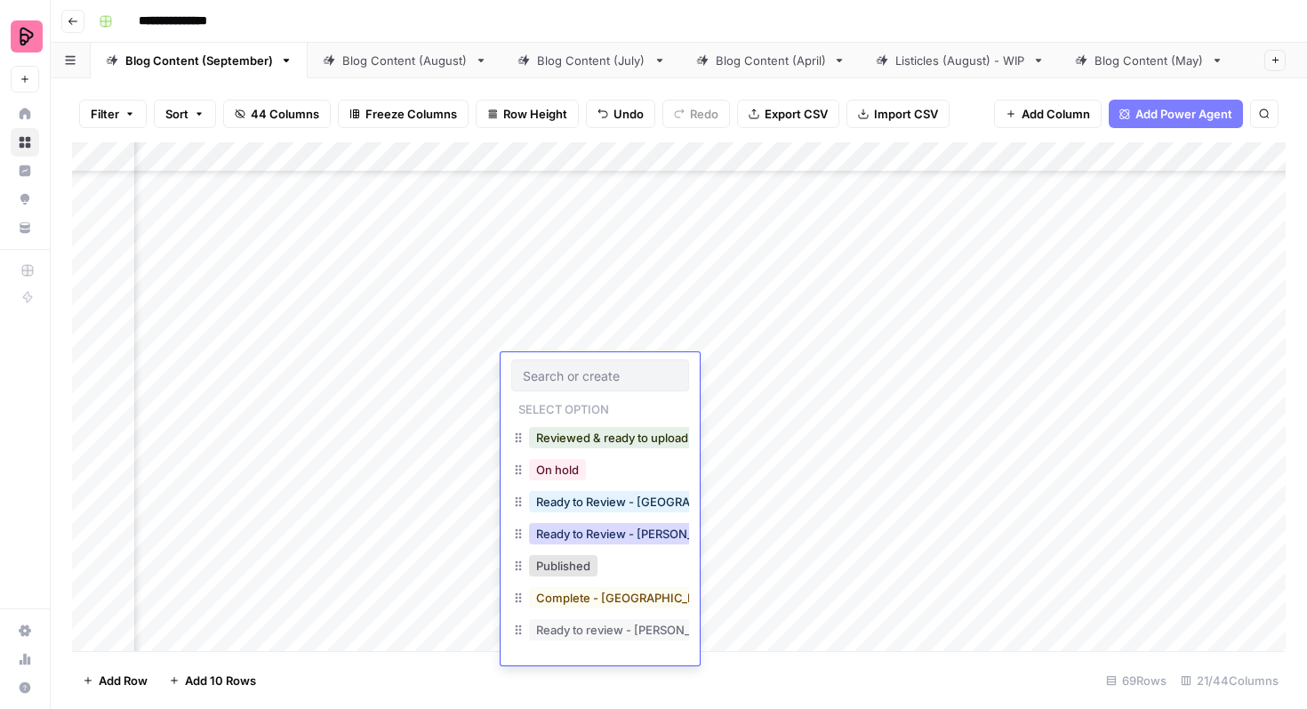
click at [607, 526] on button "Ready to Review - Rebekah" at bounding box center [634, 533] width 210 height 21
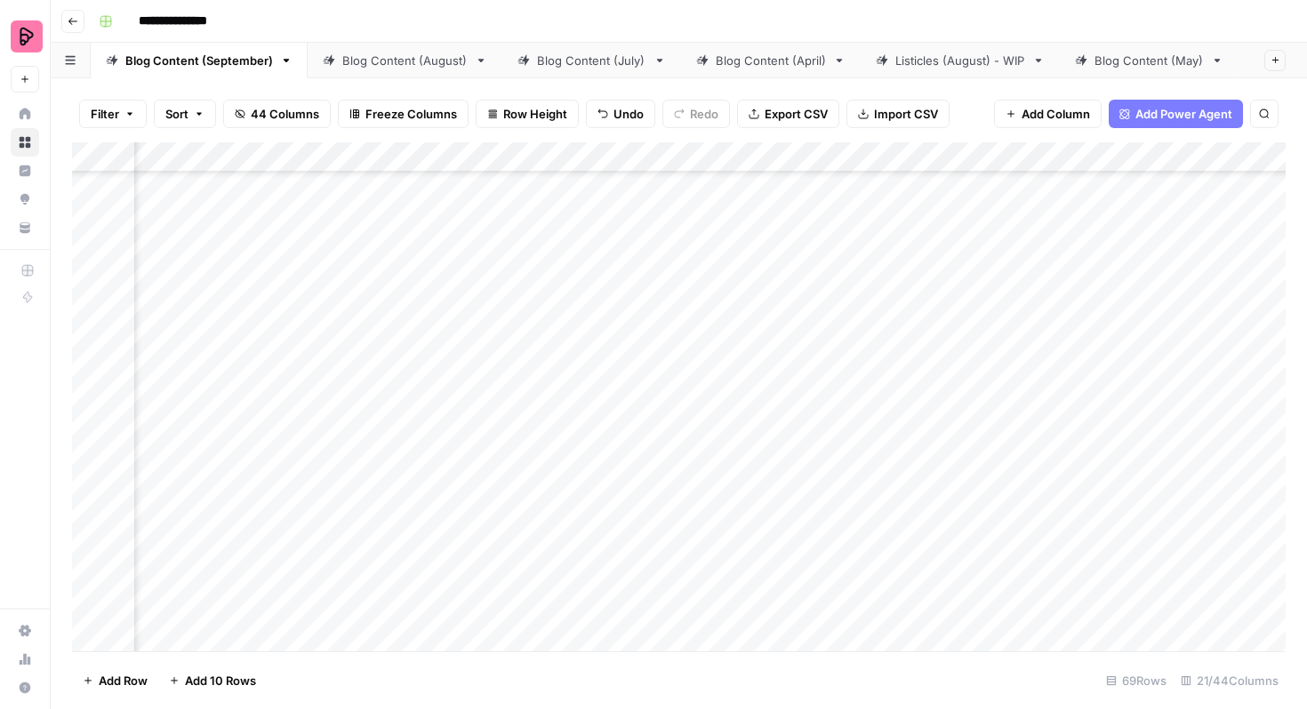
click at [1152, 417] on div "Add Column" at bounding box center [679, 396] width 1214 height 509
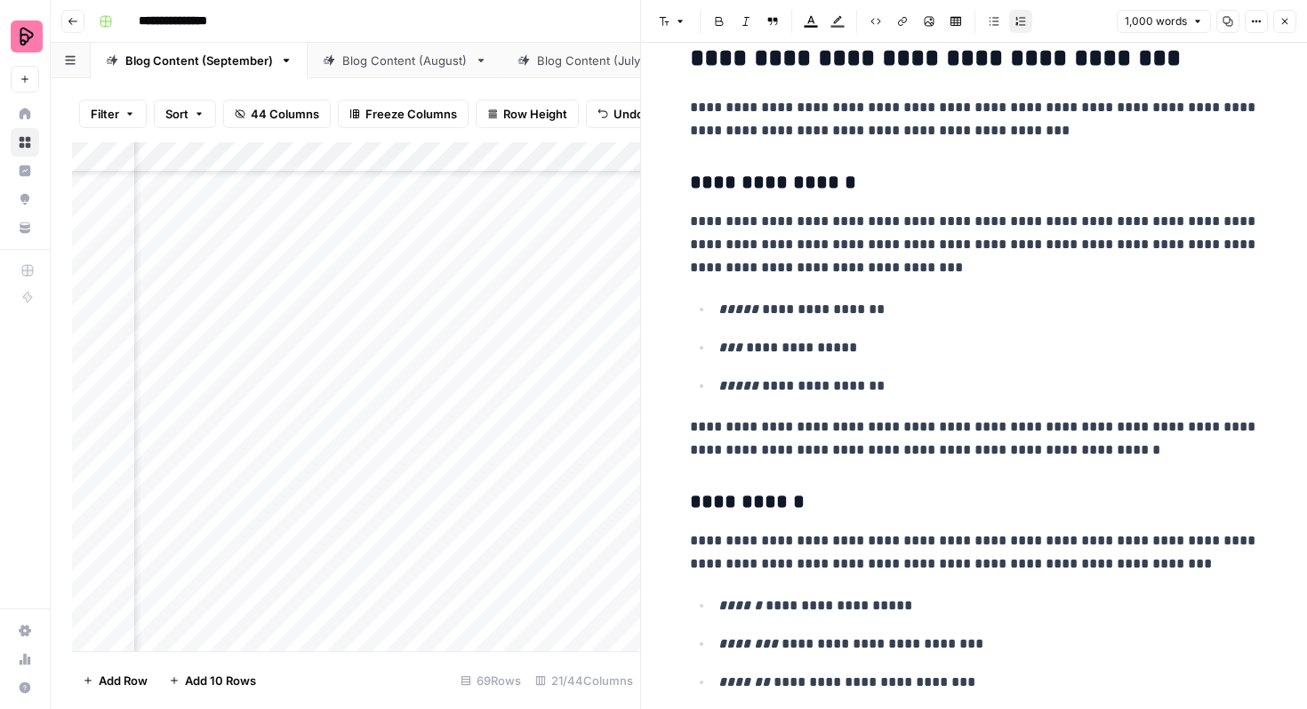
scroll to position [1808, 0]
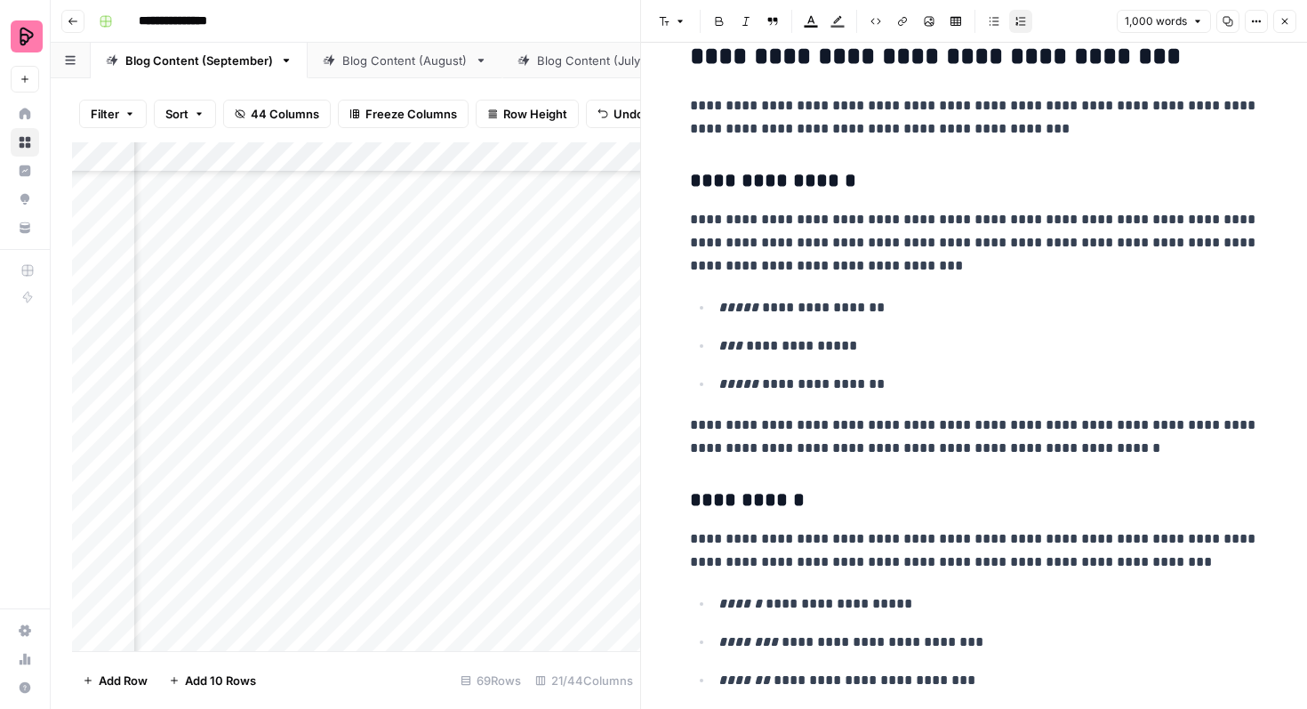
click at [1278, 24] on button "Close" at bounding box center [1284, 21] width 23 height 23
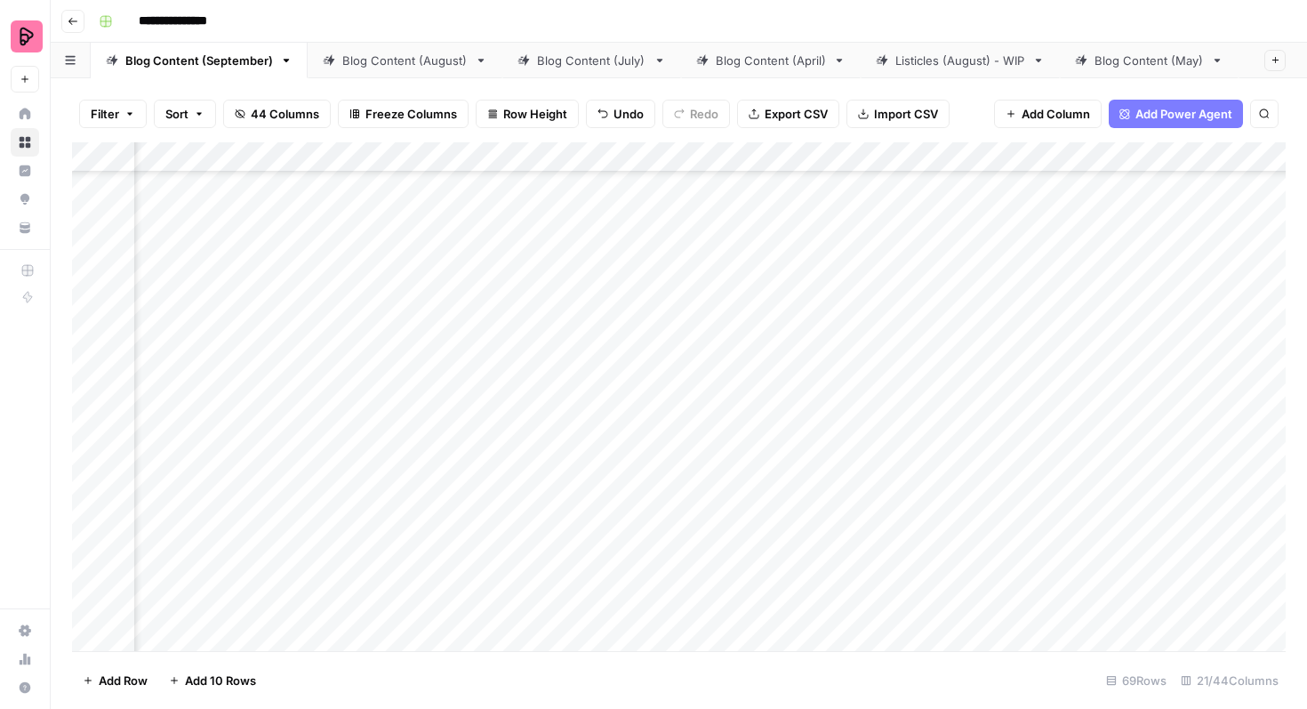
click at [640, 407] on div "Add Column" at bounding box center [679, 396] width 1214 height 509
click at [595, 434] on div "Add Column" at bounding box center [679, 396] width 1214 height 509
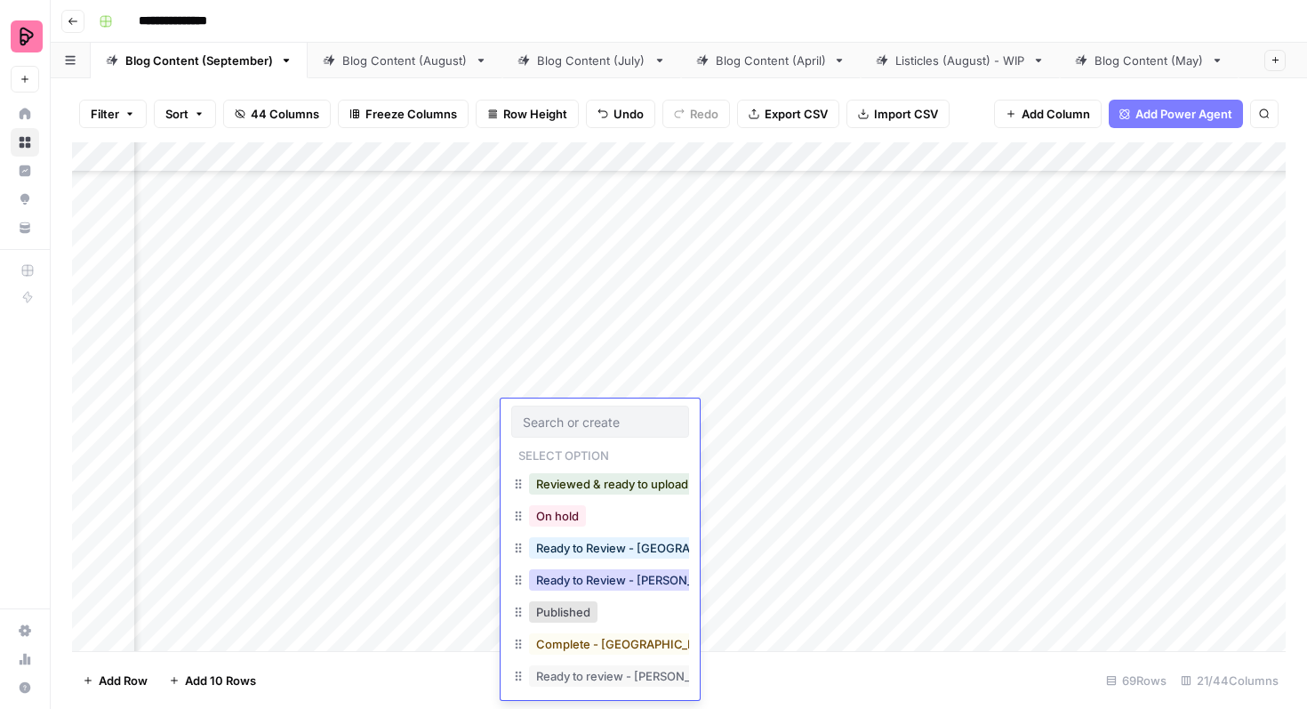
click at [623, 574] on button "Ready to Review - Rebekah" at bounding box center [634, 579] width 210 height 21
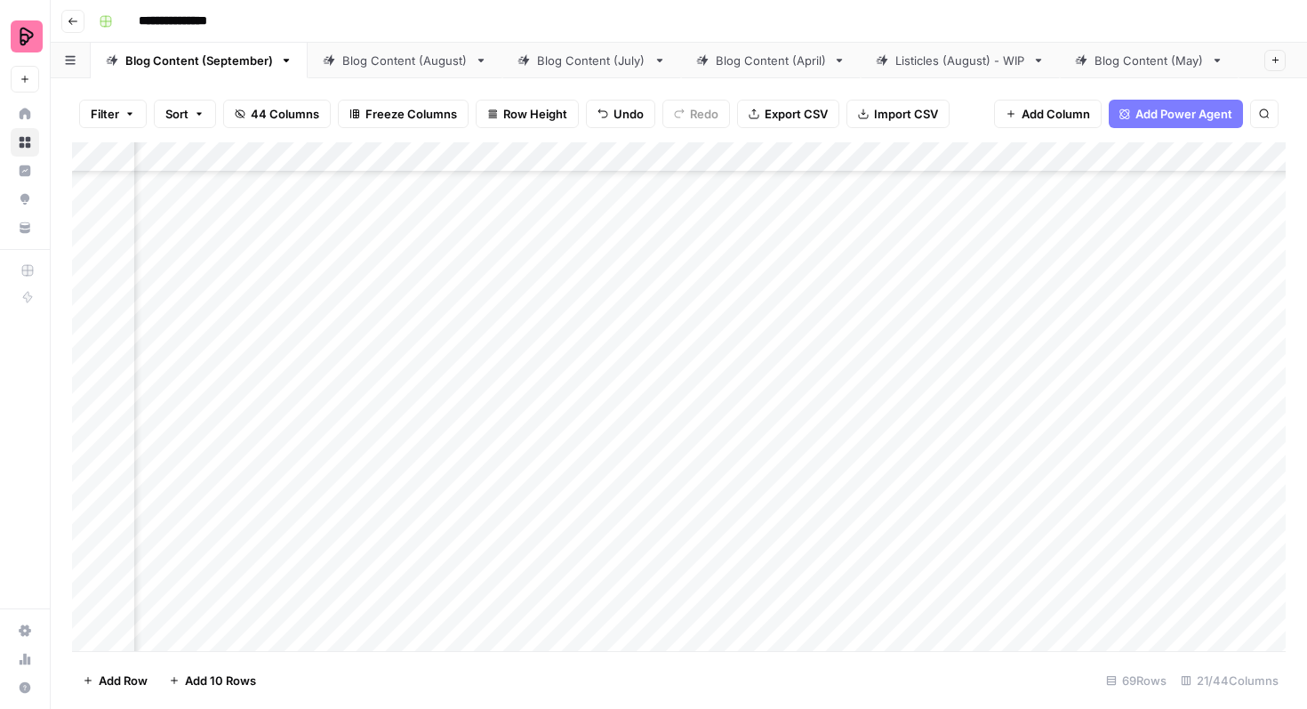
scroll to position [1667, 1103]
click at [817, 369] on div "Add Column" at bounding box center [679, 396] width 1214 height 509
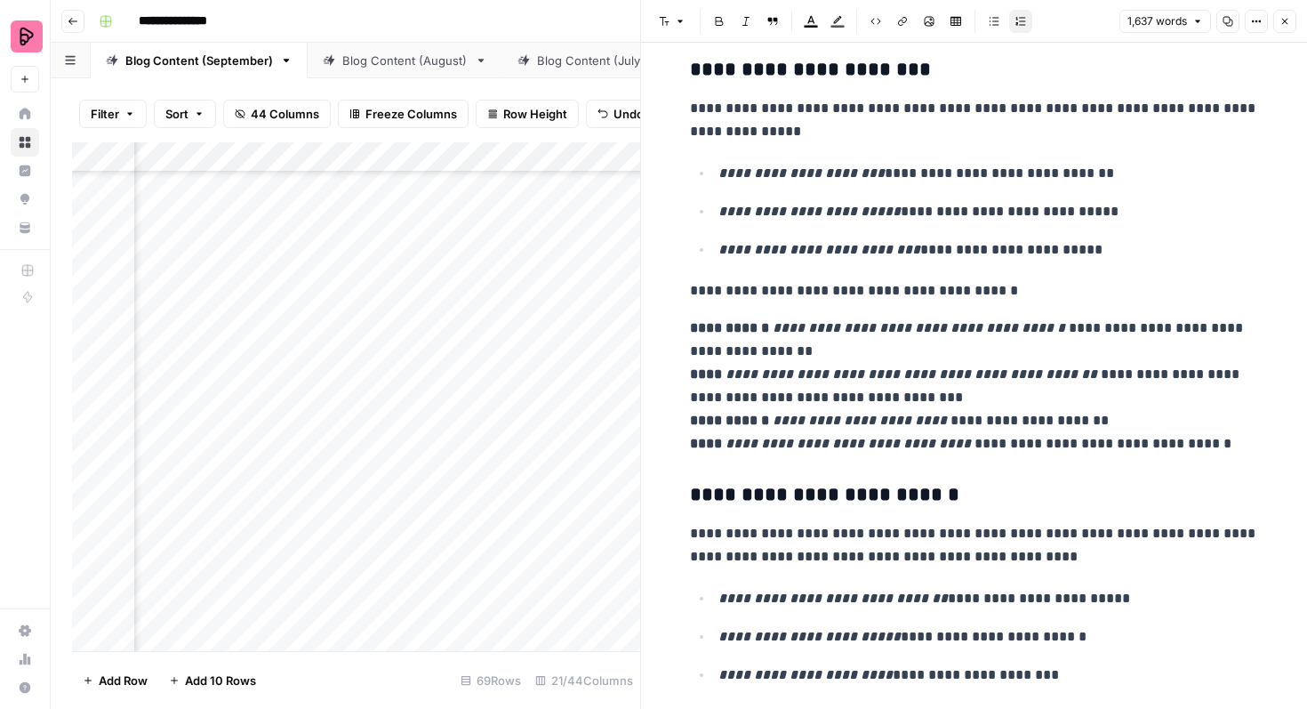
scroll to position [1333, 0]
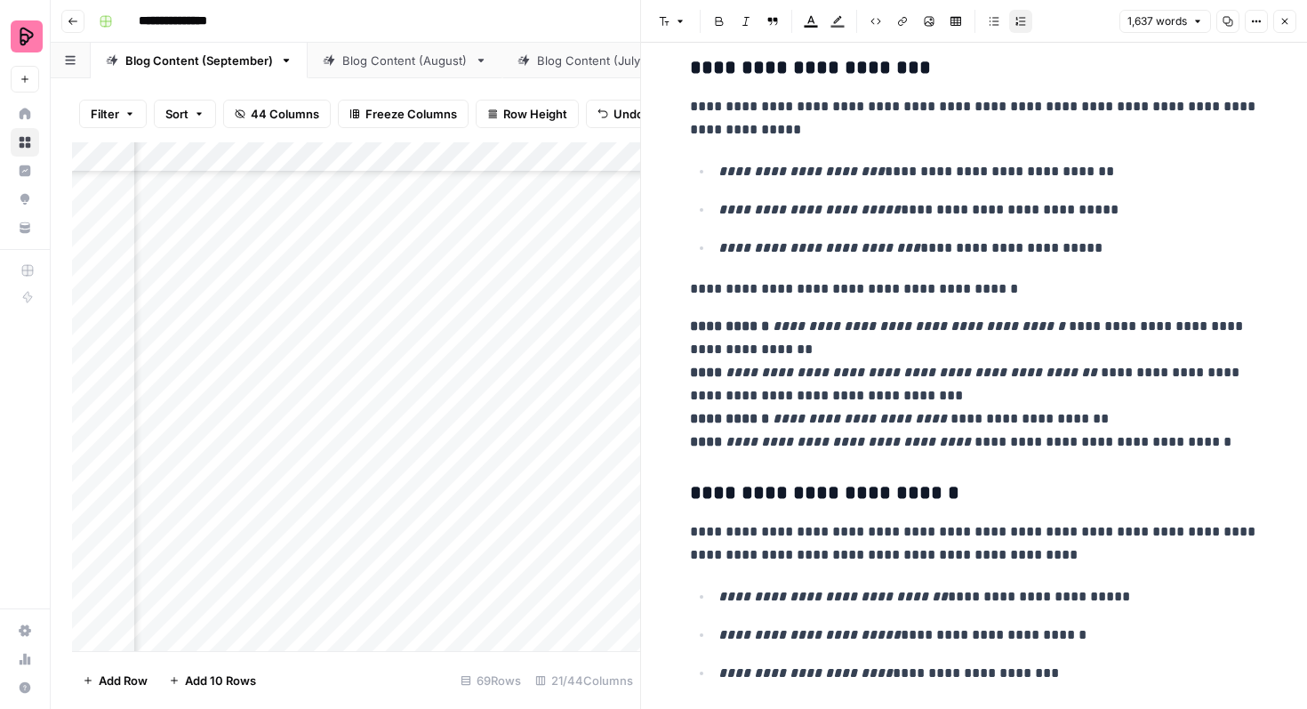
click at [1188, 441] on p "**********" at bounding box center [974, 384] width 569 height 139
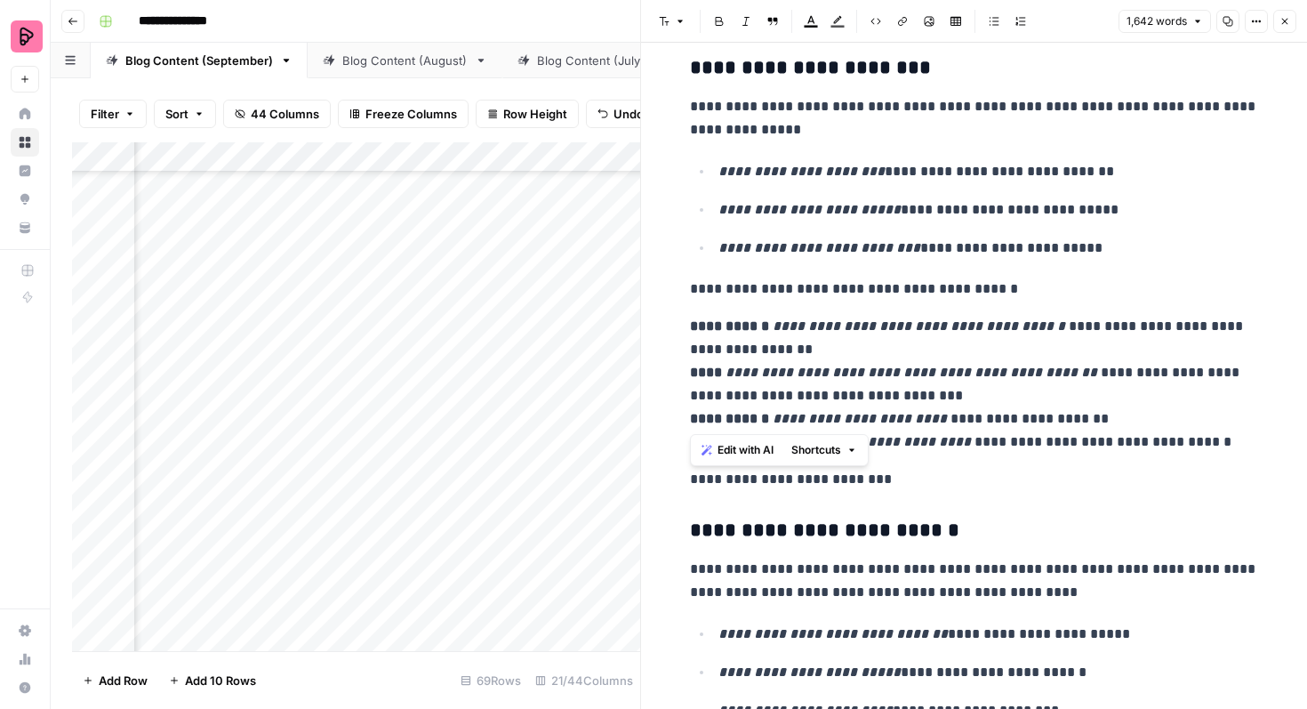
drag, startPoint x: 766, startPoint y: 420, endPoint x: 685, endPoint y: 419, distance: 80.9
copy strong "**********"
paste div
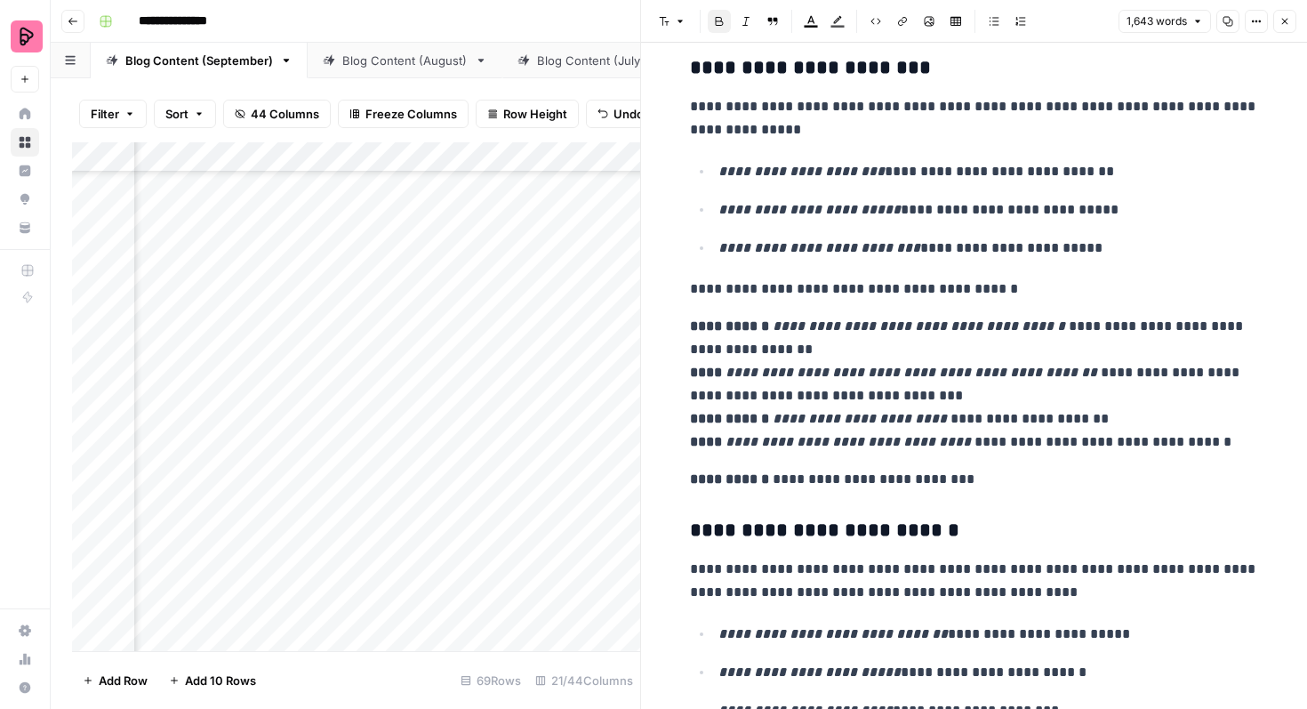
click at [690, 475] on strong "**********" at bounding box center [731, 478] width 83 height 13
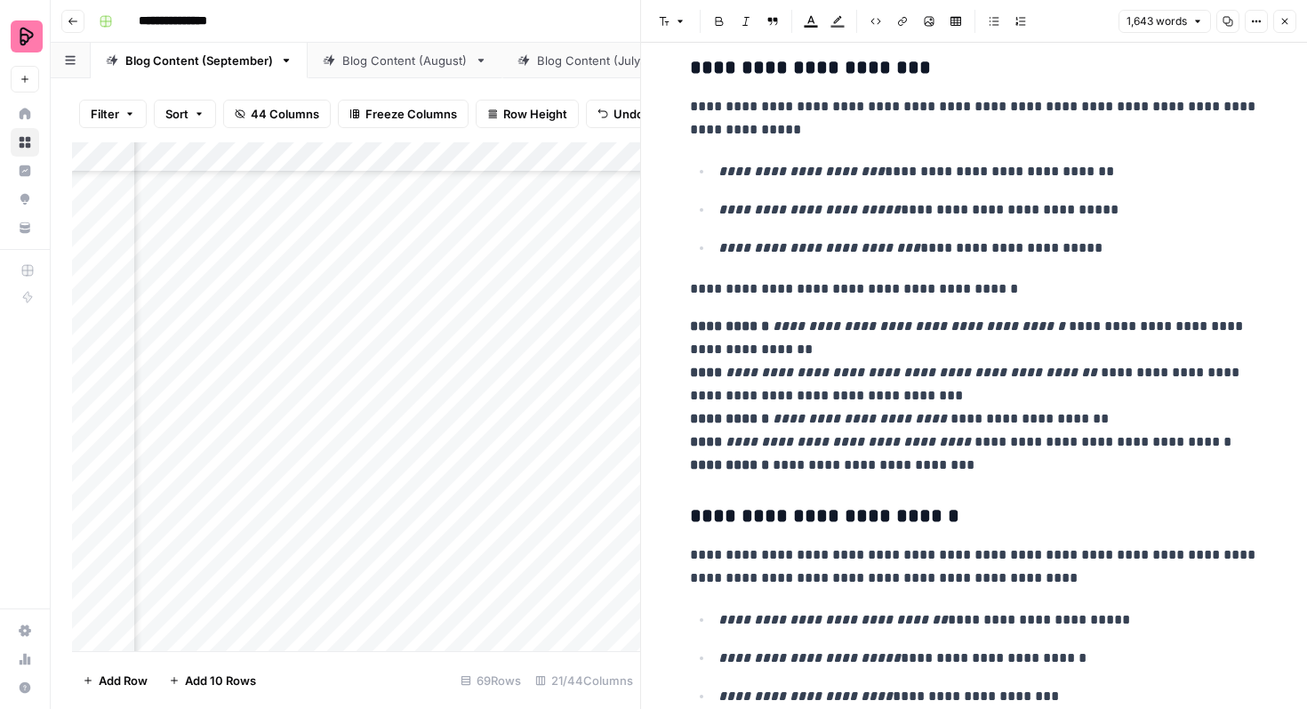
click at [967, 469] on p "**********" at bounding box center [974, 396] width 569 height 162
click at [1108, 469] on p "**********" at bounding box center [974, 396] width 569 height 162
click at [1180, 463] on p "**********" at bounding box center [974, 396] width 569 height 162
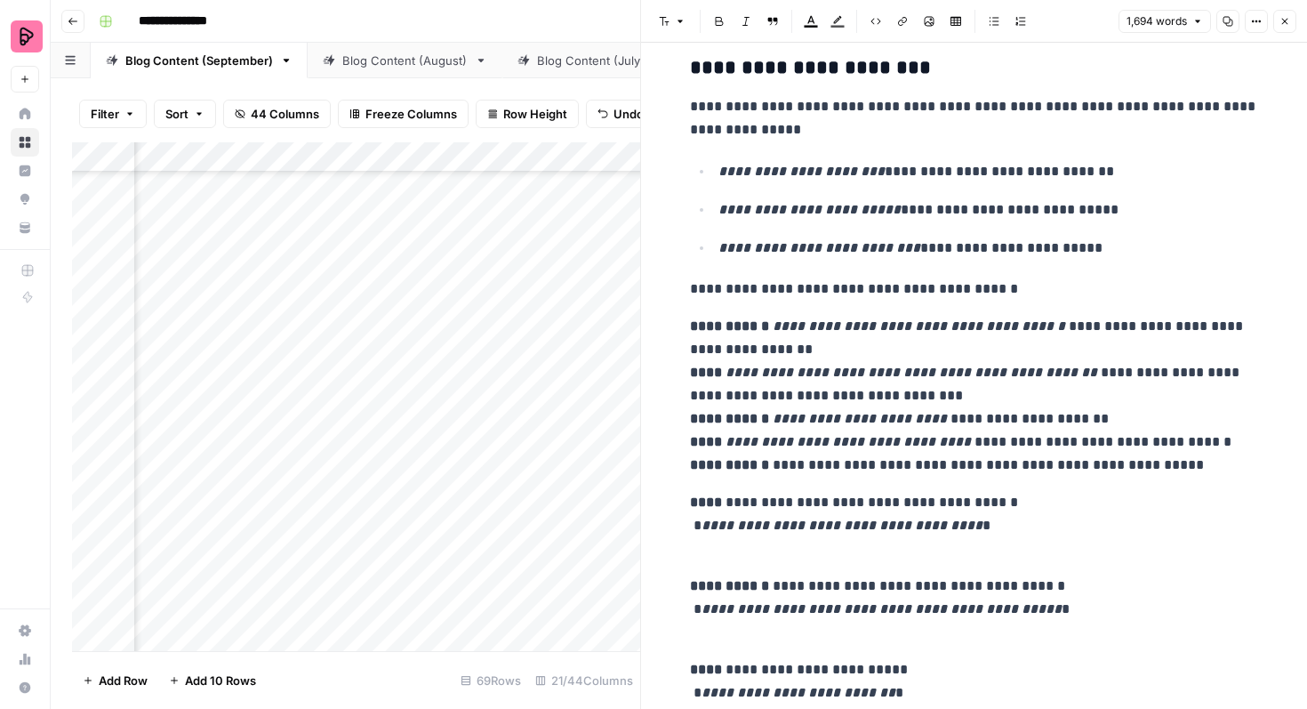
click at [690, 509] on strong "****" at bounding box center [706, 501] width 32 height 13
click at [694, 547] on p "**********" at bounding box center [974, 525] width 569 height 69
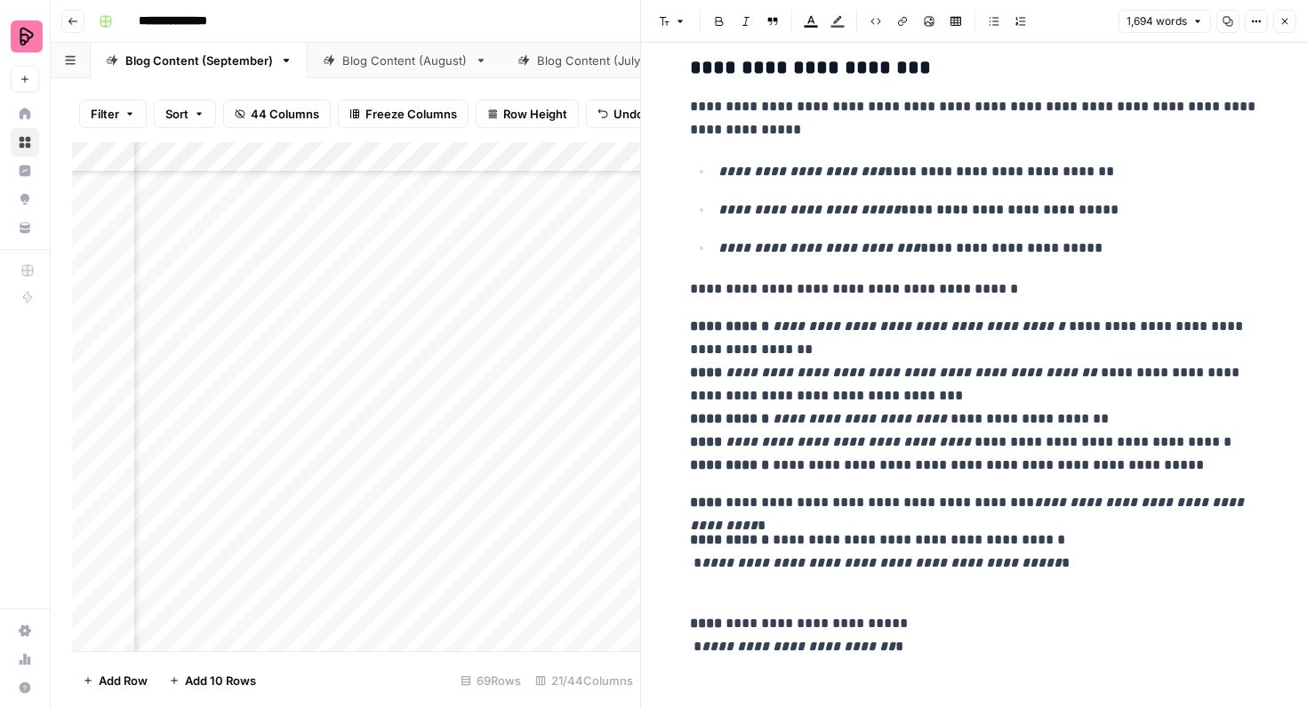
click at [690, 583] on p "**********" at bounding box center [974, 562] width 569 height 69
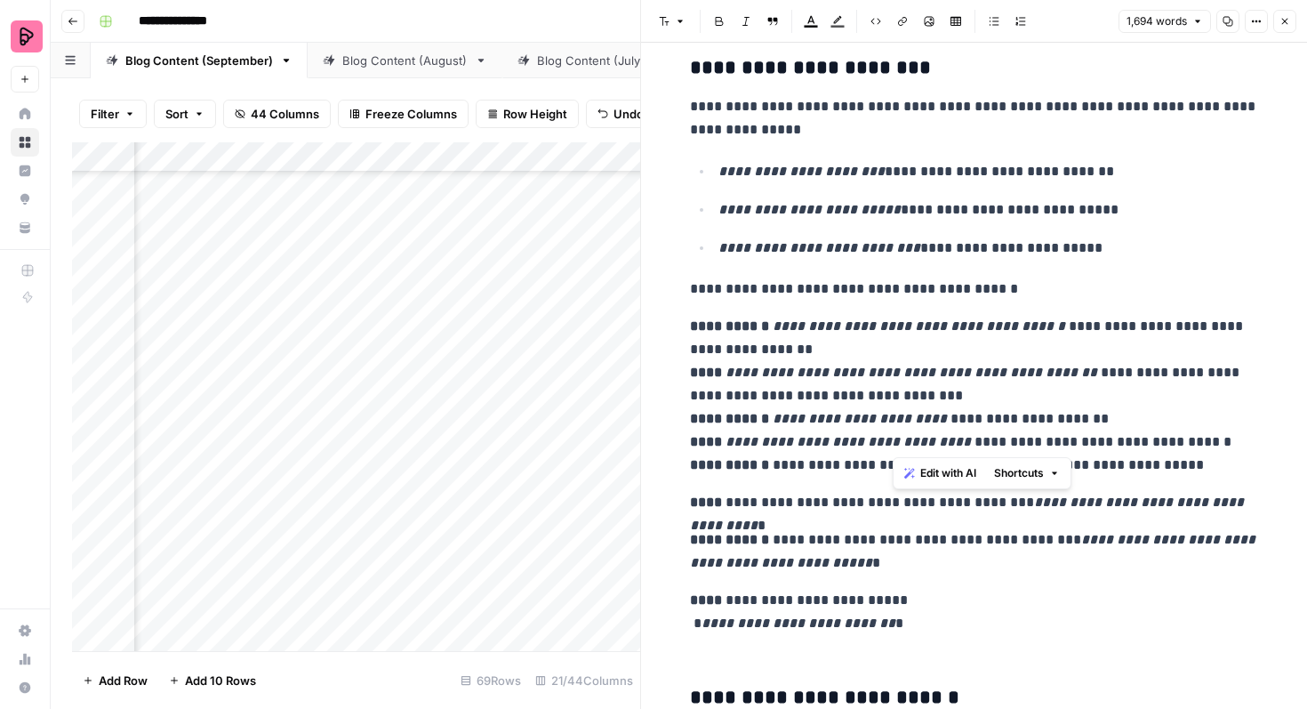
drag, startPoint x: 896, startPoint y: 444, endPoint x: 951, endPoint y: 448, distance: 54.4
click at [952, 448] on em "**********" at bounding box center [848, 441] width 245 height 13
copy em "*********"
drag, startPoint x: 991, startPoint y: 539, endPoint x: 1052, endPoint y: 541, distance: 61.4
click at [1052, 541] on p "**********" at bounding box center [974, 551] width 569 height 46
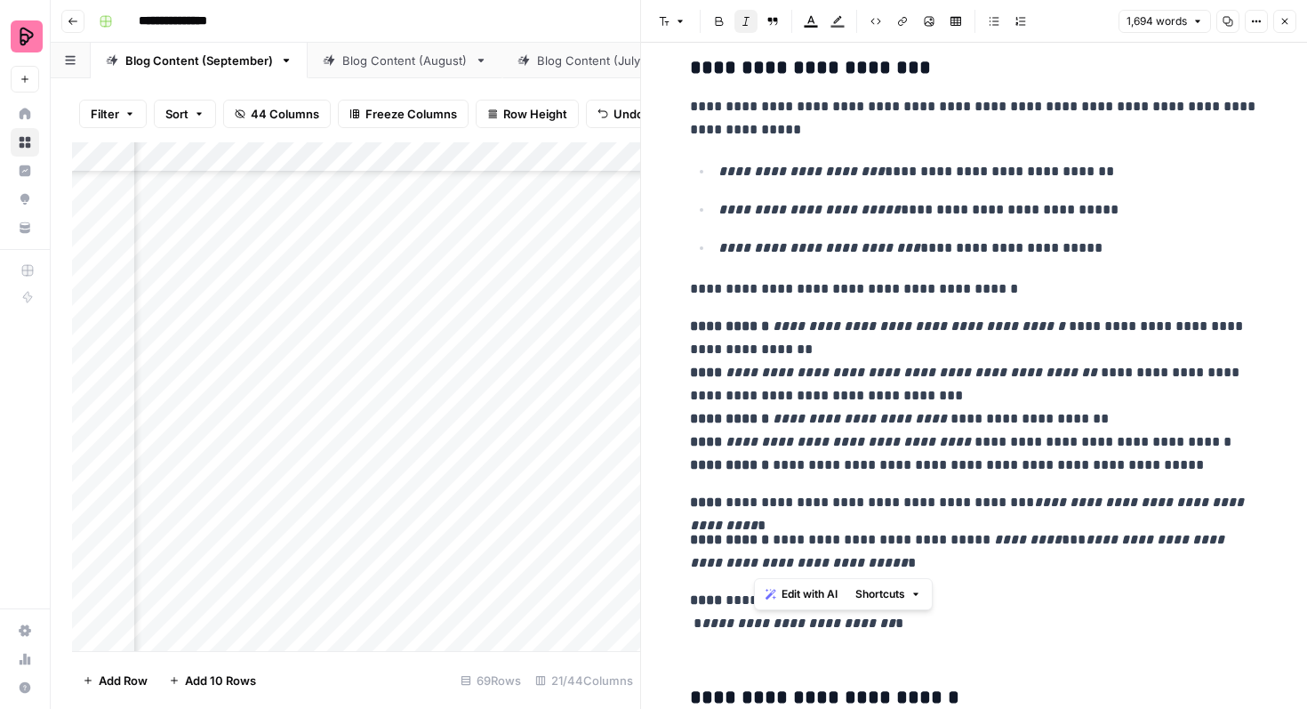
drag, startPoint x: 758, startPoint y: 561, endPoint x: 846, endPoint y: 561, distance: 88.0
click at [846, 561] on p "**********" at bounding box center [974, 551] width 569 height 46
click at [691, 647] on p "**********" at bounding box center [974, 623] width 569 height 69
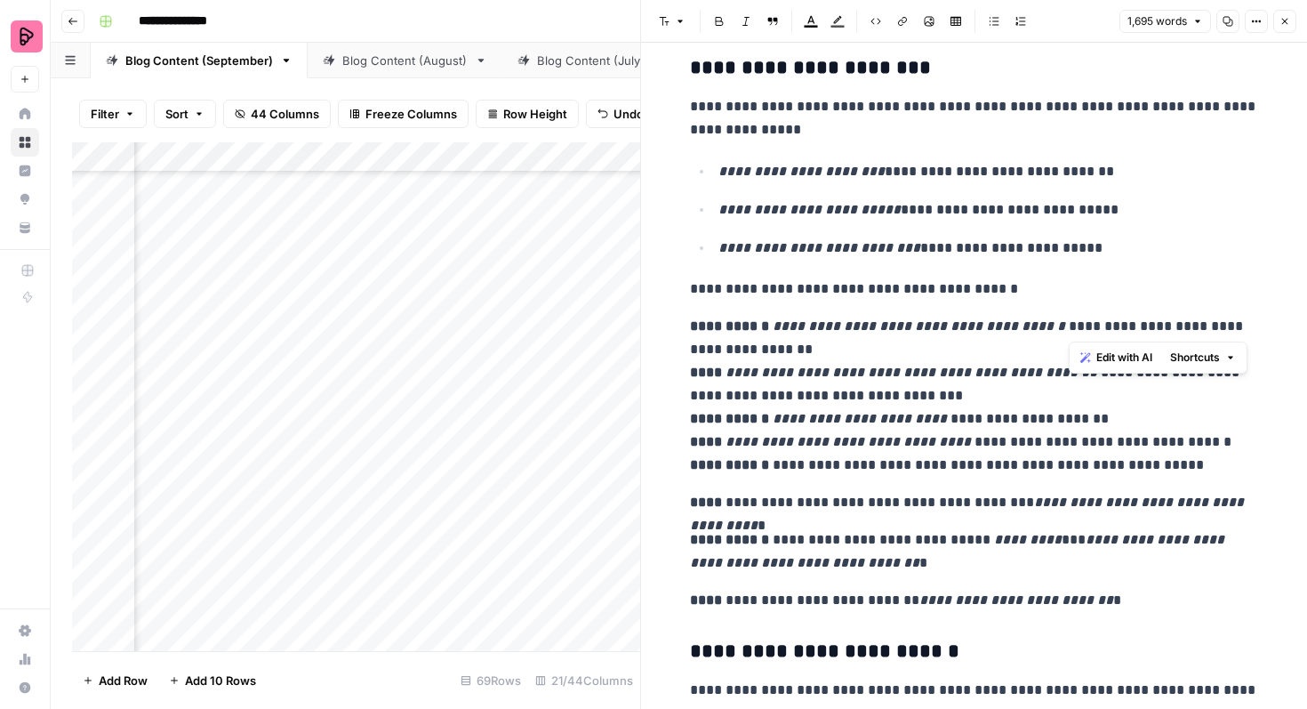
drag, startPoint x: 1180, startPoint y: 330, endPoint x: 1247, endPoint y: 332, distance: 66.7
click at [1248, 332] on p "**********" at bounding box center [974, 396] width 569 height 162
click at [765, 350] on p "**********" at bounding box center [974, 396] width 569 height 162
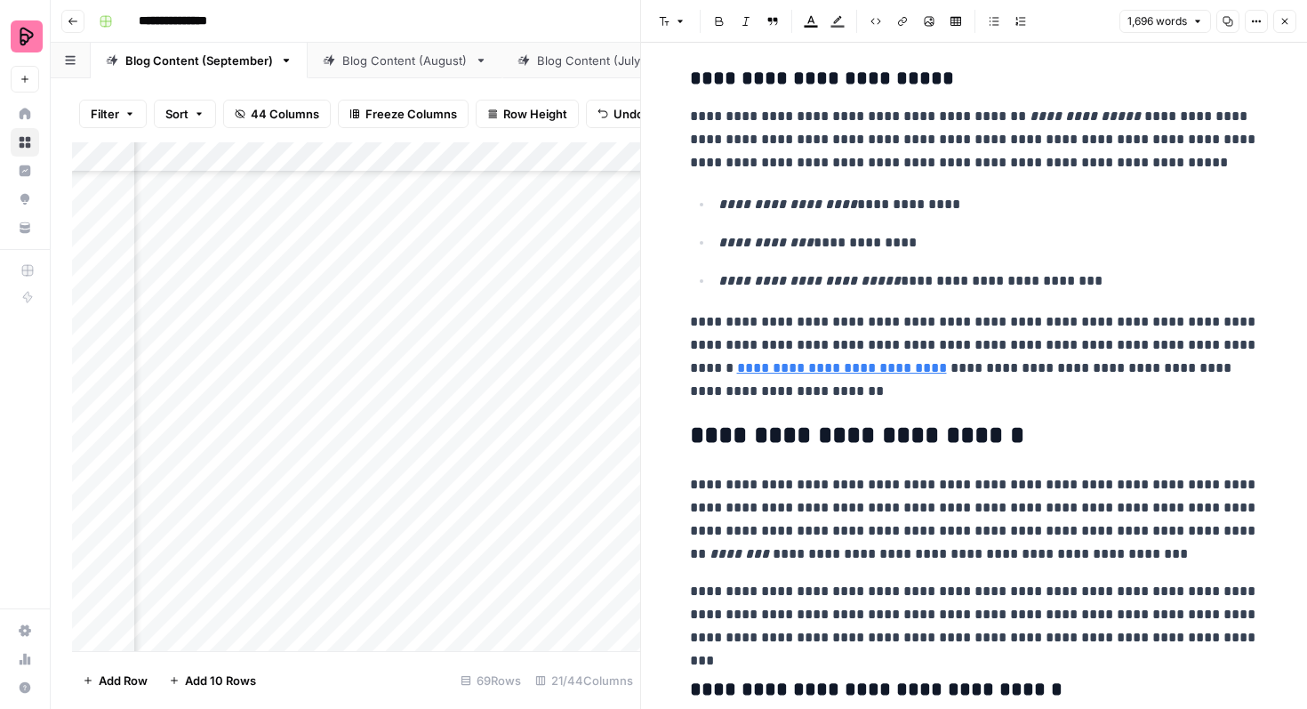
scroll to position [2673, 0]
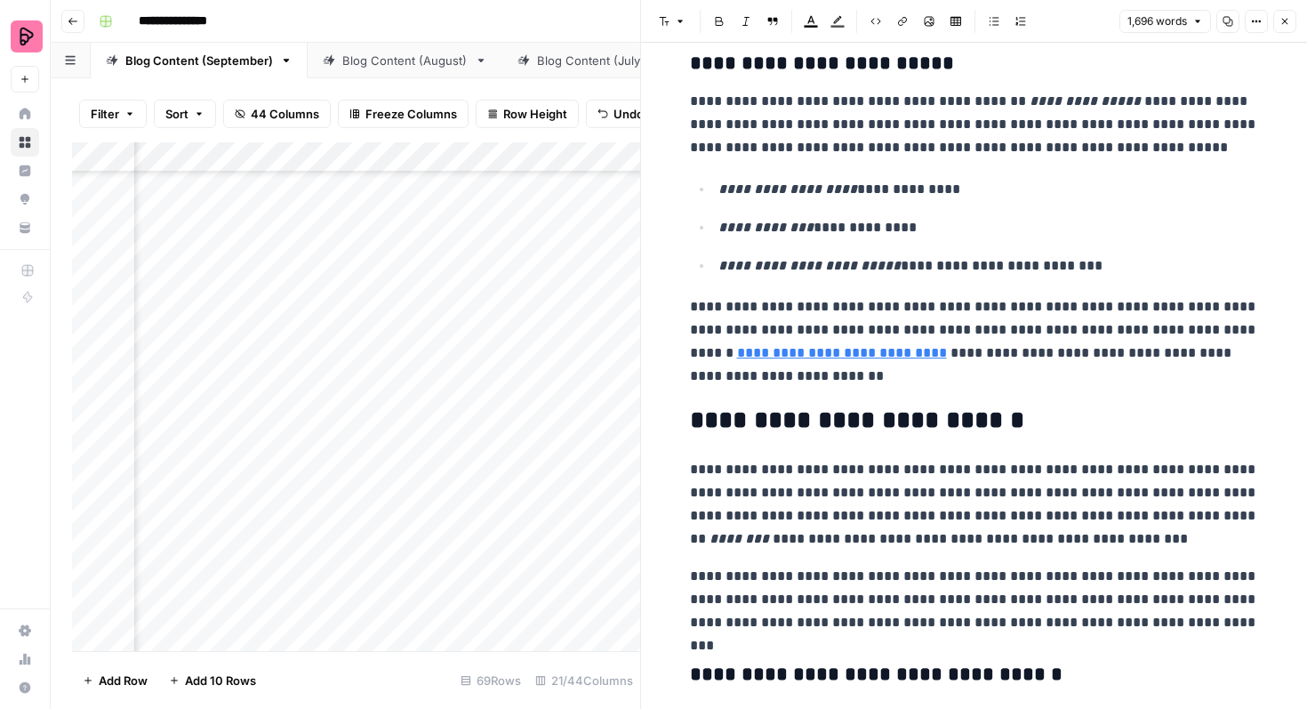
click at [1283, 19] on icon "button" at bounding box center [1285, 21] width 11 height 11
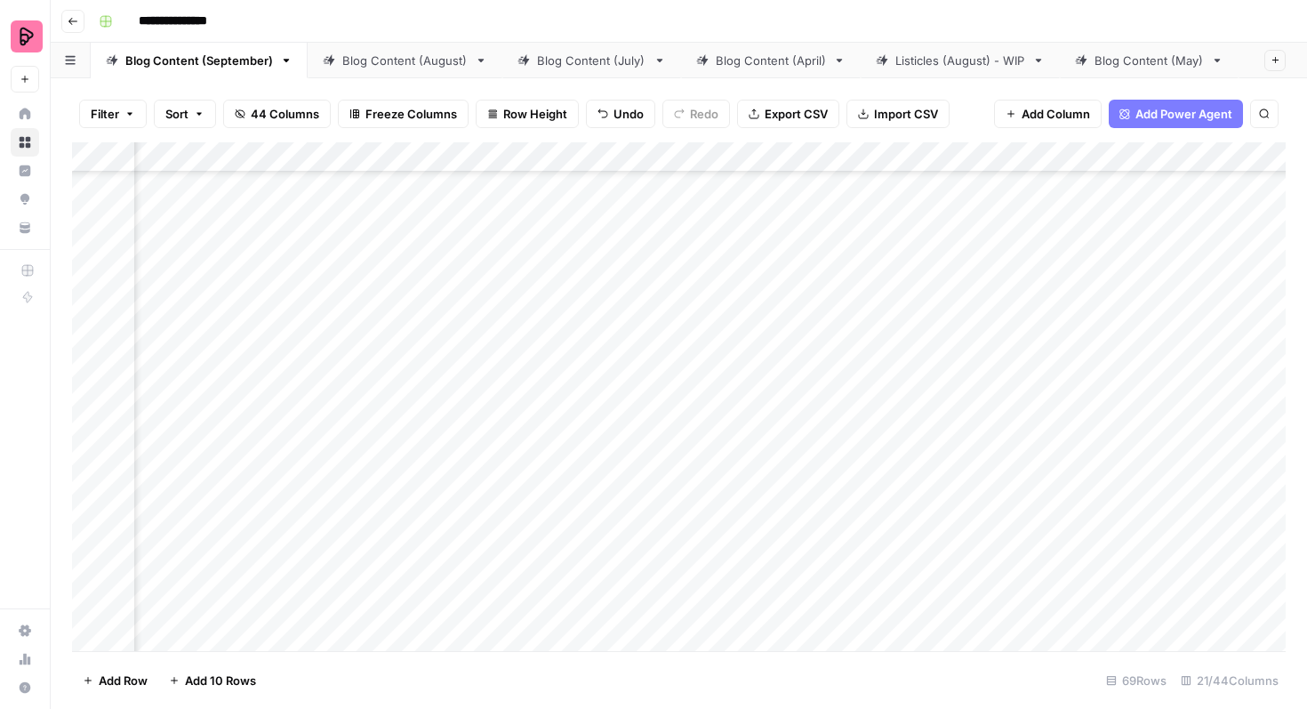
scroll to position [1667, 796]
click at [607, 384] on div "Add Column" at bounding box center [679, 396] width 1214 height 509
click at [586, 382] on div "Add Column" at bounding box center [679, 396] width 1214 height 509
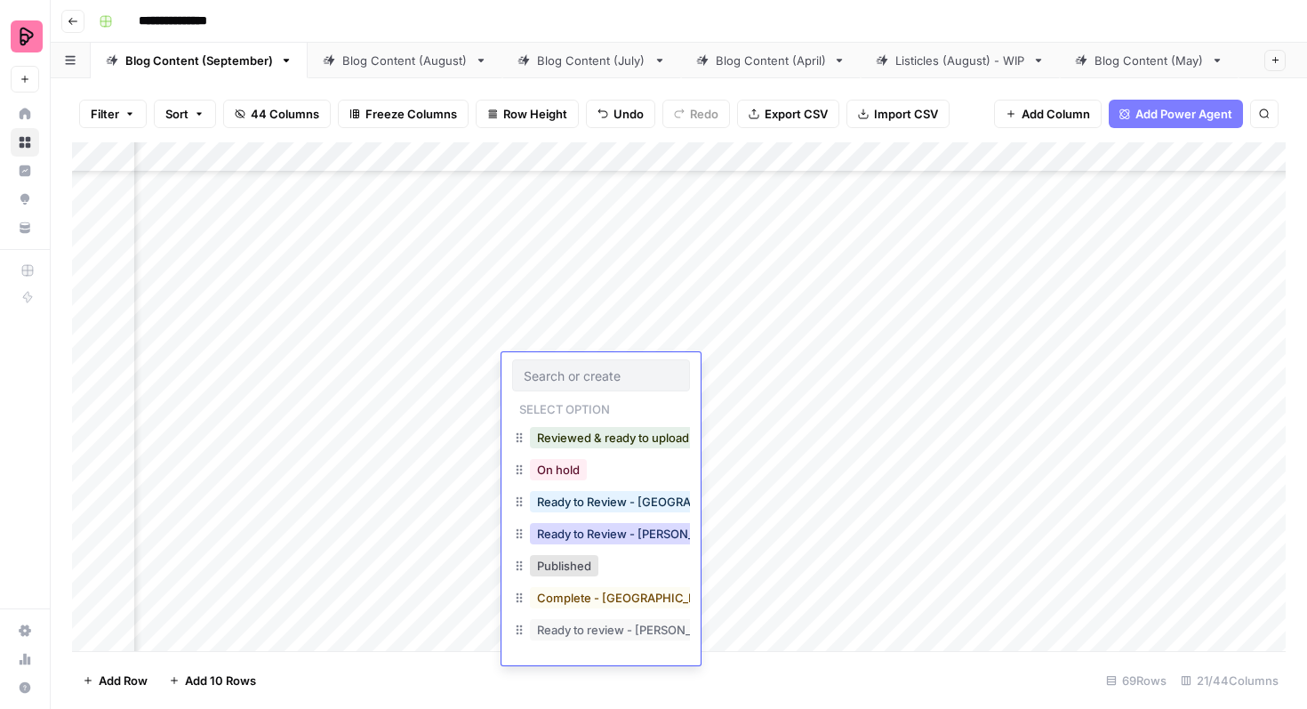
click at [613, 528] on button "Ready to Review - Rebekah" at bounding box center [635, 533] width 210 height 21
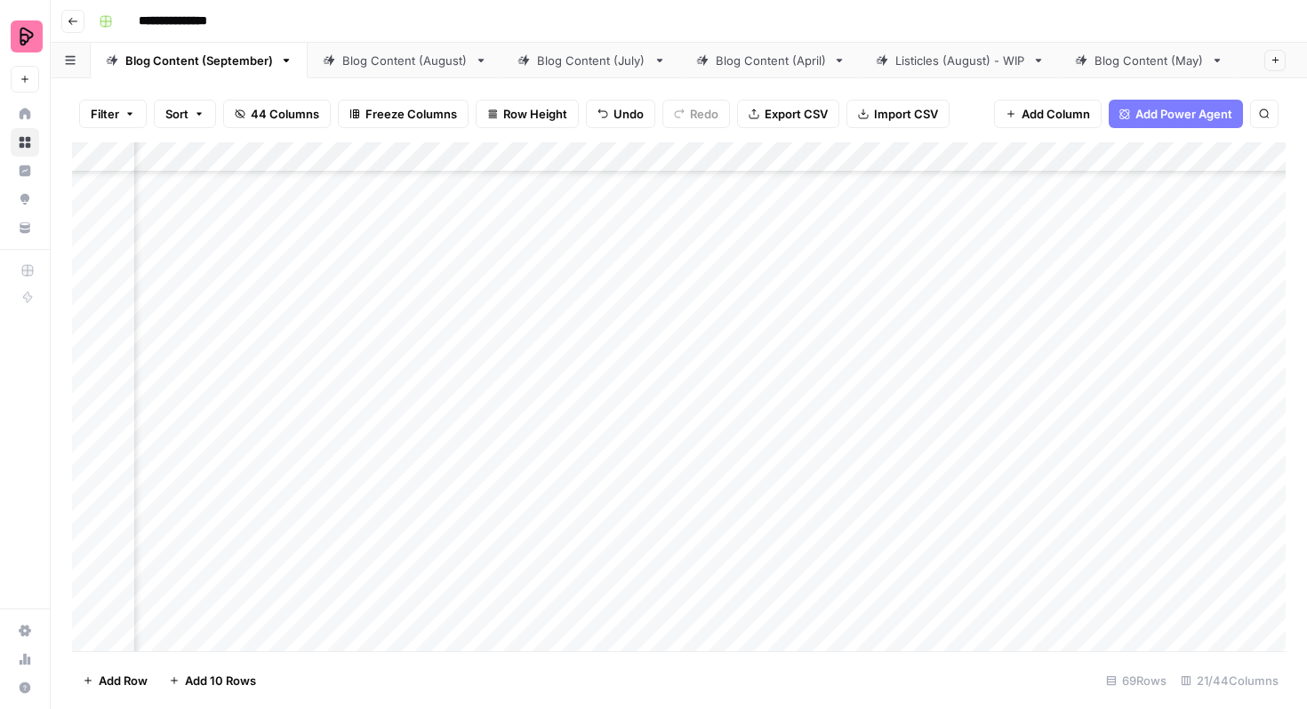
click at [829, 500] on div "Add Column" at bounding box center [679, 396] width 1214 height 509
click at [627, 414] on div "Add Column" at bounding box center [679, 396] width 1214 height 509
click at [627, 406] on div "Add Column" at bounding box center [679, 396] width 1214 height 509
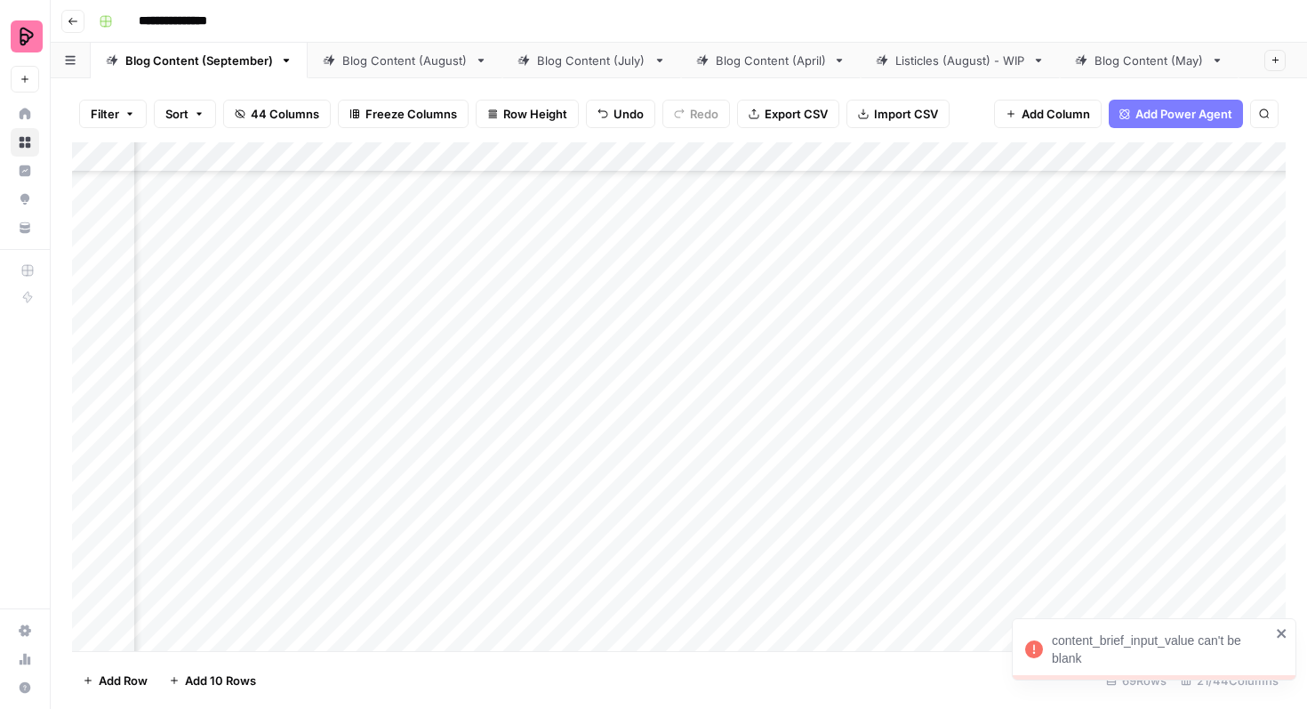
click at [631, 446] on div "Add Column" at bounding box center [679, 396] width 1214 height 509
click at [333, 399] on div "Add Column" at bounding box center [679, 396] width 1214 height 509
click at [330, 444] on div "Add Column" at bounding box center [679, 396] width 1214 height 509
click at [333, 492] on div "Add Column" at bounding box center [679, 396] width 1214 height 509
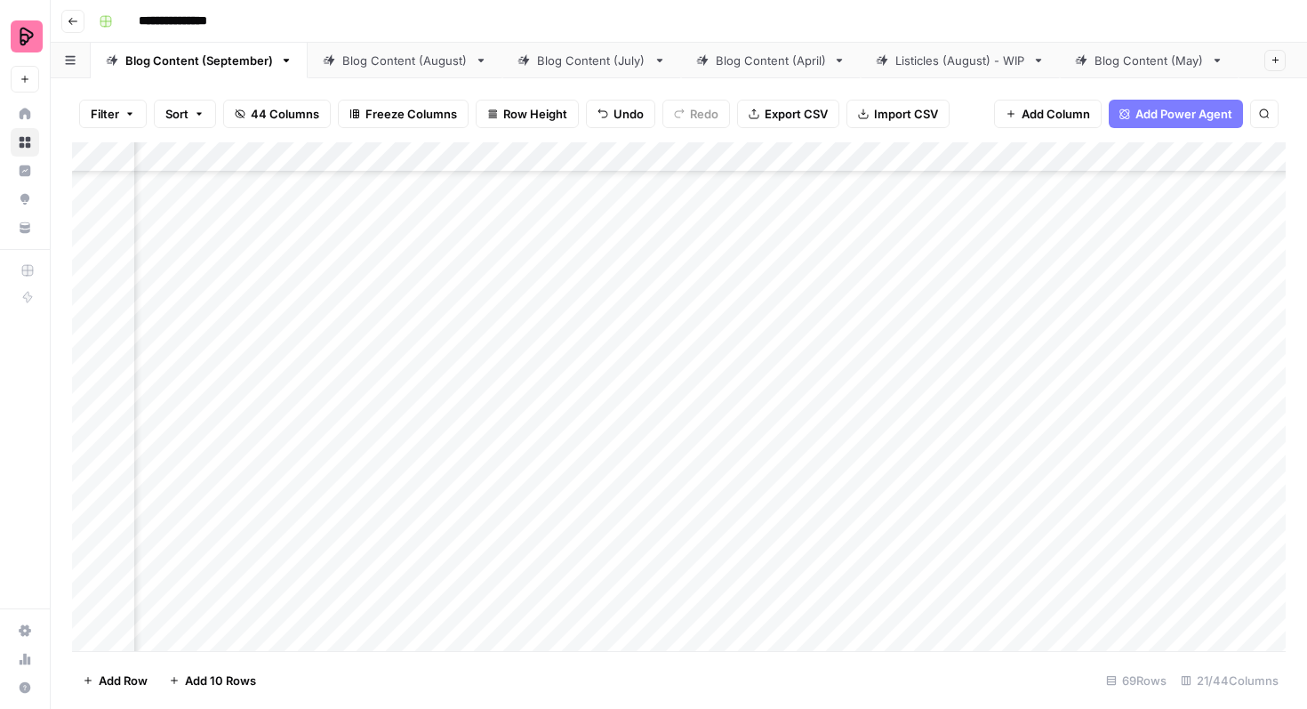
scroll to position [1726, 146]
click at [750, 398] on div "Add Column" at bounding box center [679, 396] width 1214 height 509
click at [783, 355] on div "Add Column" at bounding box center [679, 396] width 1214 height 509
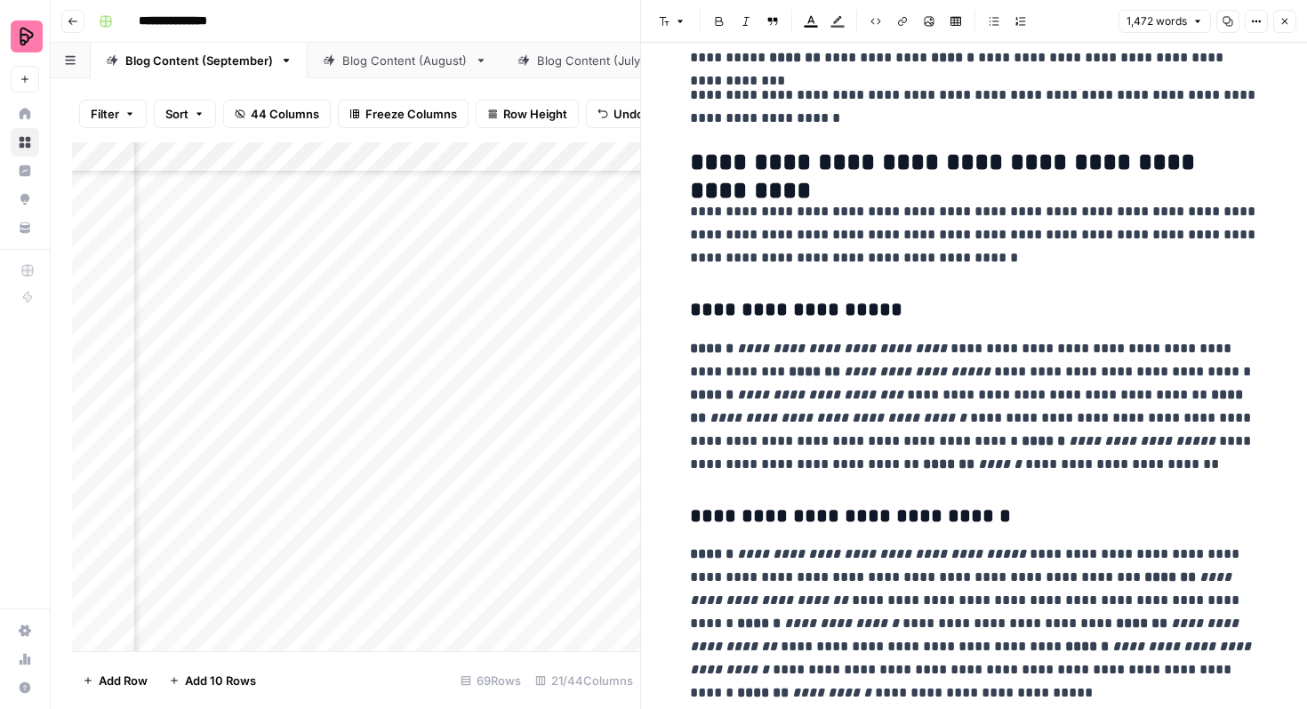
scroll to position [3270, 0]
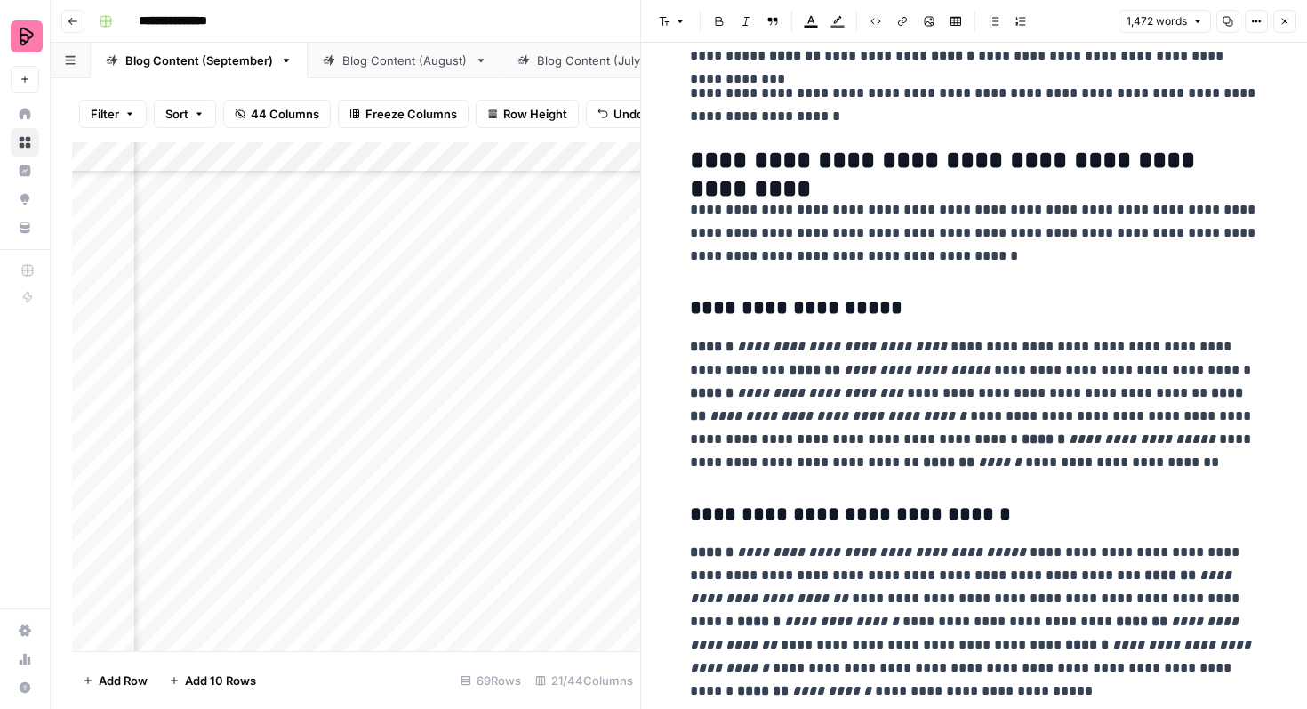
click at [1283, 19] on icon "button" at bounding box center [1285, 22] width 6 height 6
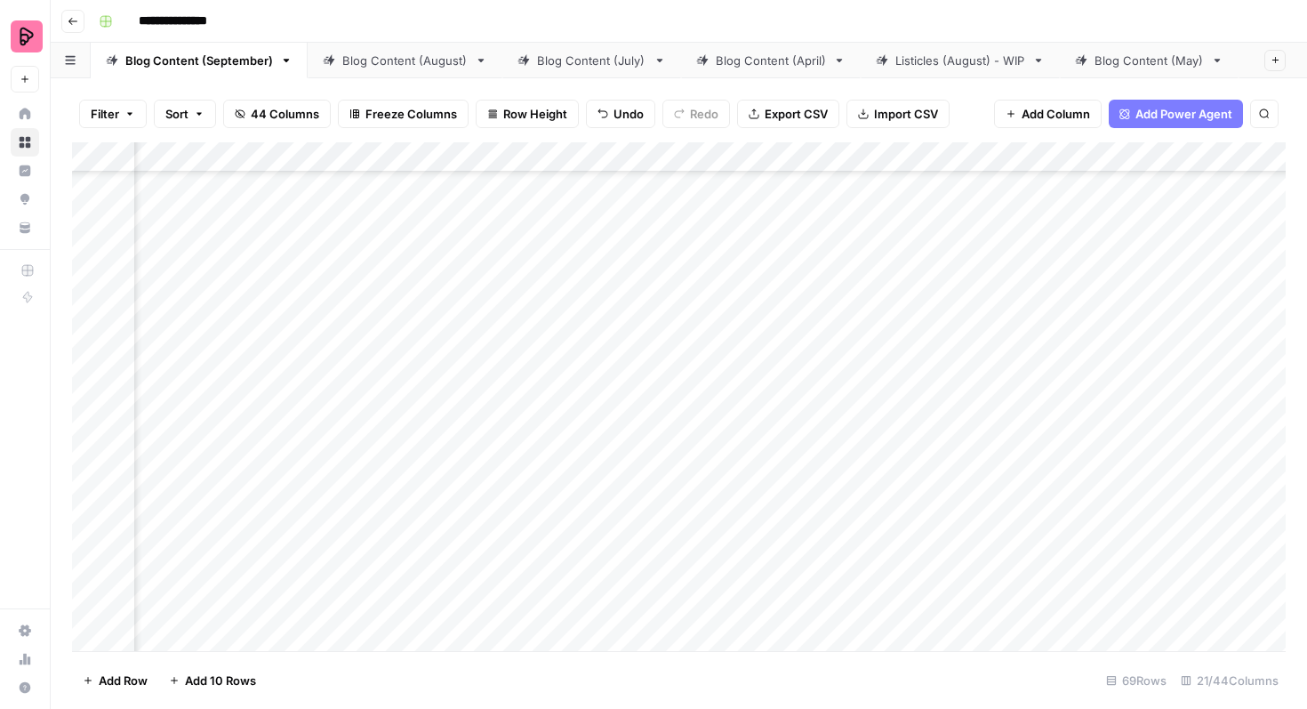
scroll to position [1725, 704]
click at [703, 361] on div "Add Column" at bounding box center [679, 396] width 1214 height 509
click at [685, 365] on div "Add Column" at bounding box center [679, 396] width 1214 height 509
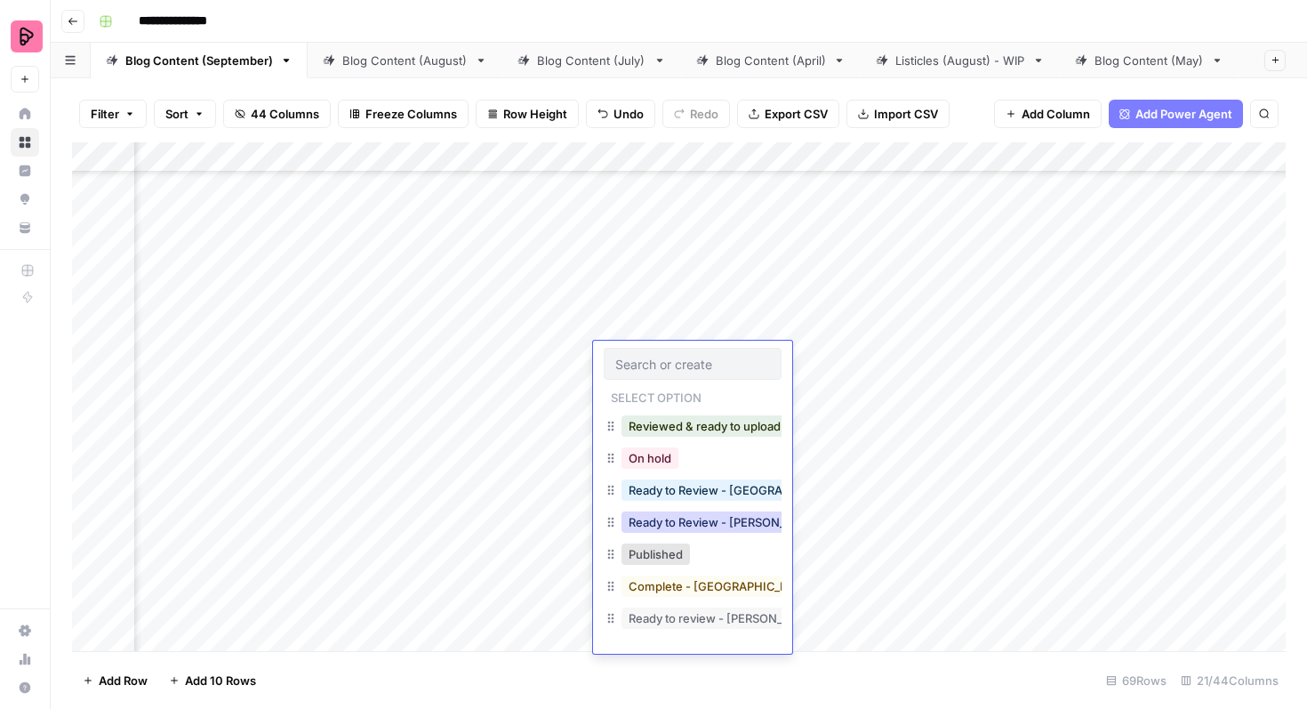
click at [704, 516] on button "Ready to Review - [PERSON_NAME]" at bounding box center [727, 521] width 210 height 21
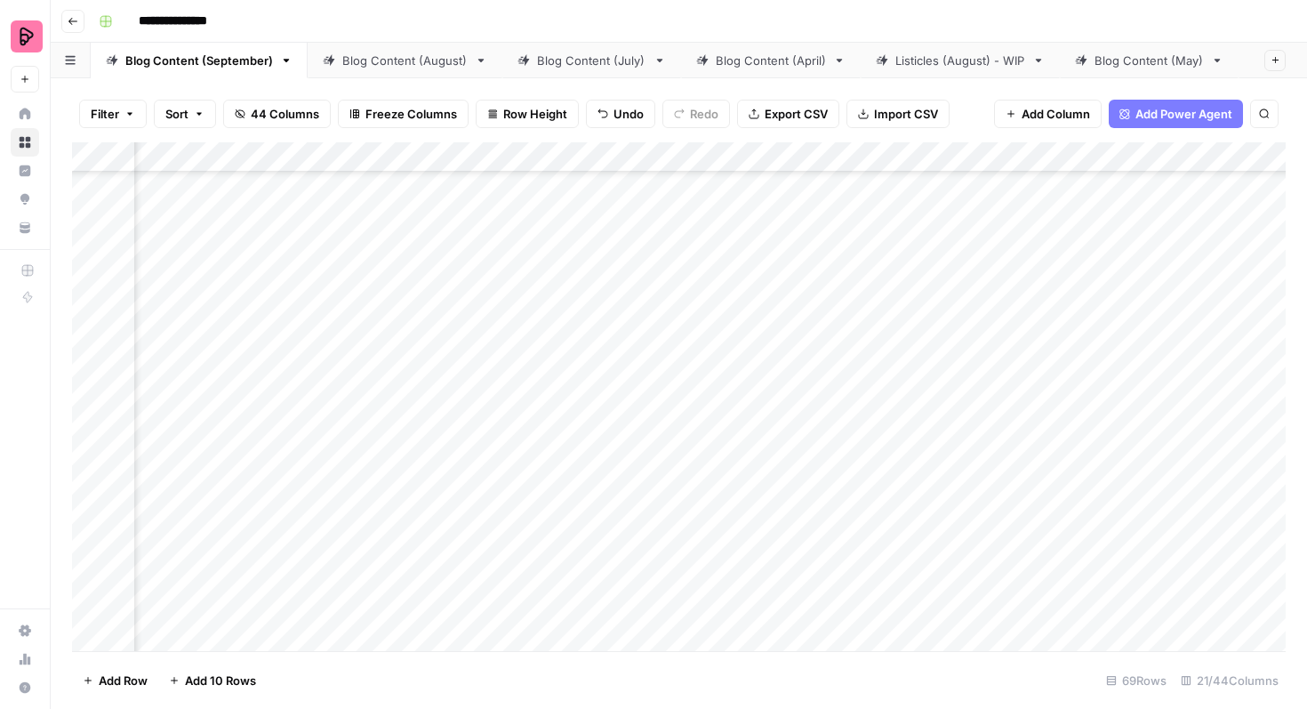
click at [516, 452] on div "Add Column" at bounding box center [679, 396] width 1214 height 509
click at [509, 493] on div "Add Column" at bounding box center [679, 396] width 1214 height 509
click at [858, 568] on div "Add Column" at bounding box center [679, 396] width 1214 height 509
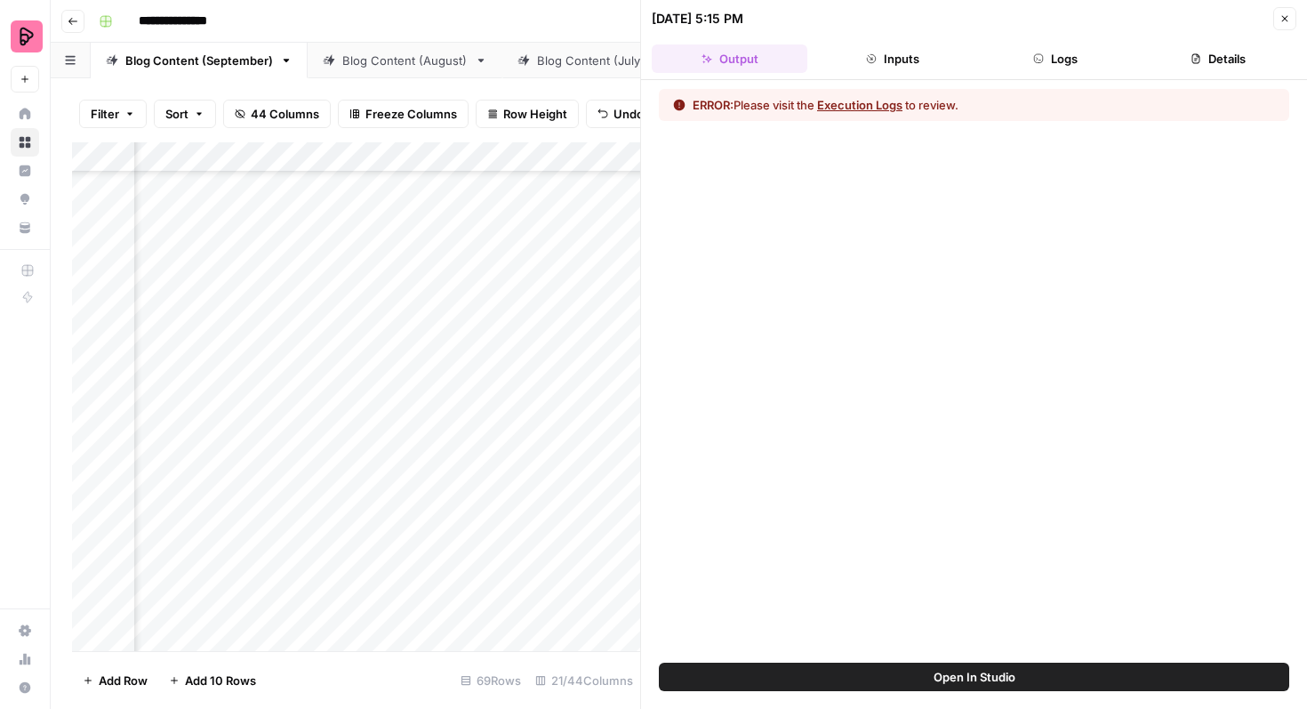
click at [1288, 15] on icon "button" at bounding box center [1285, 18] width 11 height 11
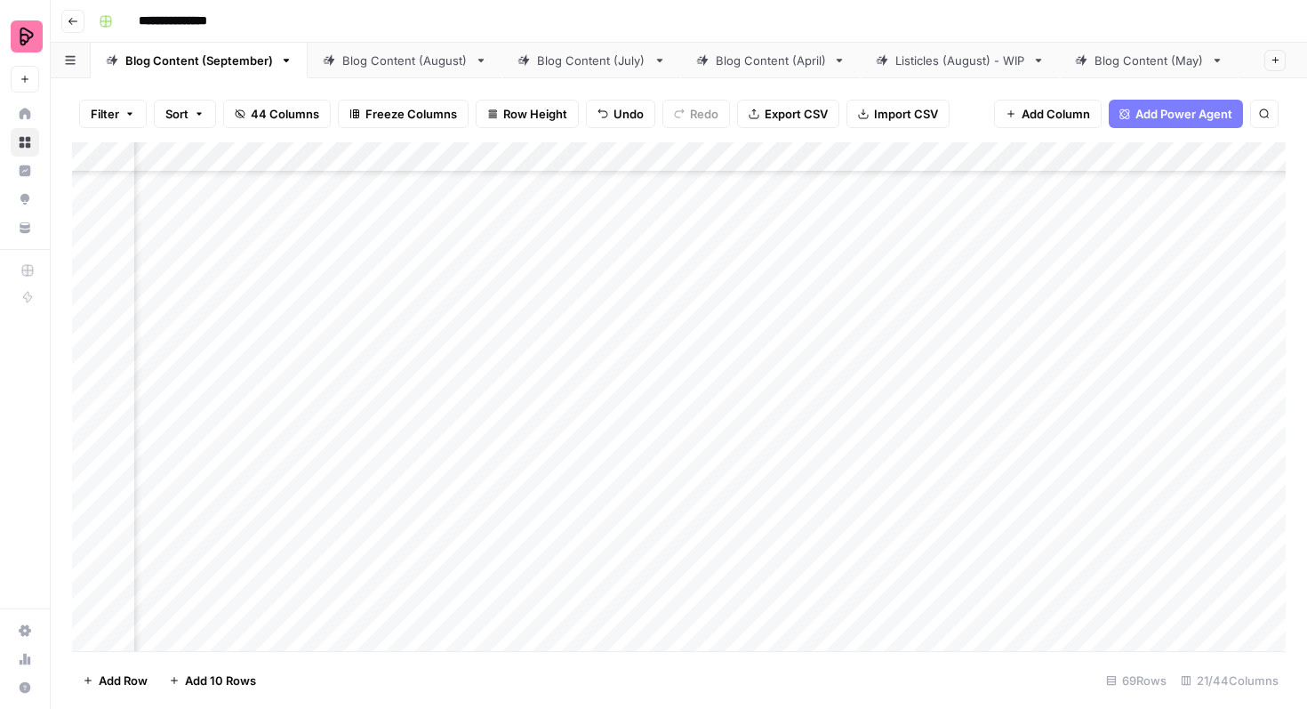
scroll to position [1706, 401]
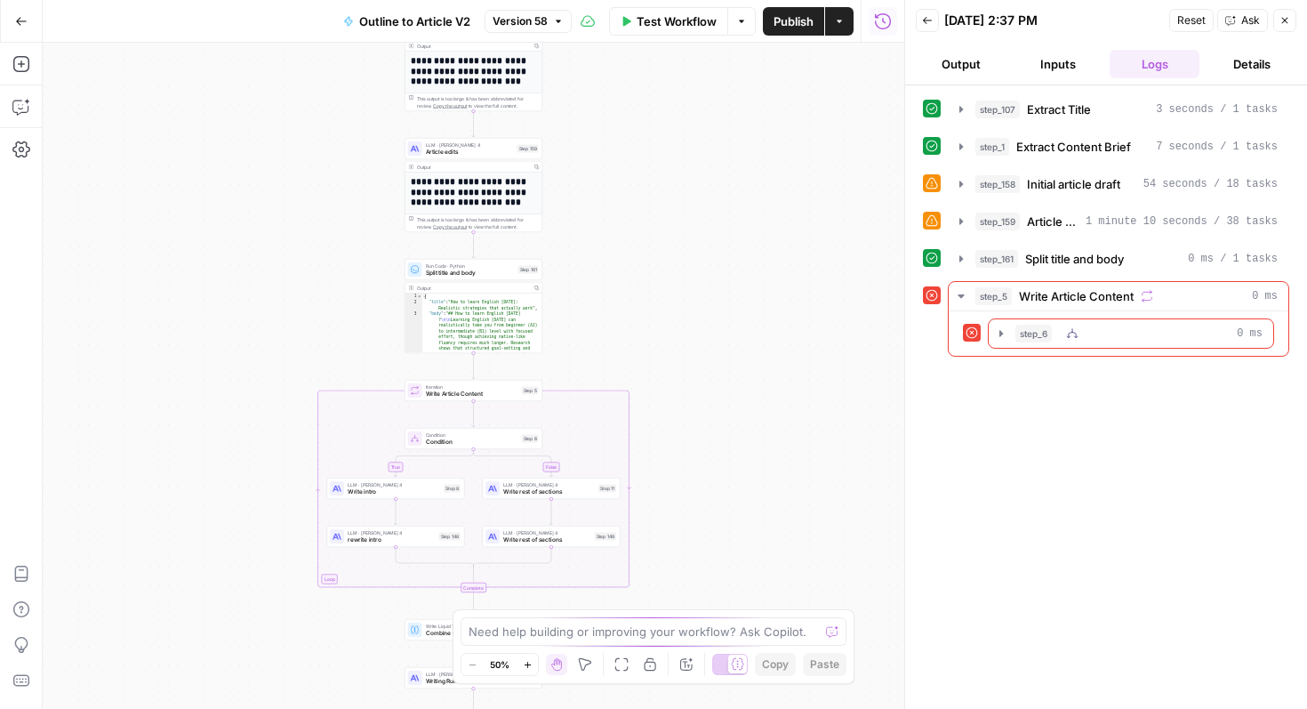
click at [1148, 328] on div "step_6 0 ms" at bounding box center [1139, 334] width 247 height 18
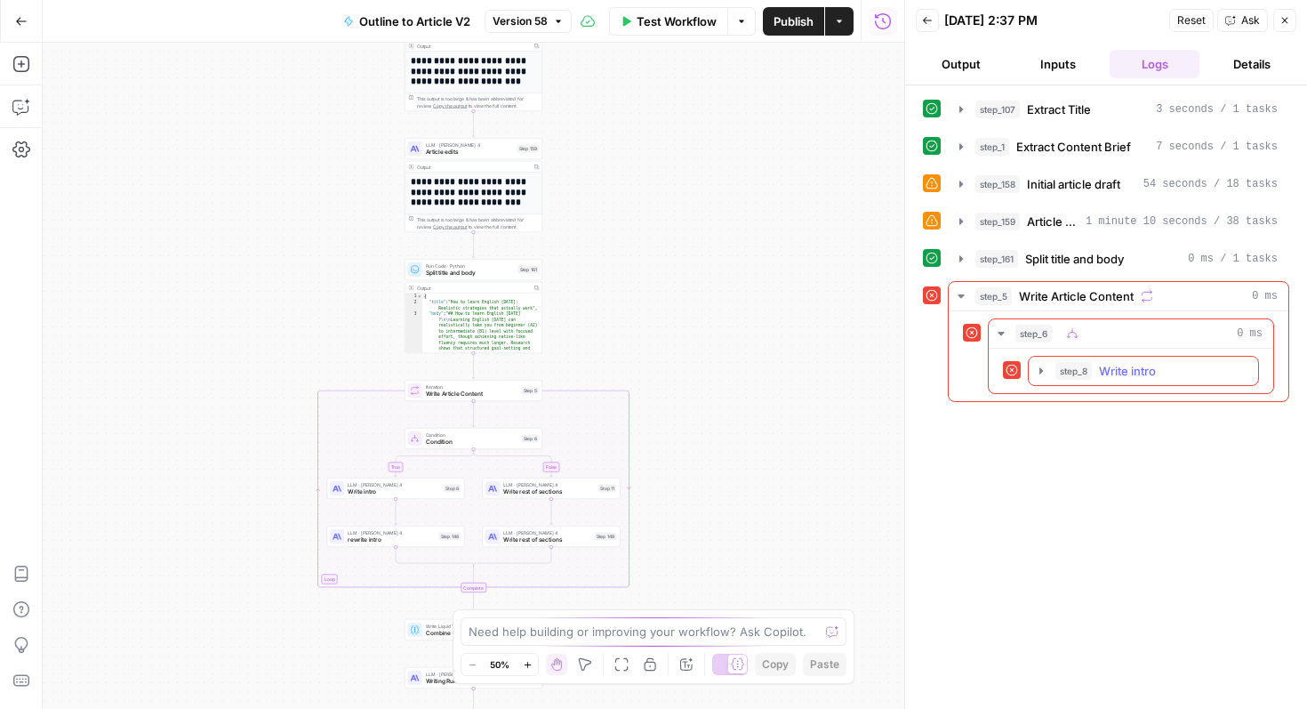
click at [1130, 365] on span "Write intro" at bounding box center [1127, 371] width 57 height 18
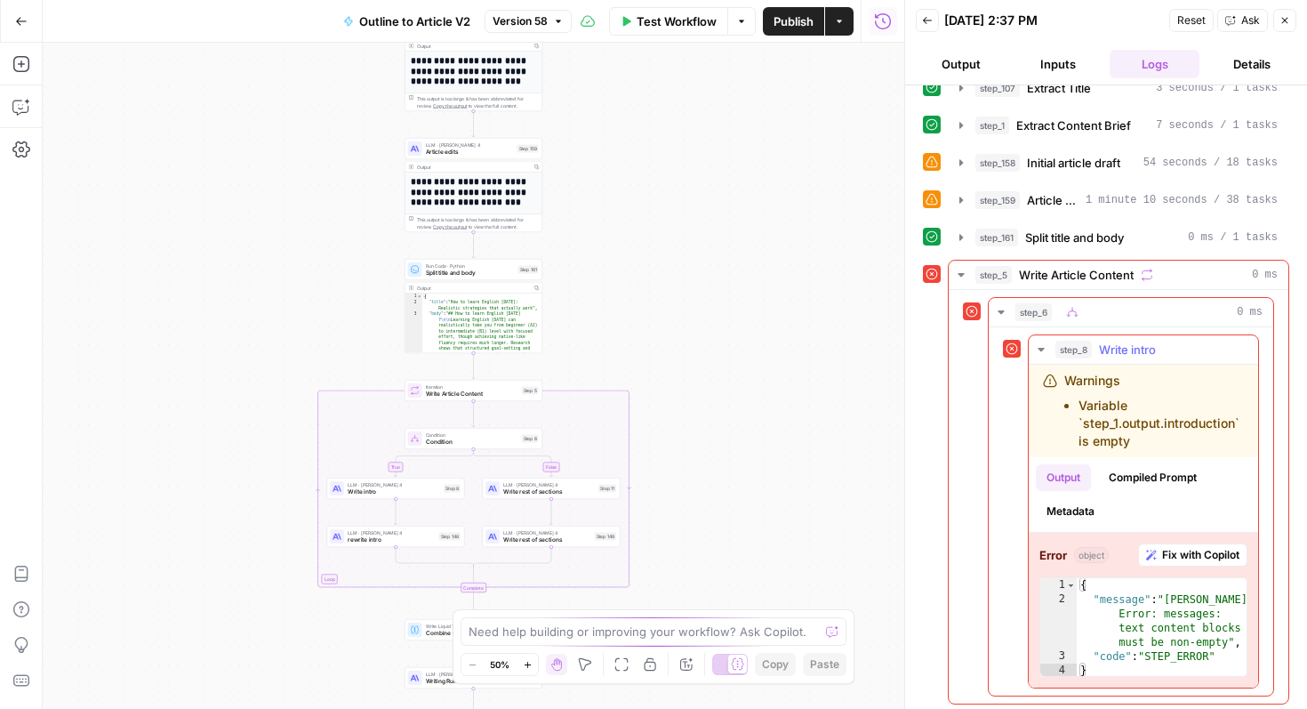
scroll to position [26, 0]
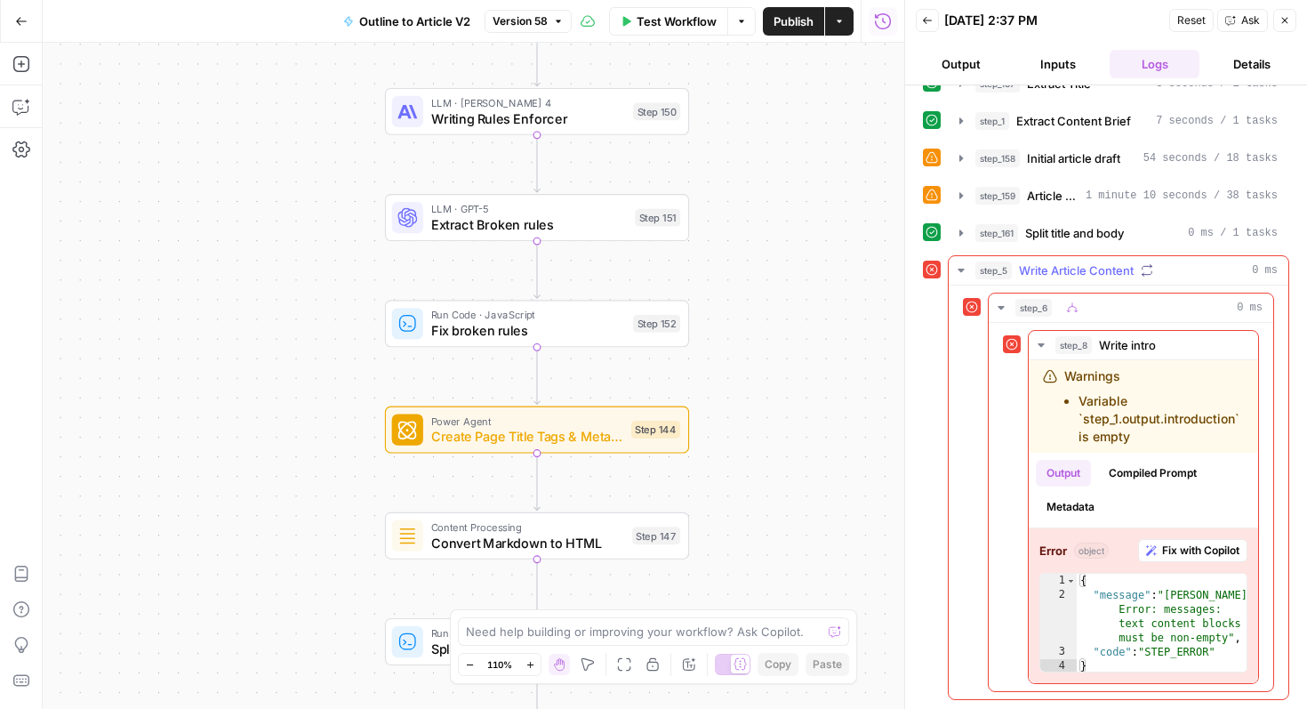
click at [1178, 269] on div "step_5 Write Article Content 0 ms" at bounding box center [1127, 270] width 302 height 18
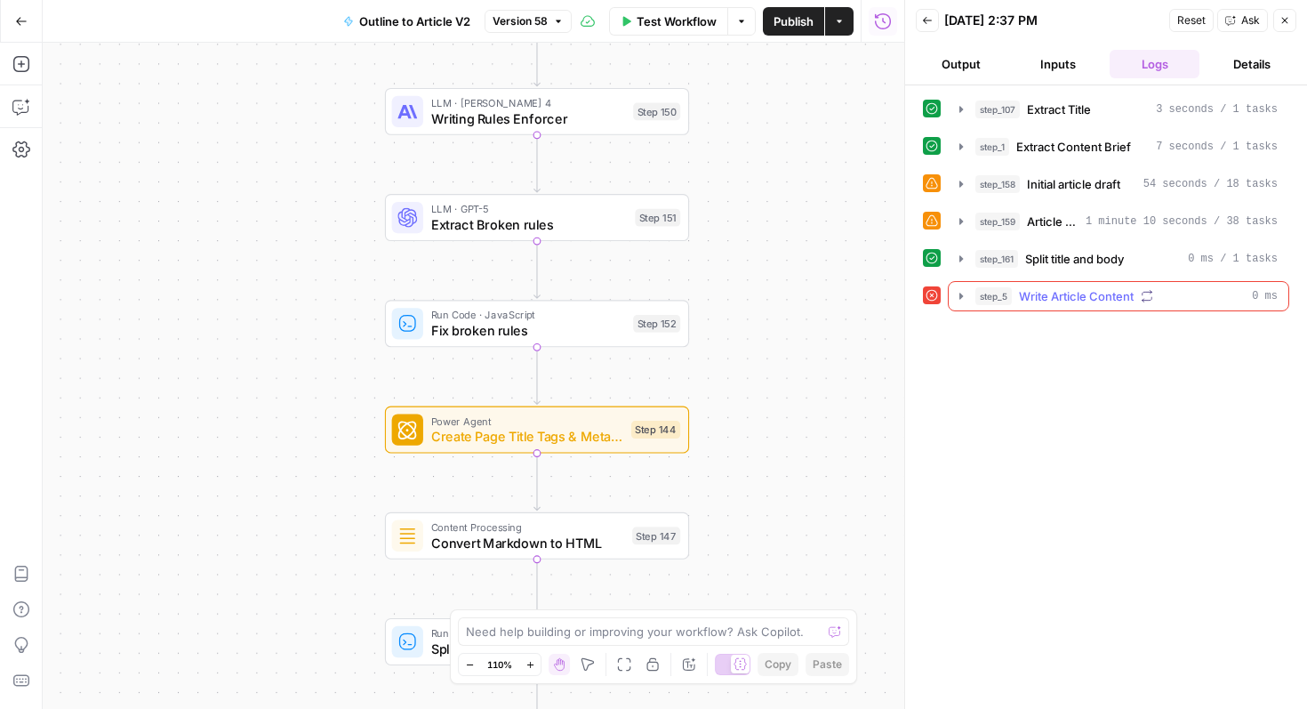
click at [1181, 292] on div "step_5 Write Article Content 0 ms" at bounding box center [1127, 296] width 302 height 18
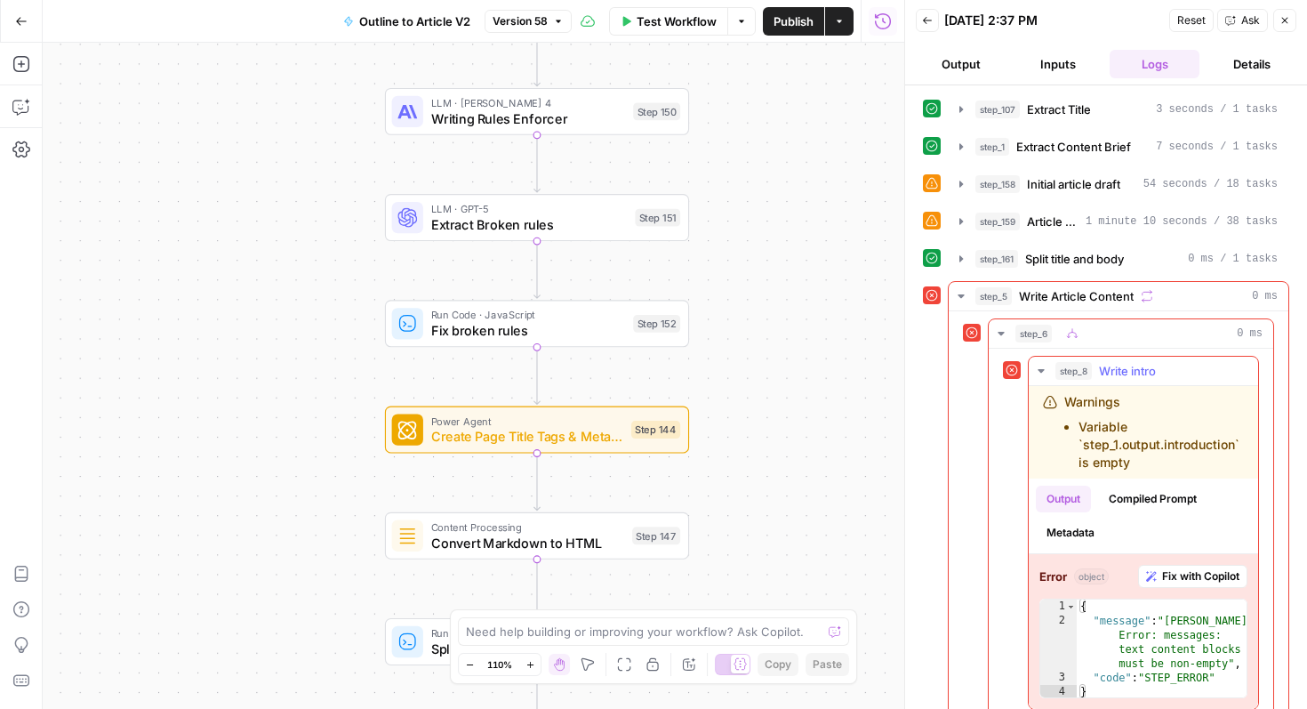
scroll to position [26, 0]
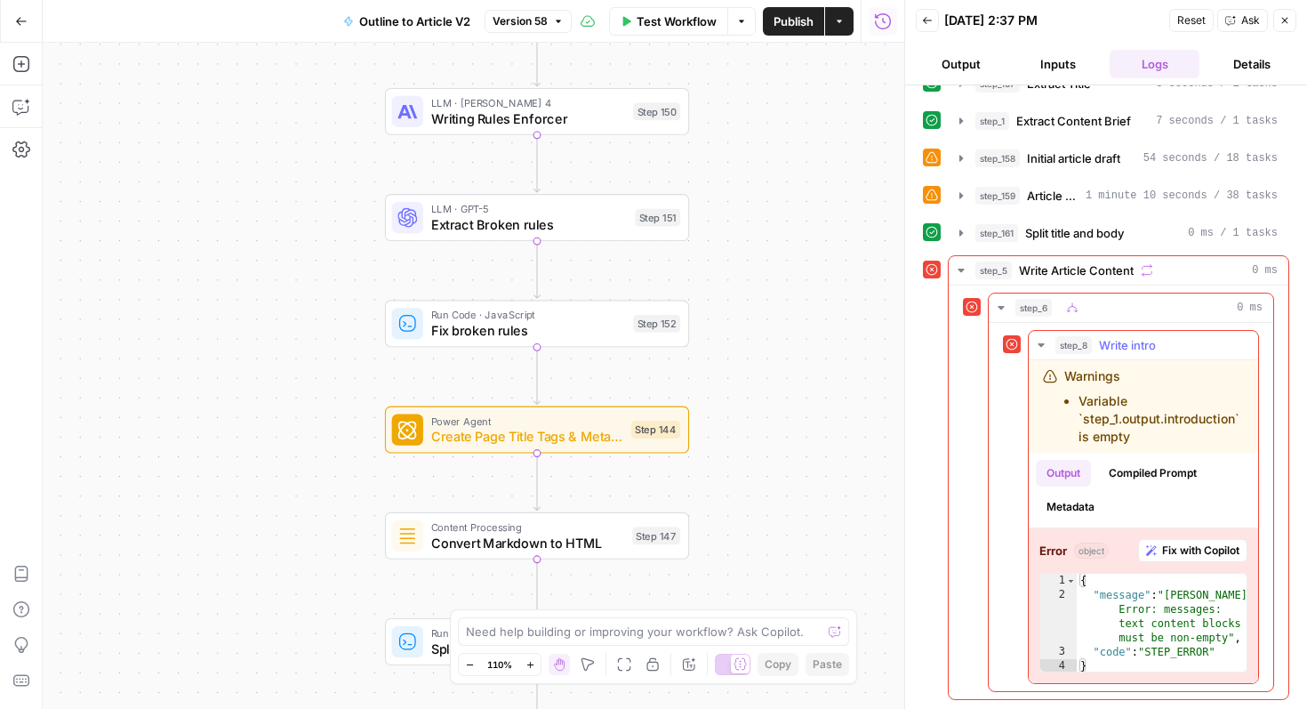
type textarea "**********"
click at [1164, 612] on div "{ "message" : "Claude Error: messages: text content blocks must be non-empty" ,…" at bounding box center [1162, 638] width 170 height 128
click at [23, 108] on icon "button" at bounding box center [21, 107] width 18 height 18
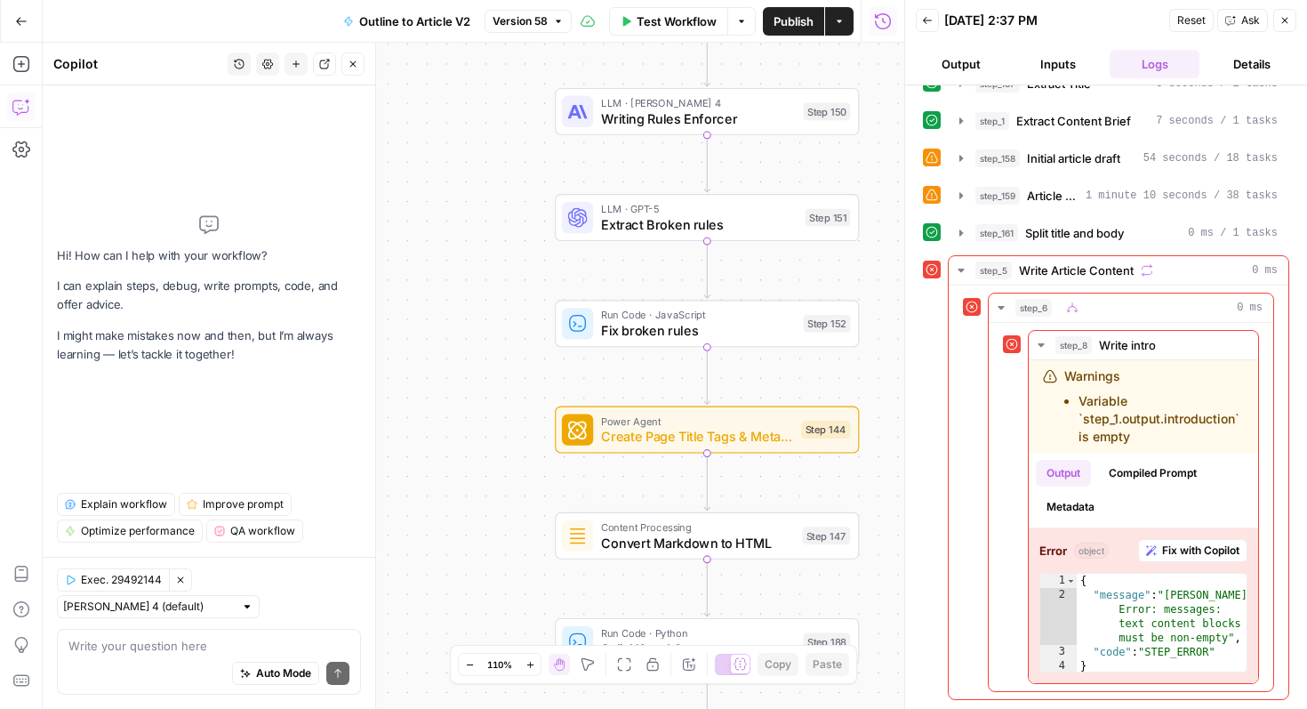
click at [195, 643] on textarea at bounding box center [208, 646] width 281 height 18
type textarea "whats the issue with step 8"
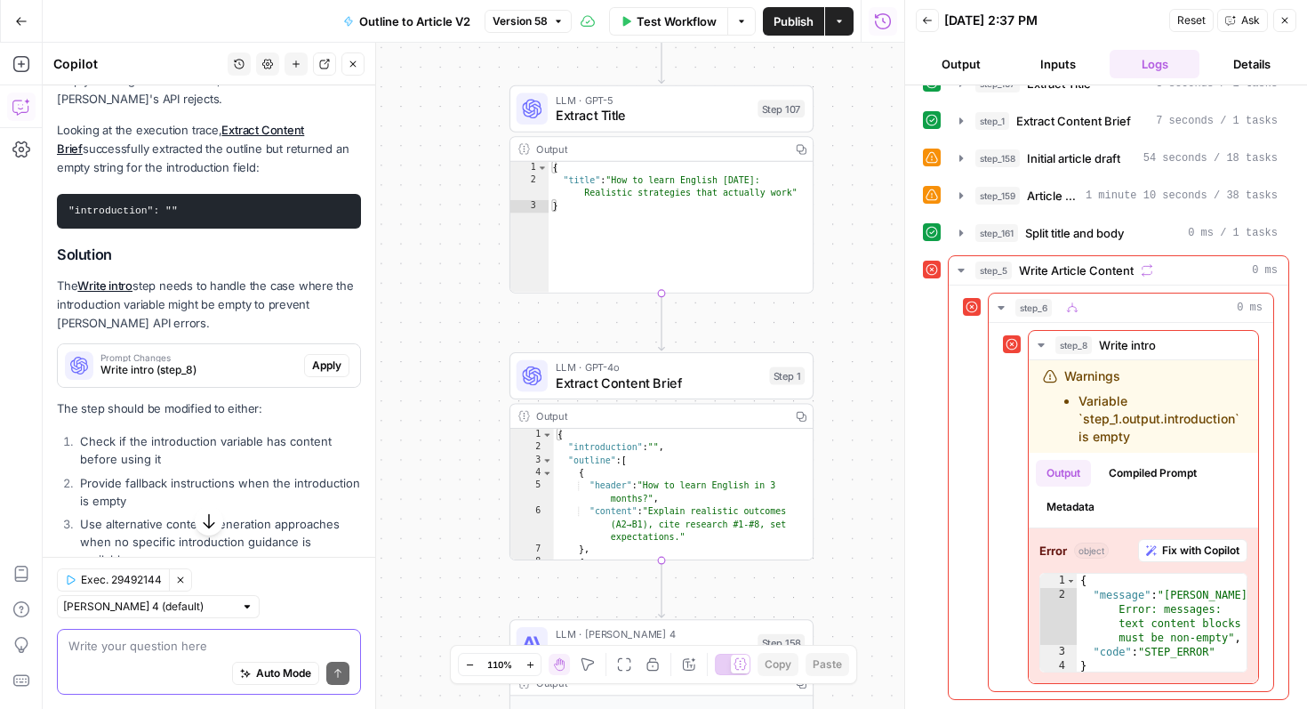
scroll to position [359, 0]
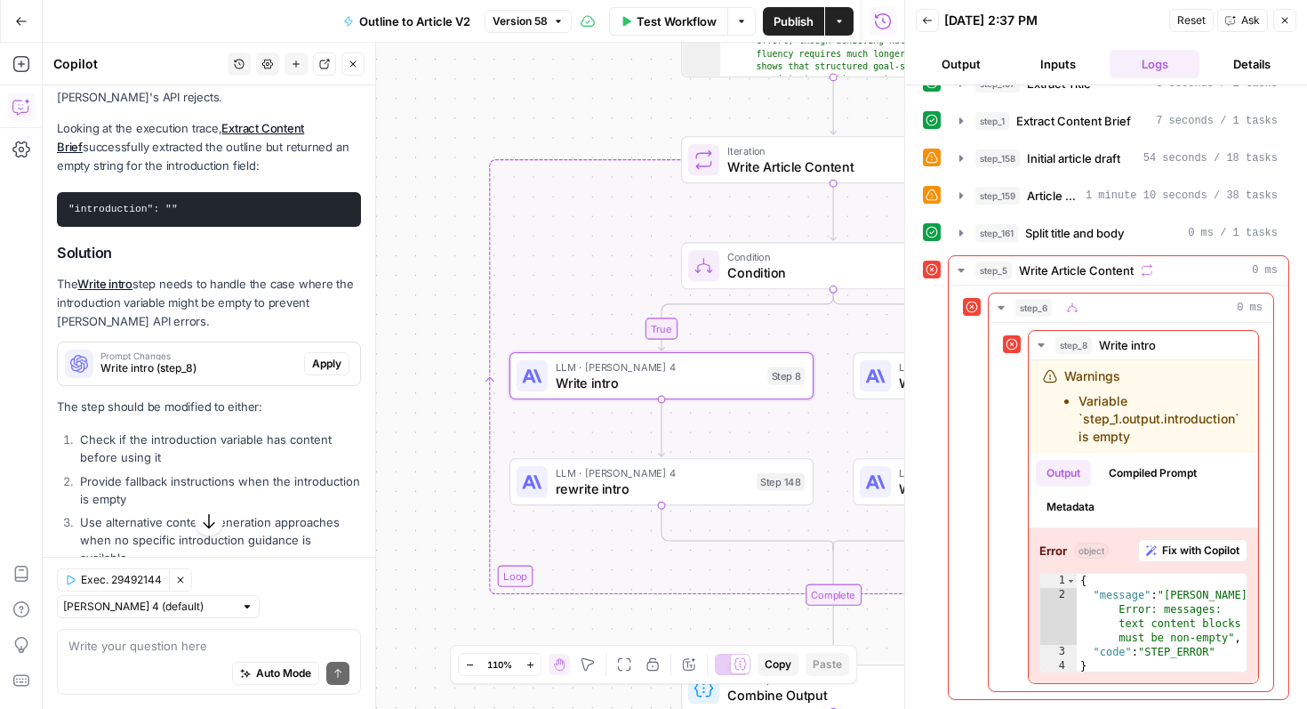
click at [219, 360] on span "Write intro (step_8)" at bounding box center [198, 368] width 197 height 16
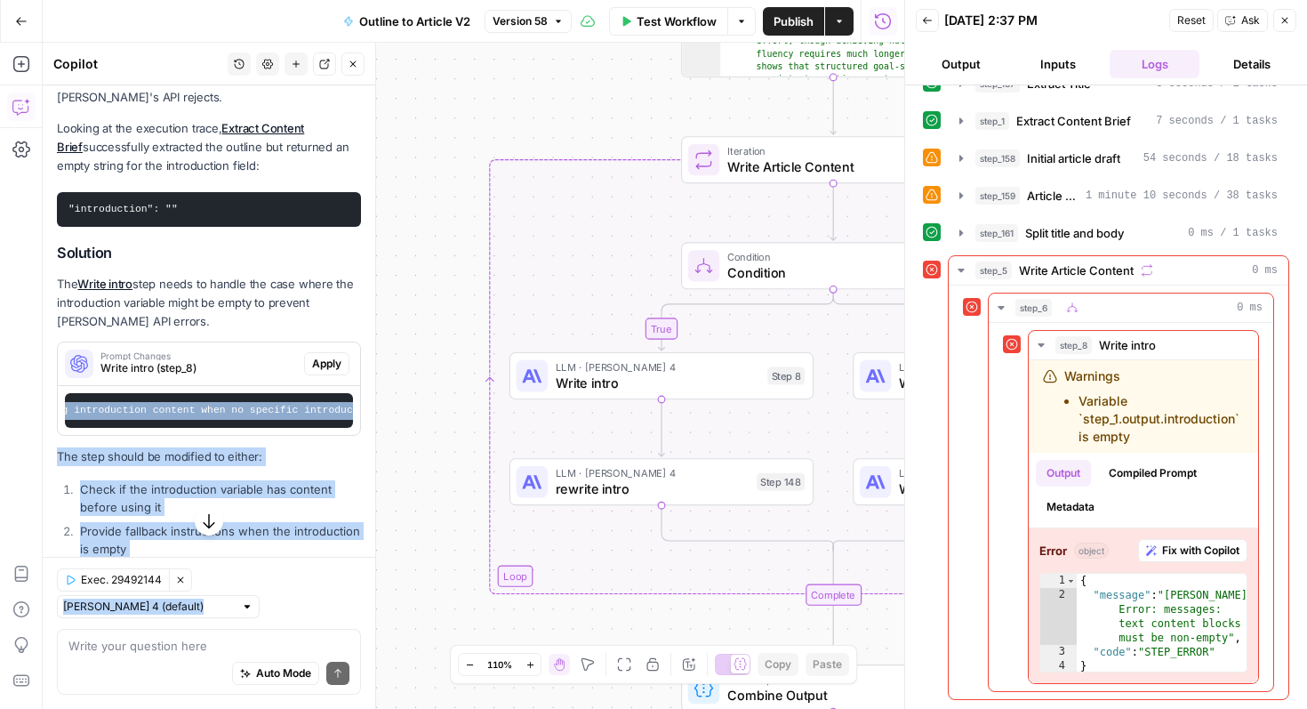
drag, startPoint x: 212, startPoint y: 396, endPoint x: 337, endPoint y: 395, distance: 125.4
click at [339, 395] on pre "Add a conditional check in the prompt to handle empty introduction content. Whe…" at bounding box center [209, 410] width 288 height 35
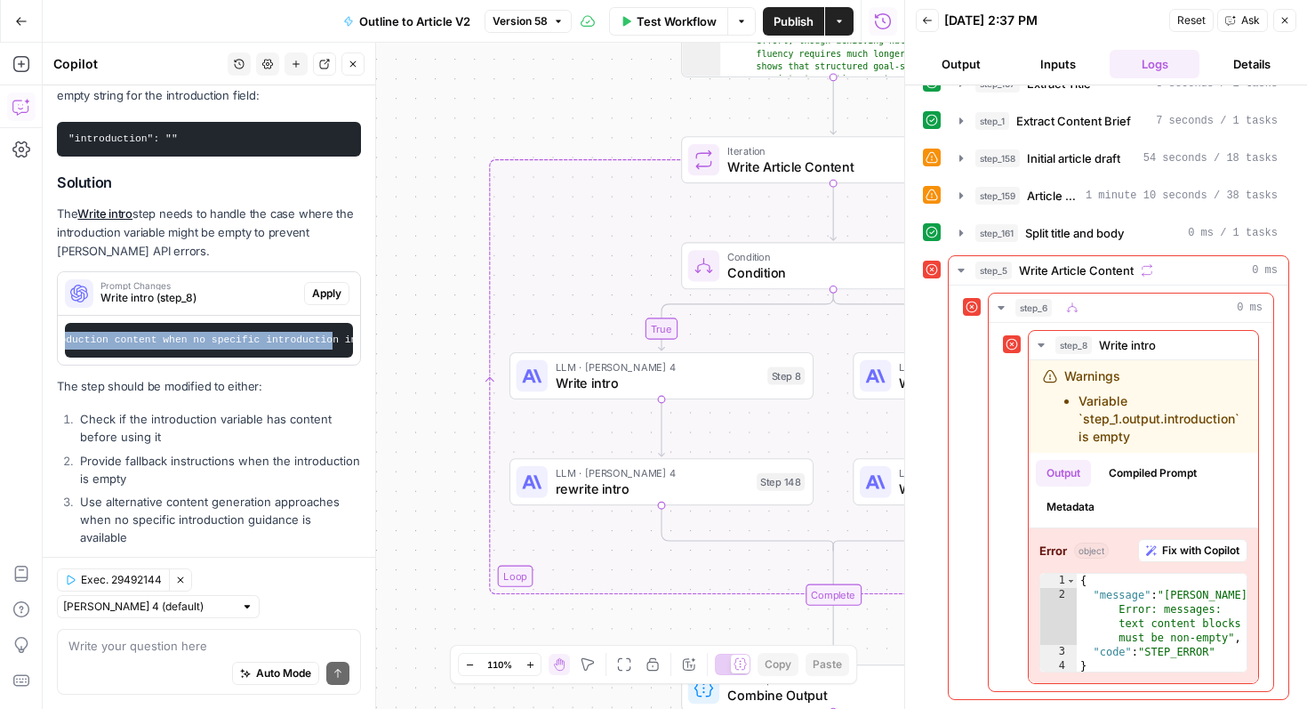
scroll to position [450, 0]
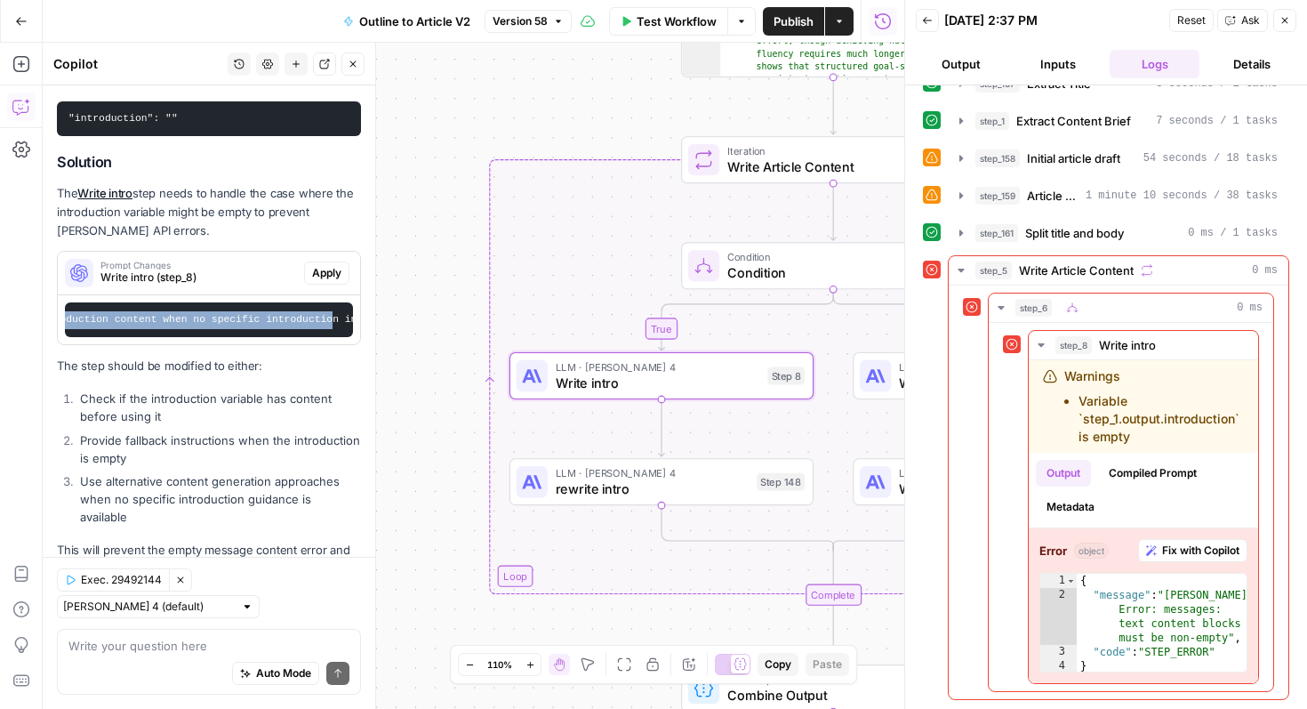
click at [216, 306] on pre "Add a conditional check in the prompt to handle empty introduction content. Whe…" at bounding box center [209, 319] width 288 height 35
drag, startPoint x: 221, startPoint y: 306, endPoint x: 44, endPoint y: 305, distance: 177.0
click at [44, 305] on div "Hi! How can I help with your workflow? I can explain steps, debug, write prompt…" at bounding box center [209, 127] width 333 height 985
click at [135, 314] on code "Add a conditional check in the prompt to handle empty introduction content. Whe…" at bounding box center [80, 319] width 2025 height 11
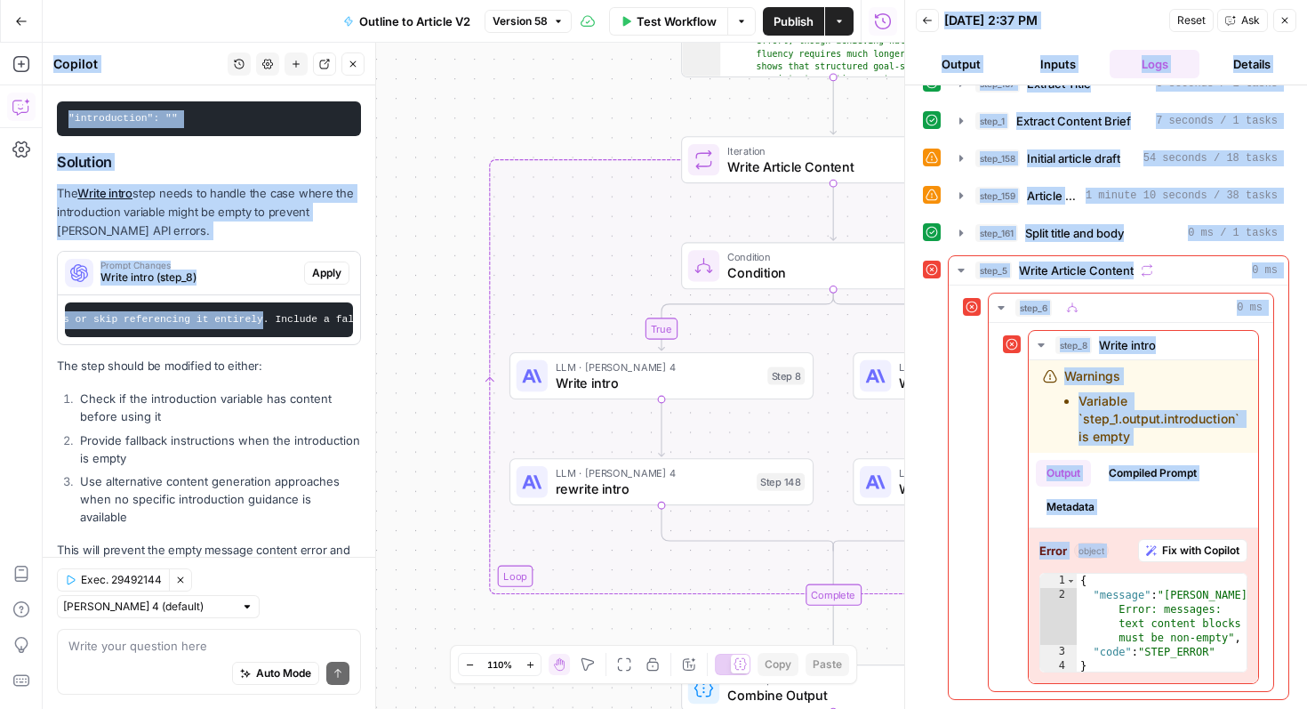
scroll to position [0, 401]
drag, startPoint x: 135, startPoint y: 298, endPoint x: 0, endPoint y: 298, distance: 135.2
click at [0, 298] on body "Preply New Home Browse Insights Opportunities Your Data Recent Grids English Co…" at bounding box center [653, 354] width 1307 height 709
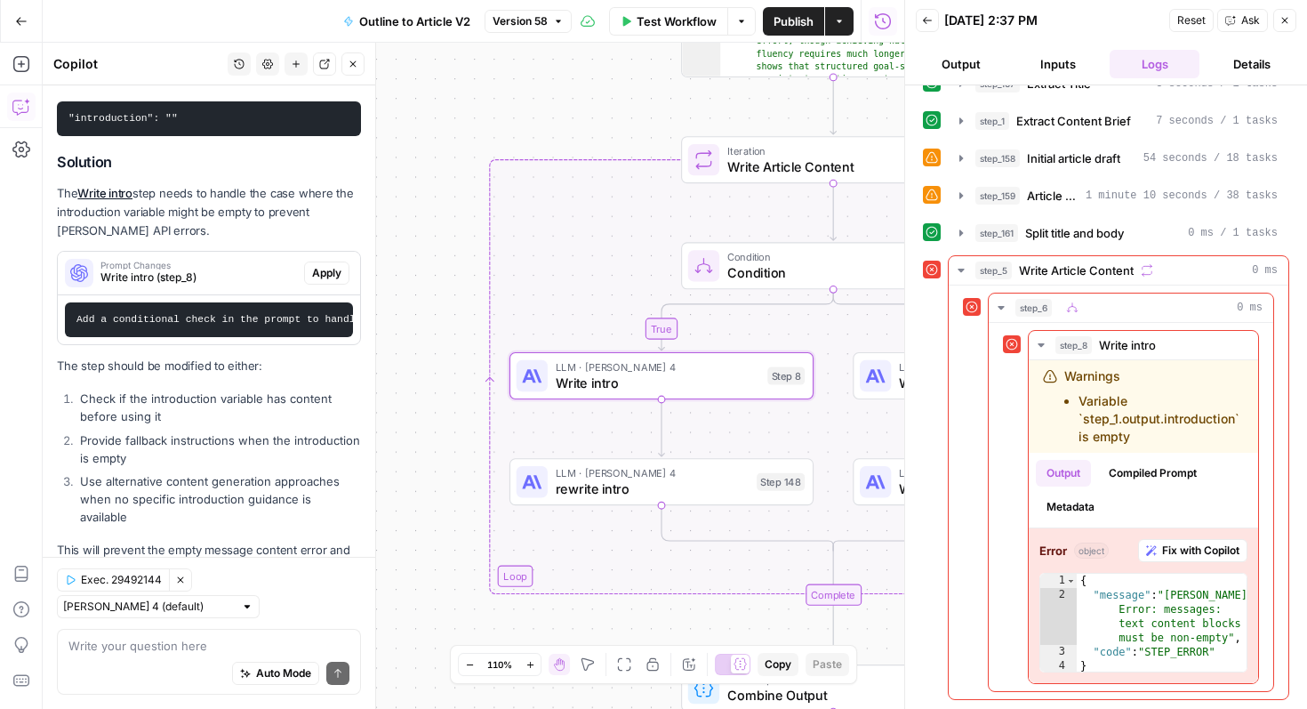
click at [141, 357] on p "The step should be modified to either:" at bounding box center [209, 366] width 304 height 19
click at [1284, 31] on button "Close" at bounding box center [1284, 20] width 23 height 23
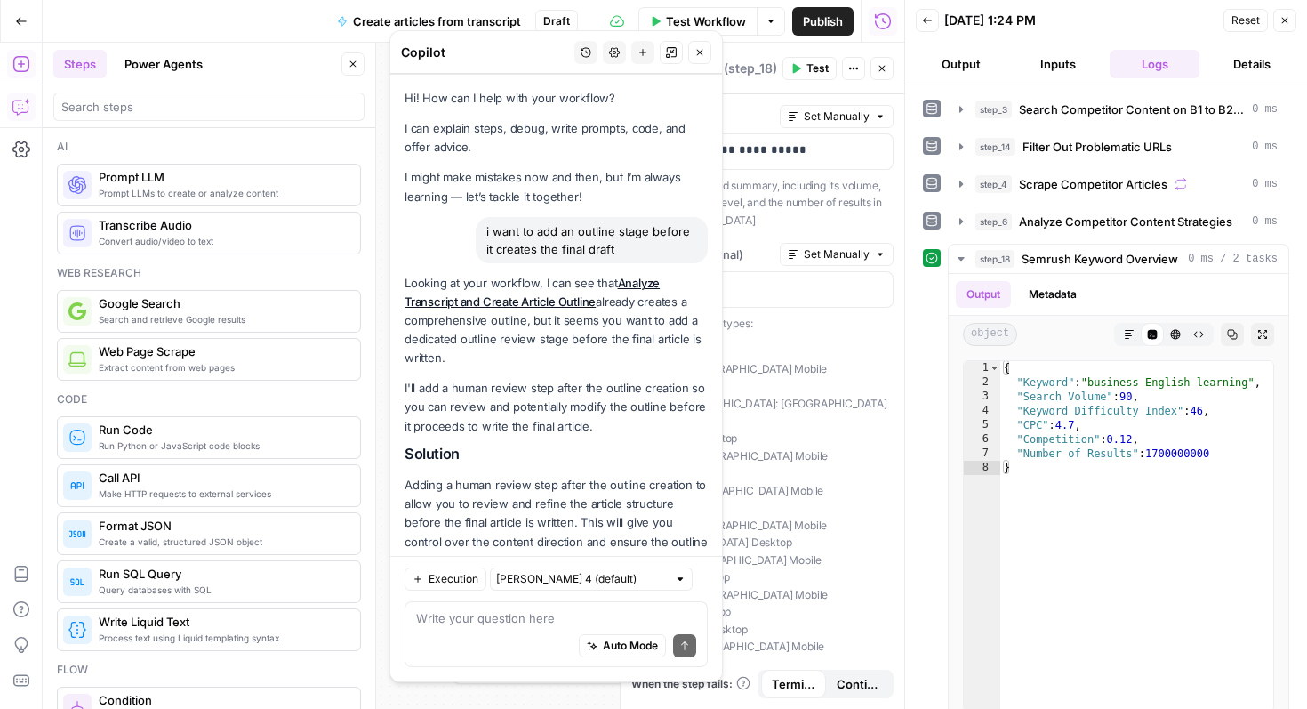
scroll to position [1812, 0]
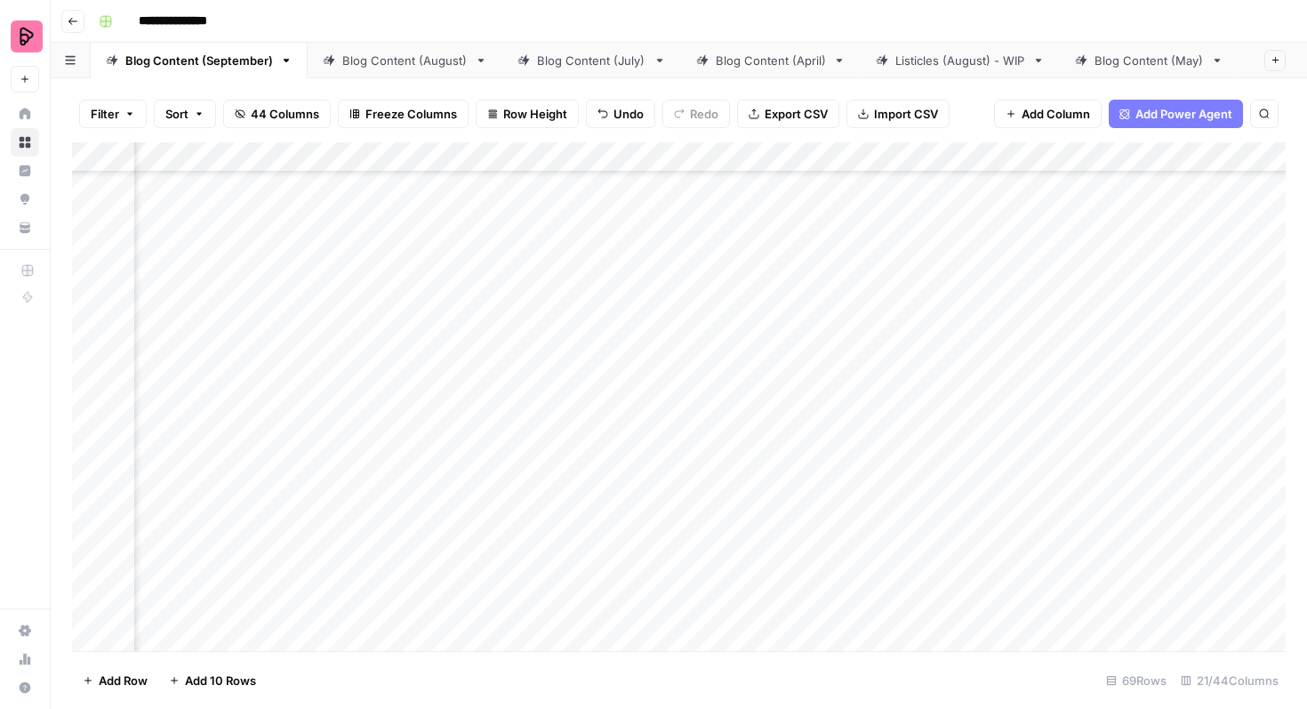
scroll to position [1055, 413]
click at [703, 383] on div "Add Column" at bounding box center [679, 396] width 1214 height 509
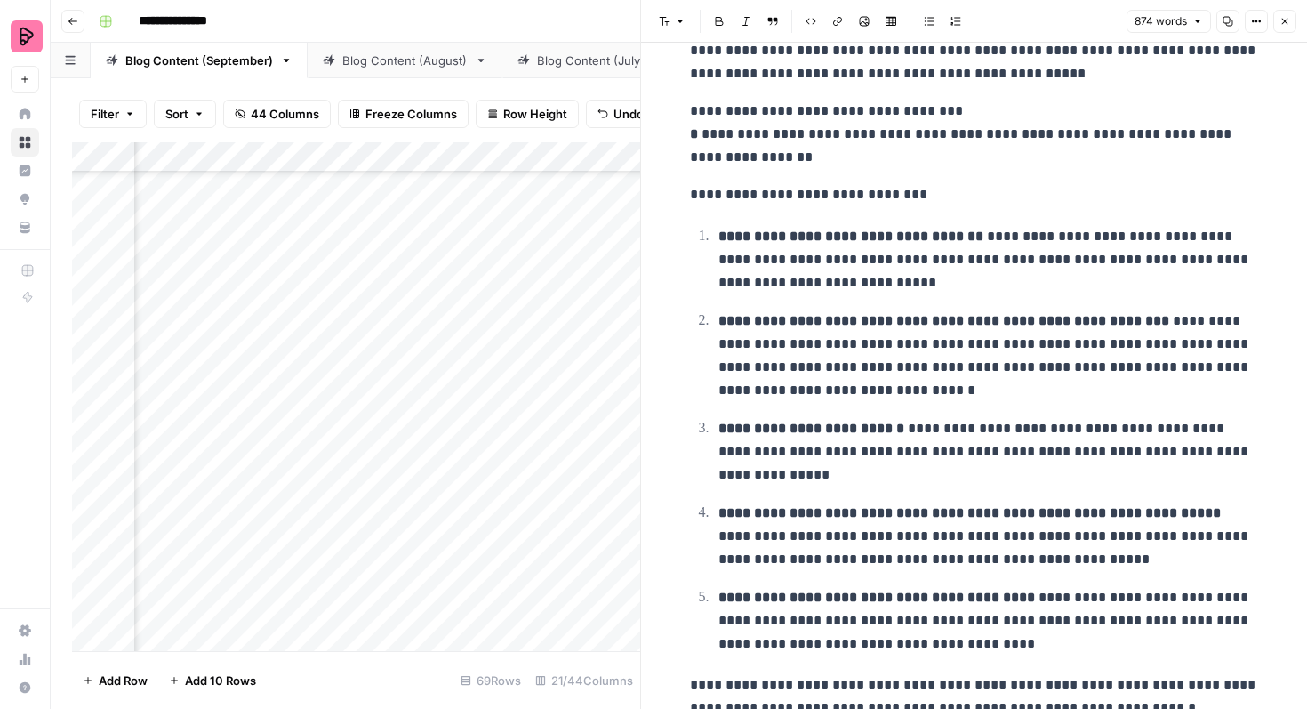
scroll to position [571, 0]
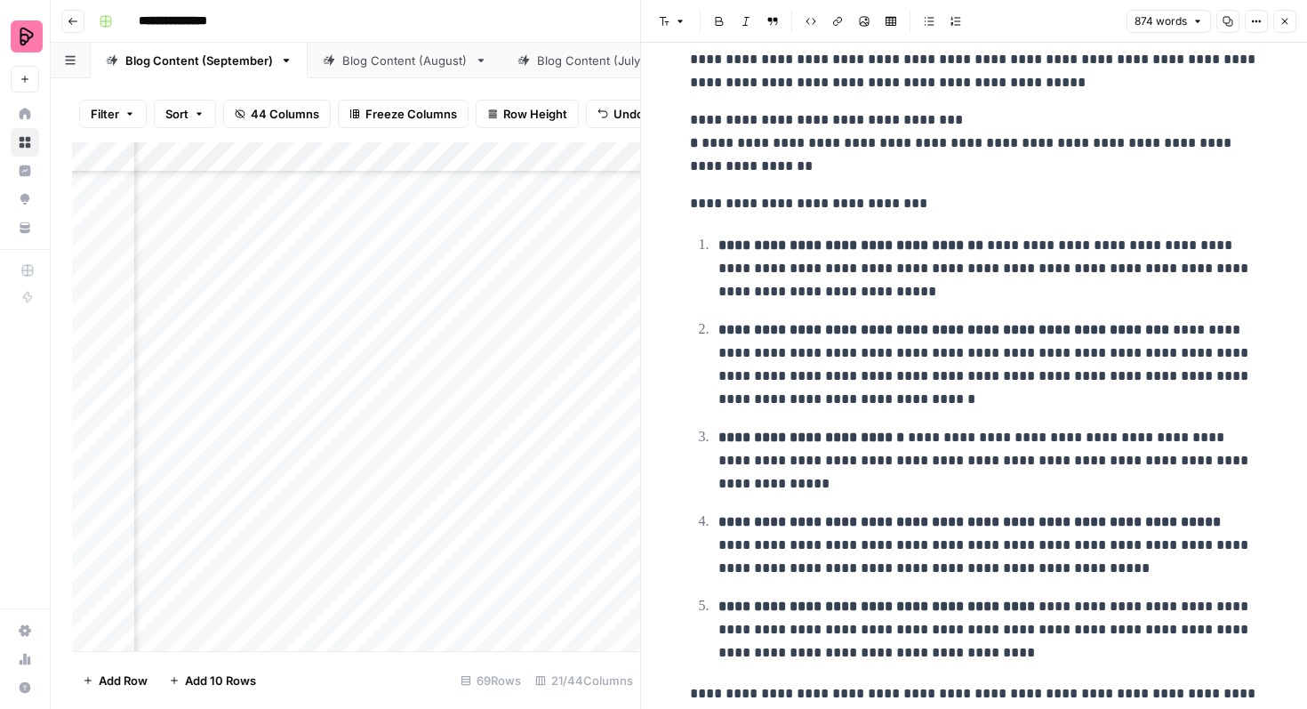
click at [1286, 22] on icon "button" at bounding box center [1285, 22] width 6 height 6
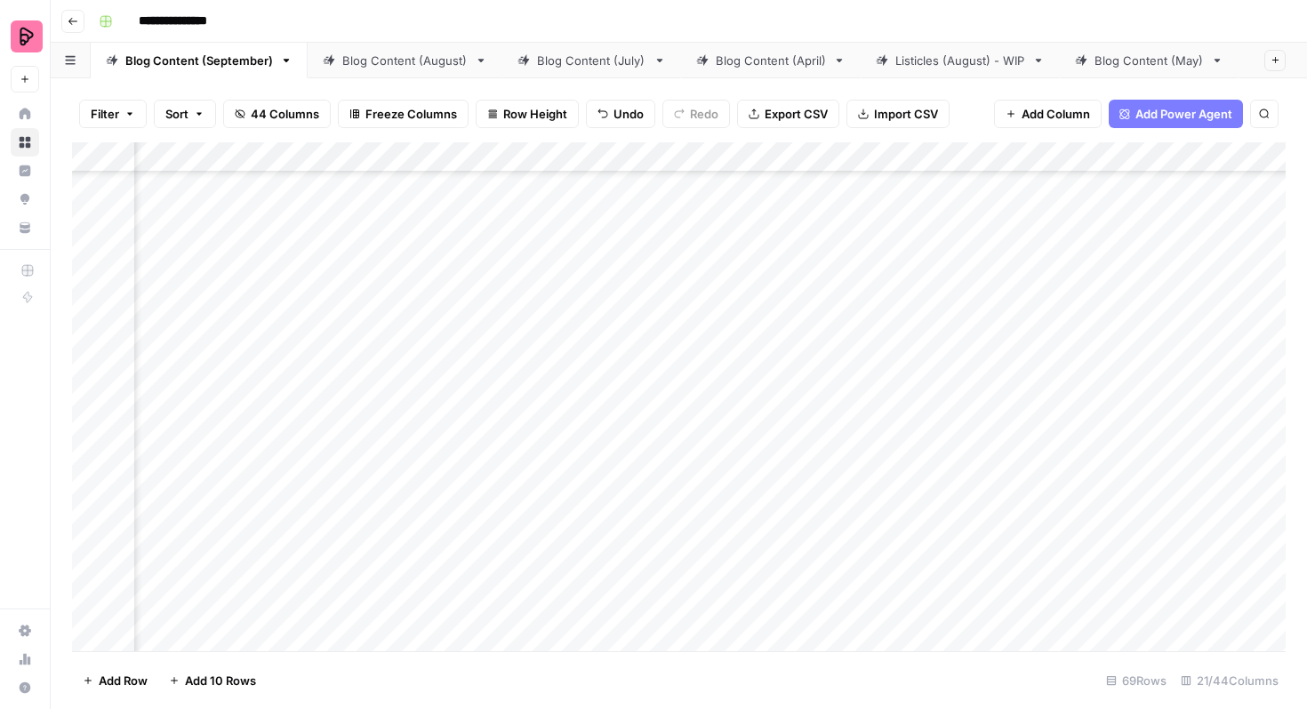
click at [710, 335] on div "Add Column" at bounding box center [679, 396] width 1214 height 509
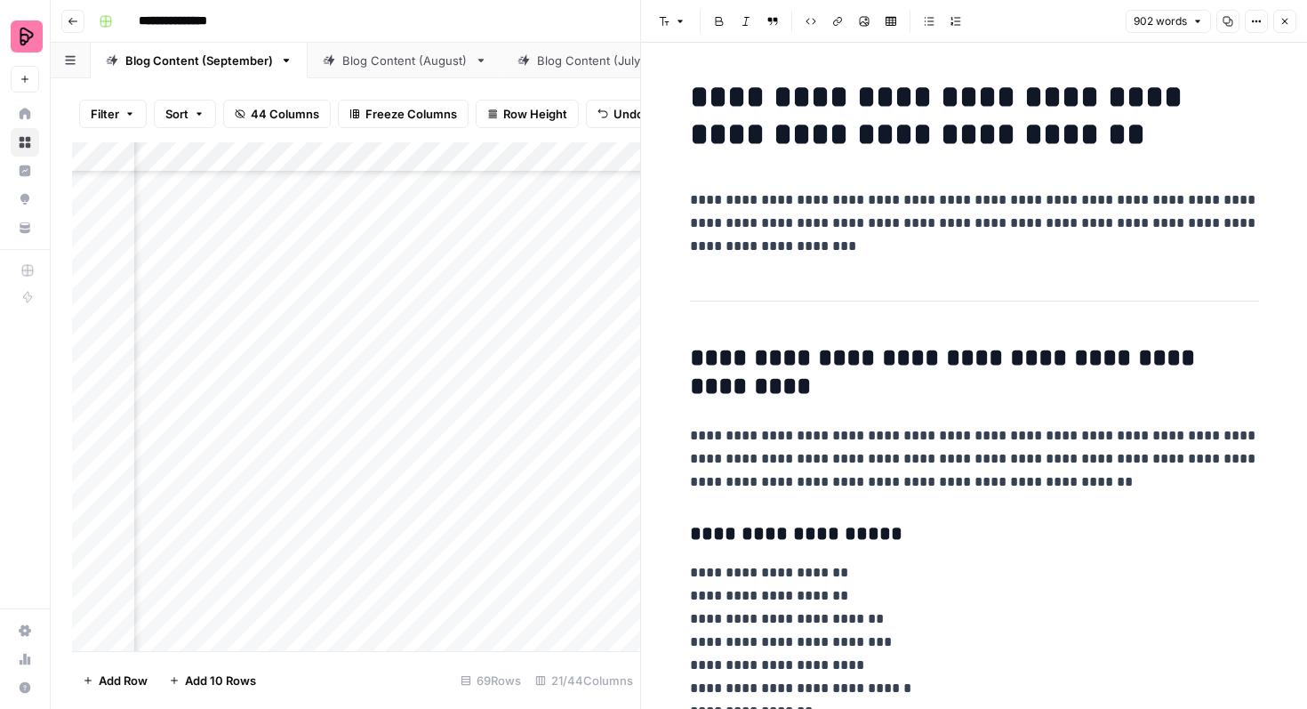
click at [1281, 24] on icon "button" at bounding box center [1285, 21] width 11 height 11
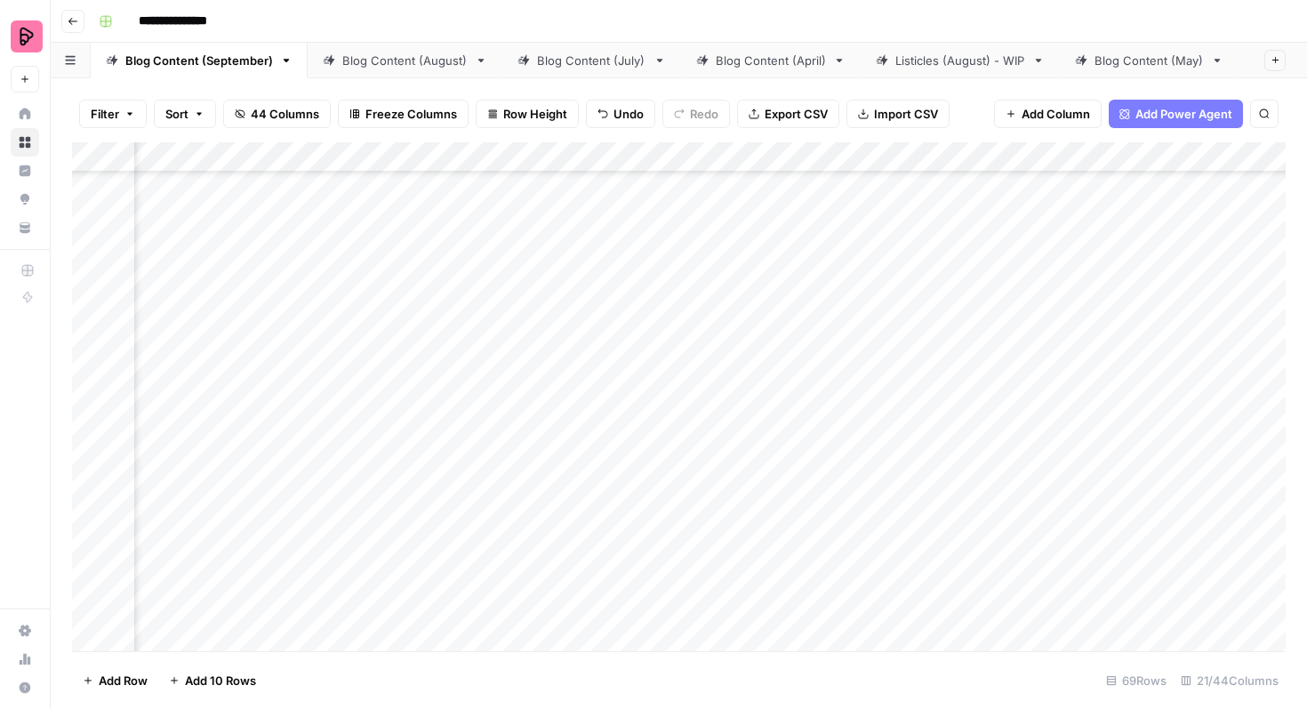
scroll to position [676, 413]
click at [714, 293] on div "Add Column" at bounding box center [679, 396] width 1214 height 509
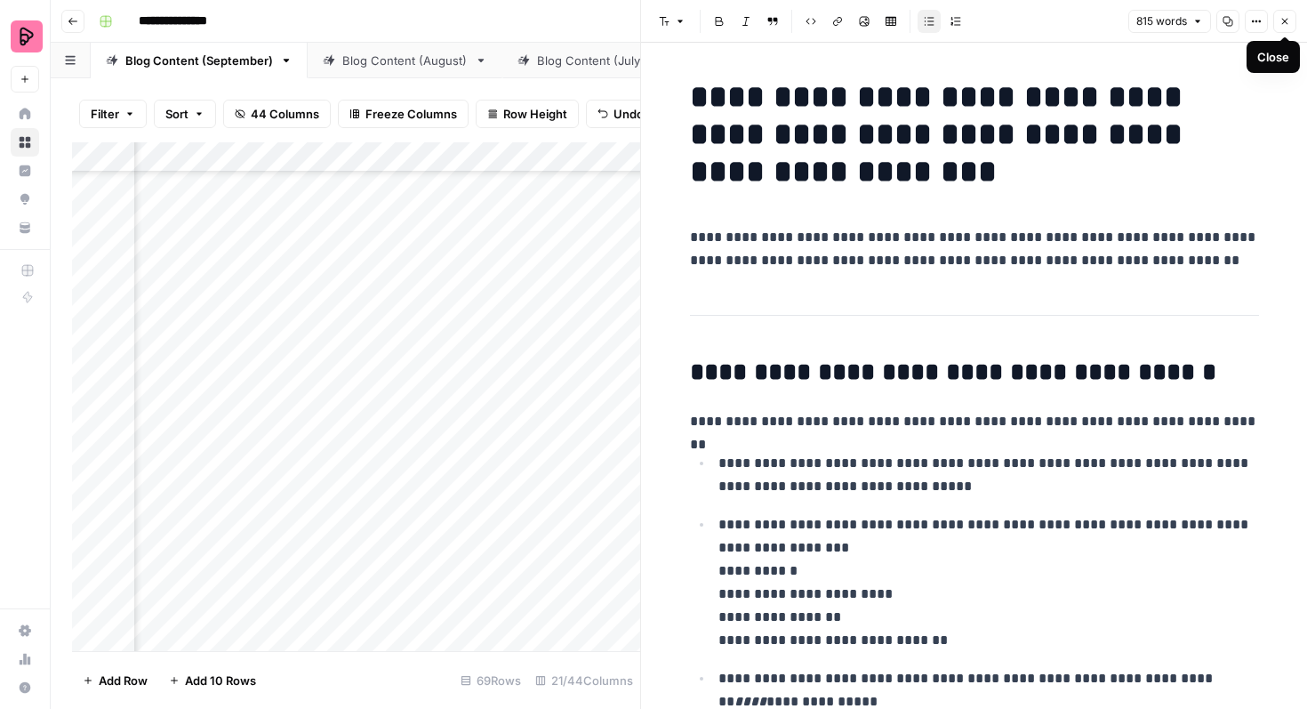
click at [1290, 22] on button "Close" at bounding box center [1284, 21] width 23 height 23
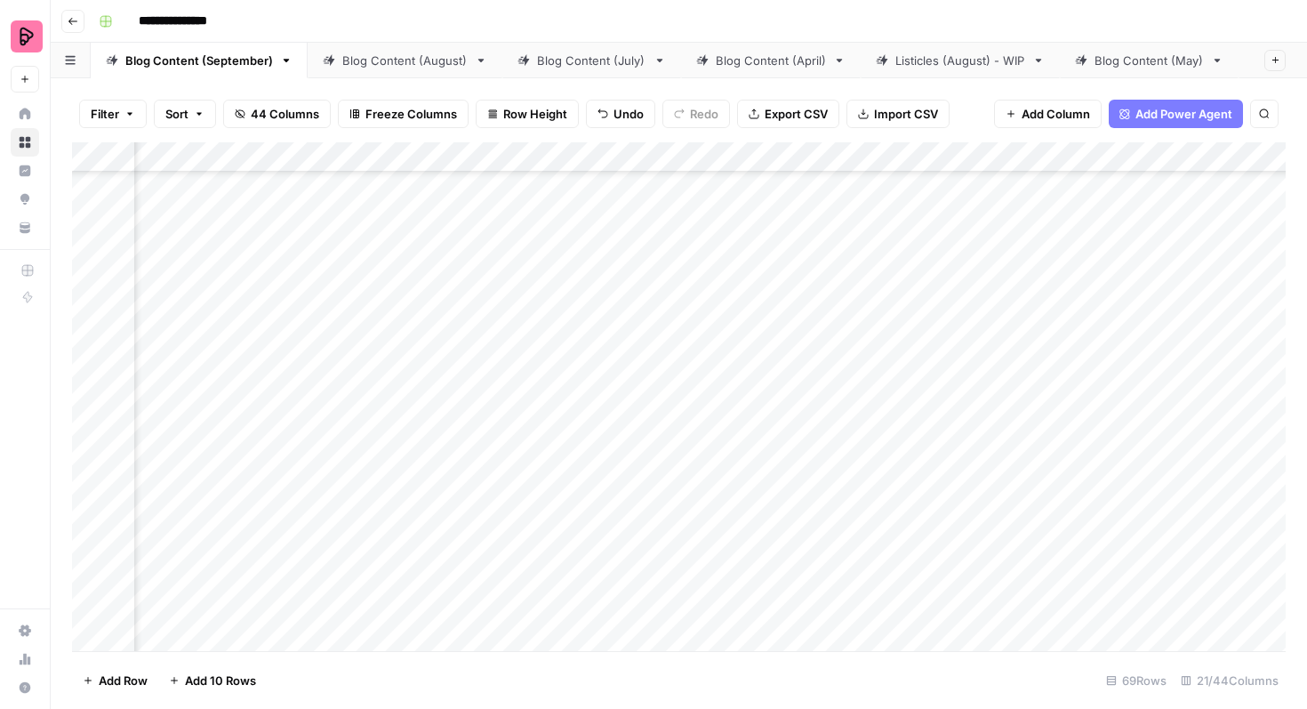
click at [711, 390] on div "Add Column" at bounding box center [679, 396] width 1214 height 509
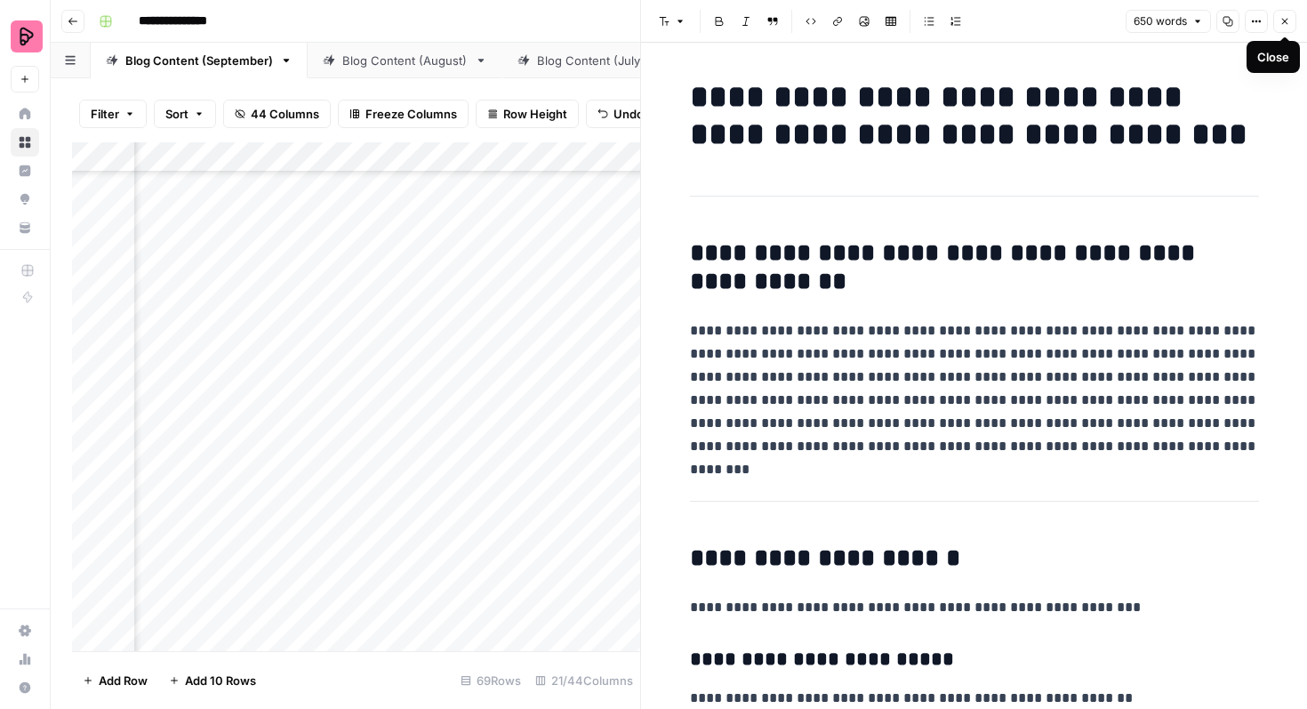
click at [1278, 13] on button "Close" at bounding box center [1284, 21] width 23 height 23
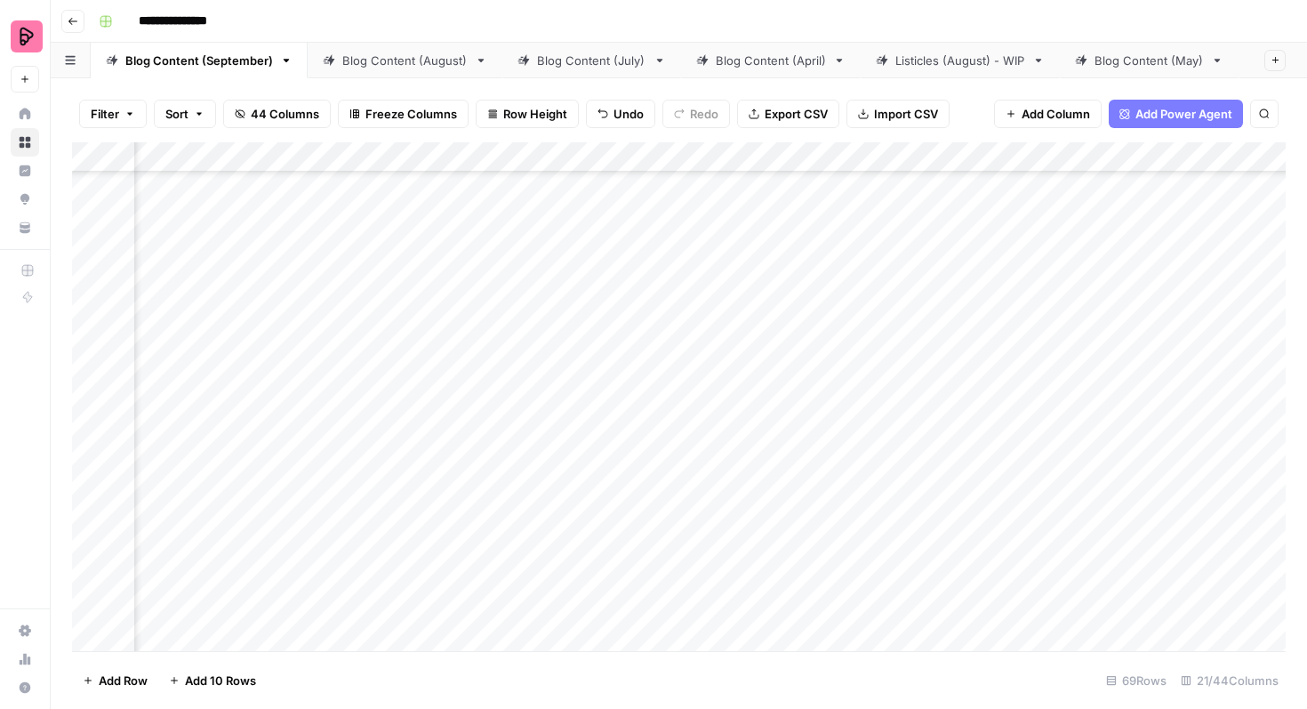
scroll to position [1157, 413]
click at [711, 276] on div "Add Column" at bounding box center [679, 396] width 1214 height 509
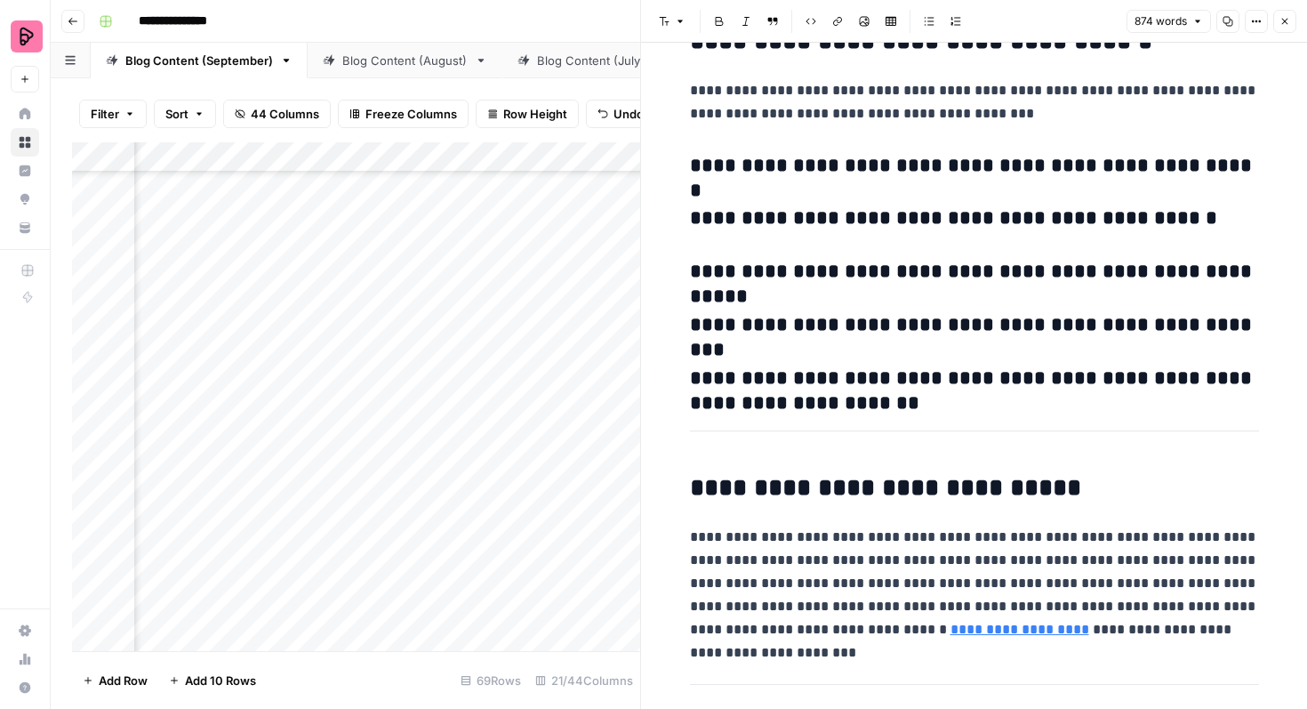
scroll to position [2833, 0]
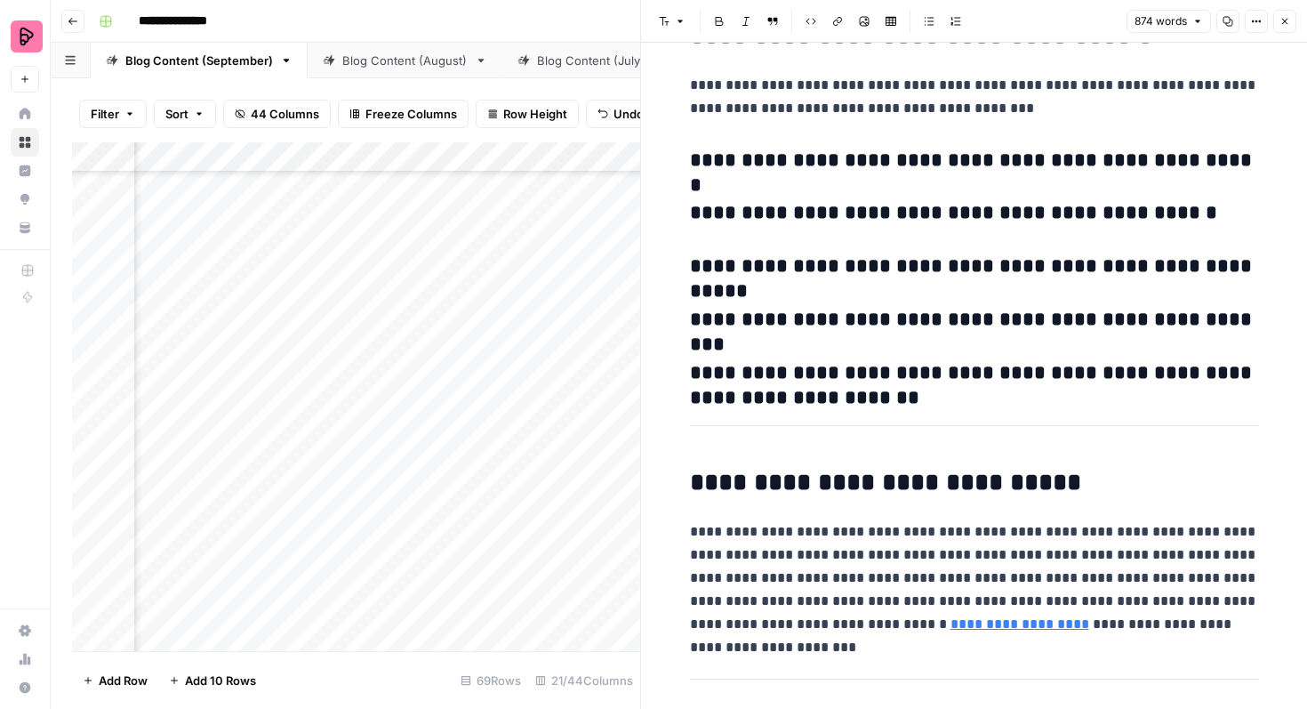
click at [1285, 7] on header "Font style Bold Italic Block quote Code block Link Image Insert Table Bulleted …" at bounding box center [974, 21] width 666 height 43
click at [1289, 21] on span "Close" at bounding box center [1289, 21] width 1 height 1
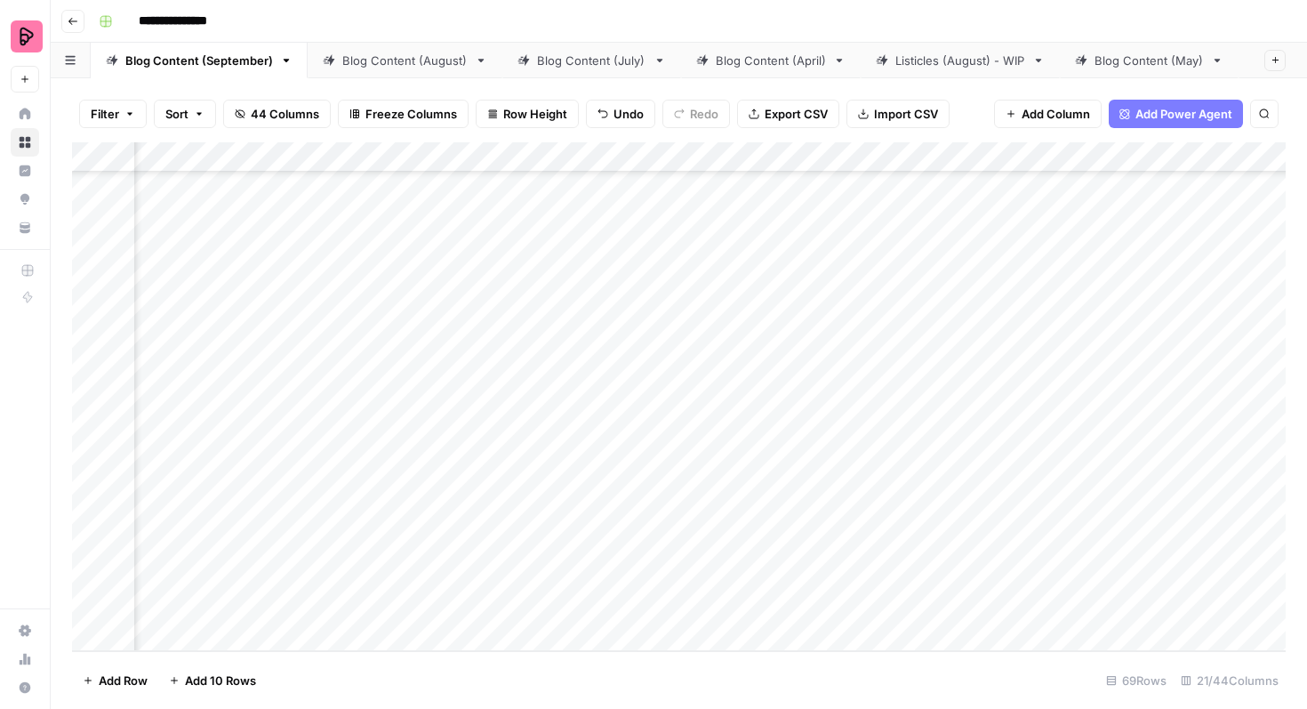
scroll to position [2733, 413]
click at [807, 550] on div "Add Column" at bounding box center [679, 396] width 1214 height 509
click at [482, 553] on div "Add Column" at bounding box center [679, 396] width 1214 height 509
click at [804, 332] on div "Add Column" at bounding box center [679, 396] width 1214 height 509
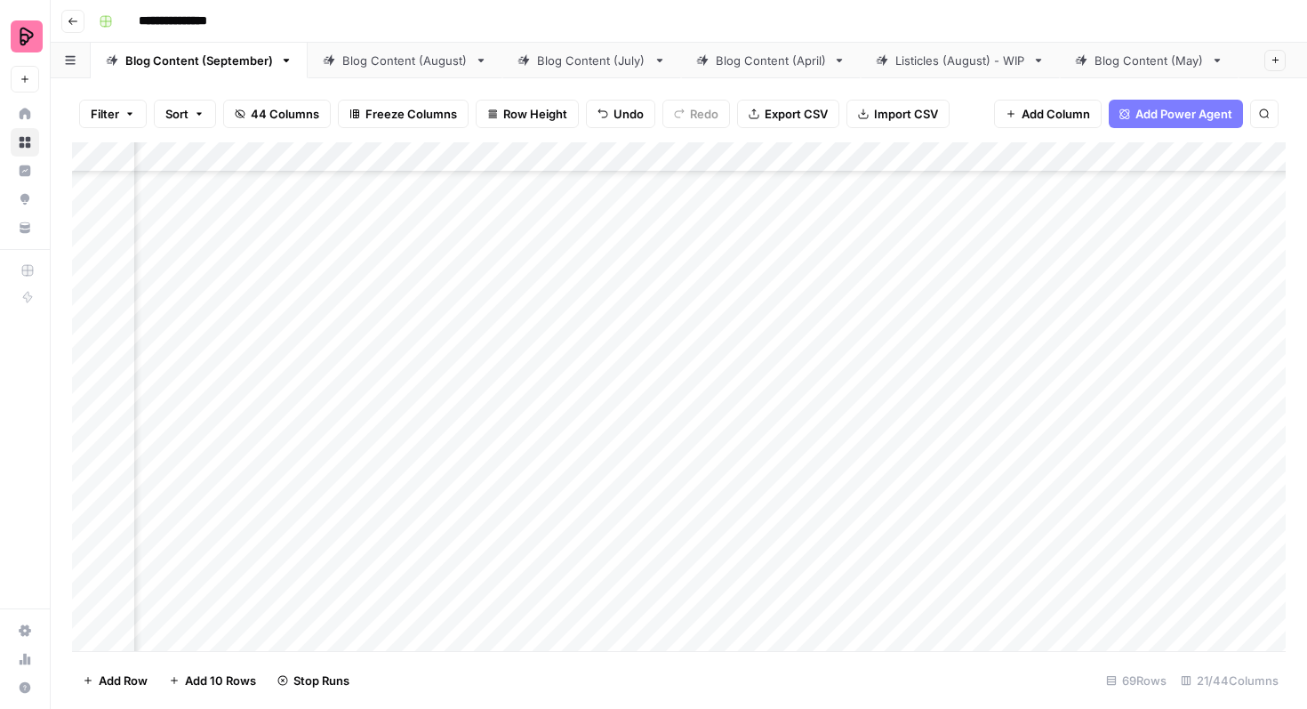
scroll to position [1795, 989]
click at [957, 381] on div "Add Column" at bounding box center [679, 396] width 1214 height 509
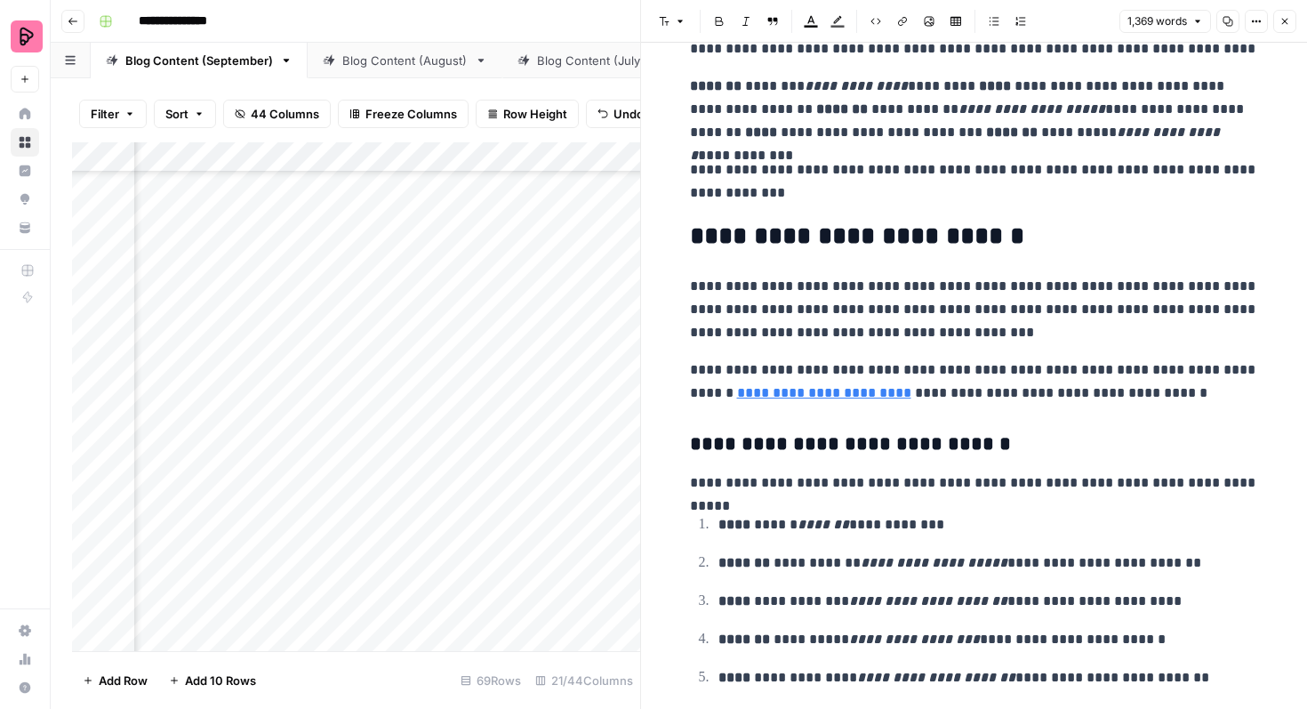
scroll to position [3163, 0]
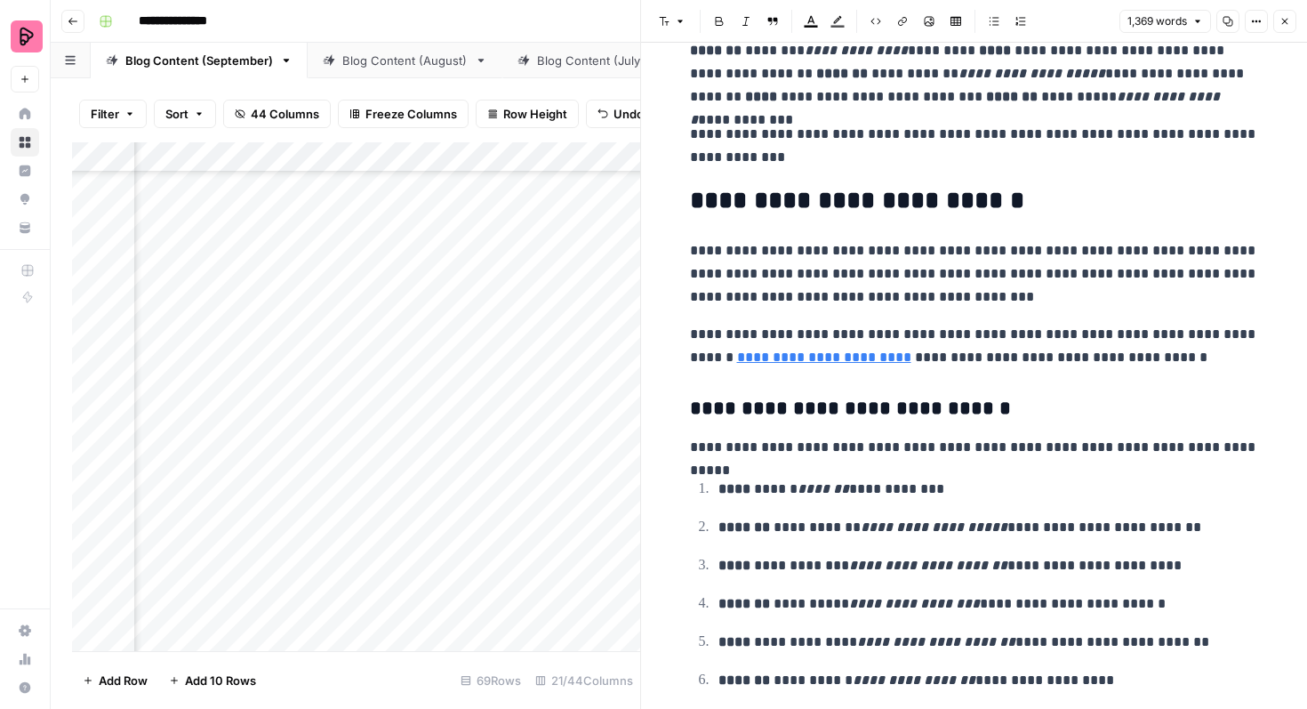
click at [1289, 13] on button "Close" at bounding box center [1284, 21] width 23 height 23
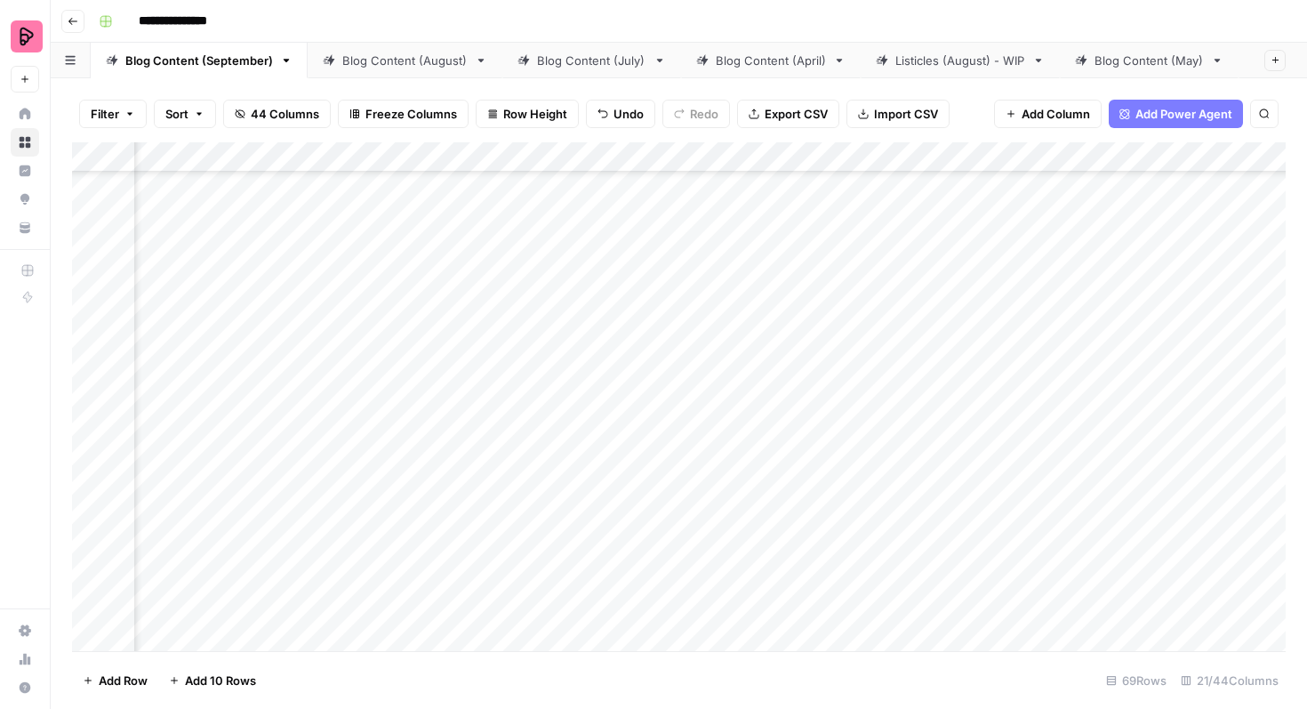
scroll to position [1795, 731]
click at [670, 394] on div "Add Column" at bounding box center [679, 396] width 1214 height 509
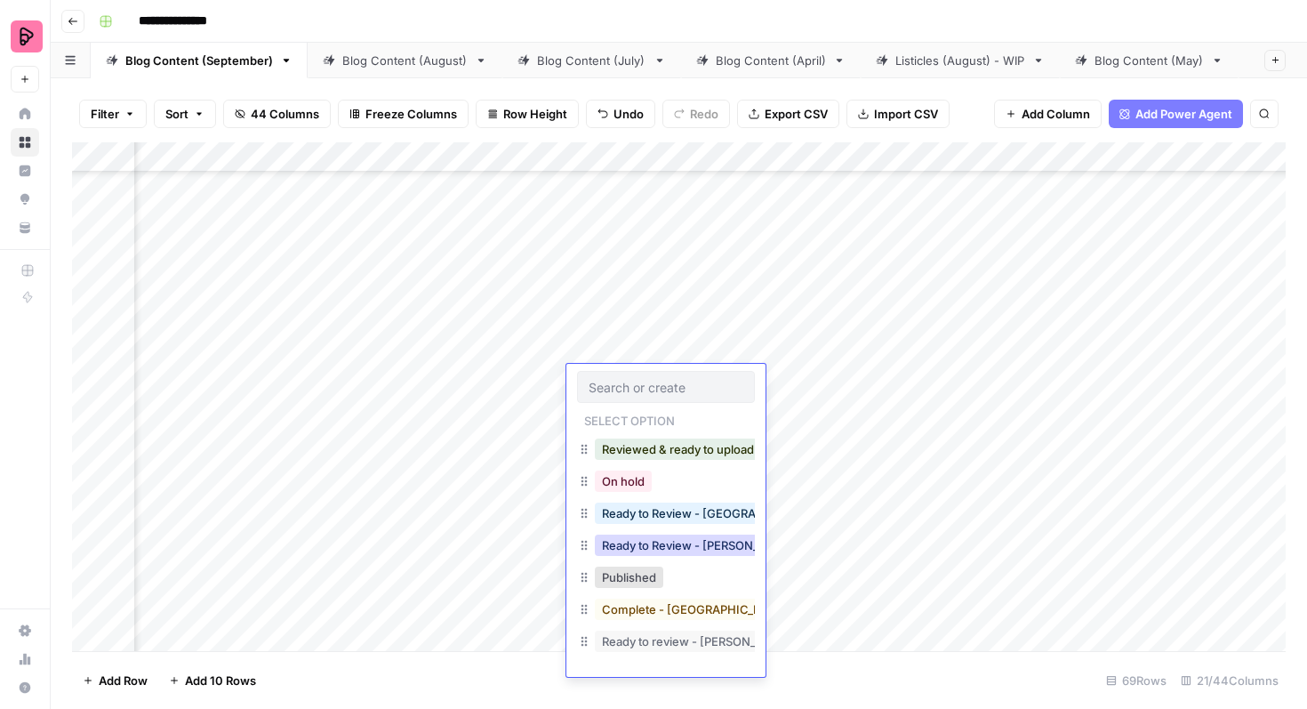
click at [673, 540] on button "Ready to Review - Rebekah" at bounding box center [700, 544] width 210 height 21
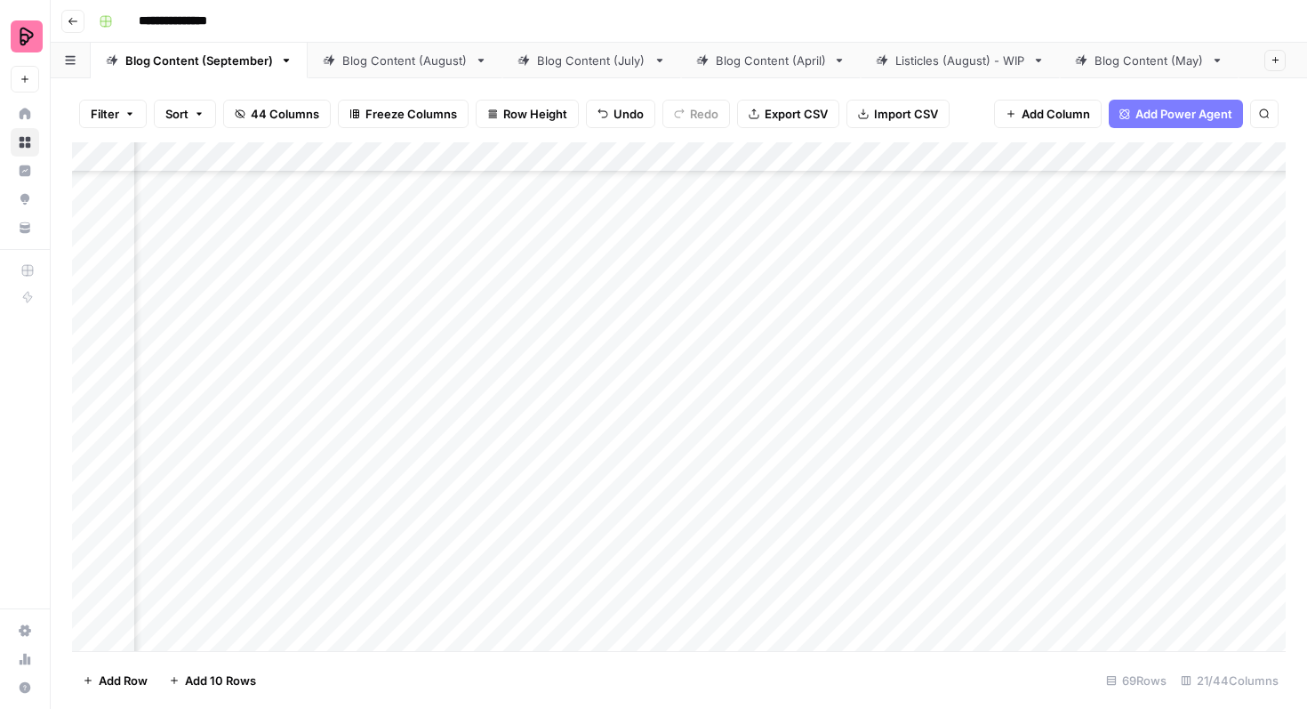
click at [1209, 420] on div "Add Column" at bounding box center [679, 396] width 1214 height 509
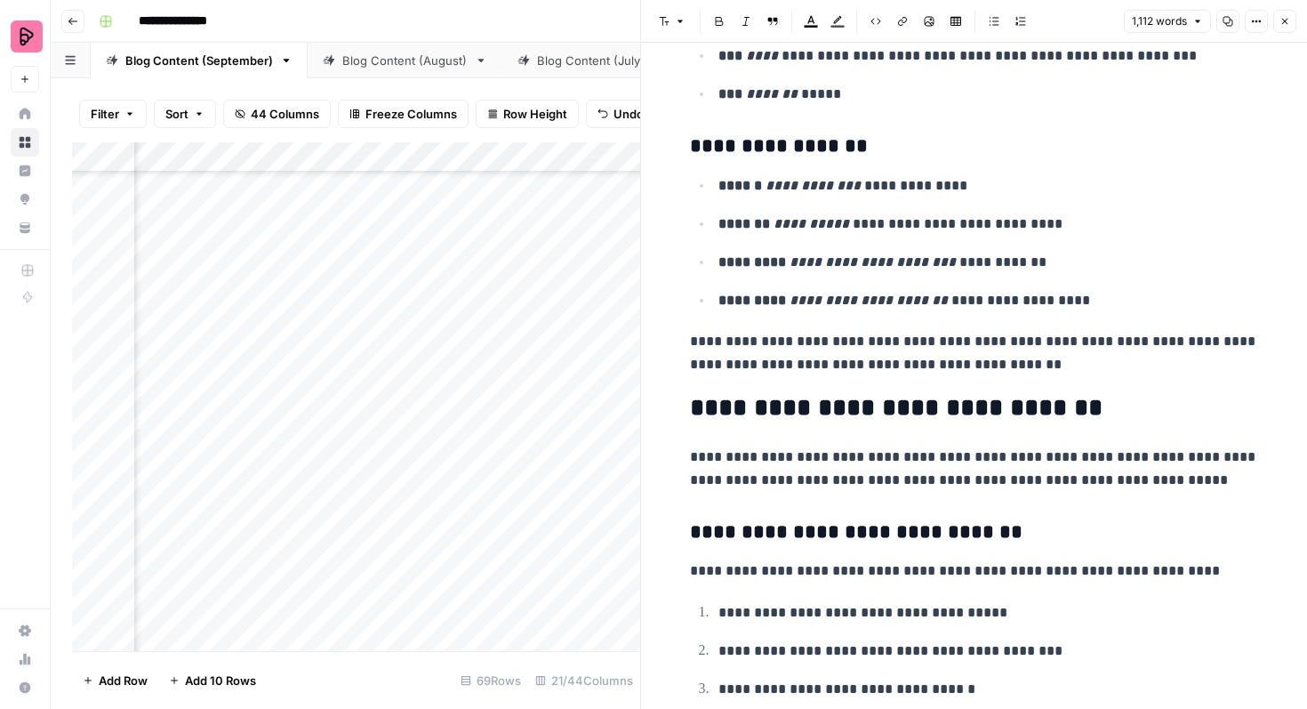
scroll to position [4145, 0]
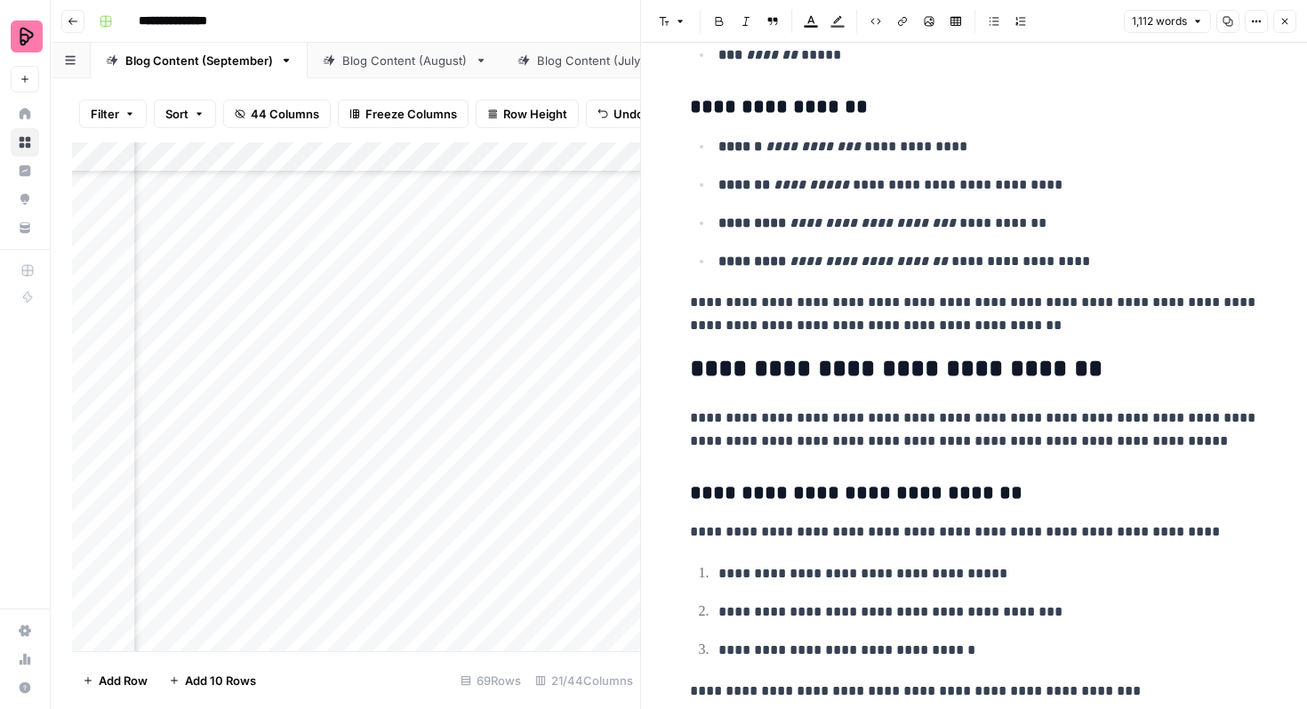
click at [1282, 12] on button "Close" at bounding box center [1284, 21] width 23 height 23
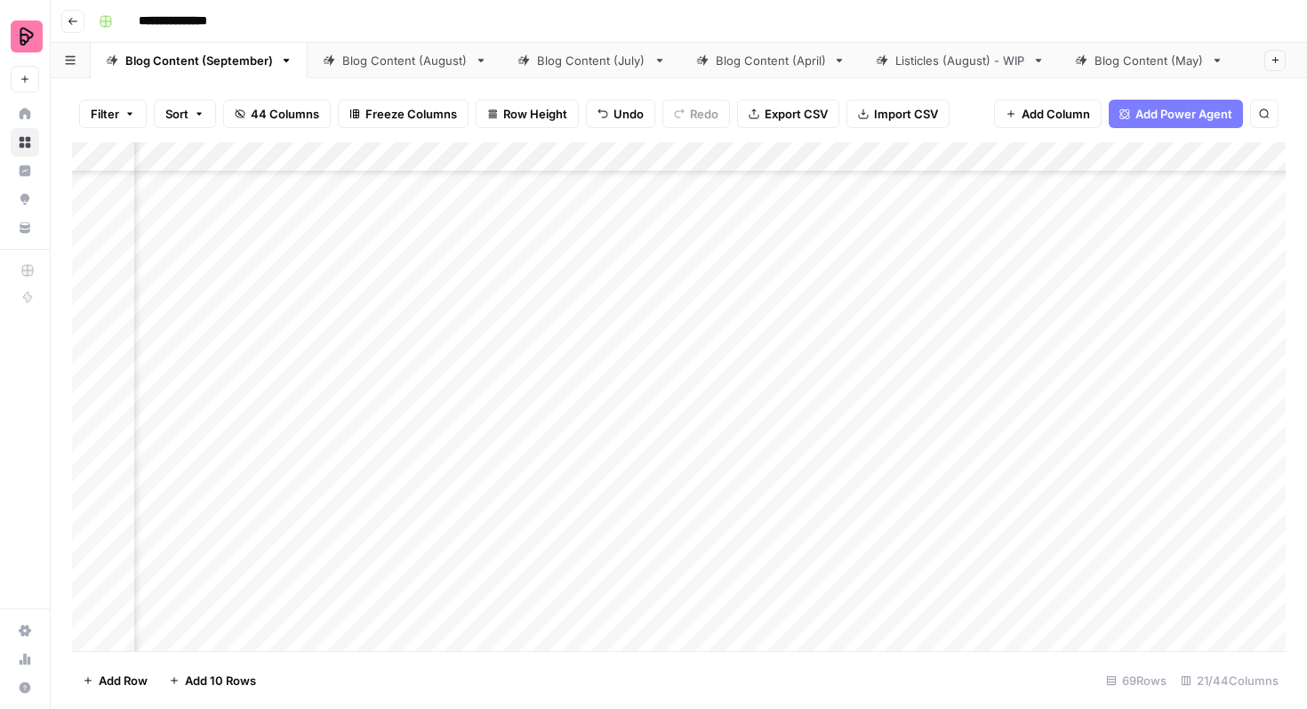
click at [675, 434] on div "Add Column" at bounding box center [679, 396] width 1214 height 509
click at [665, 433] on div "Add Column" at bounding box center [679, 396] width 1214 height 509
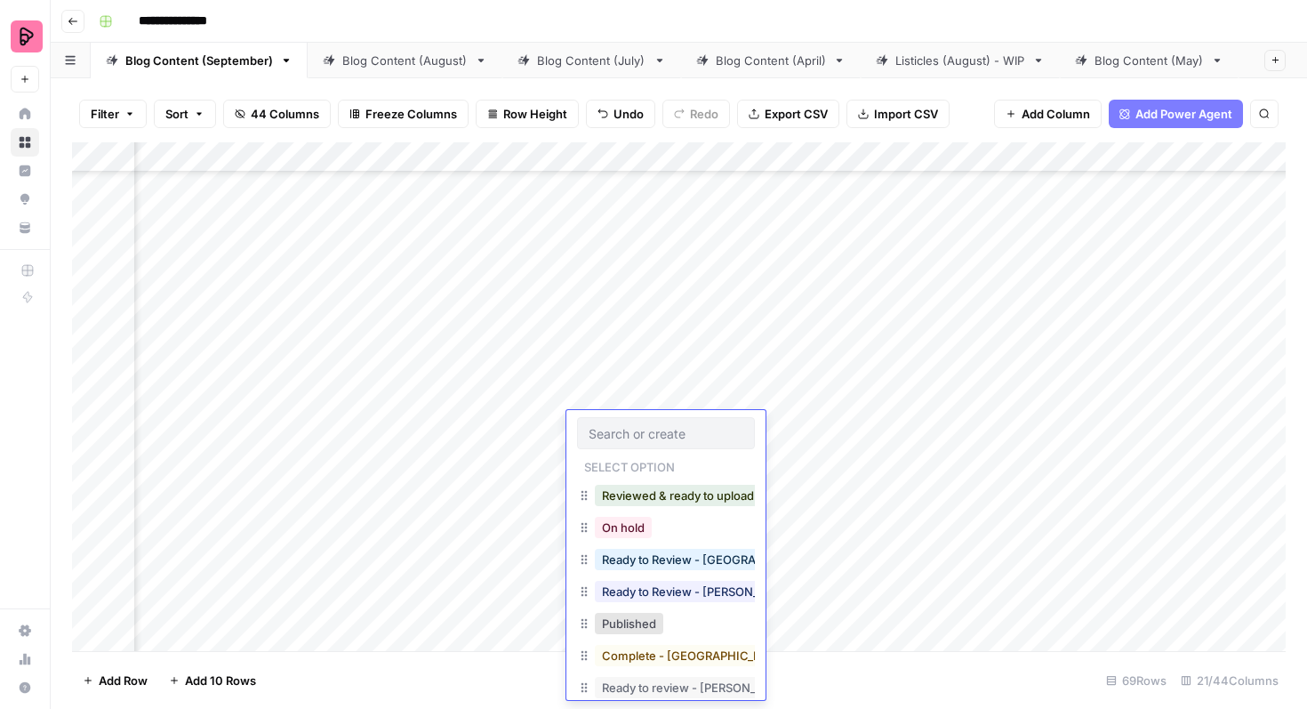
click at [676, 604] on div "Ready to Review - Rebekah" at bounding box center [666, 593] width 178 height 32
click at [676, 597] on button "Ready to Review - Rebekah" at bounding box center [700, 591] width 210 height 21
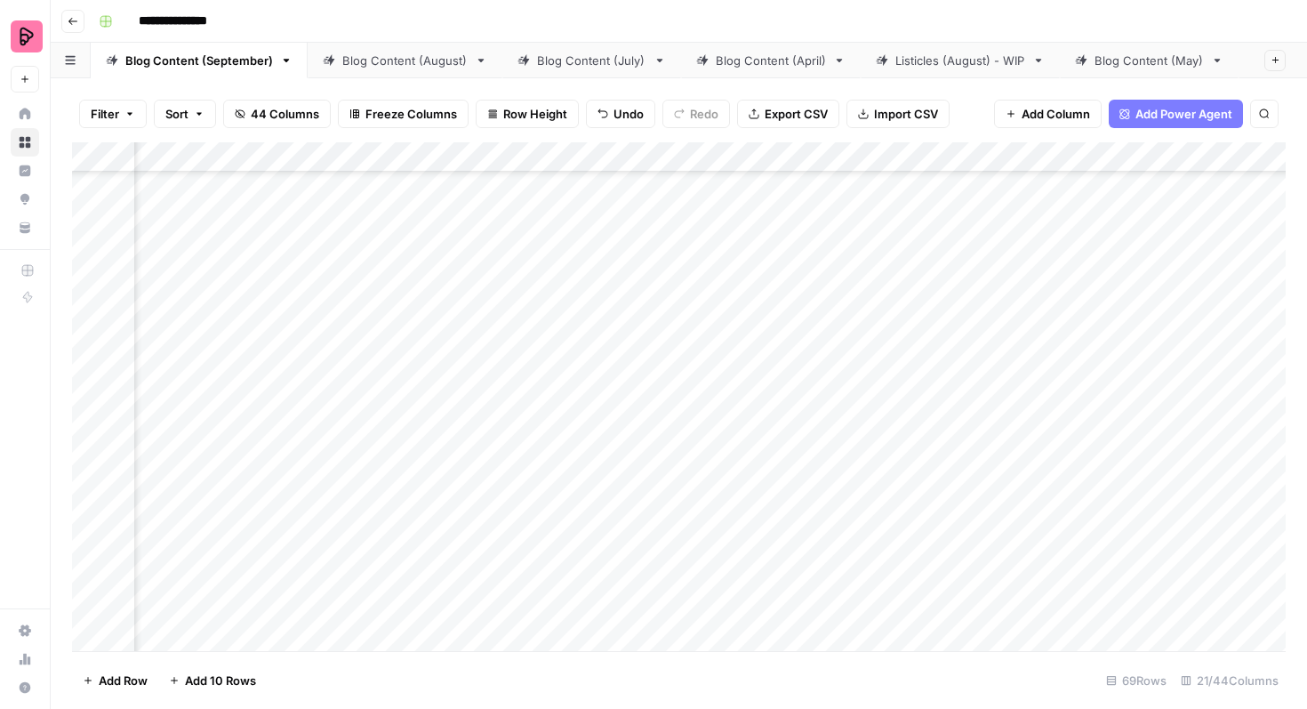
scroll to position [1742, 1131]
click at [815, 383] on div "Add Column" at bounding box center [679, 396] width 1214 height 509
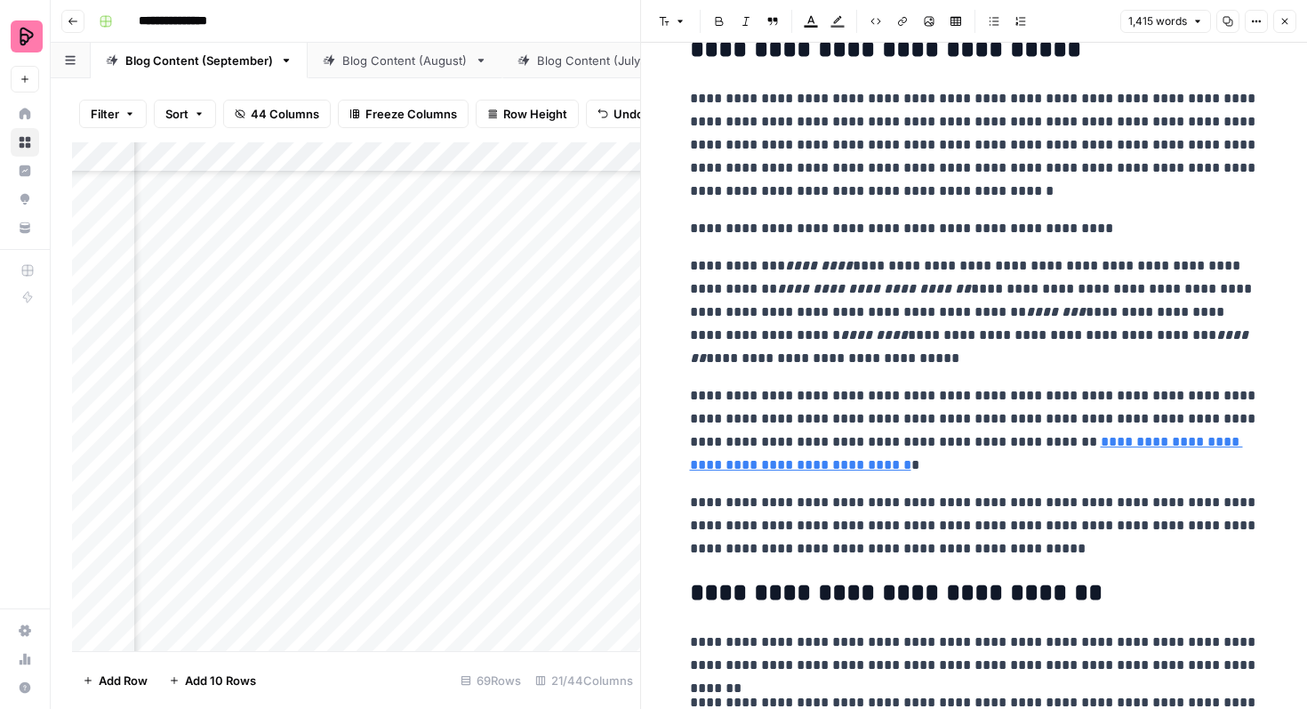
scroll to position [1056, 0]
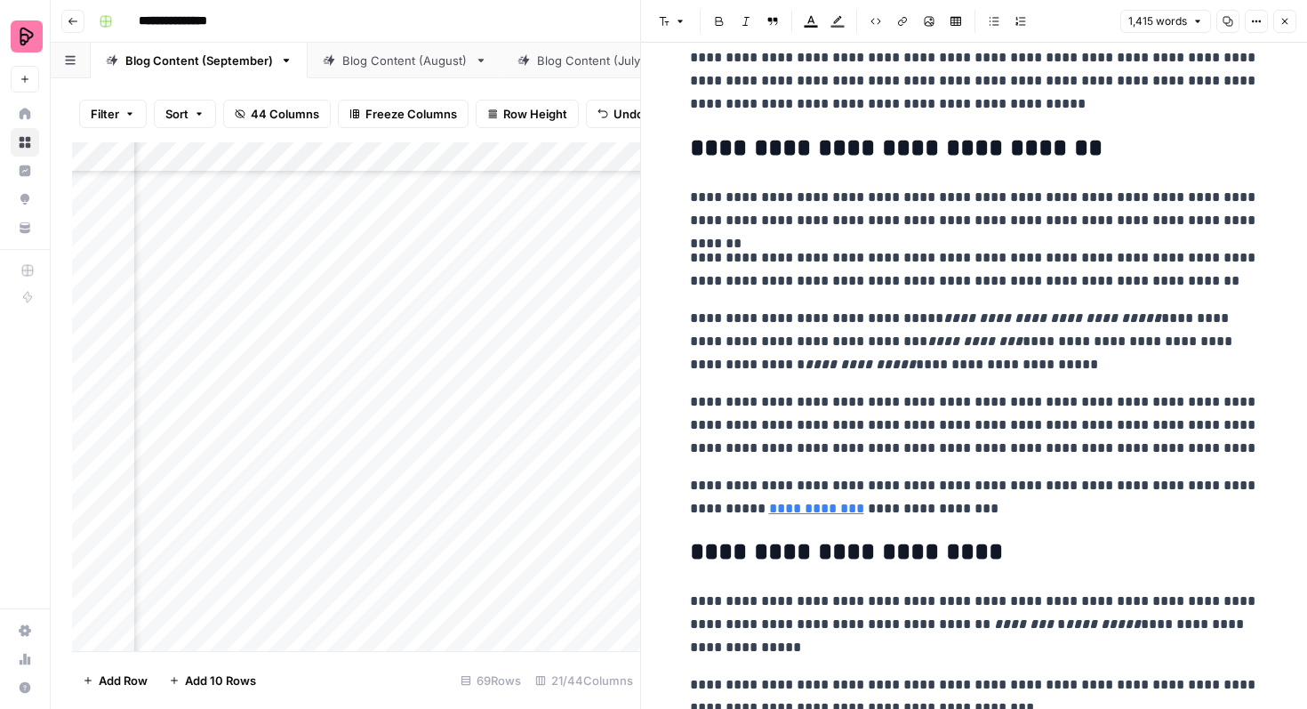
click at [1279, 23] on button "Close" at bounding box center [1284, 21] width 23 height 23
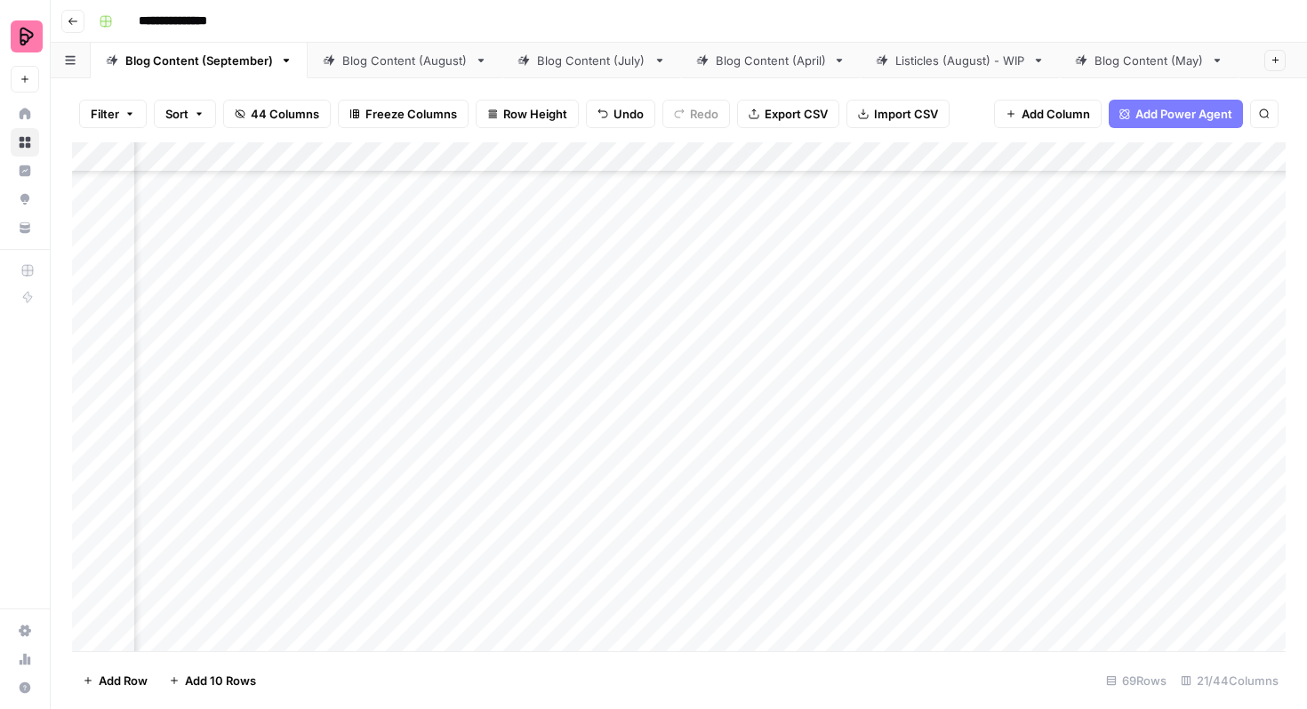
scroll to position [1742, 1072]
click at [867, 387] on div "Add Column" at bounding box center [679, 396] width 1214 height 509
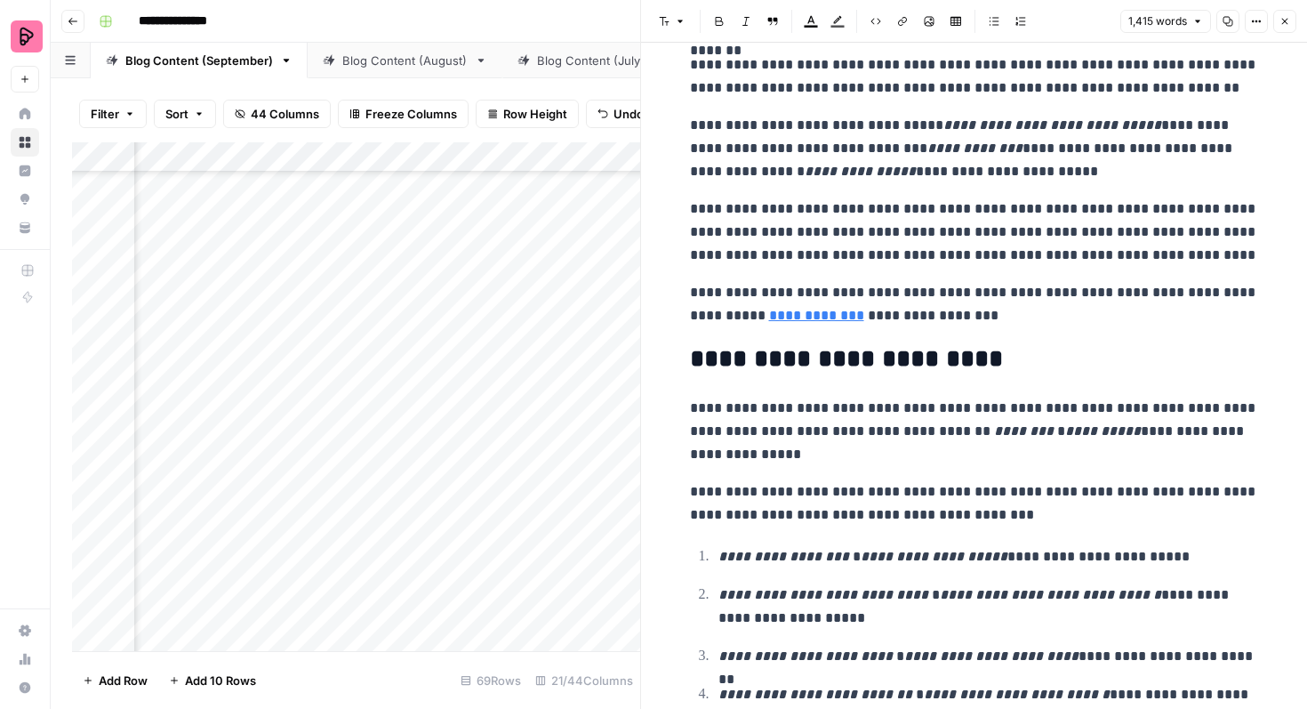
scroll to position [1368, 0]
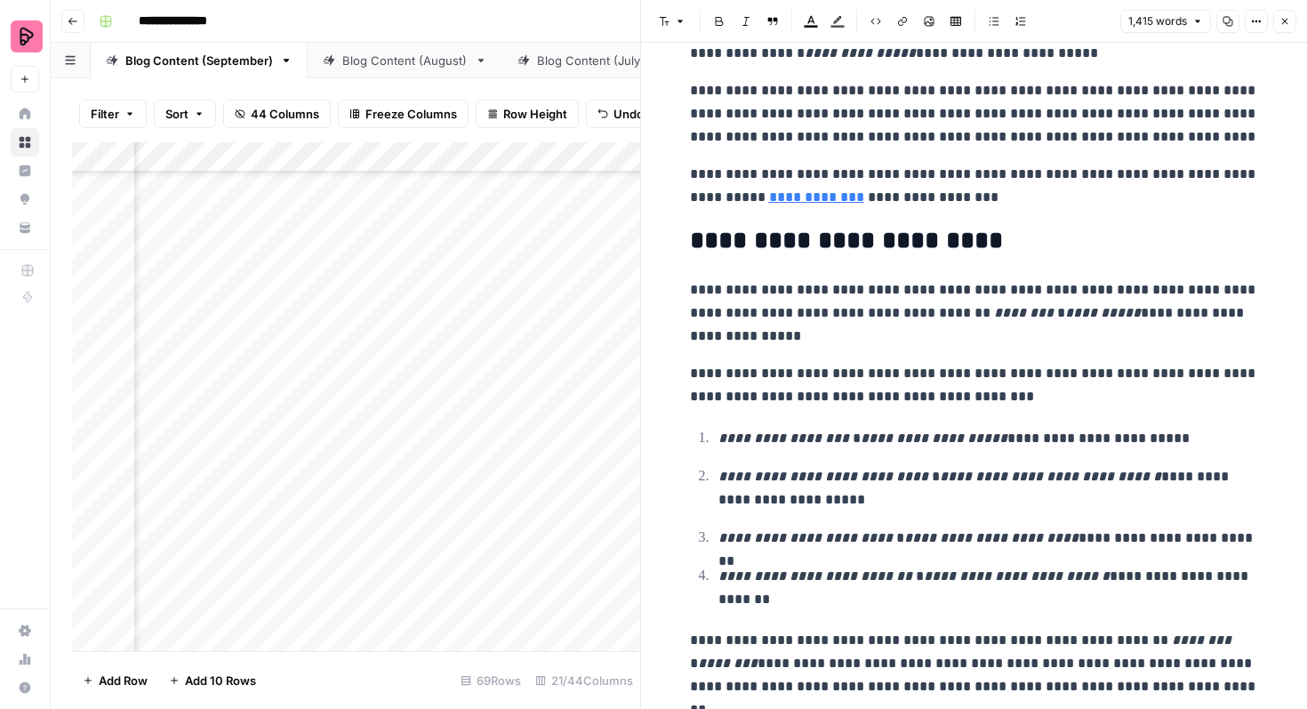
click at [1289, 12] on button "Close" at bounding box center [1284, 21] width 23 height 23
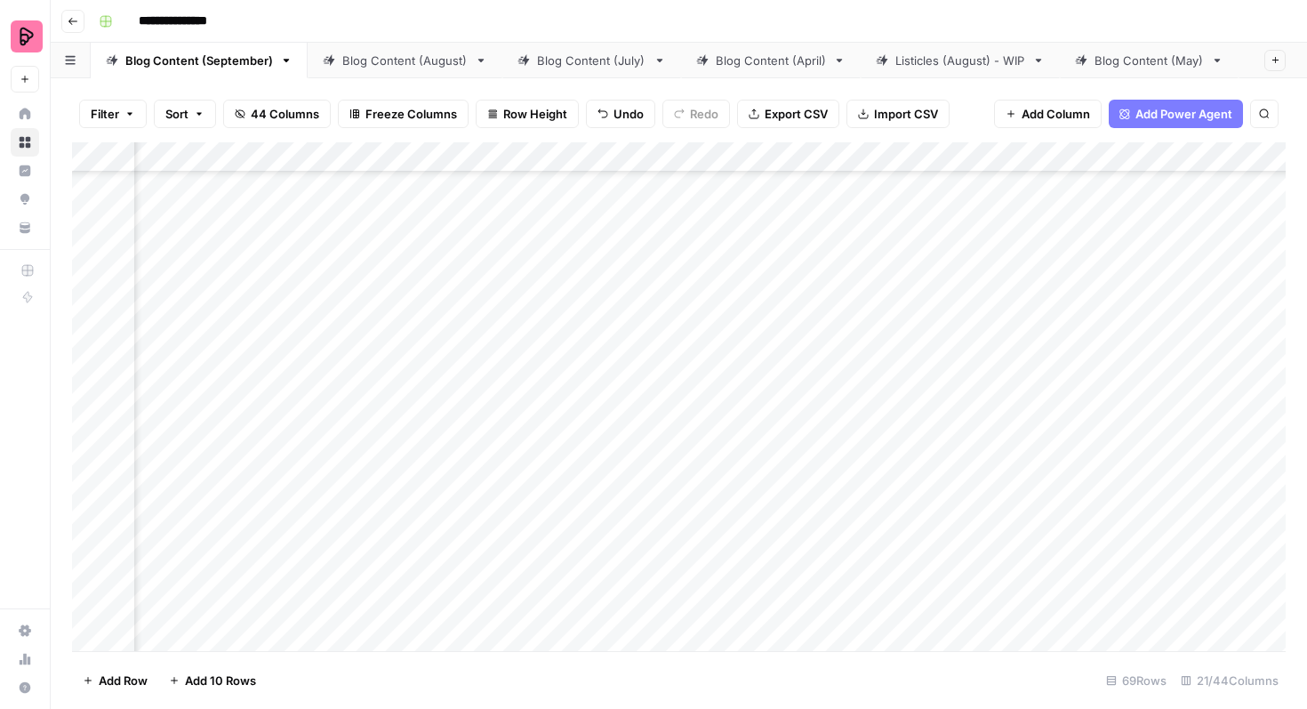
click at [363, 391] on div "Add Column" at bounding box center [679, 396] width 1214 height 509
click at [354, 390] on div "Add Column" at bounding box center [679, 396] width 1214 height 509
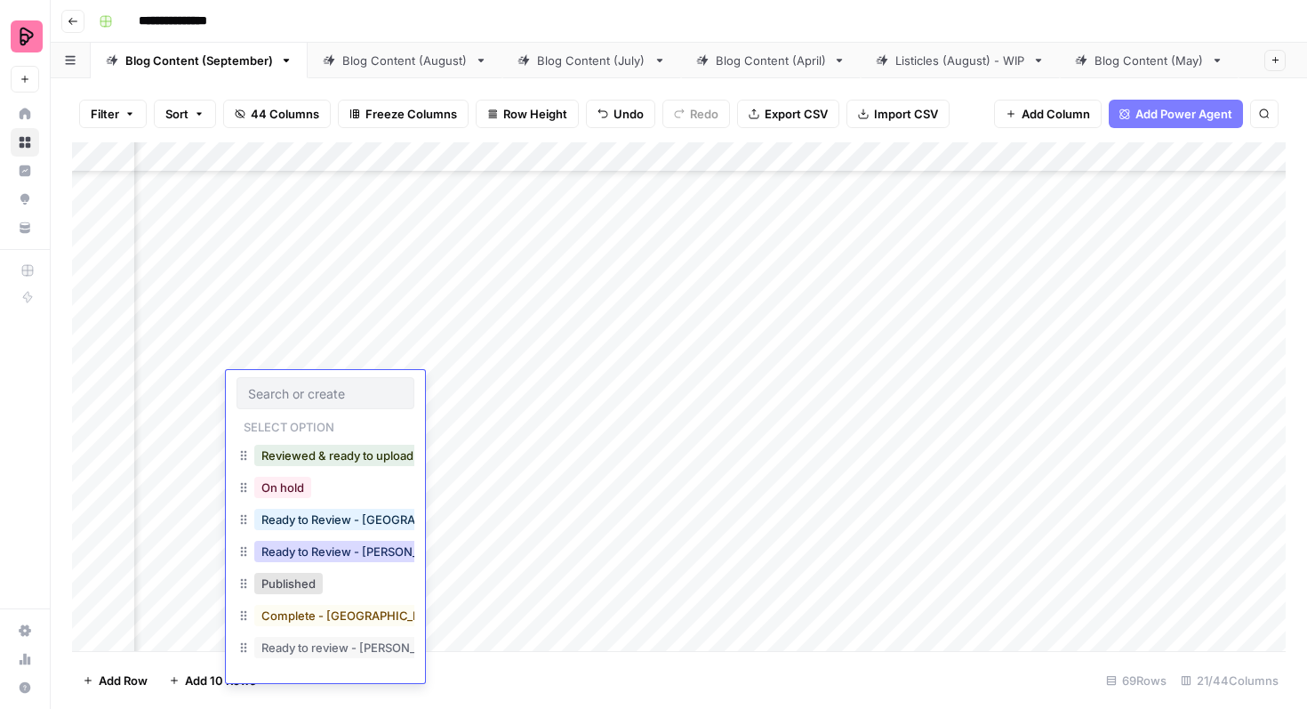
click at [359, 557] on button "Ready to Review - Rebekah" at bounding box center [359, 551] width 210 height 21
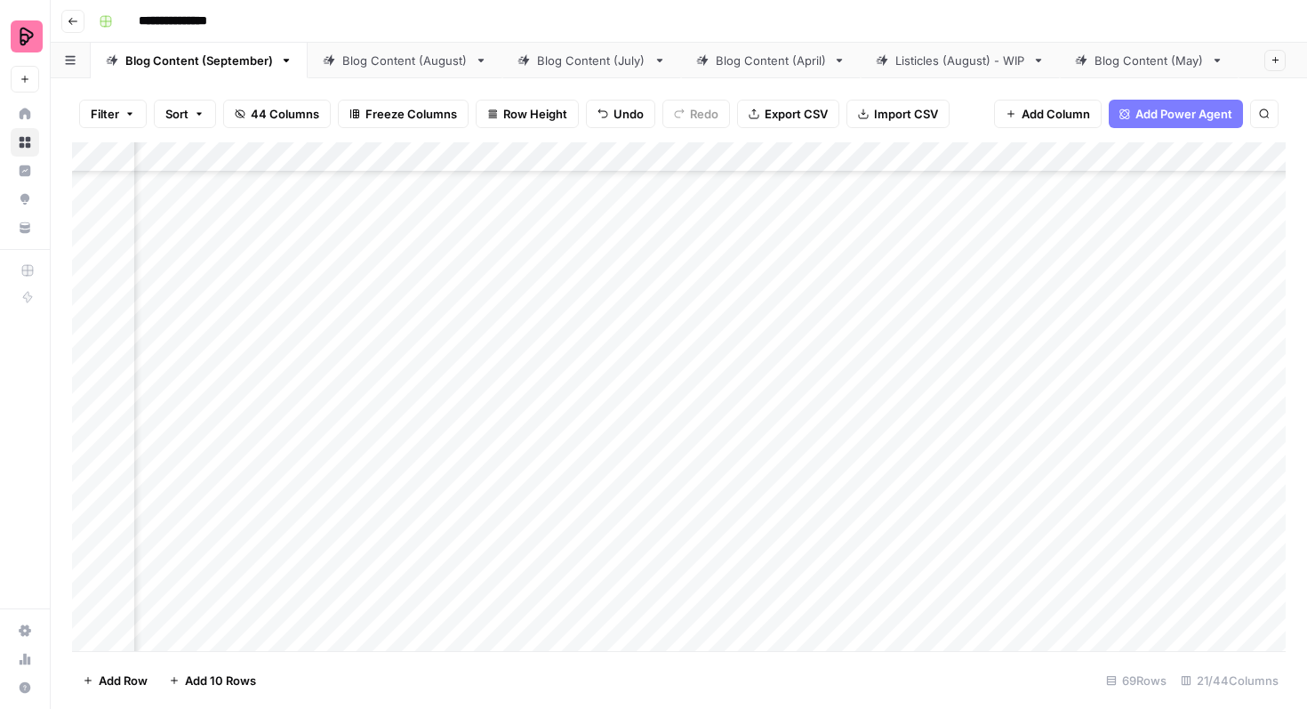
scroll to position [2014, 159]
click at [738, 251] on div "Add Column" at bounding box center [679, 396] width 1214 height 509
click at [738, 300] on div "Add Column" at bounding box center [679, 396] width 1214 height 509
click at [739, 349] on div "Add Column" at bounding box center [679, 396] width 1214 height 509
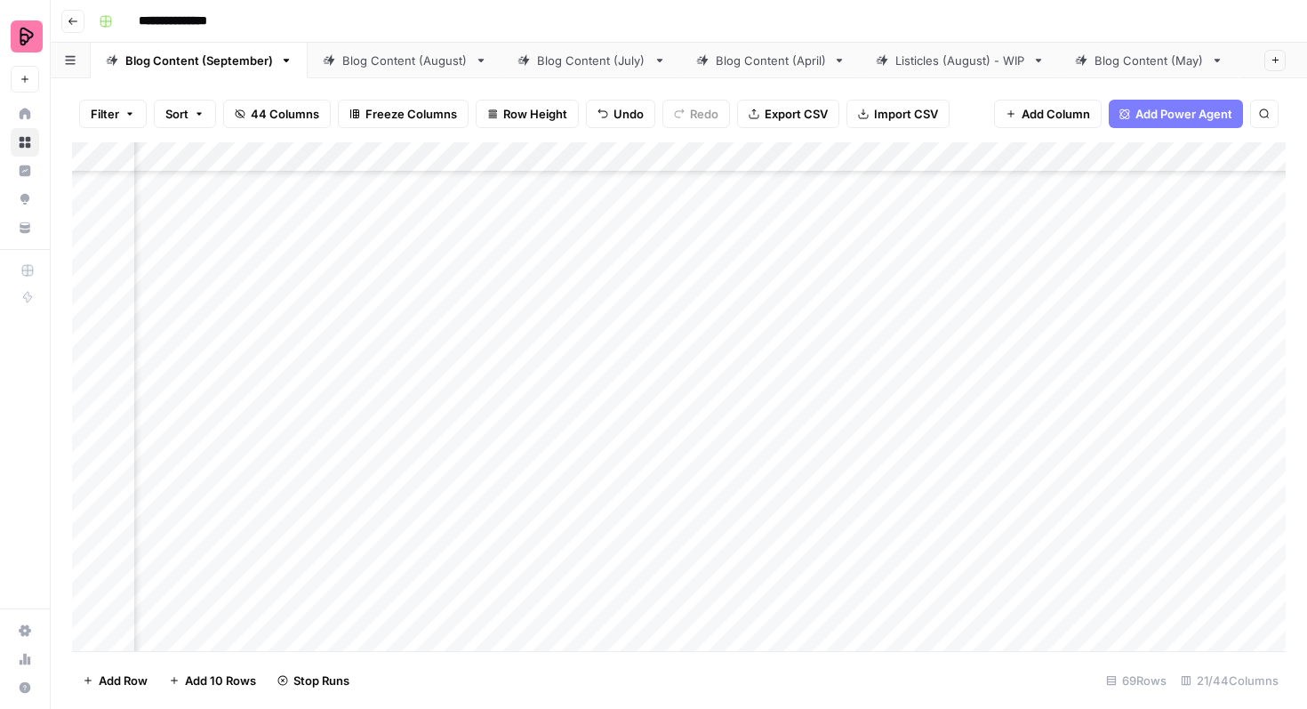
click at [705, 286] on div "Add Column" at bounding box center [679, 396] width 1214 height 509
click at [708, 325] on div "Add Column" at bounding box center [679, 396] width 1214 height 509
click at [705, 374] on div "Add Column" at bounding box center [679, 396] width 1214 height 509
click at [574, 482] on div "Add Column" at bounding box center [679, 396] width 1214 height 509
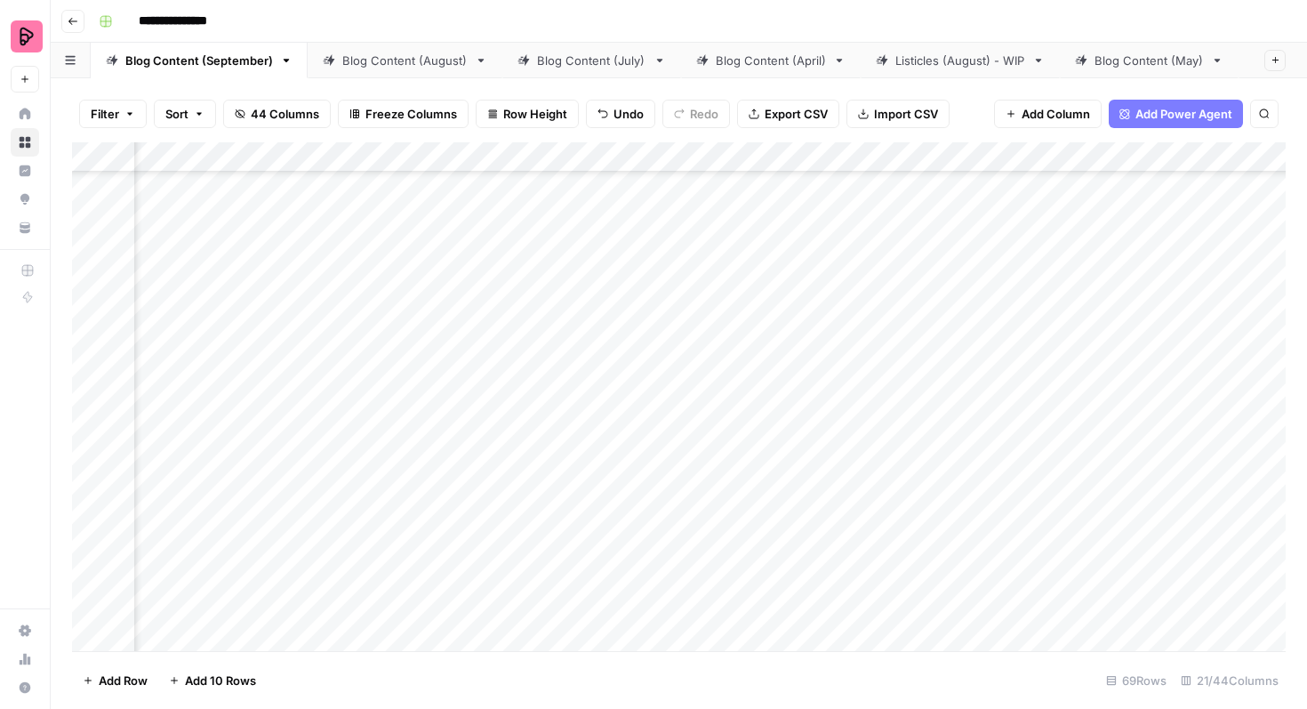
scroll to position [1147, 474]
click at [748, 380] on div "Add Column" at bounding box center [679, 396] width 1214 height 509
click at [350, 332] on div "Add Column" at bounding box center [679, 396] width 1214 height 509
click at [350, 285] on div "Add Column" at bounding box center [679, 396] width 1214 height 509
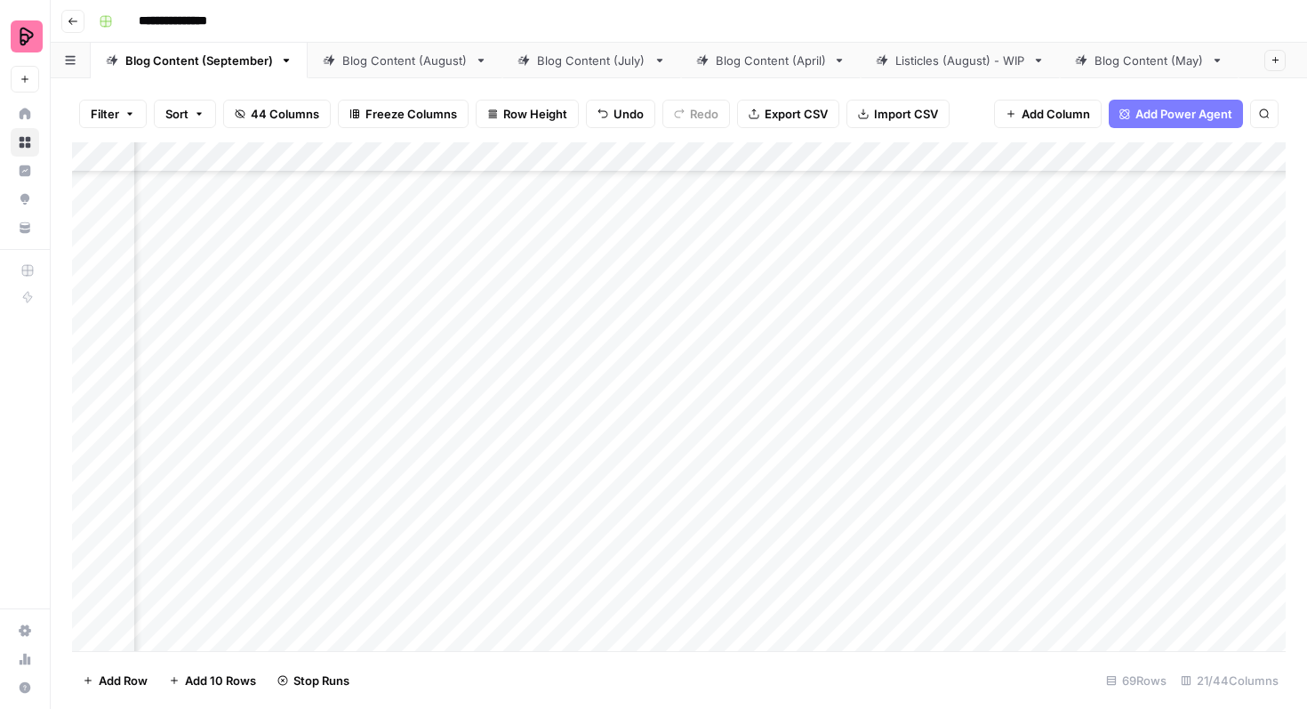
scroll to position [1967, 615]
click at [603, 299] on div "Add Column" at bounding box center [679, 396] width 1214 height 509
click at [602, 343] on div "Add Column" at bounding box center [679, 396] width 1214 height 509
click at [605, 390] on div "Add Column" at bounding box center [679, 396] width 1214 height 509
click at [603, 439] on div "Add Column" at bounding box center [679, 396] width 1214 height 509
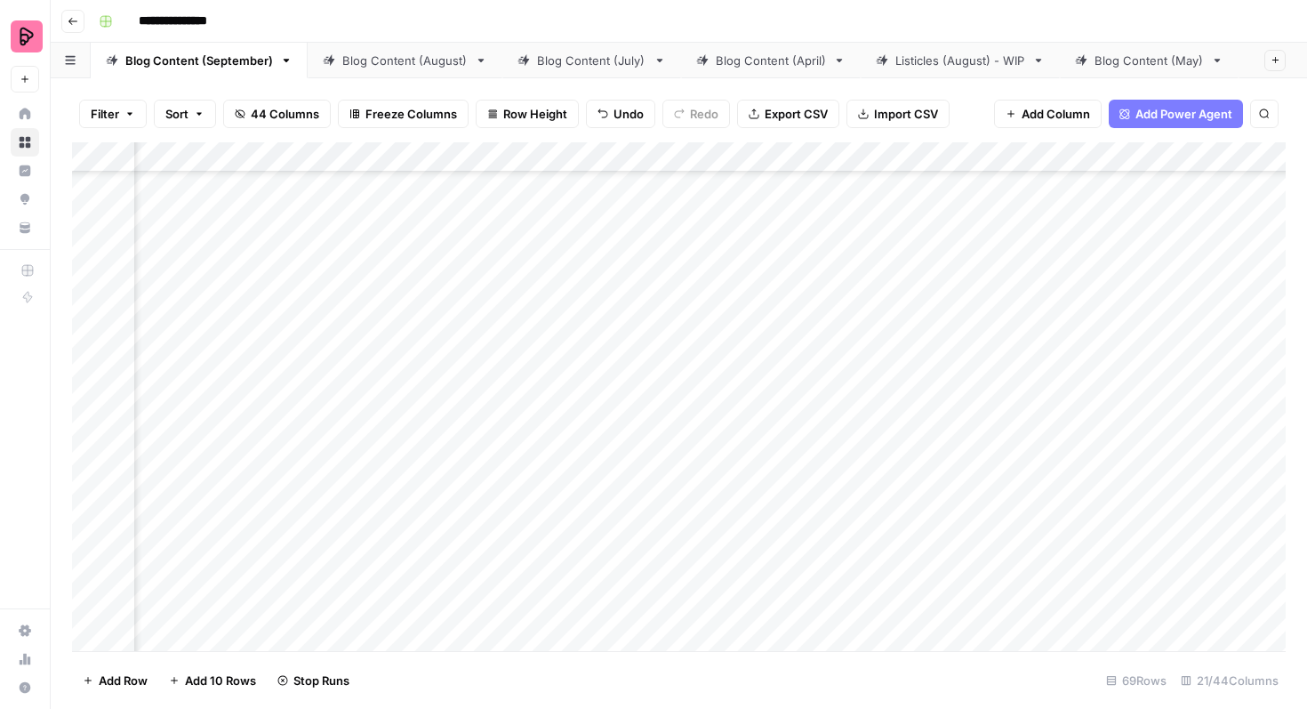
click at [603, 486] on div "Add Column" at bounding box center [679, 396] width 1214 height 509
click at [601, 531] on div "Add Column" at bounding box center [679, 396] width 1214 height 509
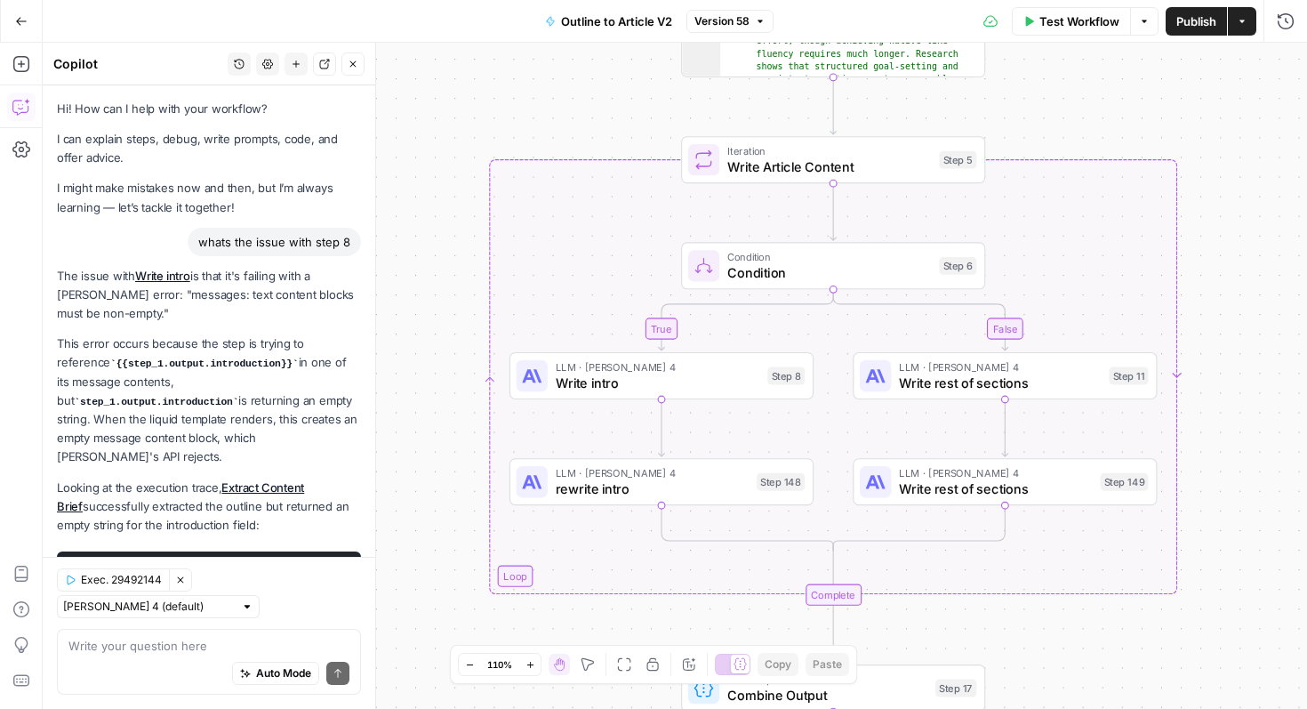
scroll to position [0, 462]
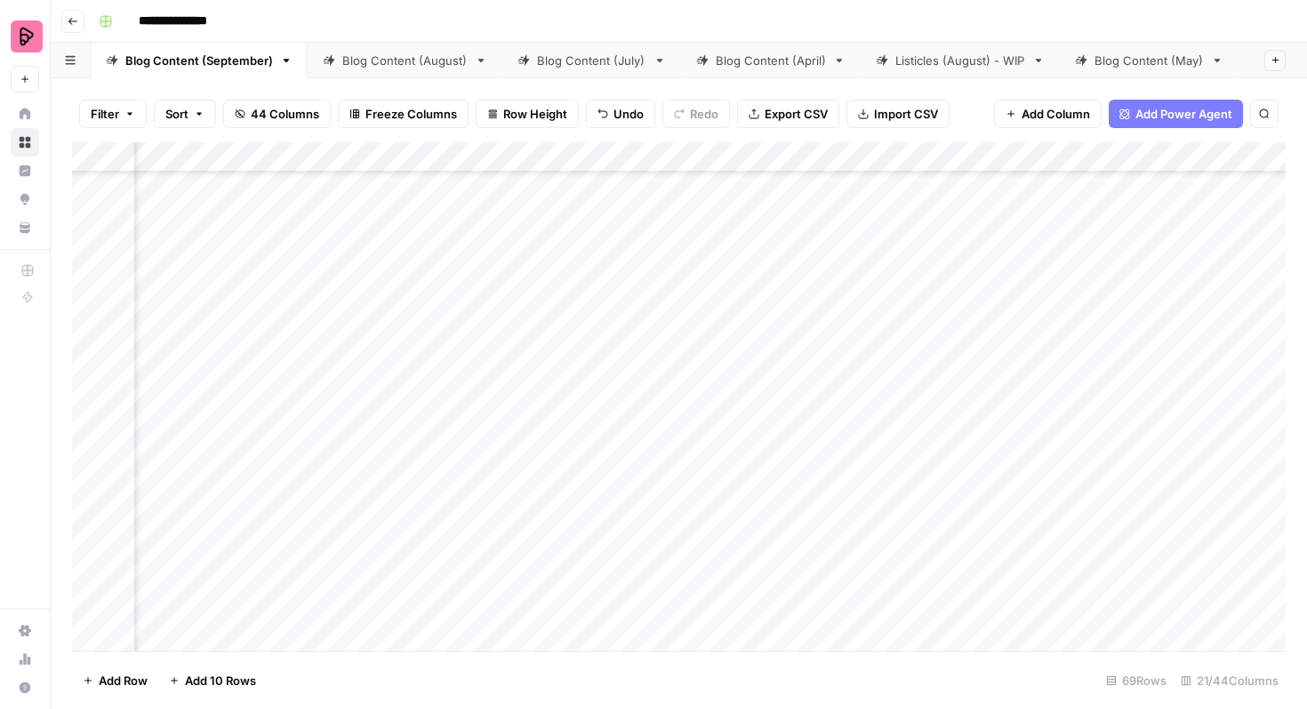
scroll to position [1967, 615]
